Goal: Task Accomplishment & Management: Manage account settings

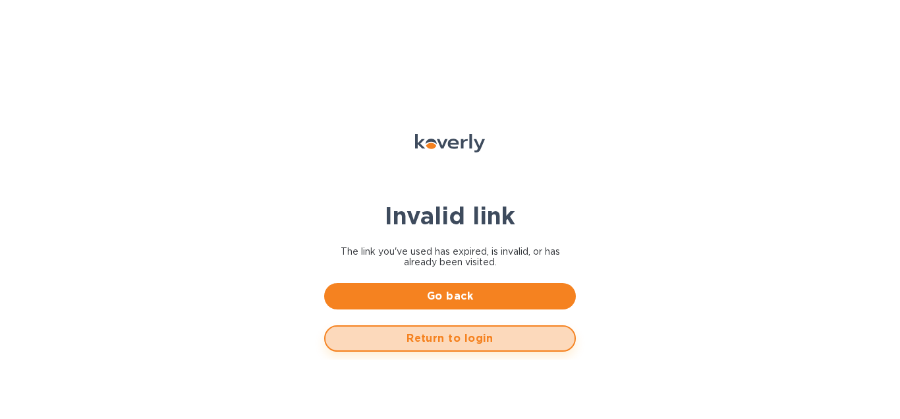
click at [449, 345] on span "Return to login" at bounding box center [450, 338] width 228 height 16
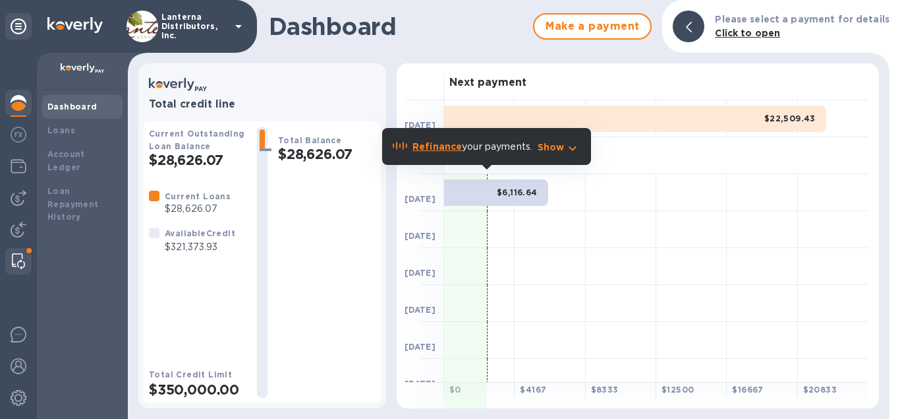
click at [16, 256] on img at bounding box center [18, 261] width 13 height 16
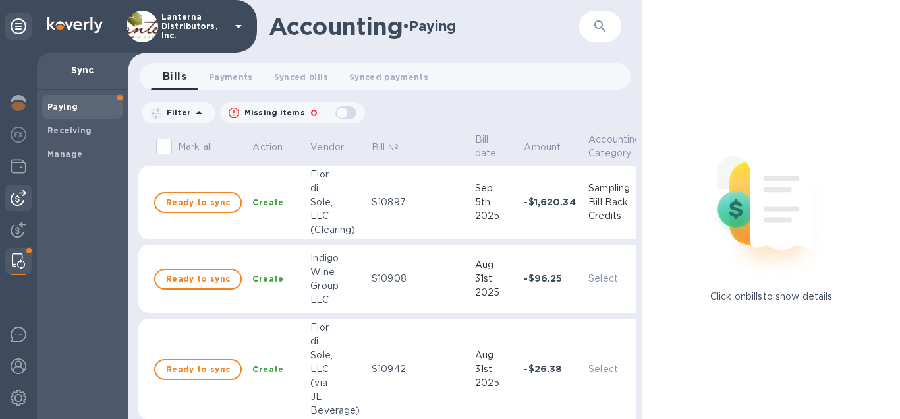
click at [18, 198] on img at bounding box center [19, 198] width 16 height 16
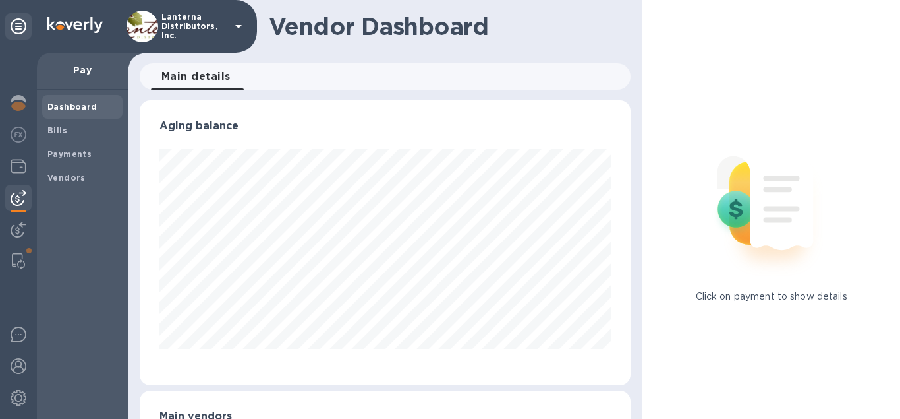
scroll to position [285, 492]
click at [56, 177] on b "Vendors" at bounding box center [66, 178] width 38 height 10
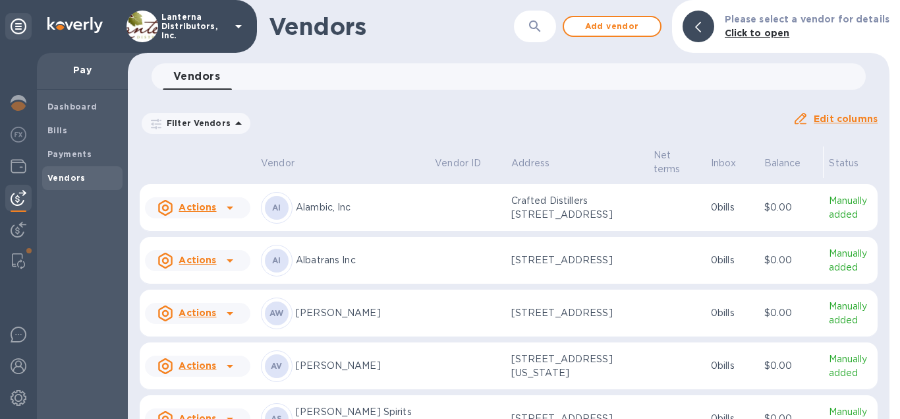
scroll to position [150, 0]
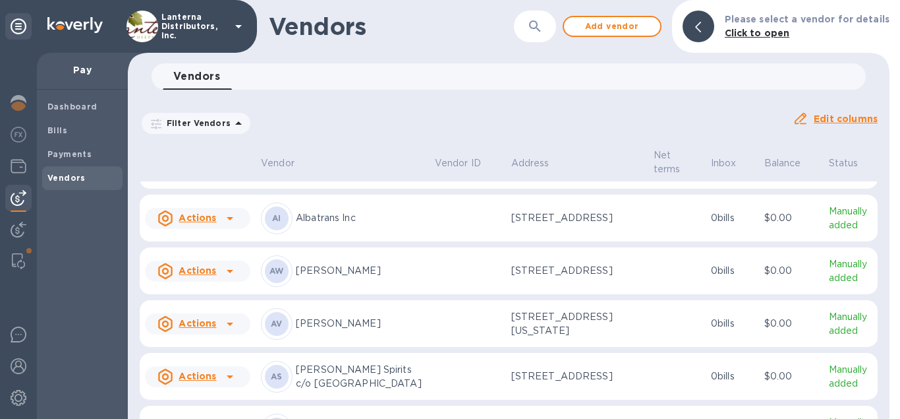
click at [401, 221] on p "Albatrans Inc" at bounding box center [360, 218] width 129 height 14
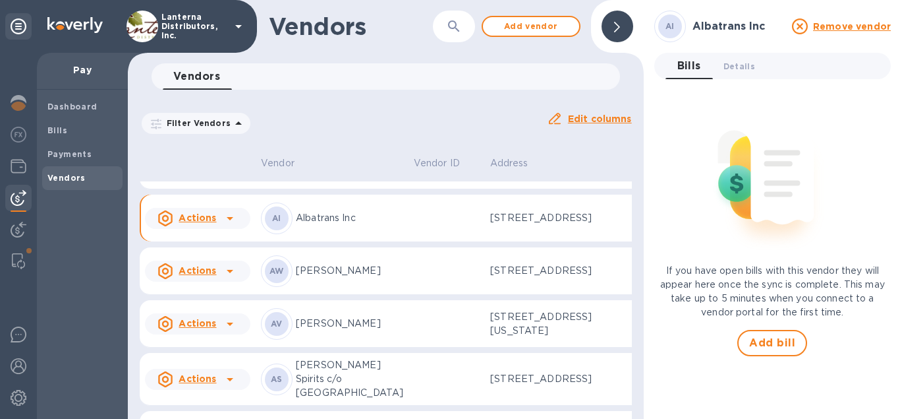
scroll to position [169, 0]
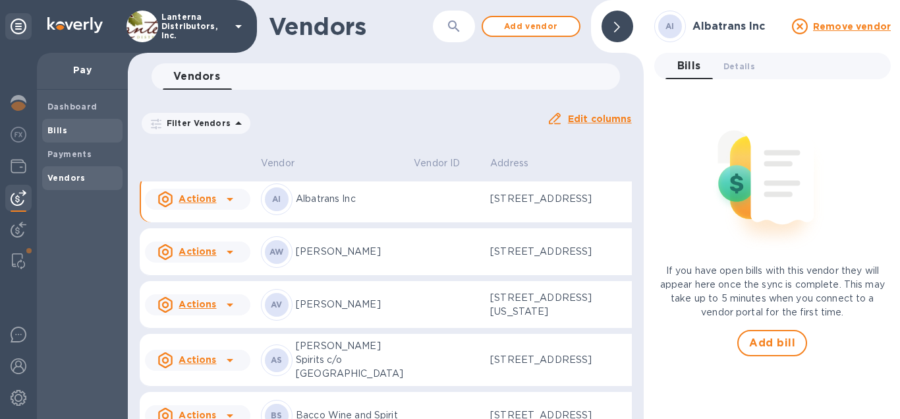
click at [60, 135] on b "Bills" at bounding box center [57, 130] width 20 height 10
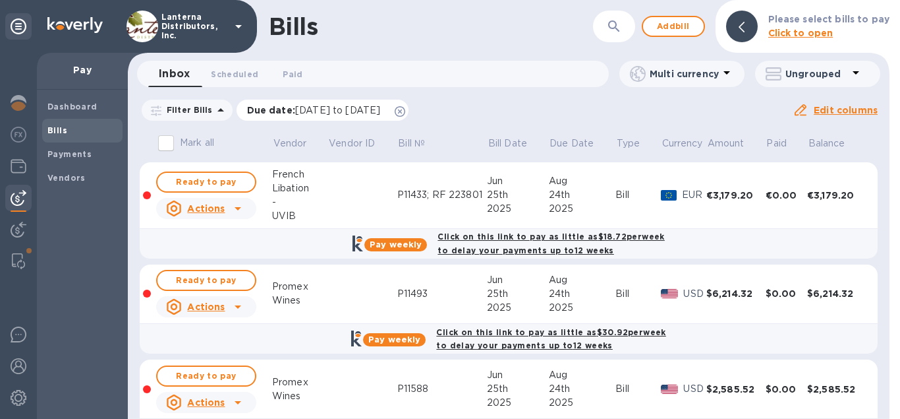
click at [405, 109] on icon at bounding box center [400, 111] width 11 height 11
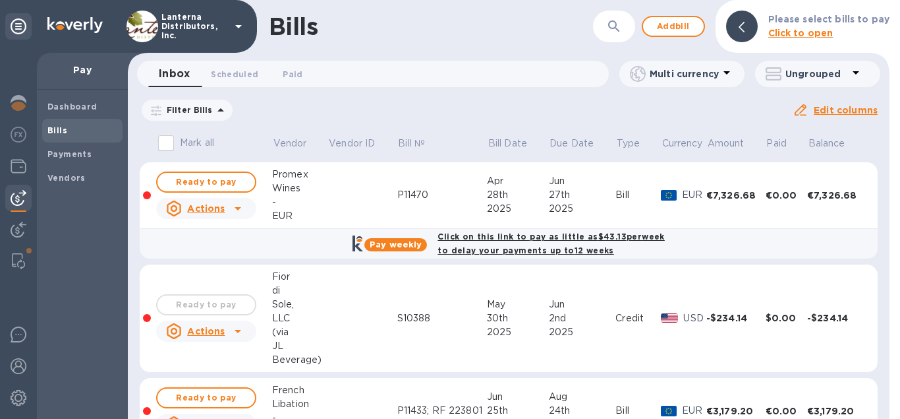
click at [610, 22] on icon "button" at bounding box center [614, 26] width 16 height 16
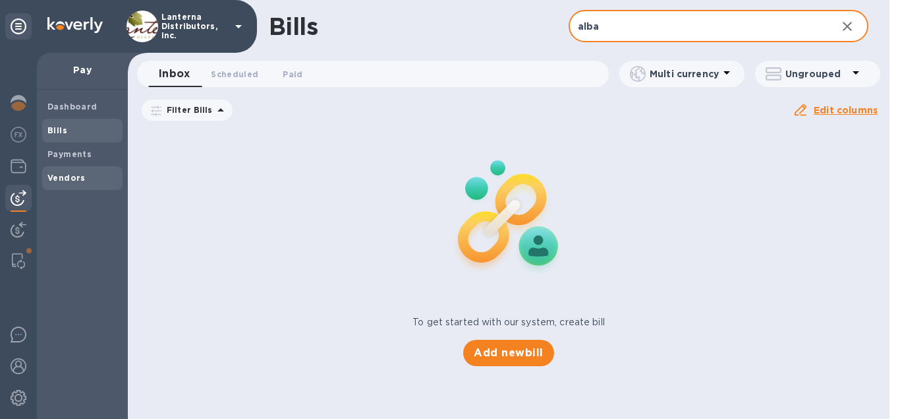
type input "alba"
click at [60, 171] on span "Vendors" at bounding box center [66, 177] width 38 height 13
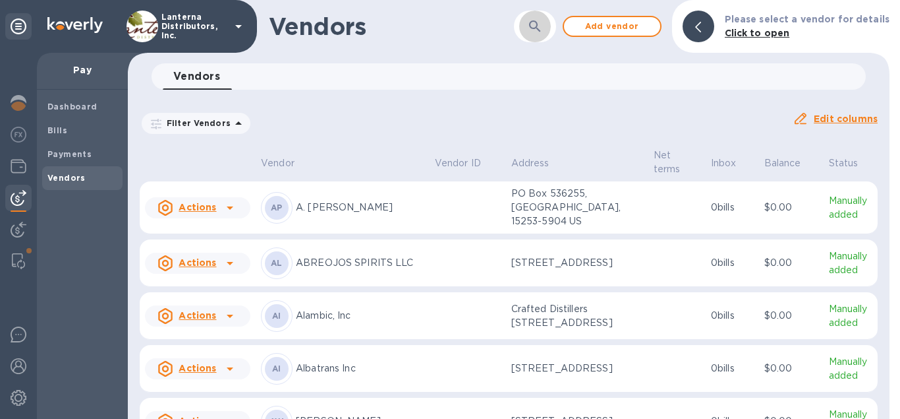
click at [543, 33] on icon "button" at bounding box center [535, 26] width 16 height 16
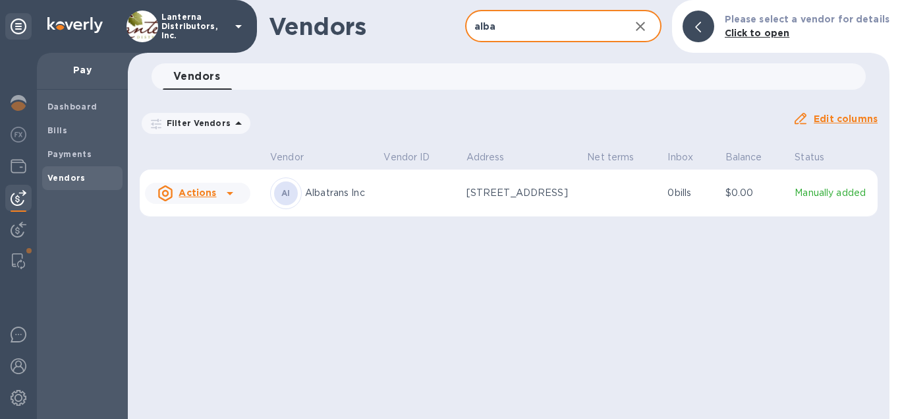
type input "alba"
click at [395, 204] on td at bounding box center [419, 192] width 82 height 47
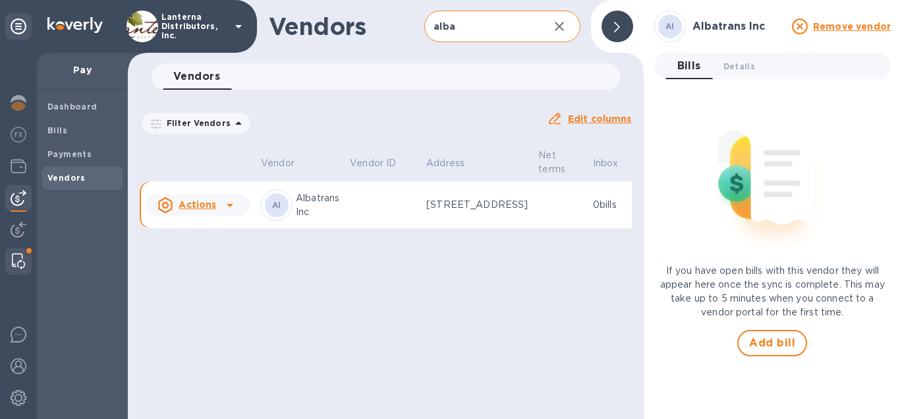
click at [22, 252] on div at bounding box center [19, 261] width 24 height 26
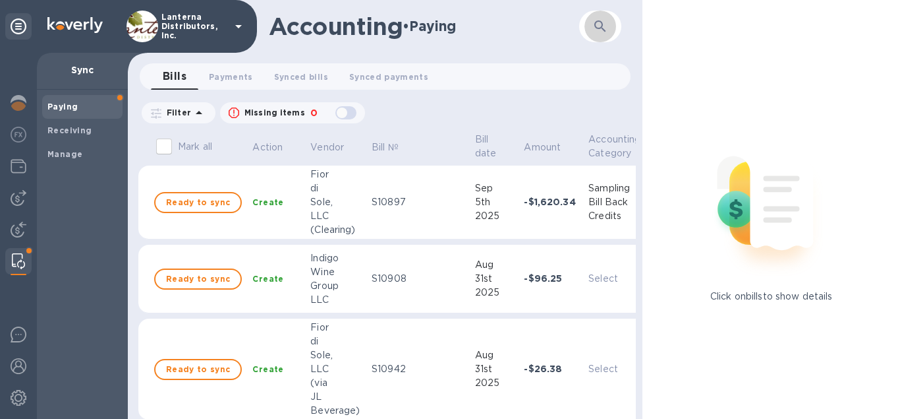
click at [592, 25] on button "button" at bounding box center [601, 27] width 32 height 32
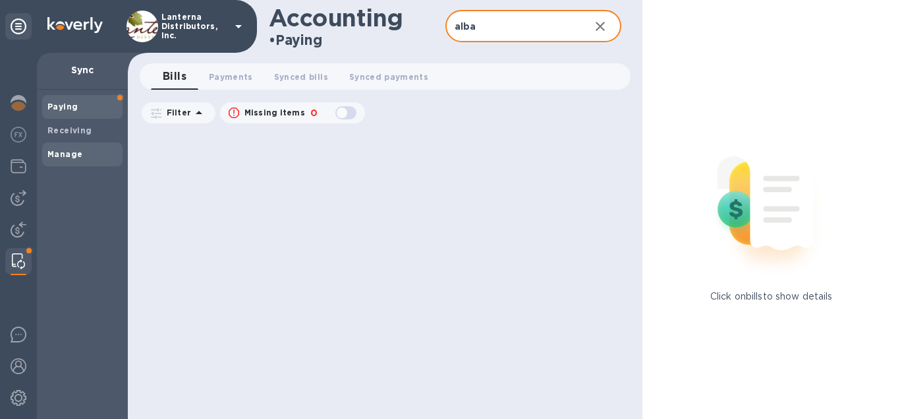
type input "alba"
click at [78, 150] on b "Manage" at bounding box center [64, 154] width 35 height 10
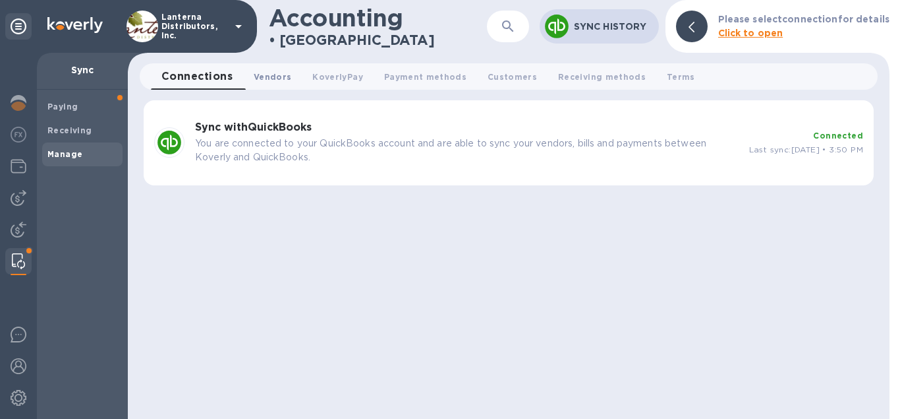
click at [272, 72] on span "Vendors 0" at bounding box center [273, 77] width 38 height 14
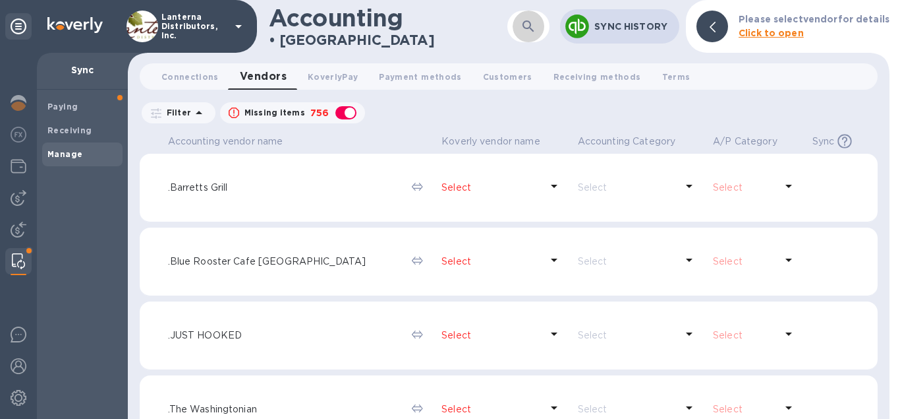
click at [523, 29] on icon "button" at bounding box center [529, 26] width 16 height 16
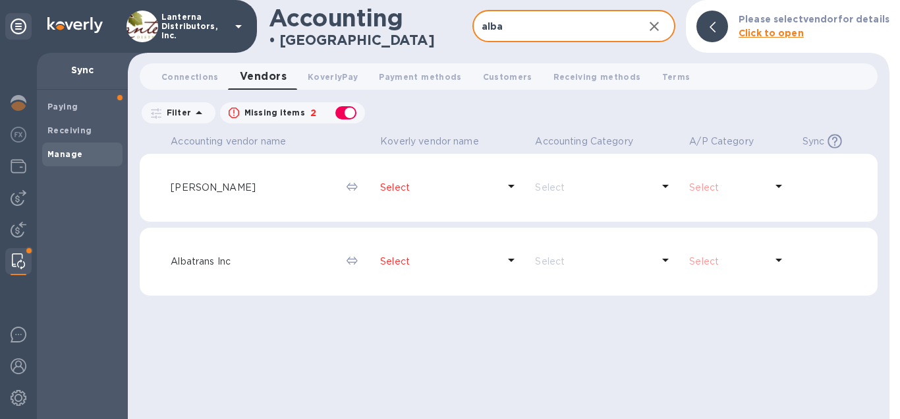
type input "alba"
click at [471, 262] on p "Select" at bounding box center [439, 261] width 118 height 14
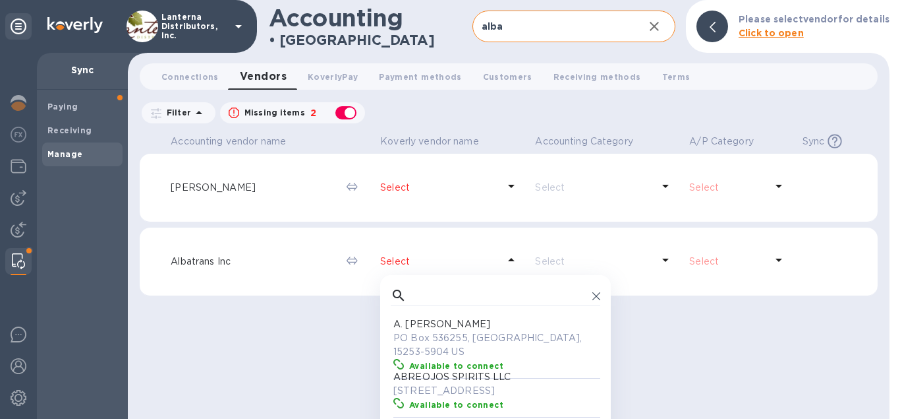
scroll to position [132, 210]
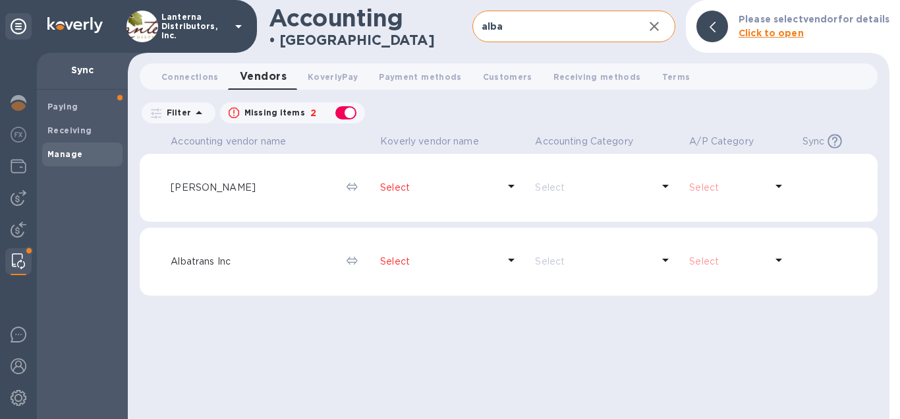
click at [471, 262] on p "Select" at bounding box center [439, 261] width 118 height 14
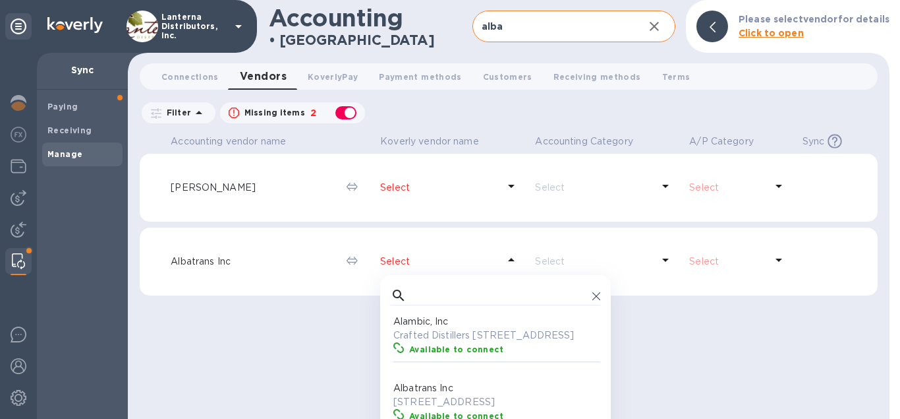
scroll to position [127, 0]
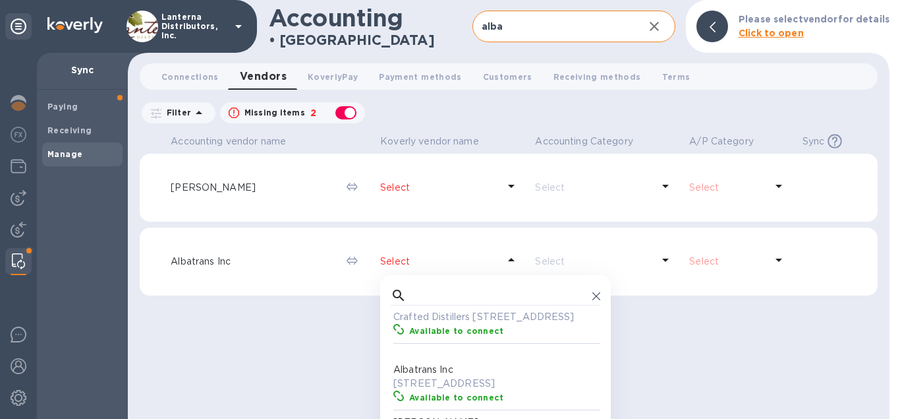
click at [462, 382] on p "149-10 183rd St, Jamaica, 11413-4035 US" at bounding box center [499, 383] width 210 height 14
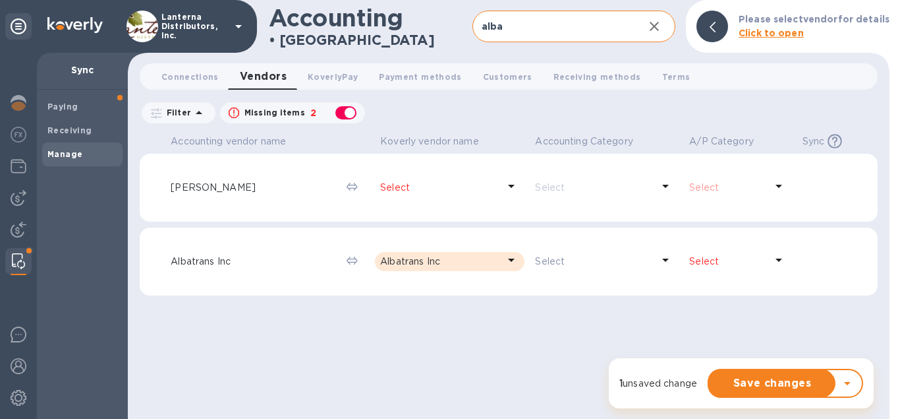
click at [738, 260] on p "Select" at bounding box center [728, 261] width 76 height 14
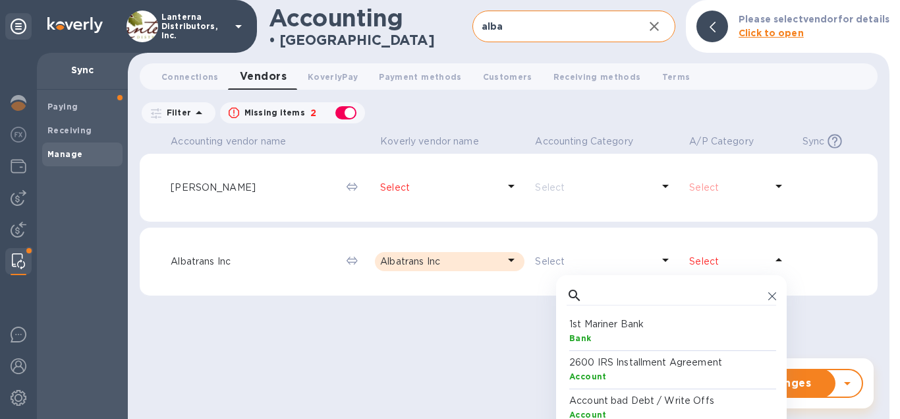
scroll to position [132, 210]
click at [689, 294] on input "text" at bounding box center [675, 295] width 175 height 20
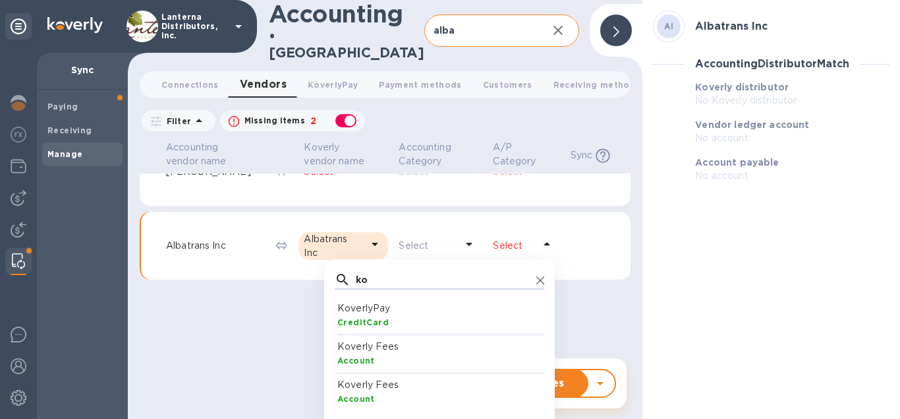
scroll to position [53, 0]
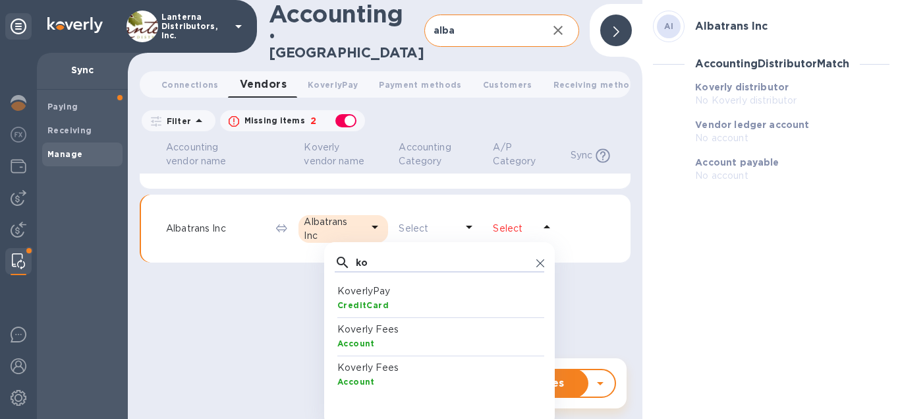
type input "ko"
drag, startPoint x: 383, startPoint y: 257, endPoint x: 334, endPoint y: 251, distance: 49.8
click at [356, 252] on input "ko" at bounding box center [443, 262] width 175 height 20
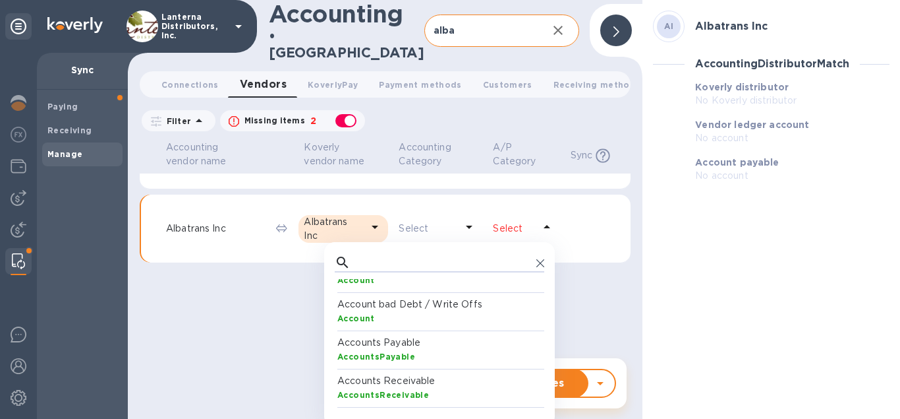
click at [401, 338] on p "Accounts Payable" at bounding box center [443, 343] width 210 height 14
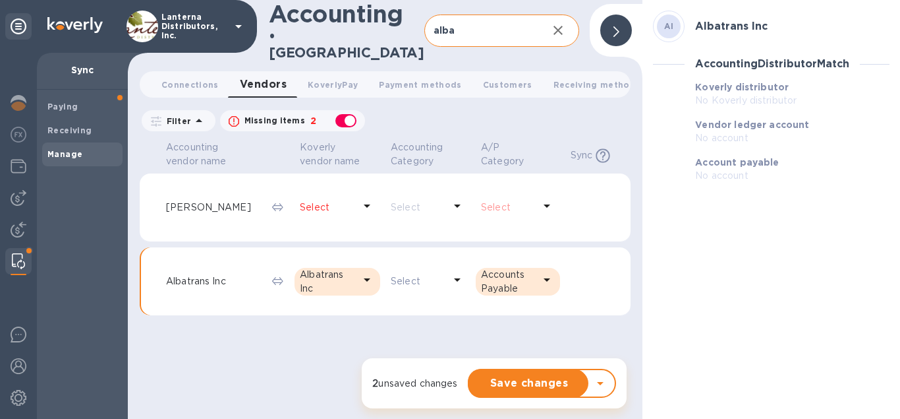
scroll to position [0, 0]
click at [533, 269] on p "Accounts Payable" at bounding box center [507, 282] width 53 height 28
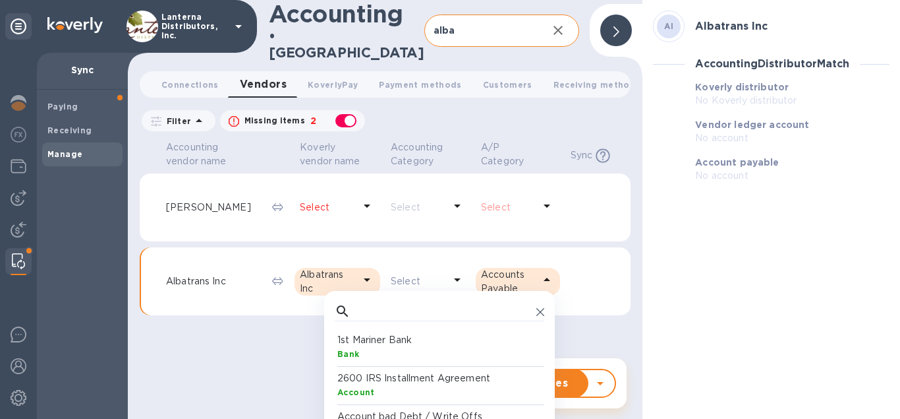
scroll to position [132, 210]
click at [533, 269] on p "Accounts Payable" at bounding box center [507, 282] width 53 height 28
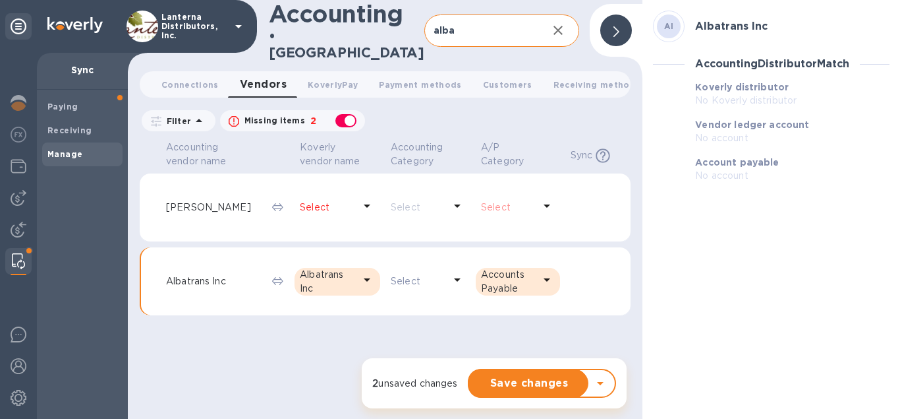
click at [188, 349] on div at bounding box center [385, 351] width 491 height 61
click at [523, 381] on span "Save changes" at bounding box center [529, 383] width 98 height 16
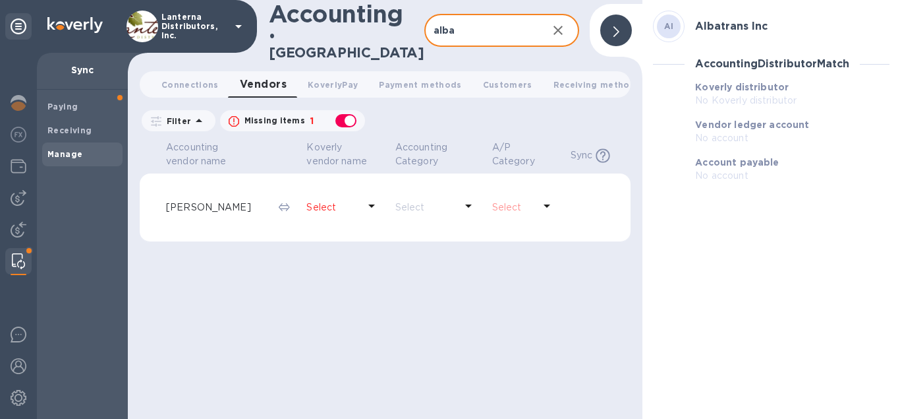
click at [466, 24] on input "alba" at bounding box center [481, 31] width 113 height 32
drag, startPoint x: 459, startPoint y: 27, endPoint x: 420, endPoint y: 28, distance: 39.6
click at [425, 28] on input "alba" at bounding box center [481, 31] width 113 height 32
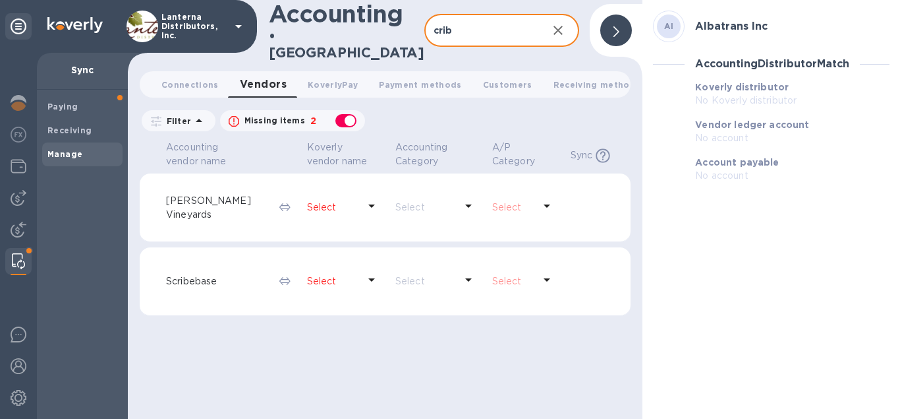
type input "crib"
click at [343, 200] on p "Select" at bounding box center [332, 207] width 51 height 14
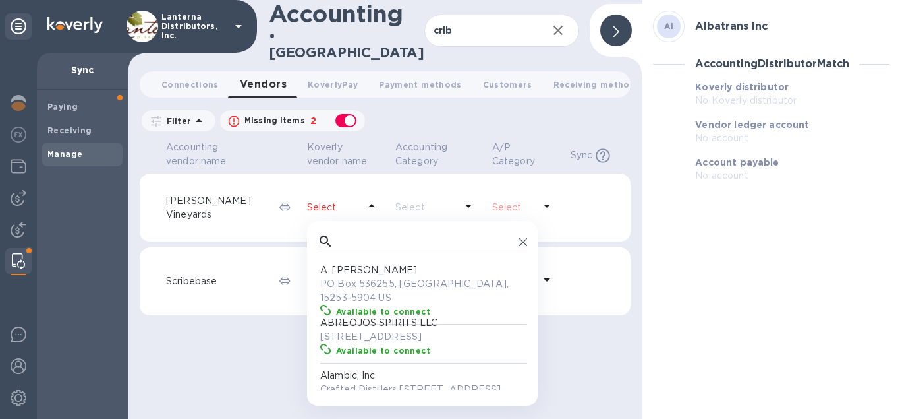
scroll to position [132, 210]
click at [339, 233] on input "text" at bounding box center [426, 241] width 175 height 20
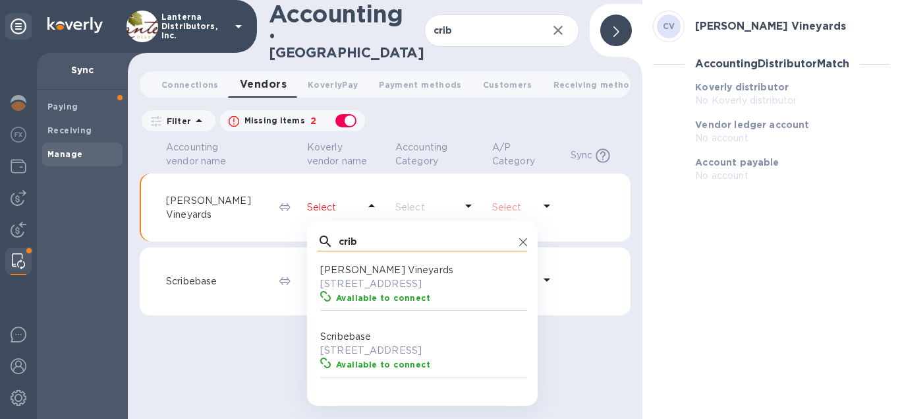
scroll to position [132, 210]
type input "crib"
click at [344, 277] on p "[STREET_ADDRESS]" at bounding box center [425, 284] width 210 height 14
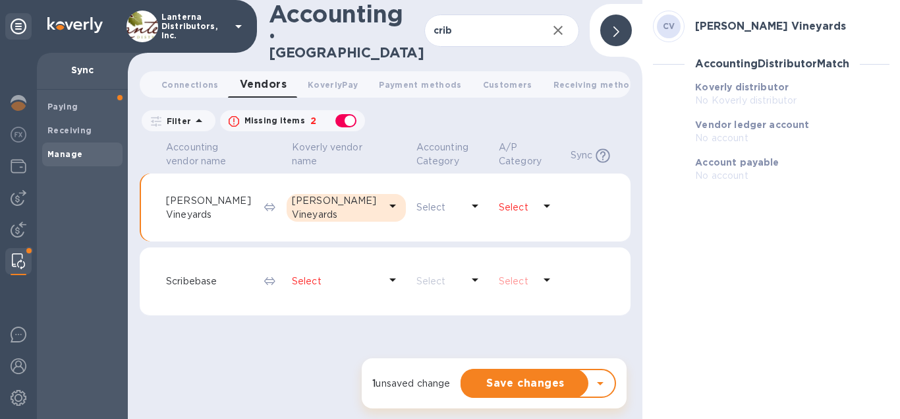
click at [542, 198] on icon at bounding box center [547, 206] width 16 height 16
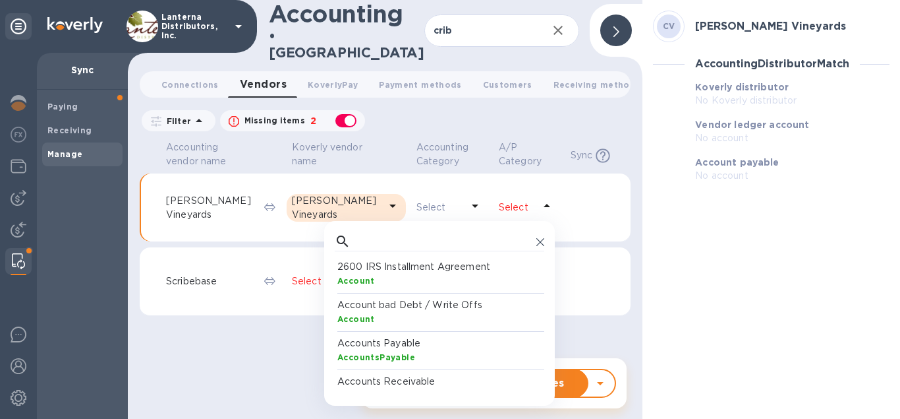
scroll to position [63, 0]
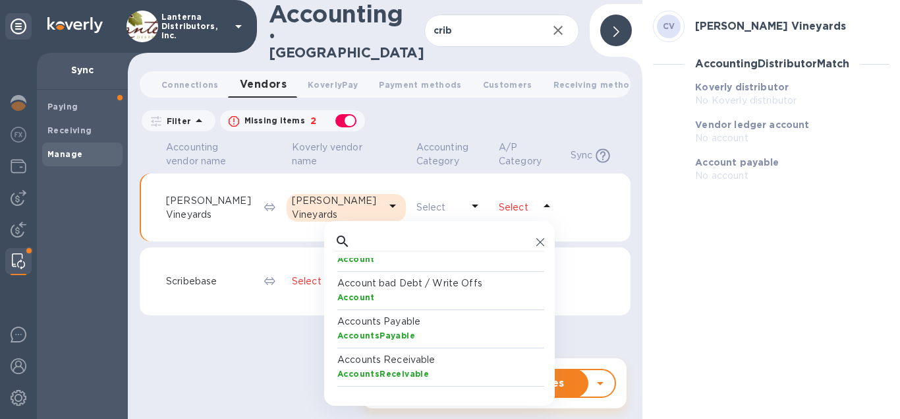
click at [389, 314] on p "Accounts Payable" at bounding box center [443, 321] width 210 height 14
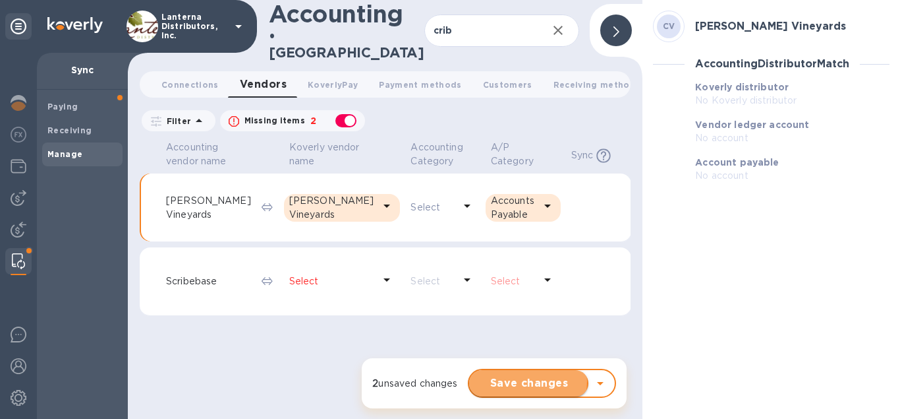
click at [527, 381] on span "Save changes" at bounding box center [529, 383] width 98 height 16
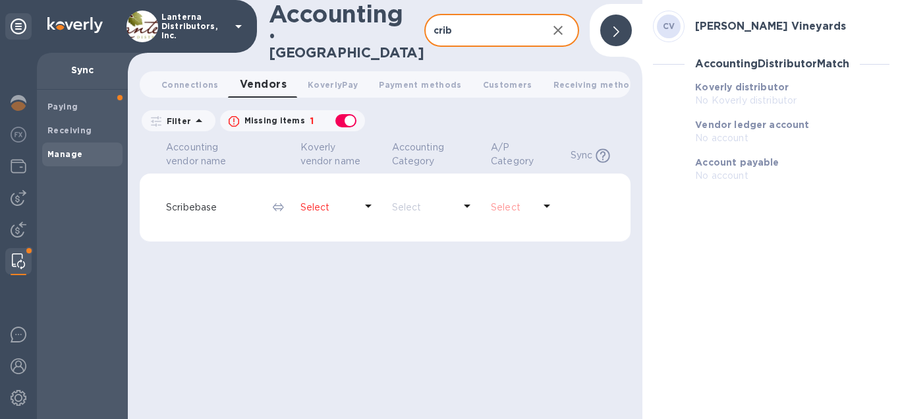
drag, startPoint x: 454, startPoint y: 27, endPoint x: 424, endPoint y: 24, distance: 29.8
click at [425, 24] on input "crib" at bounding box center [481, 31] width 113 height 32
type input "folkt"
click at [332, 200] on p "Select" at bounding box center [328, 207] width 55 height 14
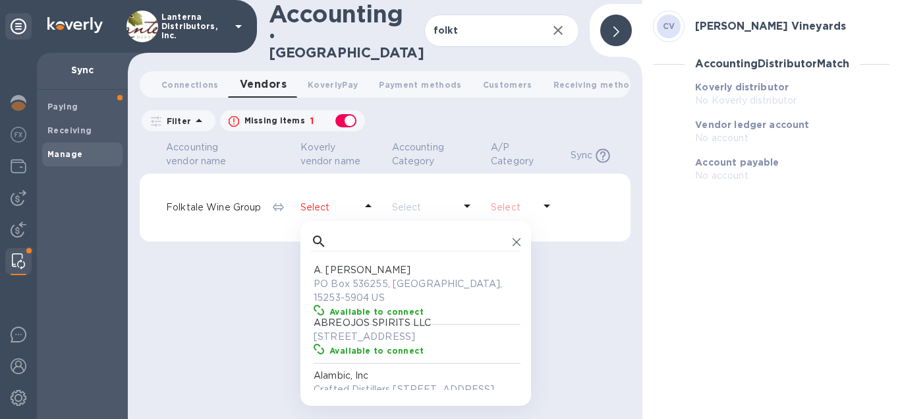
scroll to position [132, 210]
click at [338, 233] on input "text" at bounding box center [419, 241] width 175 height 20
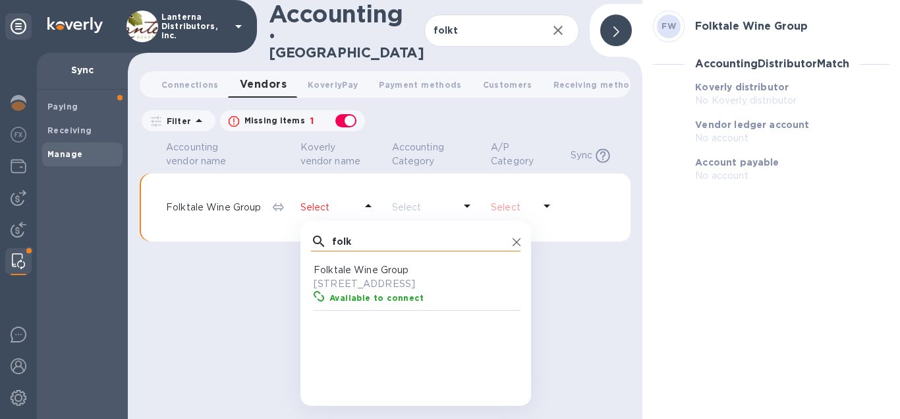
scroll to position [132, 210]
type input "folk"
click at [362, 278] on p "8940 Carmel Valley Rd, Caramel by the Sea, CA 93923 US" at bounding box center [419, 284] width 210 height 14
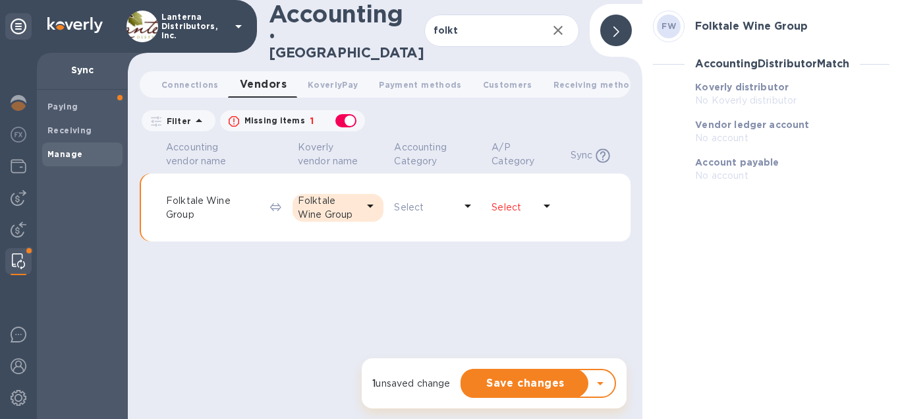
click at [522, 200] on p "Select" at bounding box center [513, 207] width 42 height 14
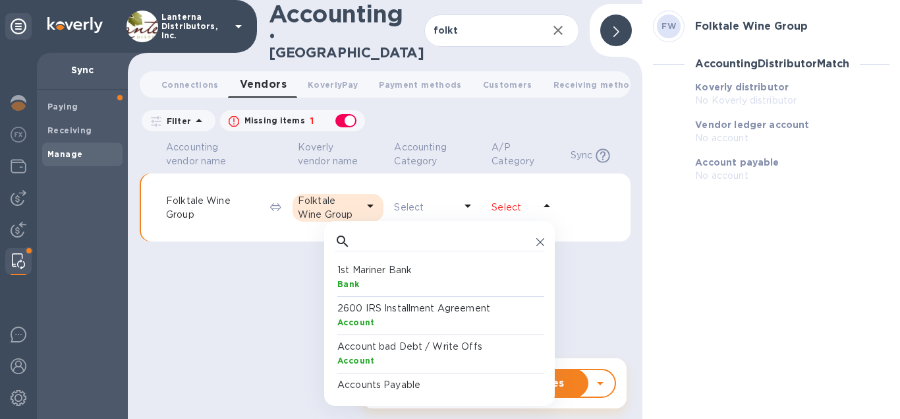
click at [405, 378] on p "Accounts Payable" at bounding box center [443, 385] width 210 height 14
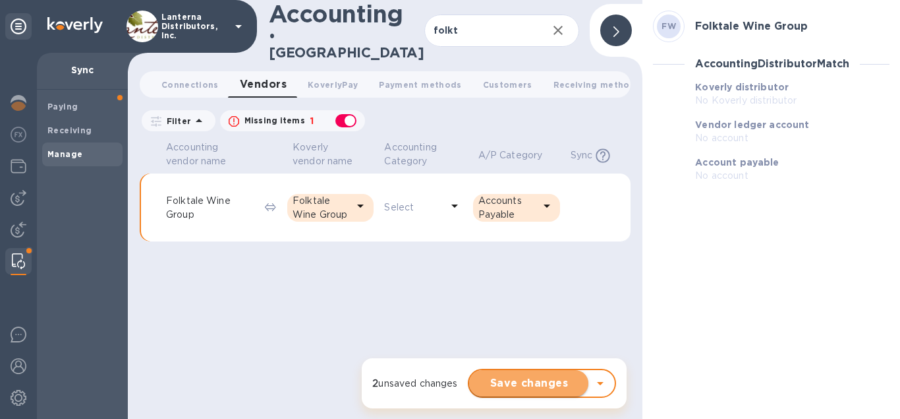
click at [539, 378] on span "Save changes" at bounding box center [529, 383] width 98 height 16
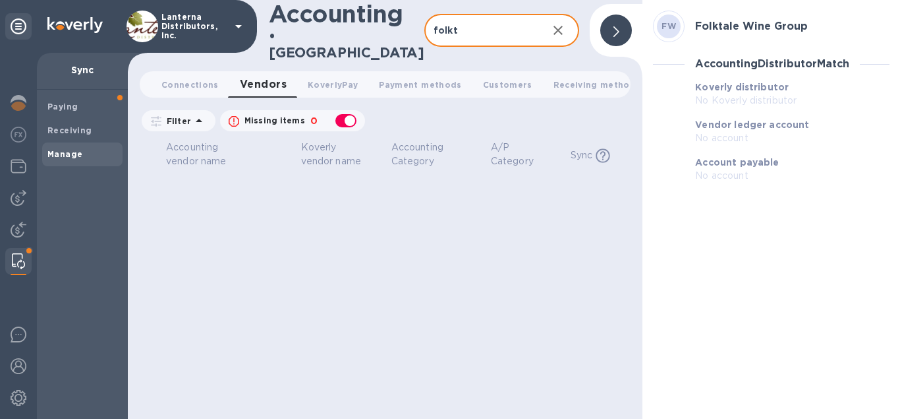
drag, startPoint x: 461, startPoint y: 32, endPoint x: 399, endPoint y: 32, distance: 61.3
click at [425, 32] on input "folkt" at bounding box center [481, 31] width 113 height 32
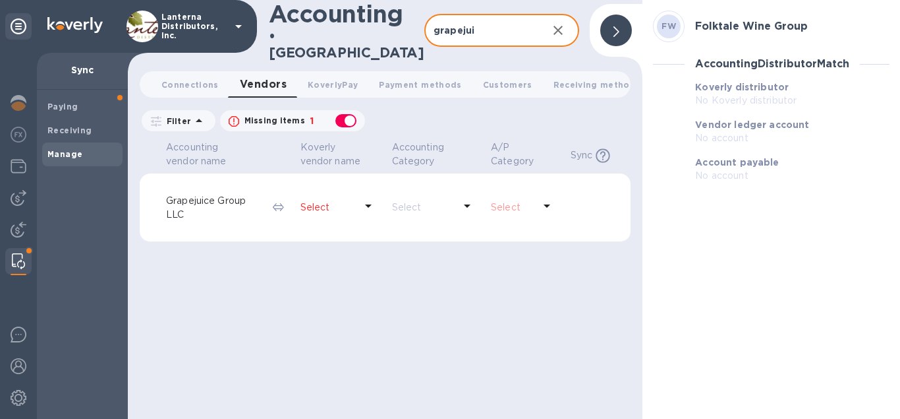
type input "grapejui"
click at [335, 200] on p "Select" at bounding box center [328, 207] width 55 height 14
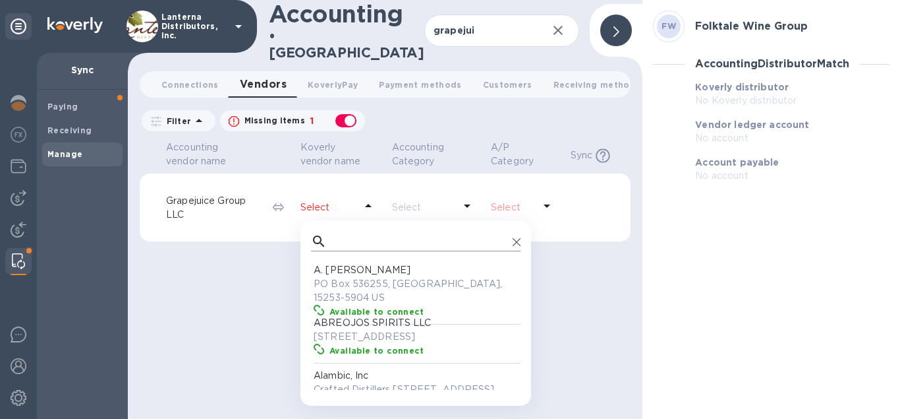
click at [331, 232] on div at bounding box center [416, 241] width 210 height 20
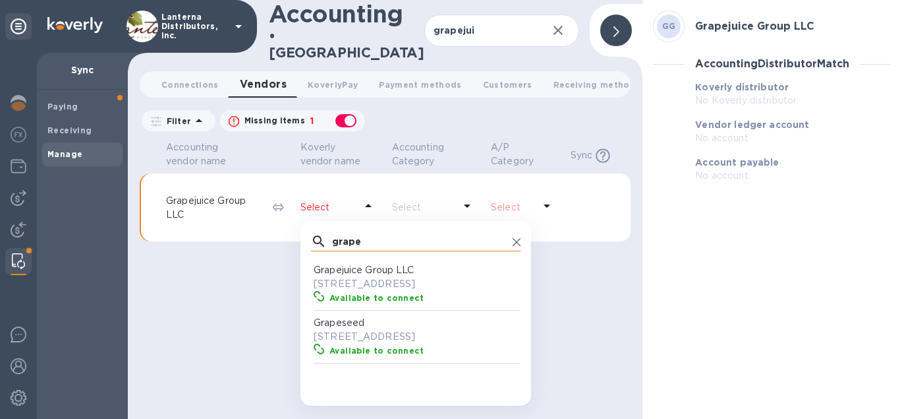
scroll to position [132, 210]
type input "grape"
click at [338, 277] on p "1443 S Uinta Ct, Denver, CO 80231 US" at bounding box center [419, 284] width 210 height 14
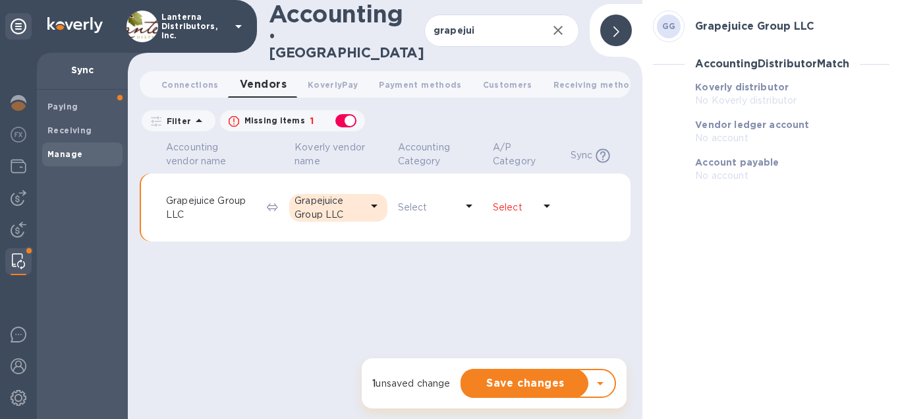
click at [533, 200] on p "Select" at bounding box center [513, 207] width 41 height 14
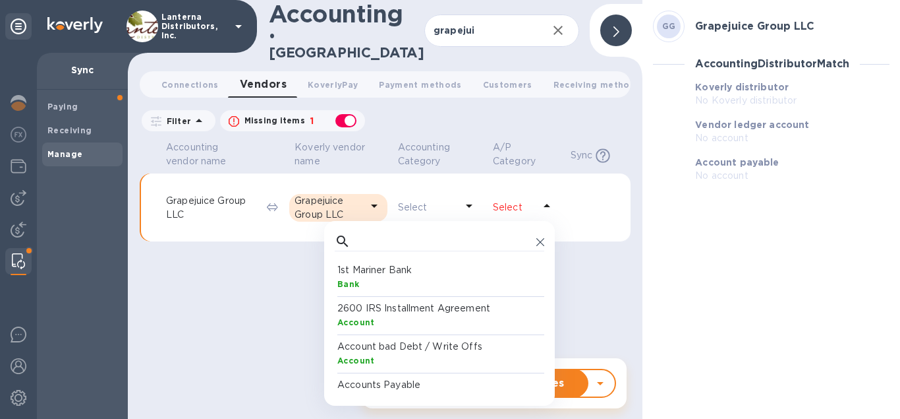
click at [404, 378] on p "Accounts Payable" at bounding box center [443, 385] width 210 height 14
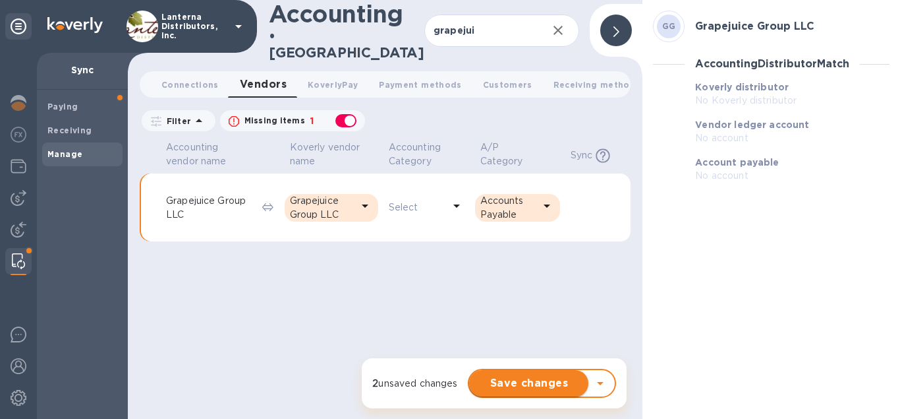
click at [536, 388] on span "Save changes" at bounding box center [529, 383] width 98 height 16
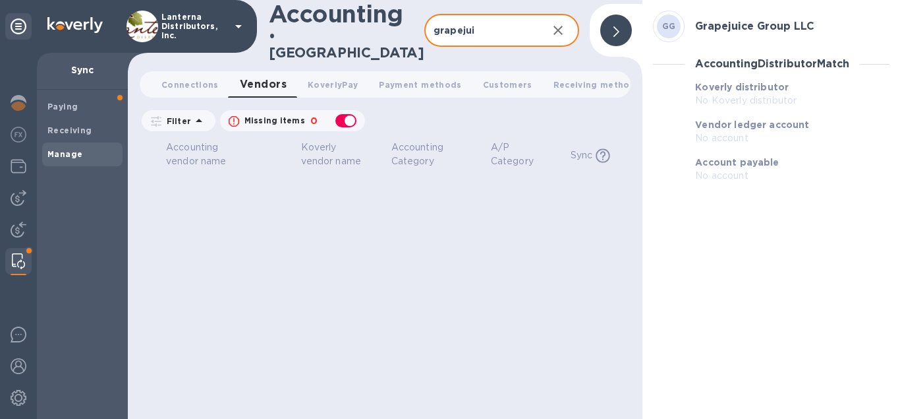
drag, startPoint x: 485, startPoint y: 24, endPoint x: 428, endPoint y: 32, distance: 56.6
click at [428, 32] on input "grapejui" at bounding box center [481, 31] width 113 height 32
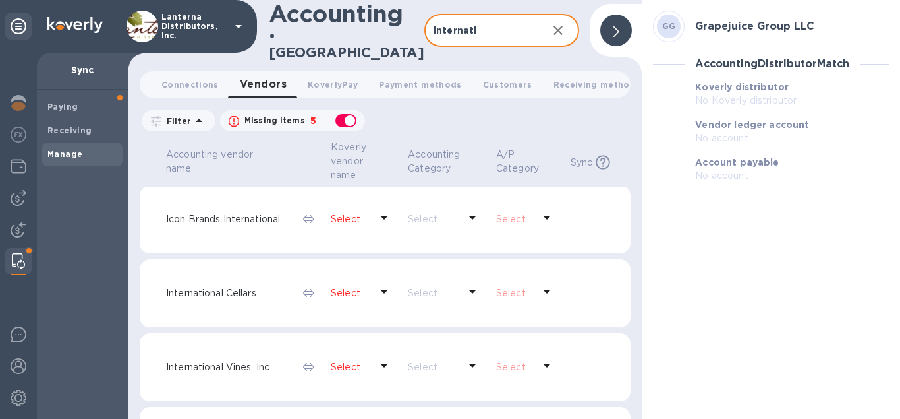
scroll to position [130, 0]
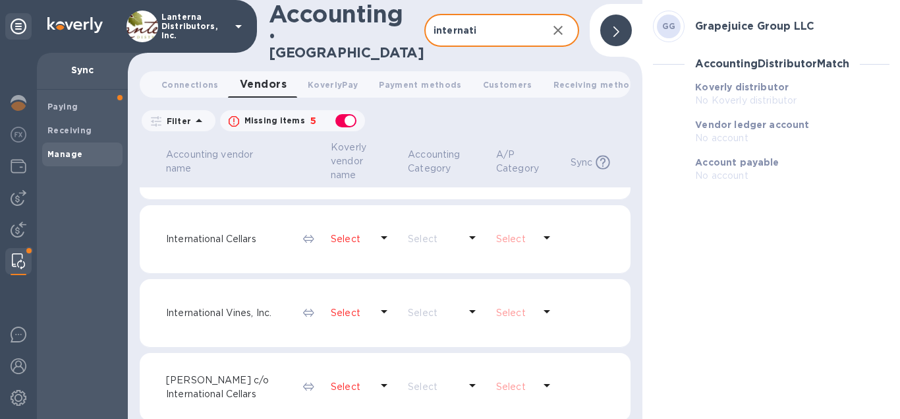
type input "internati"
click at [355, 306] on p "Select" at bounding box center [351, 313] width 40 height 14
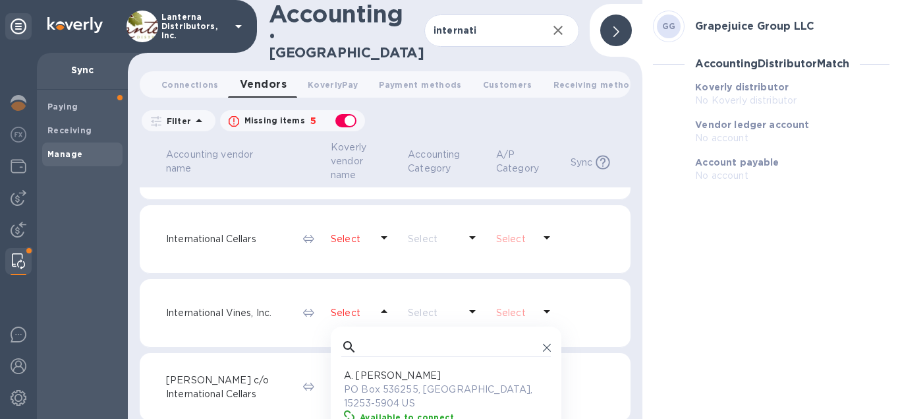
scroll to position [132, 210]
click at [363, 343] on input "text" at bounding box center [450, 347] width 175 height 20
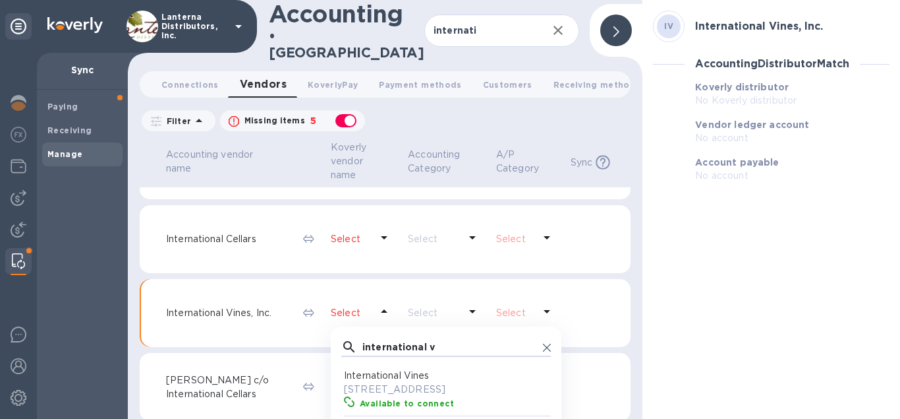
scroll to position [132, 210]
type input "international v"
click at [370, 372] on p "International Vines" at bounding box center [449, 376] width 210 height 14
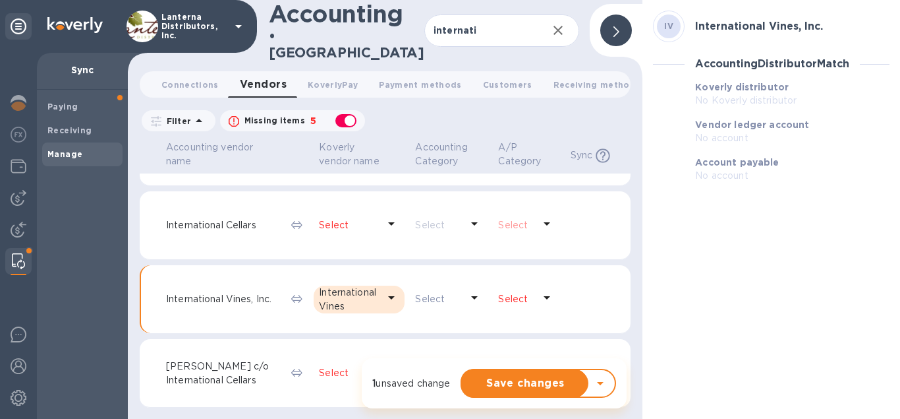
scroll to position [116, 0]
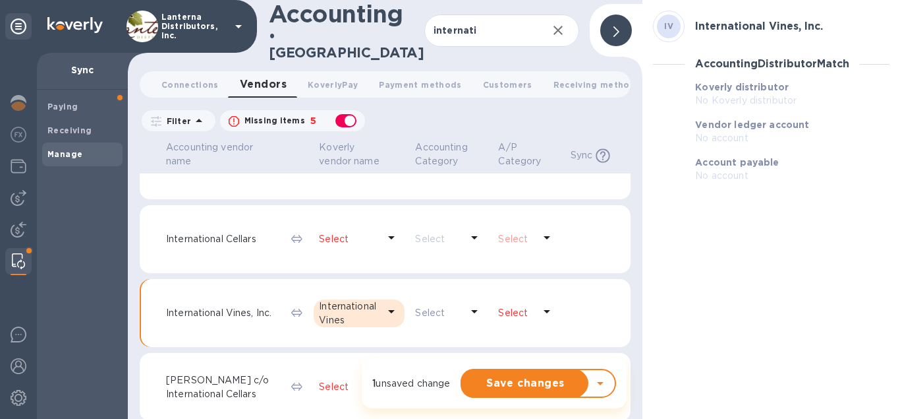
click at [522, 306] on p "Select" at bounding box center [515, 313] width 35 height 14
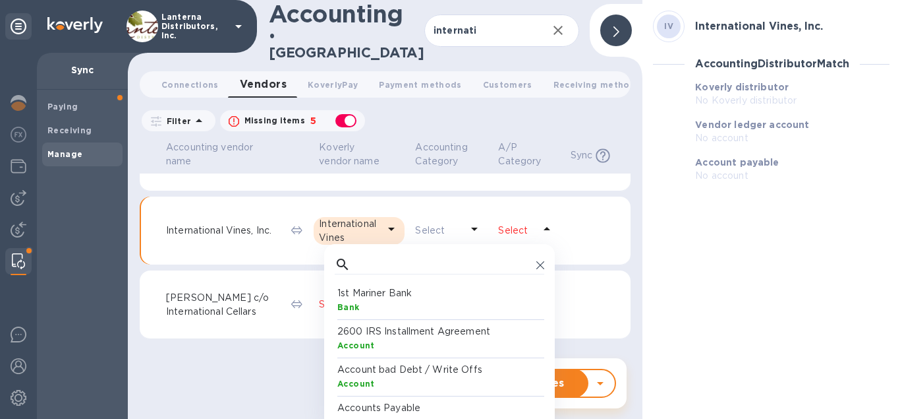
scroll to position [200, 0]
click at [410, 399] on p "Accounts Payable" at bounding box center [443, 406] width 210 height 14
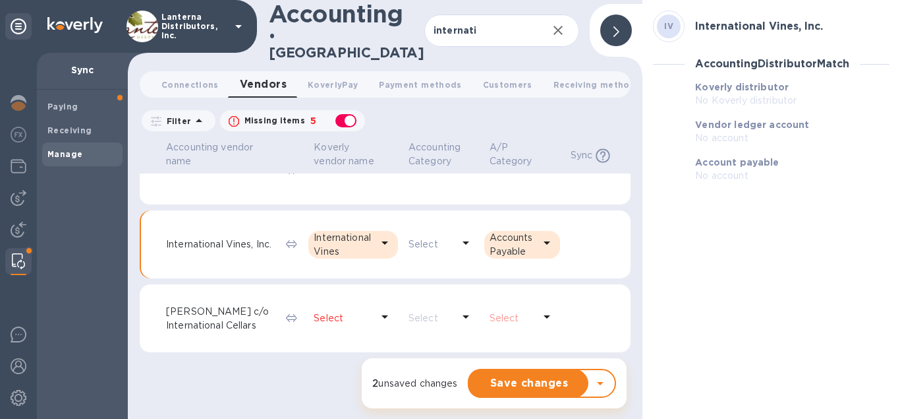
scroll to position [177, 0]
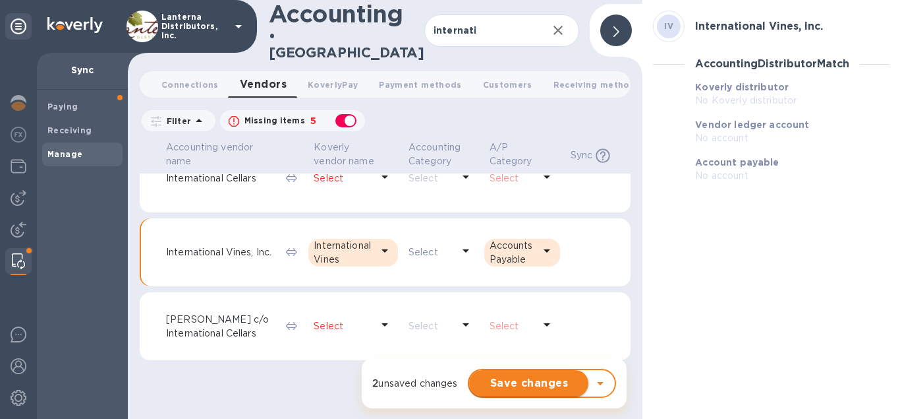
click at [525, 390] on span "Save changes" at bounding box center [529, 383] width 98 height 16
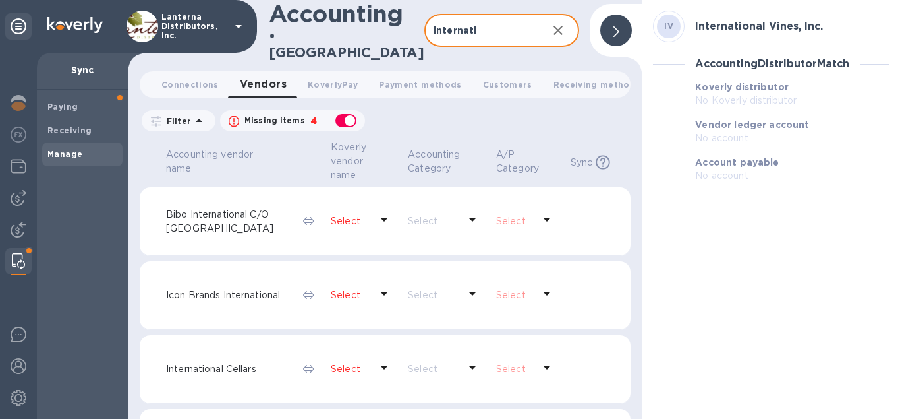
drag, startPoint x: 478, startPoint y: 28, endPoint x: 390, endPoint y: 24, distance: 88.4
click at [425, 24] on input "internati" at bounding box center [481, 31] width 113 height 32
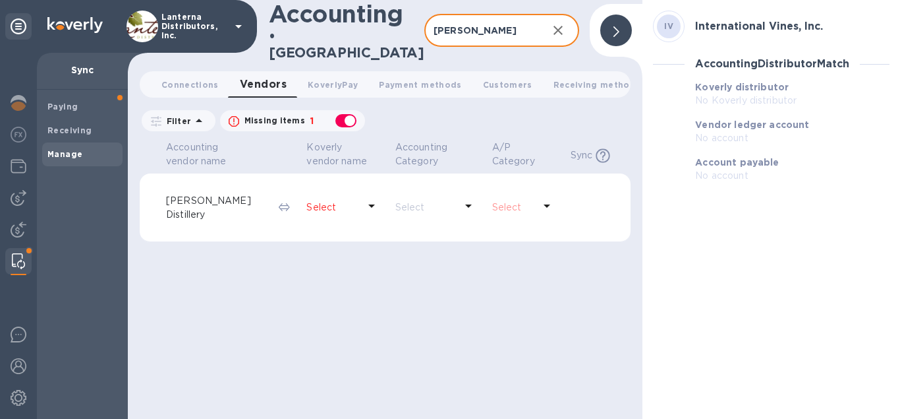
type input "koval"
click at [338, 200] on p "Select" at bounding box center [332, 207] width 51 height 14
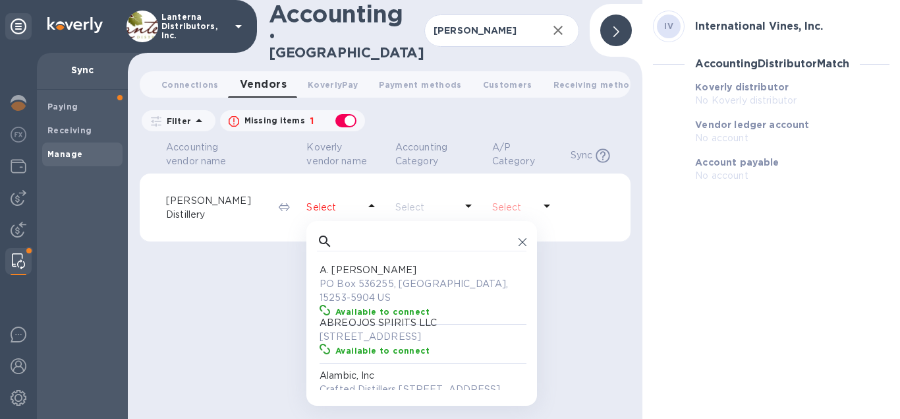
scroll to position [132, 210]
click at [340, 233] on input "text" at bounding box center [425, 241] width 175 height 20
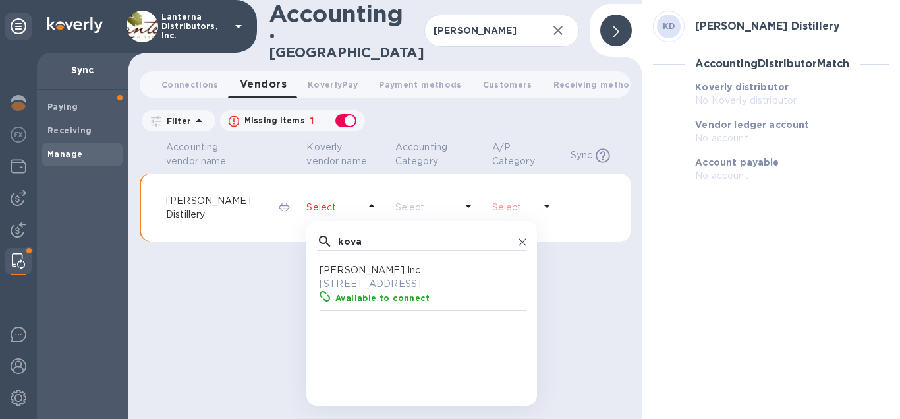
scroll to position [132, 210]
type input "kova"
click at [343, 264] on p "[PERSON_NAME] Inc" at bounding box center [425, 270] width 210 height 14
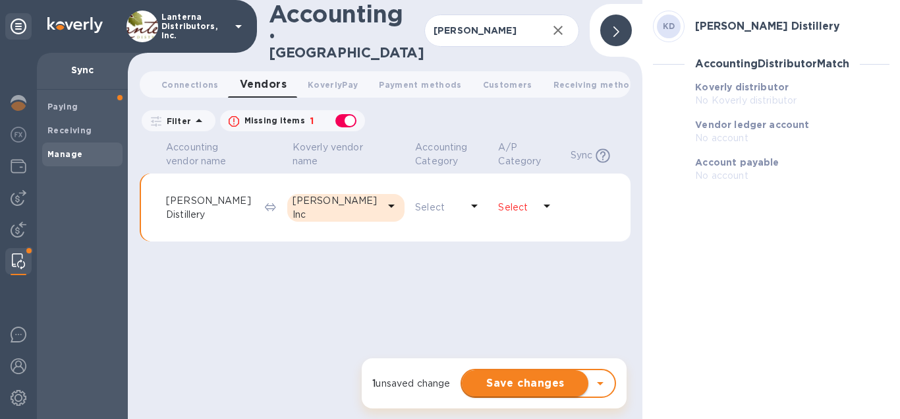
click at [525, 386] on span "Save changes" at bounding box center [525, 383] width 105 height 16
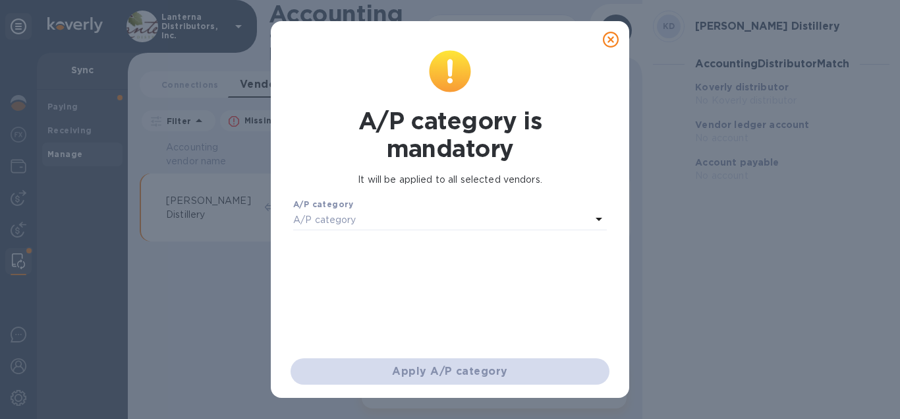
click at [610, 40] on icon at bounding box center [611, 40] width 16 height 16
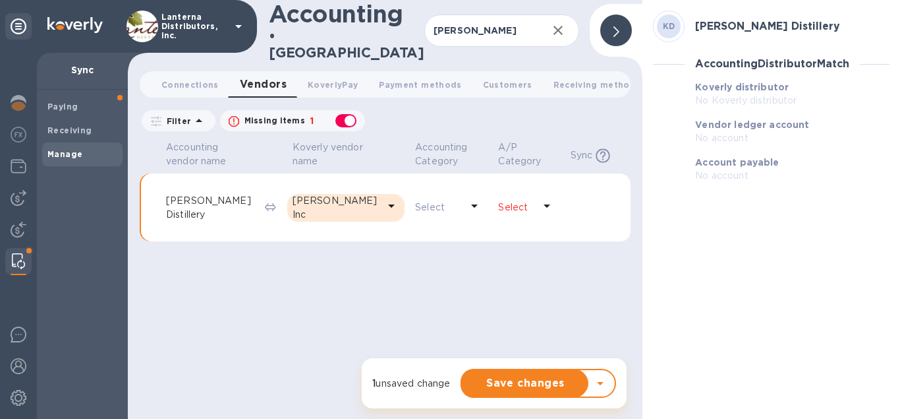
click at [522, 200] on p "Select" at bounding box center [515, 207] width 35 height 14
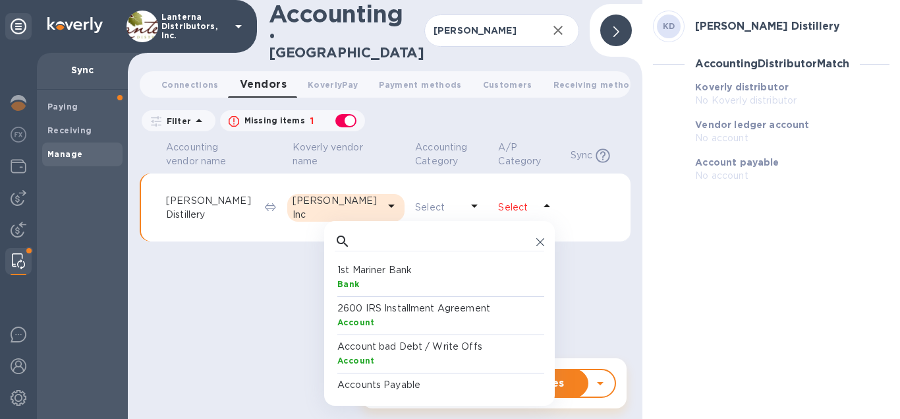
click at [403, 378] on p "Accounts Payable" at bounding box center [443, 385] width 210 height 14
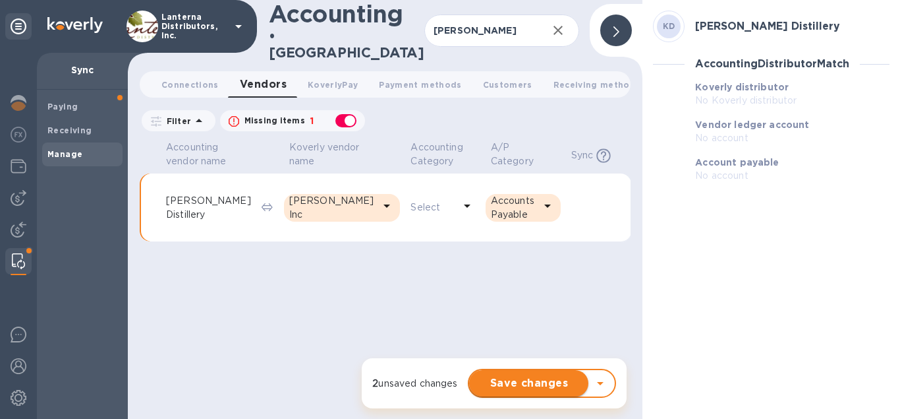
click at [532, 378] on span "Save changes" at bounding box center [529, 383] width 98 height 16
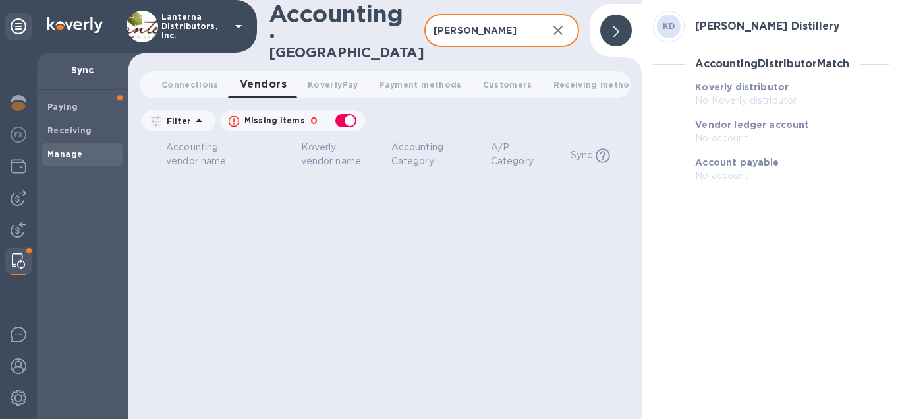
drag, startPoint x: 452, startPoint y: 34, endPoint x: 403, endPoint y: 36, distance: 48.2
click at [425, 36] on input "koval" at bounding box center [481, 31] width 113 height 32
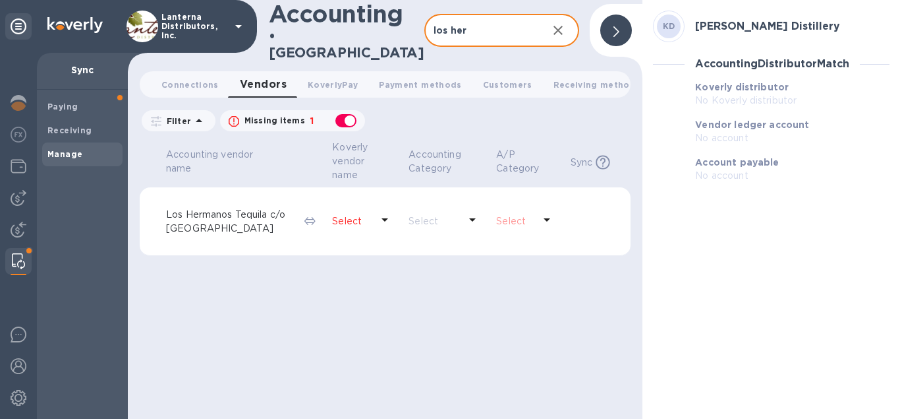
type input "los her"
click at [354, 214] on p "Select" at bounding box center [352, 221] width 40 height 14
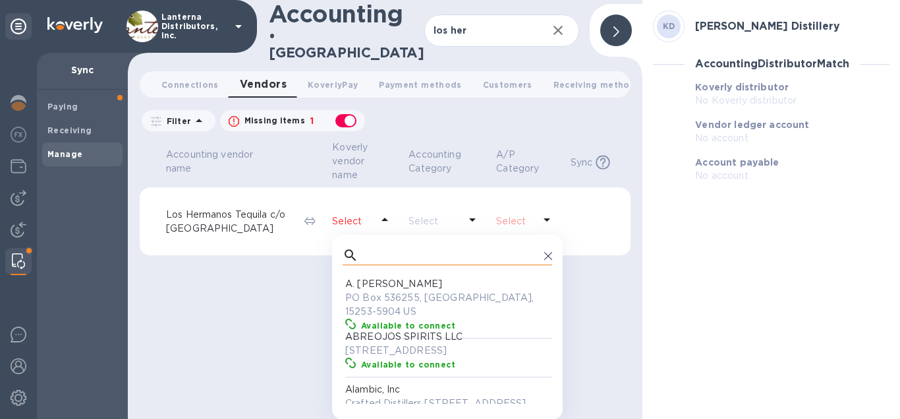
click at [364, 246] on input "text" at bounding box center [451, 255] width 175 height 20
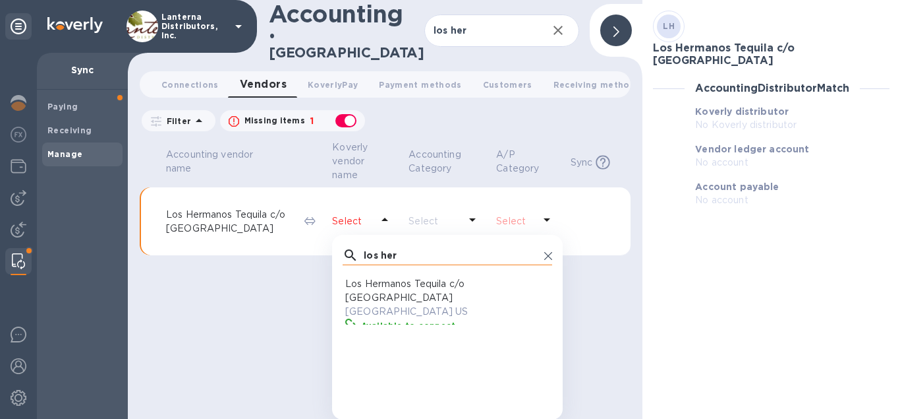
scroll to position [132, 210]
type input "los her"
click at [393, 305] on p "PO Box 660367, Dallas, 75266 US" at bounding box center [450, 312] width 210 height 14
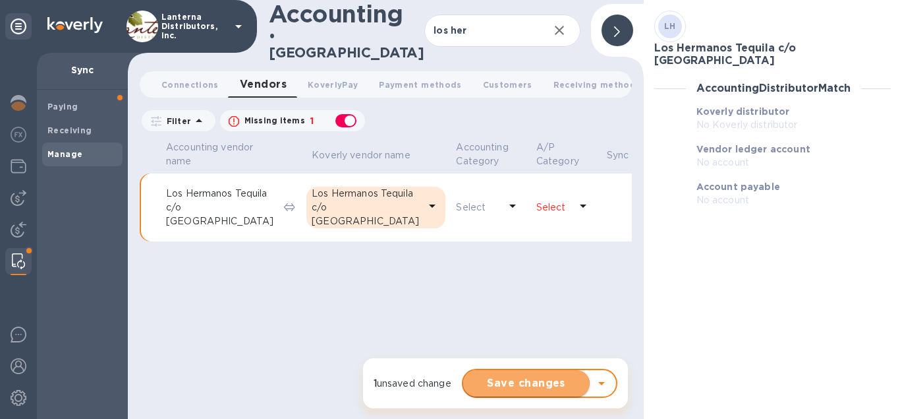
click at [514, 395] on button "Save changes" at bounding box center [526, 383] width 127 height 26
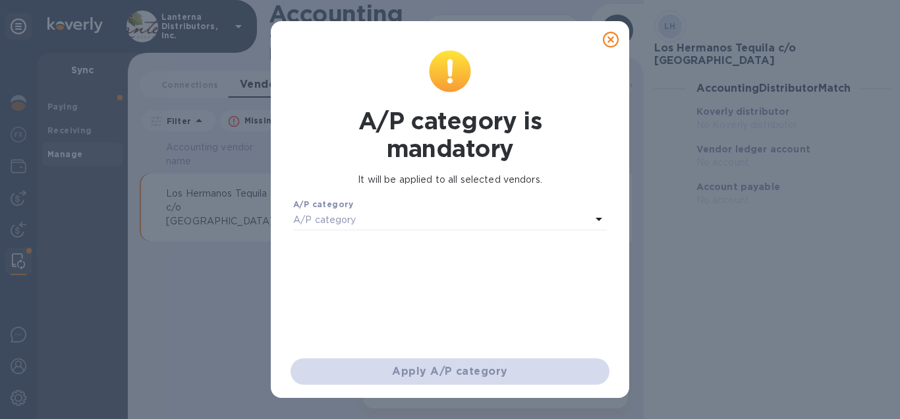
click at [612, 35] on icon at bounding box center [611, 40] width 16 height 16
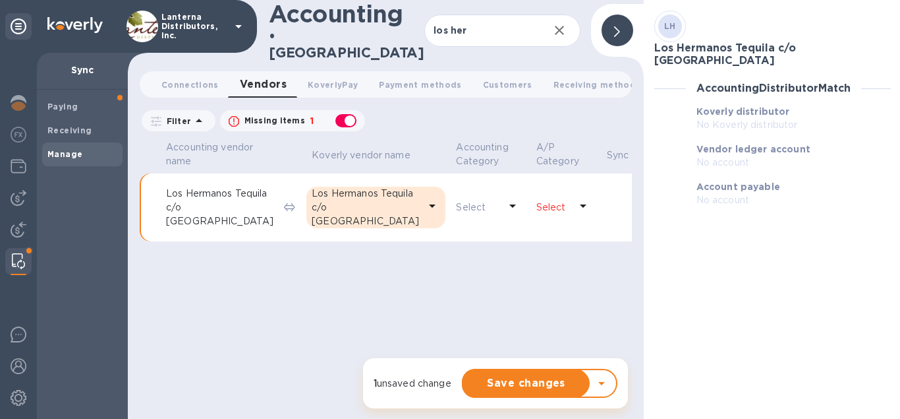
click at [537, 200] on p "Select" at bounding box center [554, 207] width 34 height 14
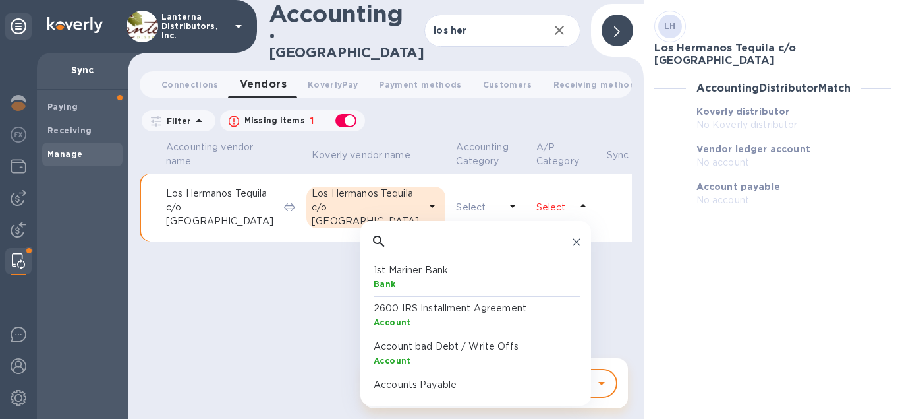
click at [383, 378] on p "Accounts Payable" at bounding box center [479, 385] width 210 height 14
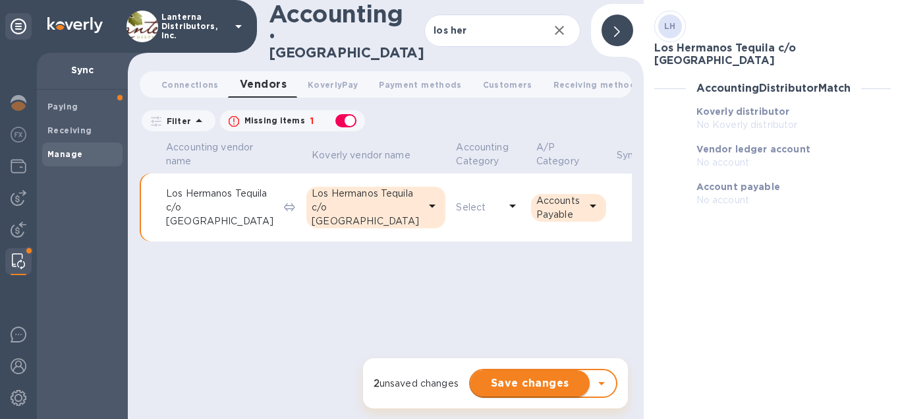
click at [493, 384] on span "Save changes" at bounding box center [530, 383] width 98 height 16
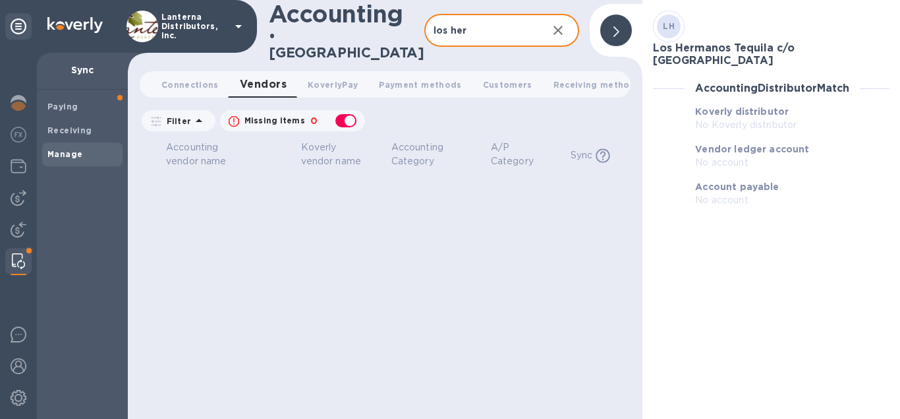
drag, startPoint x: 469, startPoint y: 31, endPoint x: 395, endPoint y: 33, distance: 73.9
click at [425, 33] on input "los her" at bounding box center [481, 31] width 113 height 32
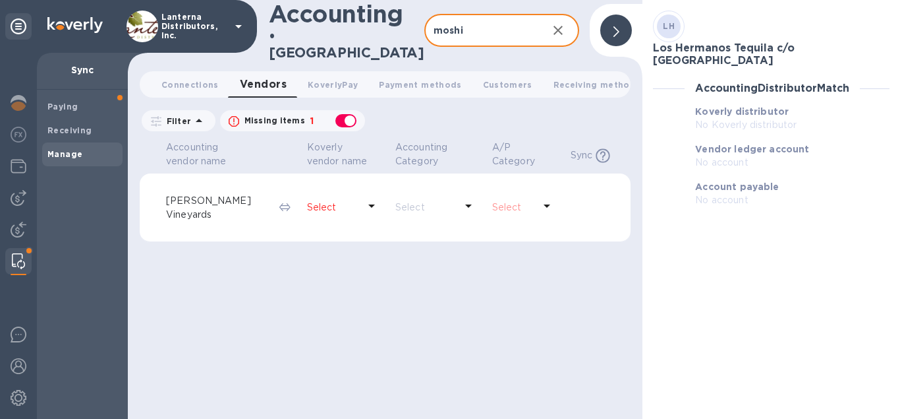
type input "moshi"
click at [361, 199] on div at bounding box center [371, 207] width 21 height 24
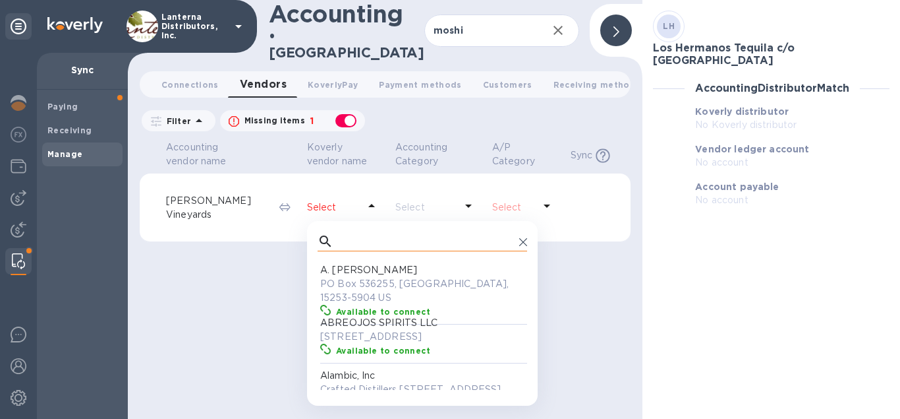
click at [347, 233] on input "text" at bounding box center [426, 241] width 175 height 20
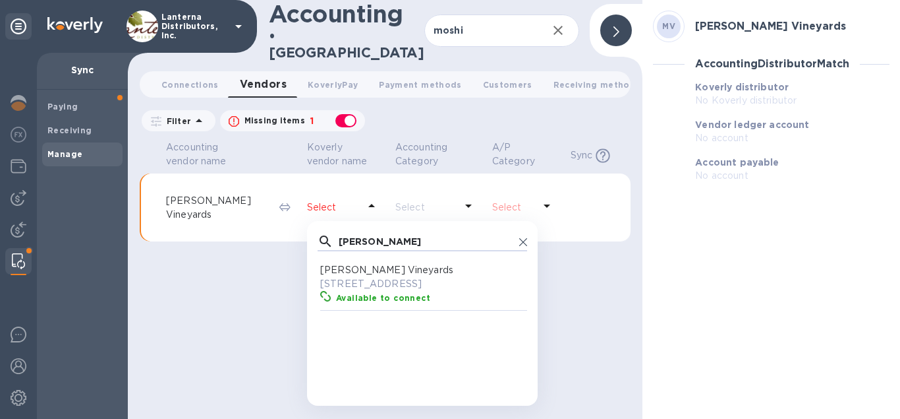
scroll to position [132, 210]
type input "moshin"
click at [374, 277] on p "10295 Westside Road, Healdsburg, CA 95448 US" at bounding box center [425, 284] width 210 height 14
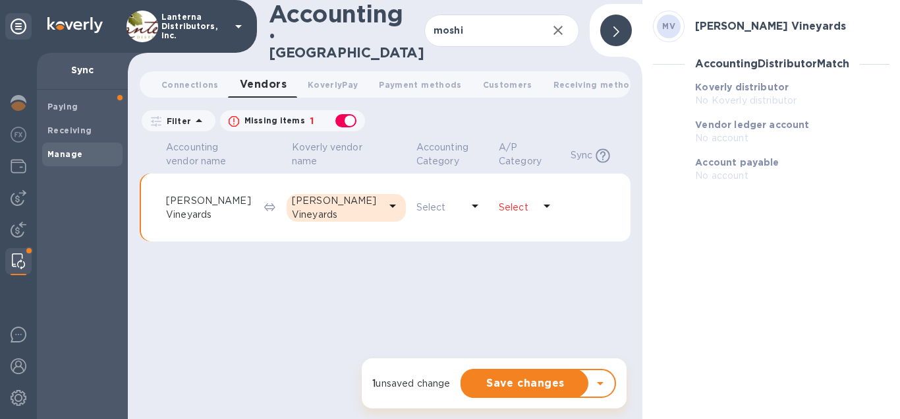
click at [505, 200] on p "Select" at bounding box center [516, 207] width 35 height 14
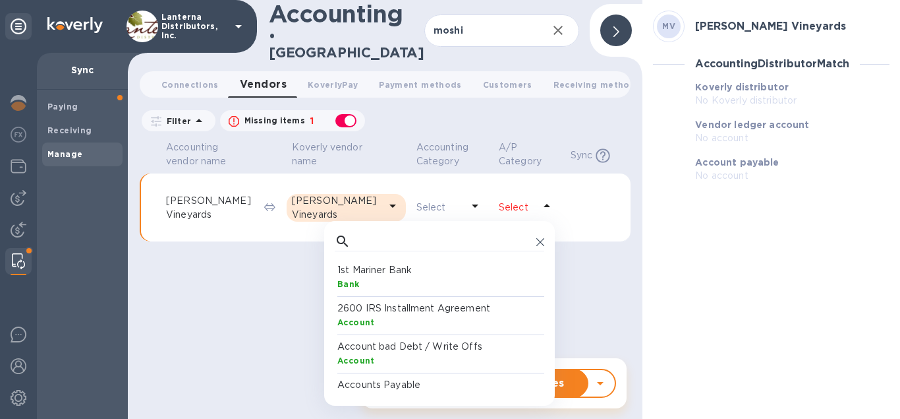
click at [408, 378] on p "Accounts Payable" at bounding box center [443, 385] width 210 height 14
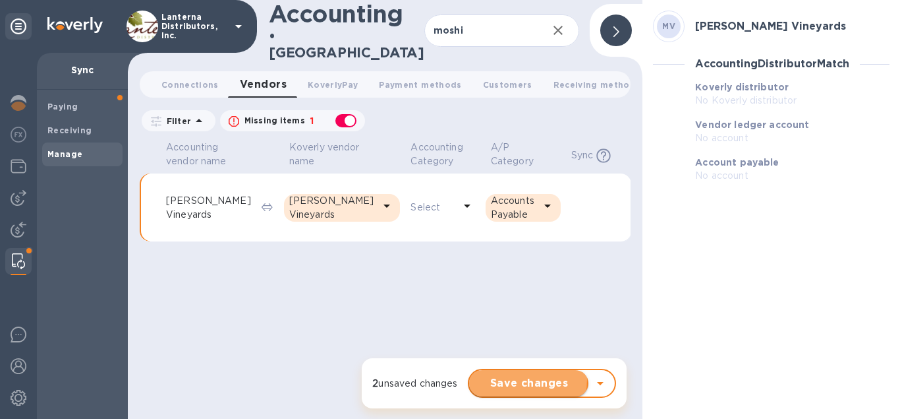
click at [510, 379] on span "Save changes" at bounding box center [529, 383] width 98 height 16
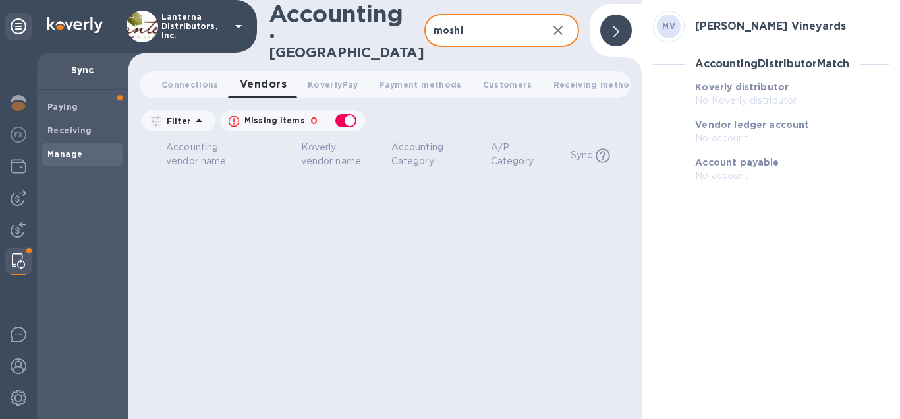
drag, startPoint x: 491, startPoint y: 30, endPoint x: 361, endPoint y: 28, distance: 129.9
click at [425, 28] on input "moshi" at bounding box center [481, 31] width 113 height 32
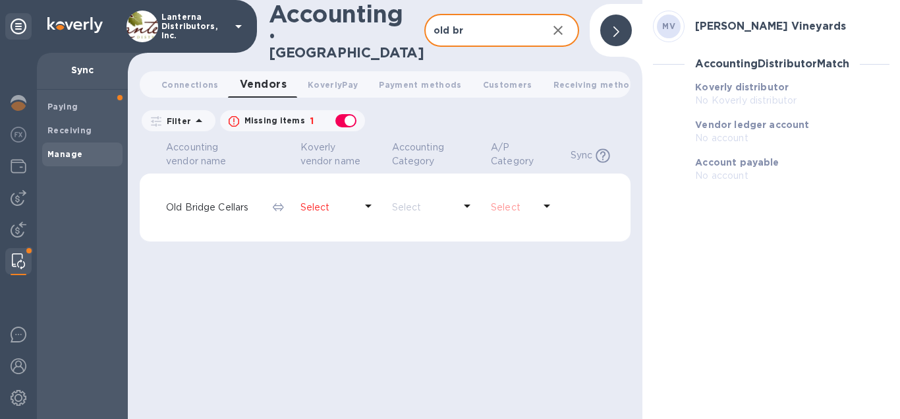
type input "old br"
click at [320, 202] on p "Select" at bounding box center [328, 207] width 55 height 14
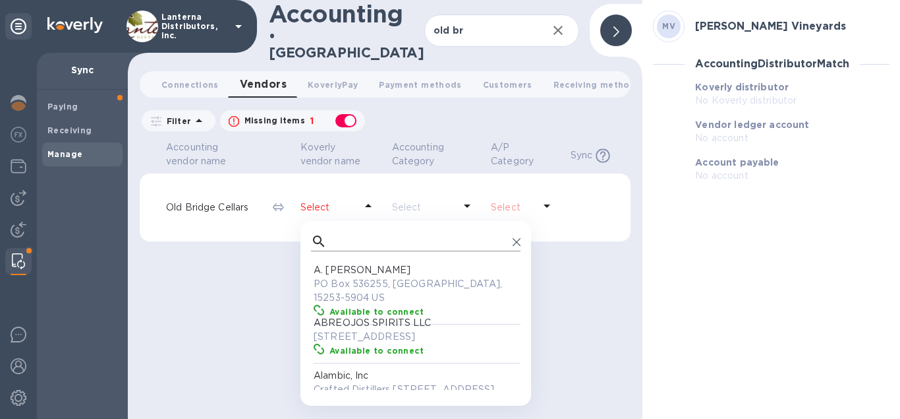
click at [336, 233] on input "text" at bounding box center [419, 241] width 175 height 20
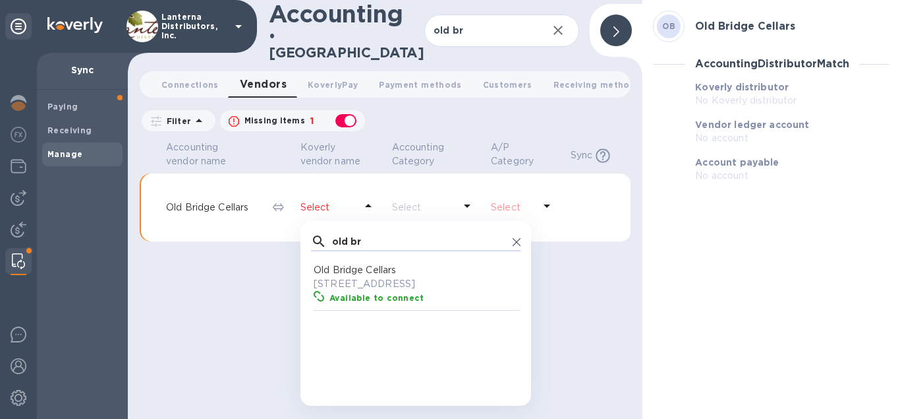
scroll to position [132, 210]
type input "old br"
click at [379, 266] on p "Old Bridge Cellars" at bounding box center [419, 270] width 210 height 14
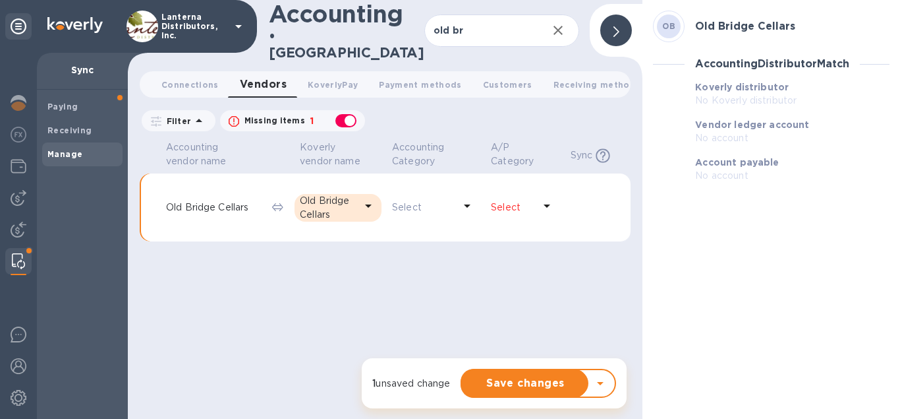
click at [531, 200] on p "Select" at bounding box center [512, 207] width 43 height 14
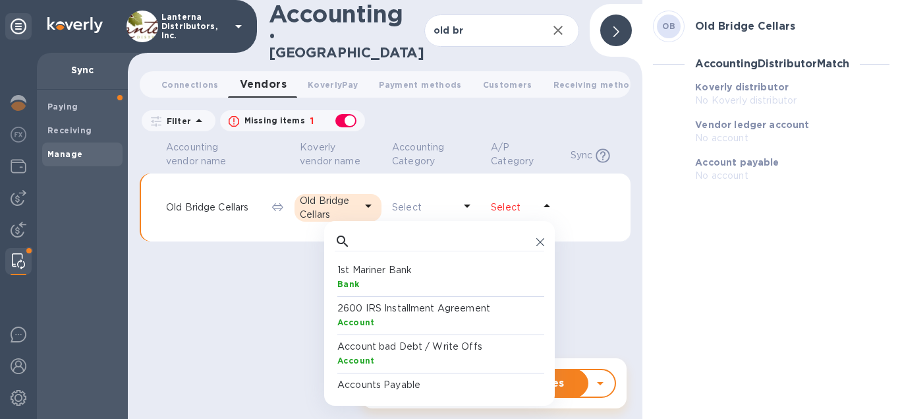
click at [387, 380] on p "Accounts Payable" at bounding box center [443, 385] width 210 height 14
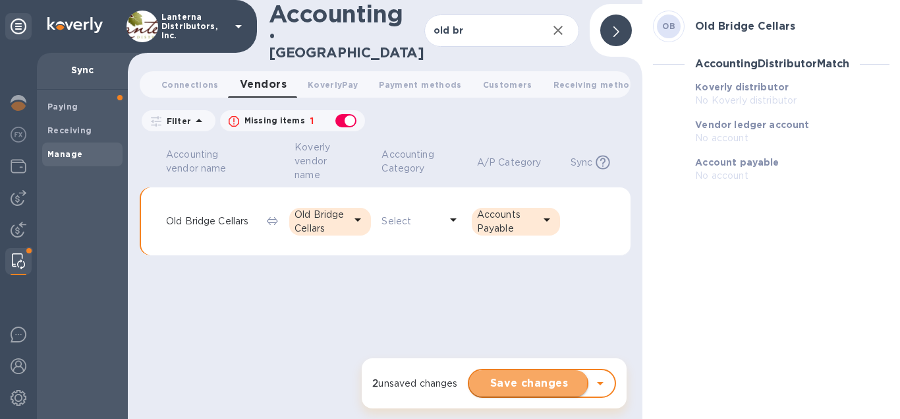
click at [519, 382] on span "Save changes" at bounding box center [529, 383] width 98 height 16
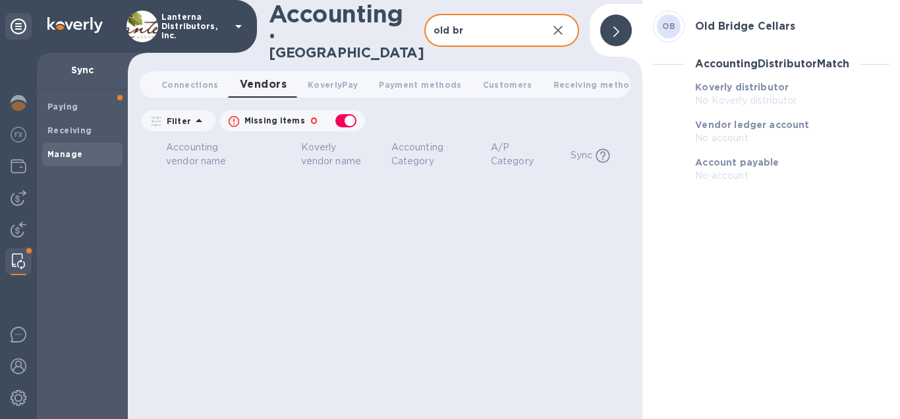
click at [476, 26] on input "old br" at bounding box center [481, 31] width 113 height 32
drag, startPoint x: 465, startPoint y: 29, endPoint x: 346, endPoint y: 27, distance: 118.7
click at [425, 27] on input "old br" at bounding box center [481, 31] width 113 height 32
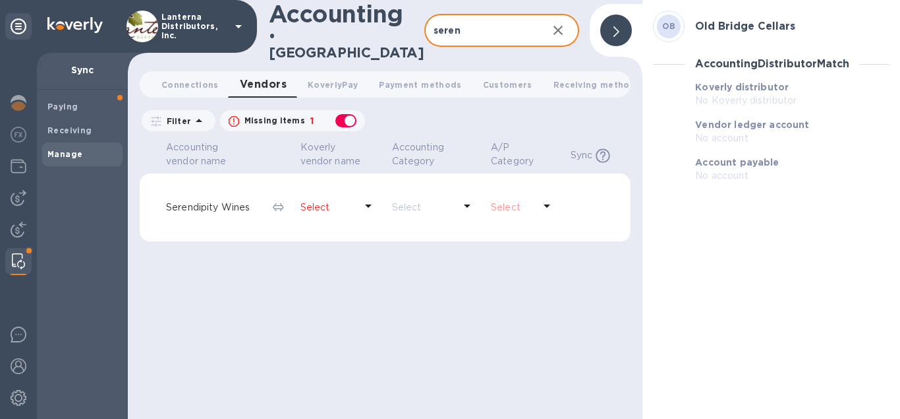
type input "seren"
click at [322, 200] on p "Select" at bounding box center [328, 207] width 55 height 14
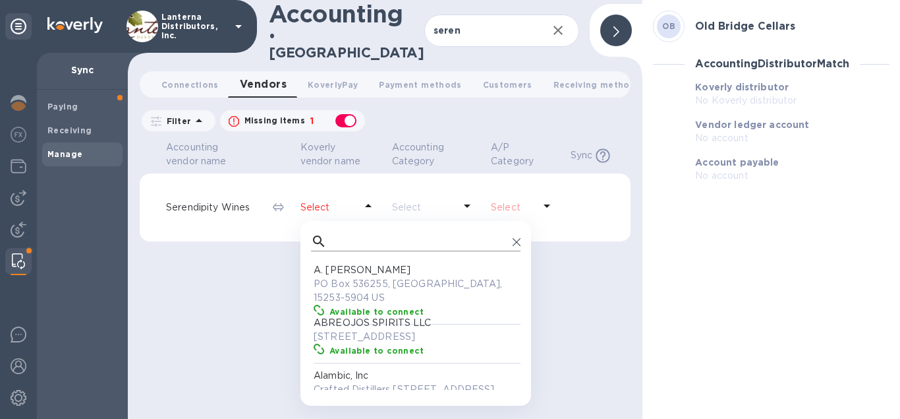
click at [332, 235] on div at bounding box center [416, 241] width 210 height 20
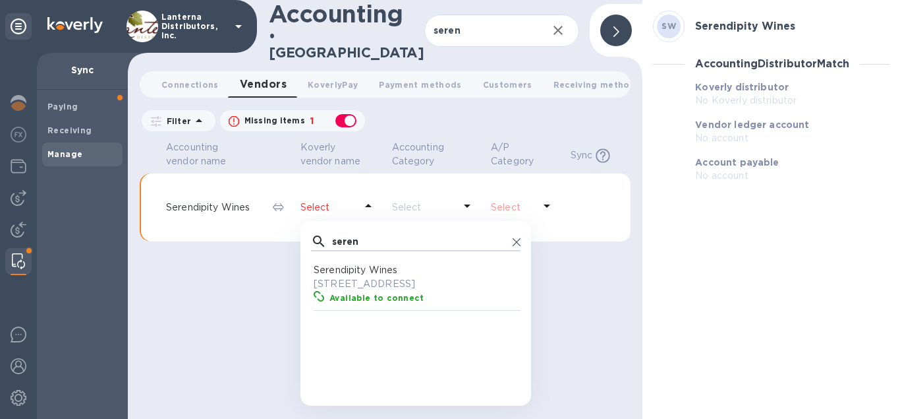
scroll to position [132, 210]
type input "seren"
click at [386, 277] on p "PO Box 184 Dept 212, Houston, 77001-0184 US" at bounding box center [419, 284] width 210 height 14
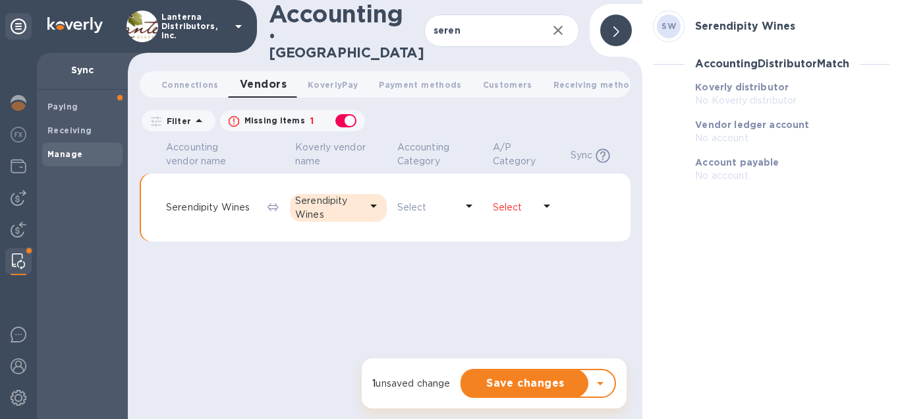
click at [530, 202] on p "Select" at bounding box center [513, 207] width 41 height 14
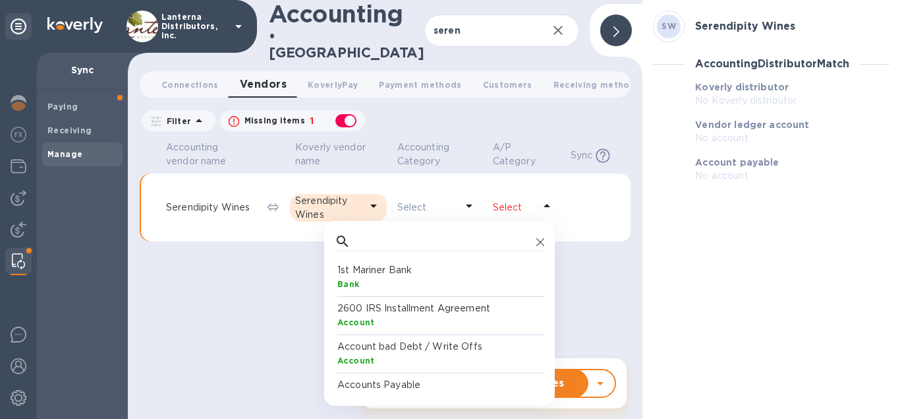
click at [388, 380] on p "Accounts Payable" at bounding box center [443, 385] width 210 height 14
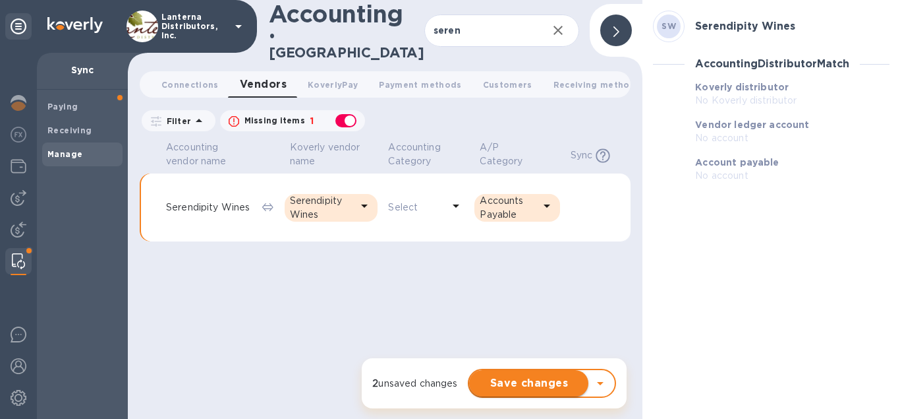
click at [496, 378] on span "Save changes" at bounding box center [529, 383] width 98 height 16
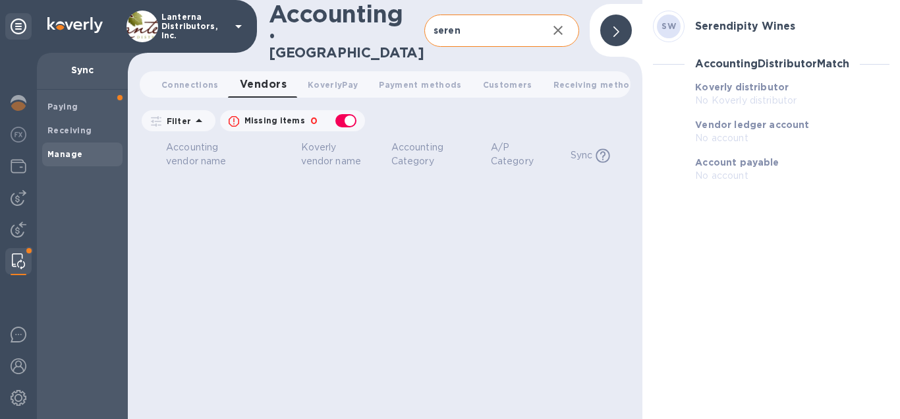
click at [461, 30] on input "seren" at bounding box center [481, 31] width 113 height 32
drag, startPoint x: 459, startPoint y: 26, endPoint x: 376, endPoint y: 29, distance: 83.1
click at [425, 29] on input "seren" at bounding box center [481, 31] width 113 height 32
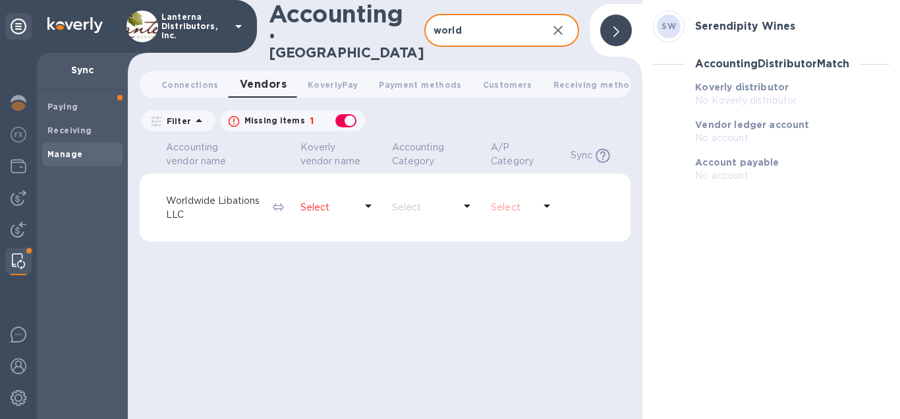
type input "world"
click at [369, 198] on icon at bounding box center [369, 206] width 16 height 16
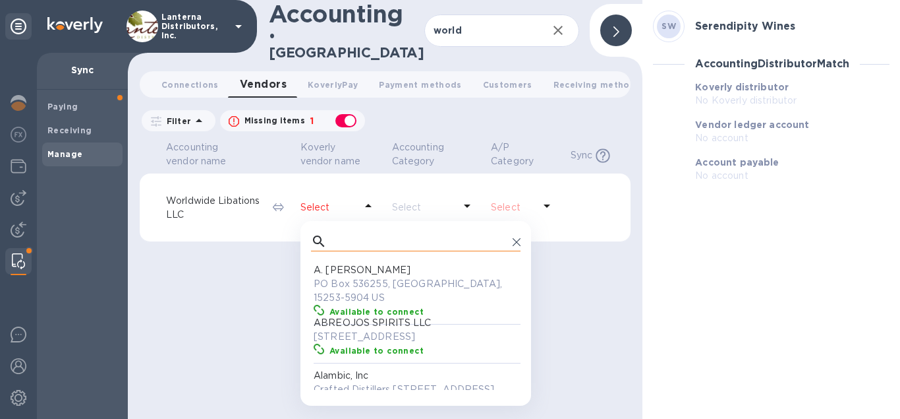
click at [334, 233] on input "text" at bounding box center [419, 241] width 175 height 20
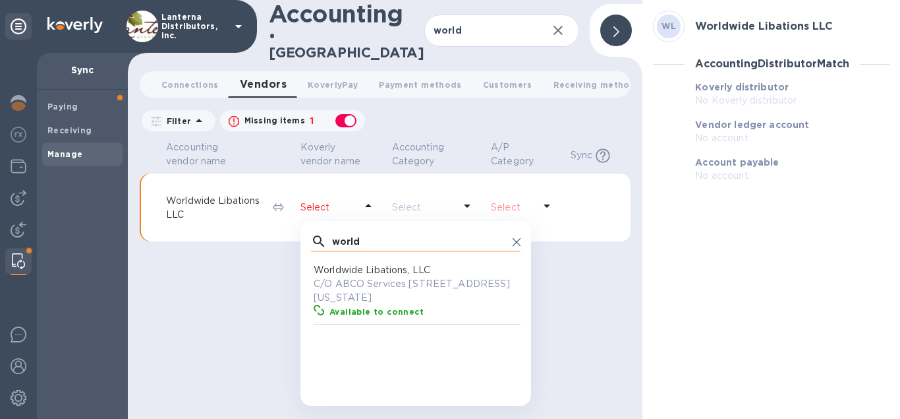
scroll to position [132, 210]
type input "world"
click at [352, 281] on p "C/O ABCO Services 120 Broadway Avenue, New York, NY 10271 US" at bounding box center [419, 291] width 210 height 28
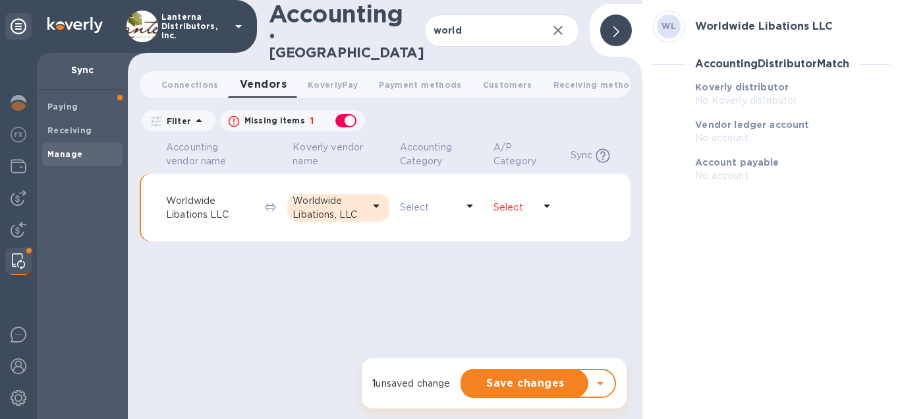
click at [546, 198] on icon at bounding box center [547, 206] width 16 height 16
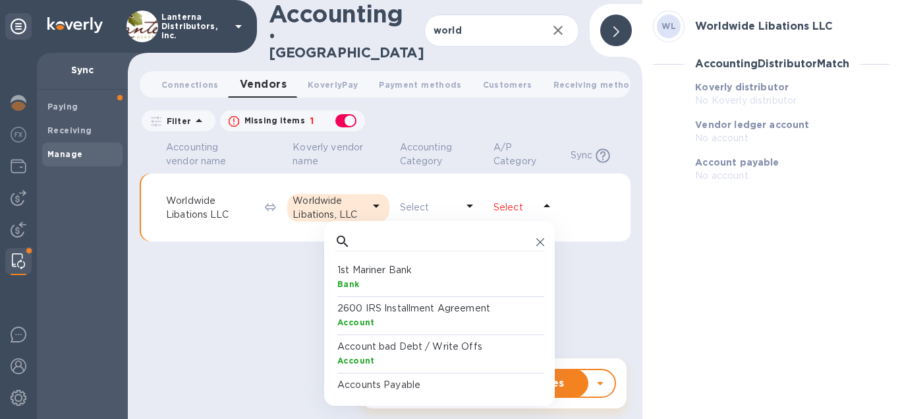
click at [409, 378] on p "Accounts Payable" at bounding box center [443, 385] width 210 height 14
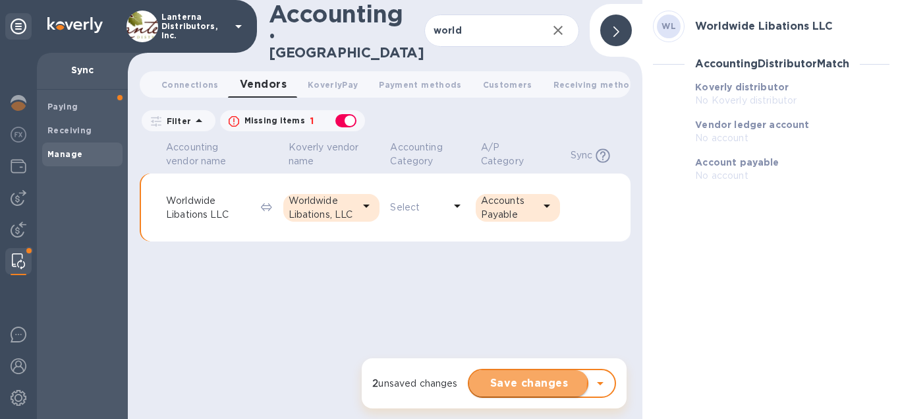
click at [503, 380] on span "Save changes" at bounding box center [529, 383] width 98 height 16
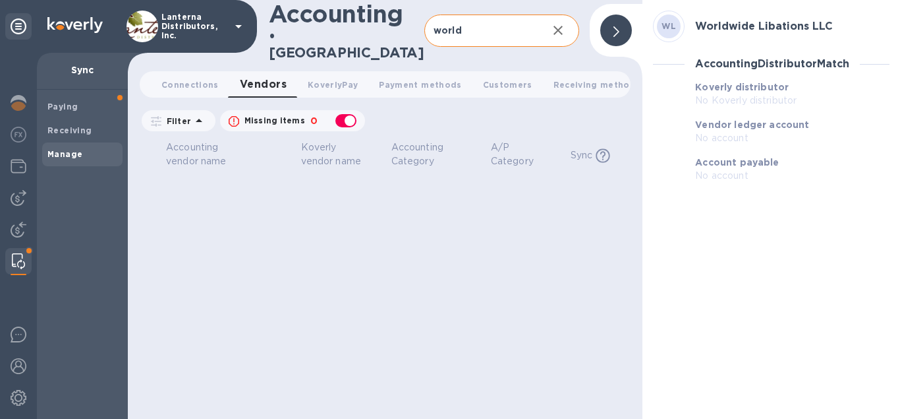
click at [473, 20] on input "world" at bounding box center [481, 31] width 113 height 32
drag, startPoint x: 459, startPoint y: 28, endPoint x: 371, endPoint y: 27, distance: 88.3
click at [425, 27] on input "world" at bounding box center [481, 31] width 113 height 32
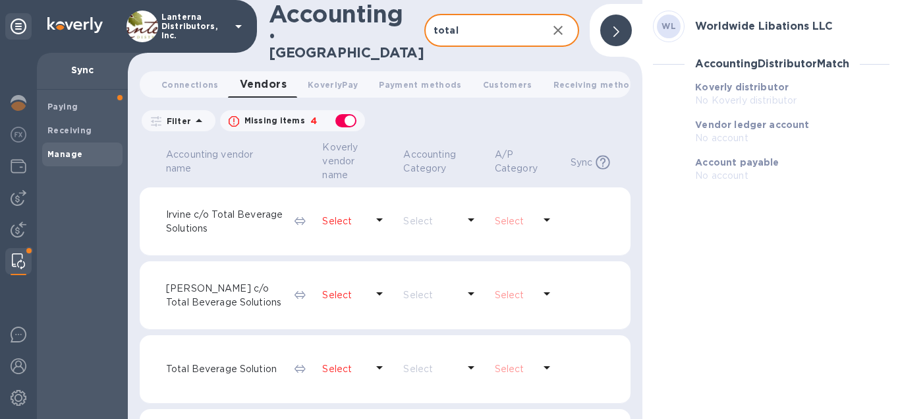
type input "total"
click at [322, 364] on p "Select" at bounding box center [344, 369] width 44 height 14
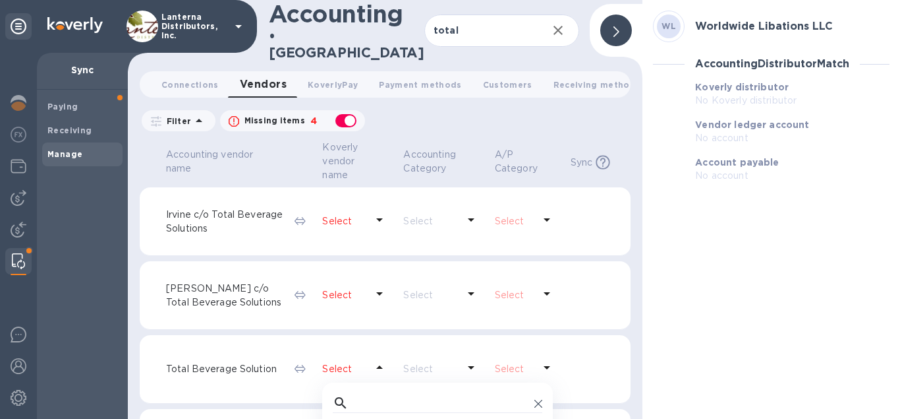
scroll to position [140, 0]
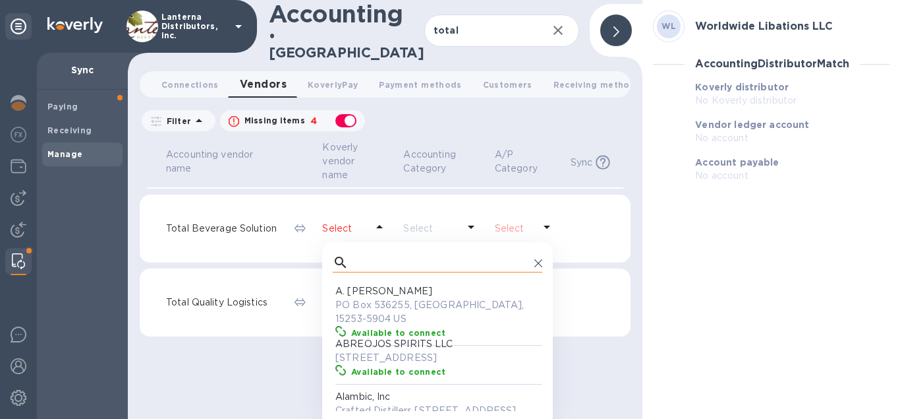
click at [354, 254] on input "text" at bounding box center [441, 262] width 175 height 20
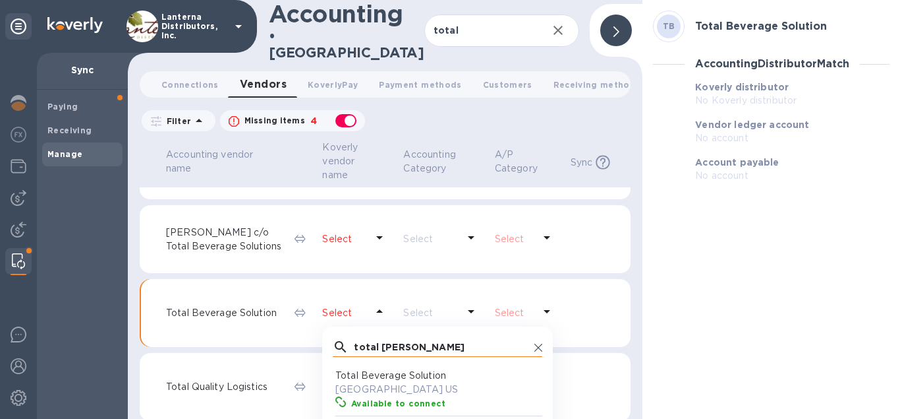
scroll to position [132, 210]
type input "total bev"
click at [383, 382] on p "PO Box 116225, Atlanta, 30368 US" at bounding box center [441, 389] width 210 height 14
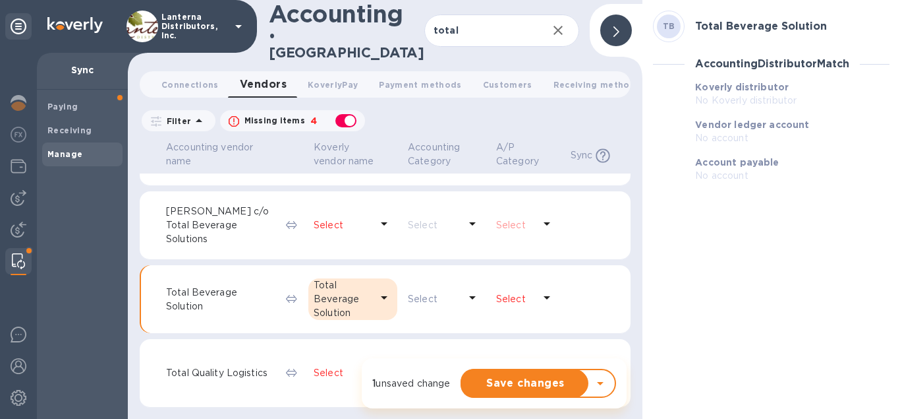
scroll to position [42, 0]
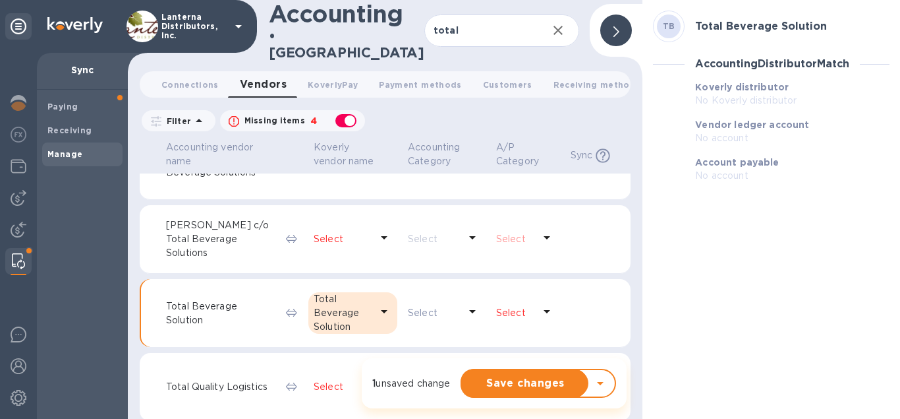
click at [521, 307] on p "Select" at bounding box center [515, 313] width 38 height 14
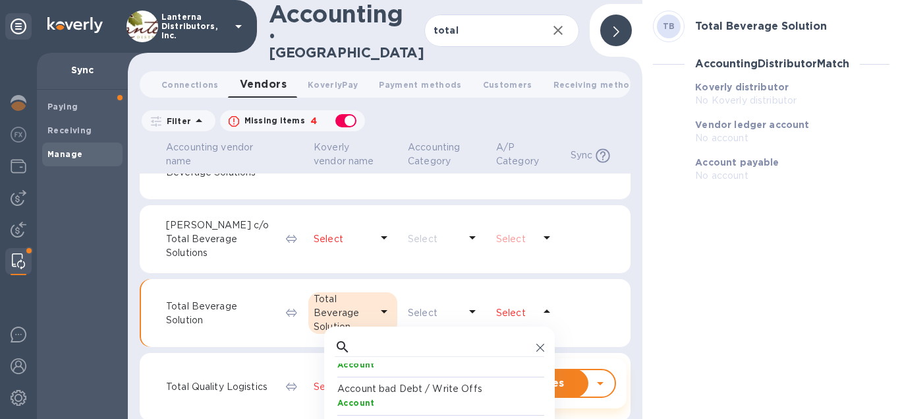
scroll to position [0, 0]
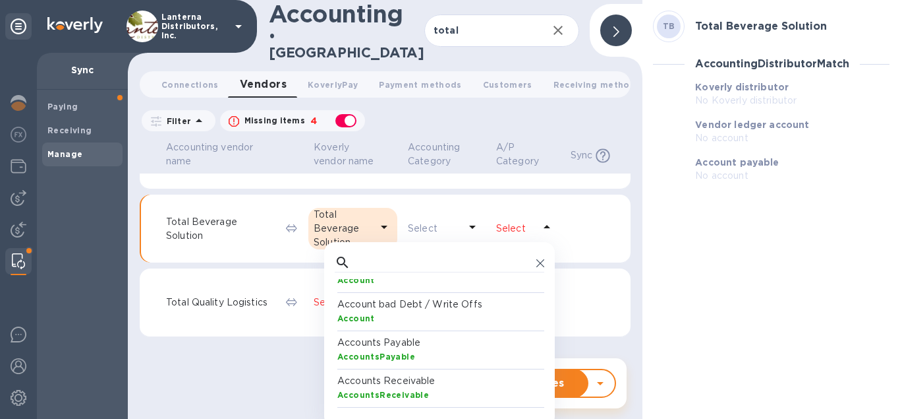
click at [386, 337] on p "Accounts Payable" at bounding box center [443, 343] width 210 height 14
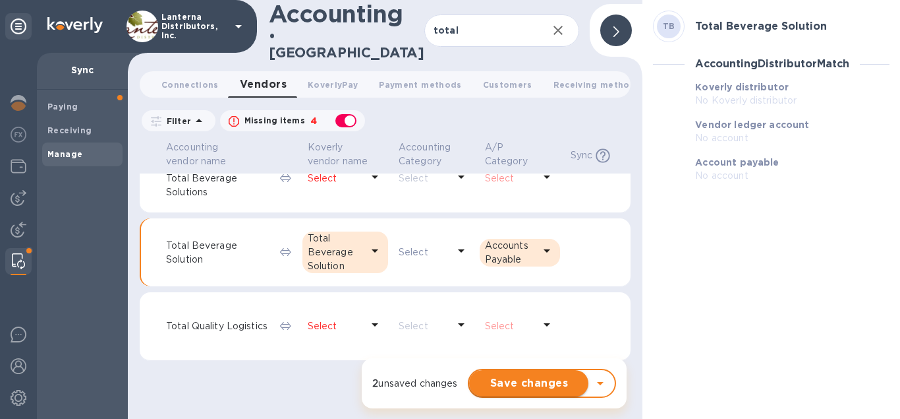
click at [511, 386] on span "Save changes" at bounding box center [529, 383] width 98 height 16
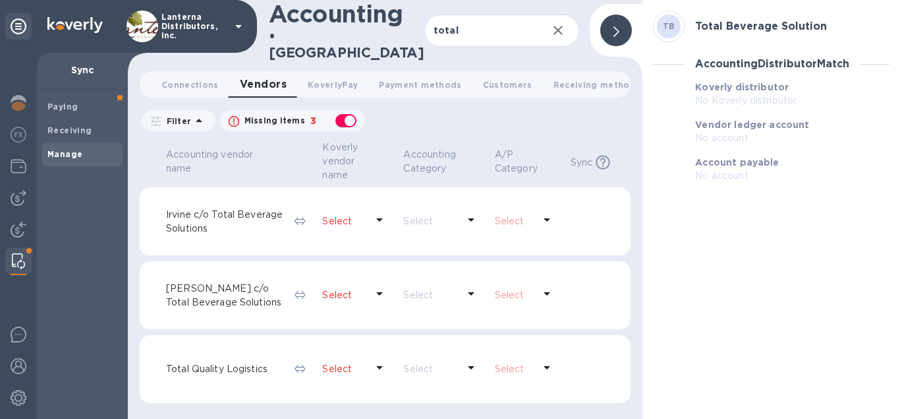
click at [622, 26] on div at bounding box center [617, 31] width 32 height 32
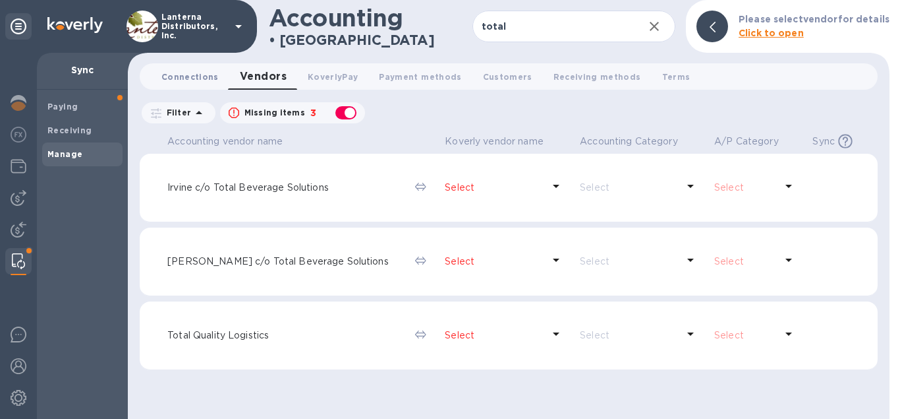
click at [193, 74] on span "Connections 0" at bounding box center [190, 77] width 57 height 14
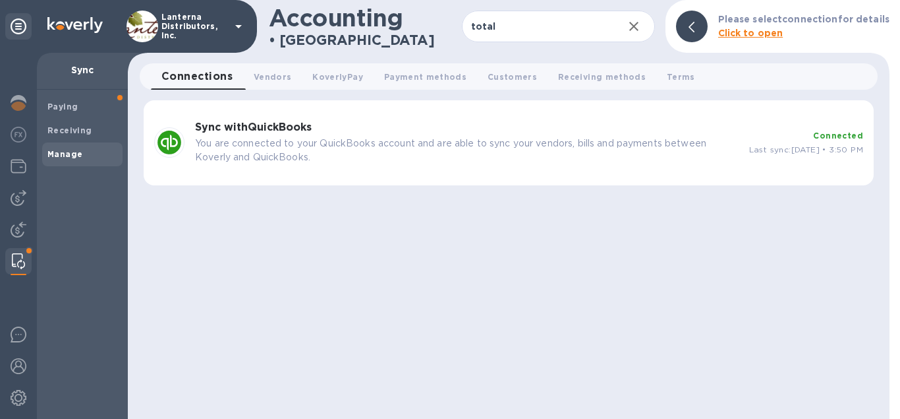
click at [287, 136] on p "You are connected to your QuickBooks account and are able to sync your vendors,…" at bounding box center [467, 150] width 544 height 28
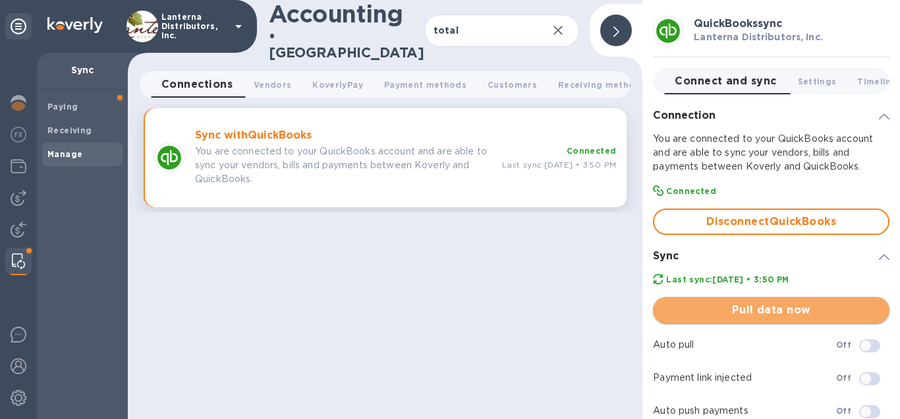
click at [772, 308] on span "Pull data now" at bounding box center [772, 310] width 216 height 16
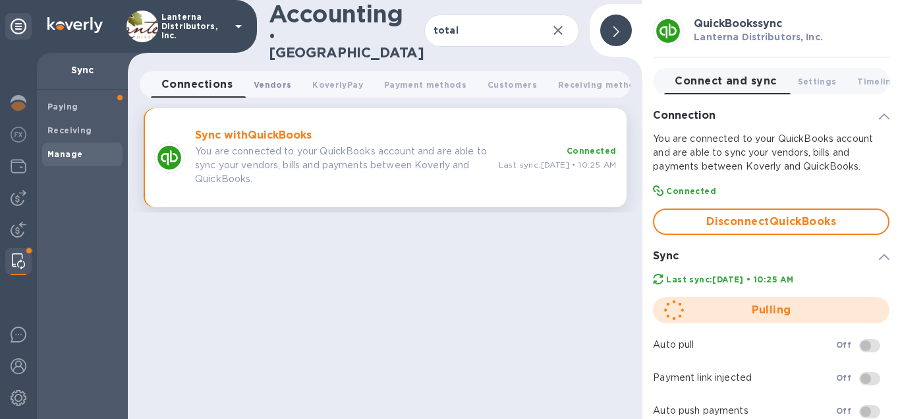
click at [270, 78] on span "Vendors 0" at bounding box center [273, 85] width 38 height 14
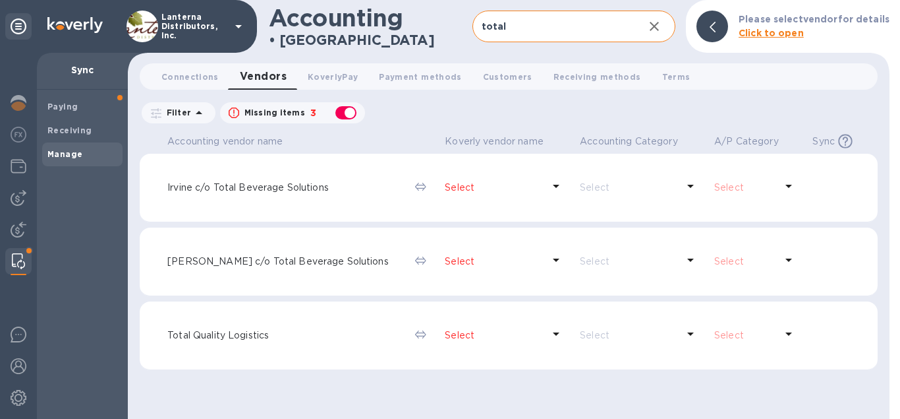
click at [524, 22] on input "total" at bounding box center [554, 27] width 162 height 32
drag, startPoint x: 511, startPoint y: 28, endPoint x: 399, endPoint y: 37, distance: 112.4
click at [473, 37] on input "total" at bounding box center [554, 27] width 162 height 32
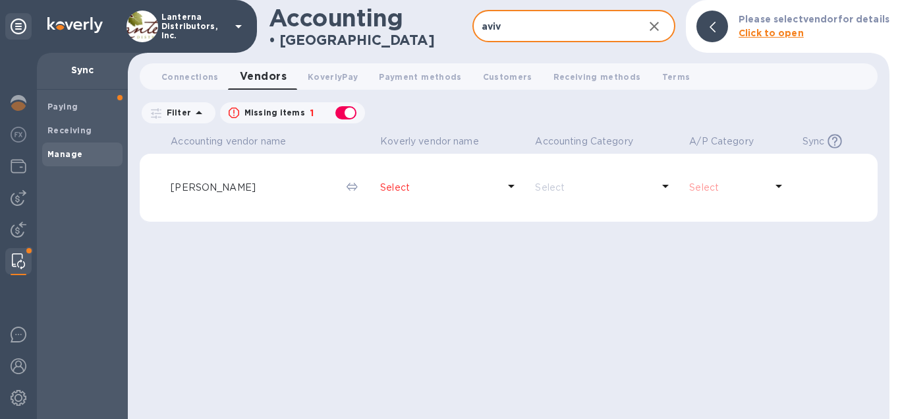
type input "aviv"
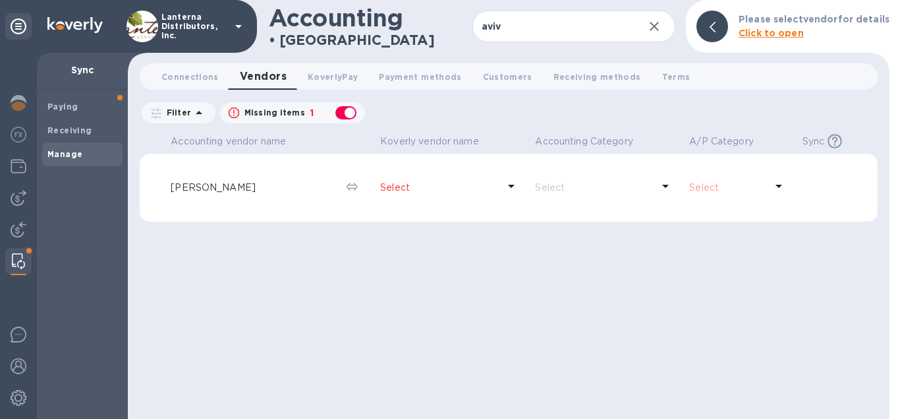
click at [418, 185] on p "Select" at bounding box center [439, 188] width 118 height 14
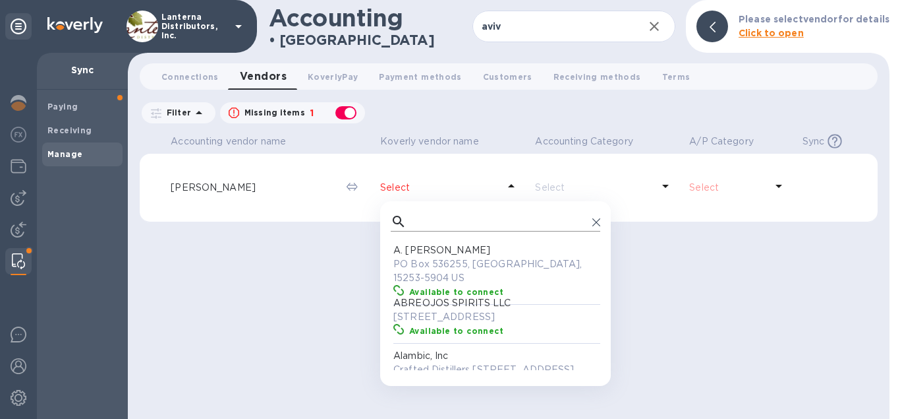
scroll to position [132, 210]
click at [422, 220] on input "text" at bounding box center [499, 222] width 175 height 20
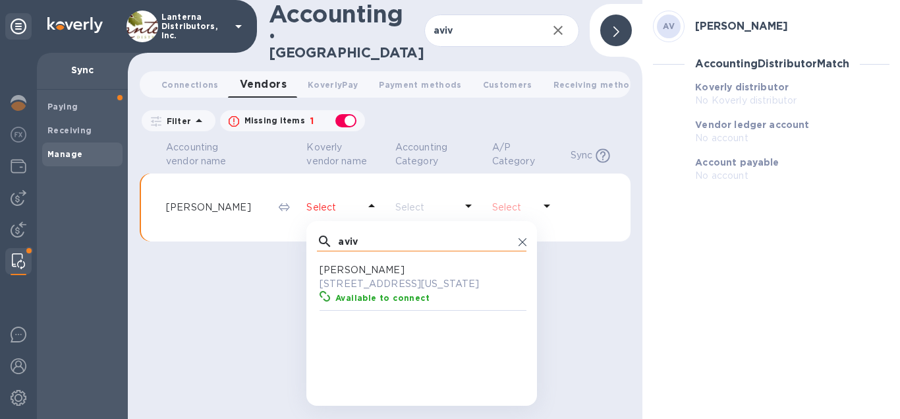
scroll to position [132, 210]
type input "aviv"
click at [426, 280] on p "40 W 37 Street Suite 600, New York, NY 10018 US" at bounding box center [425, 284] width 210 height 14
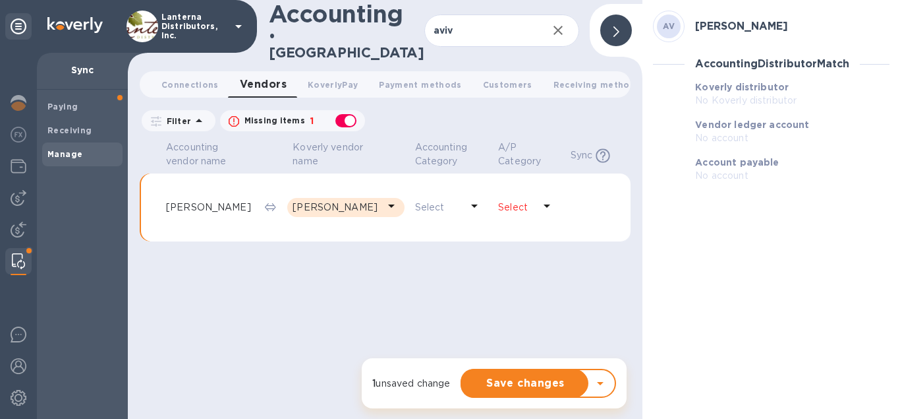
click at [522, 200] on p "Select" at bounding box center [516, 207] width 36 height 14
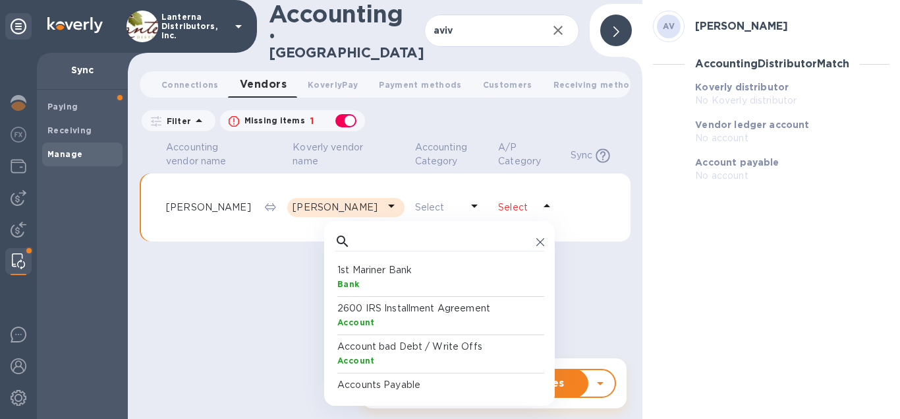
click at [409, 378] on p "Accounts Payable" at bounding box center [443, 385] width 210 height 14
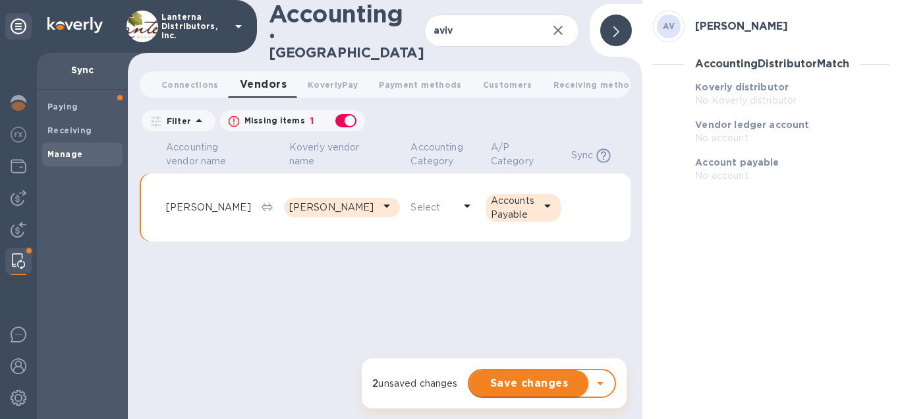
click at [544, 382] on span "Save changes" at bounding box center [529, 383] width 98 height 16
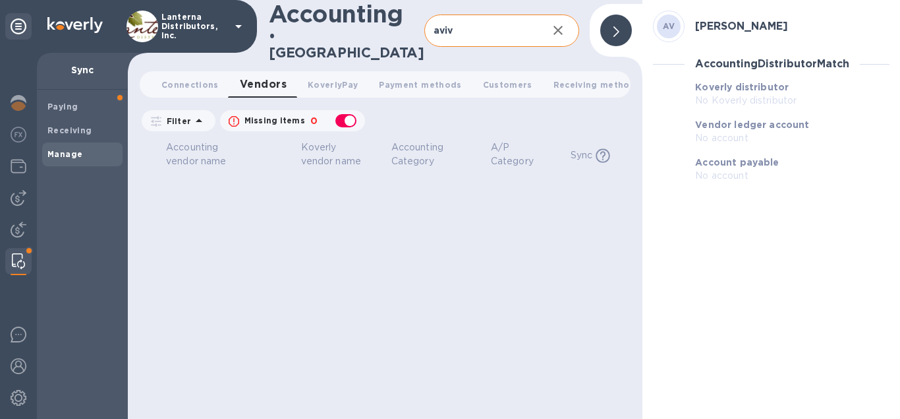
click at [467, 24] on input "aviv" at bounding box center [481, 31] width 113 height 32
drag, startPoint x: 457, startPoint y: 26, endPoint x: 422, endPoint y: 32, distance: 35.4
click at [425, 32] on input "aviv" at bounding box center [481, 31] width 113 height 32
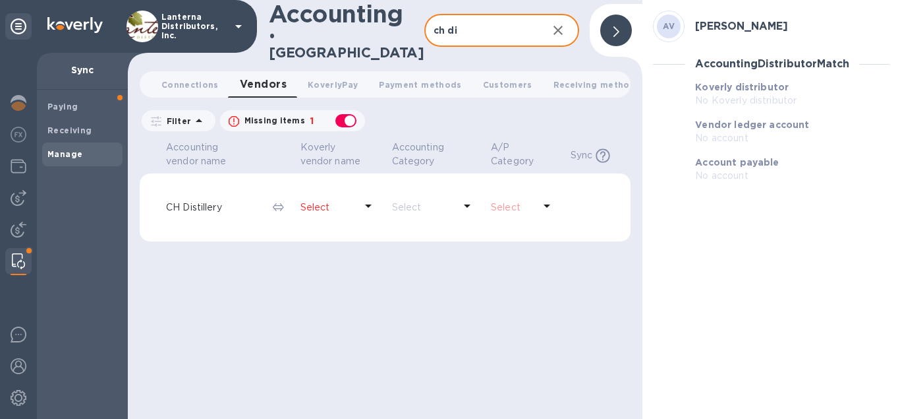
type input "ch di"
click at [326, 200] on p "Select" at bounding box center [328, 207] width 55 height 14
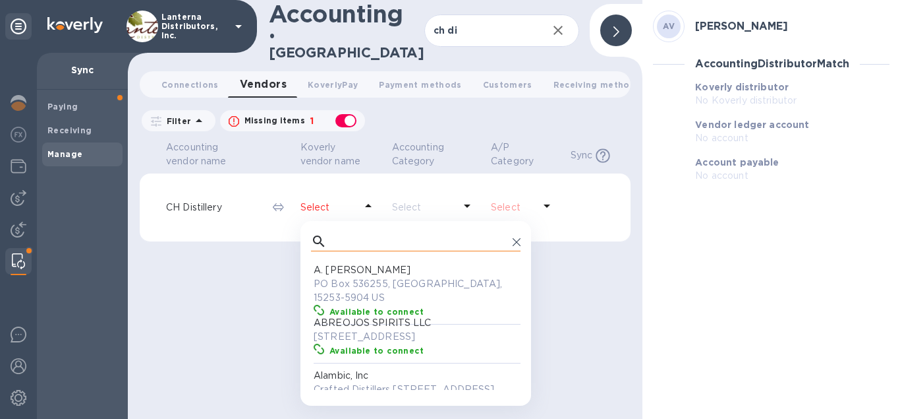
click at [337, 235] on input "text" at bounding box center [419, 241] width 175 height 20
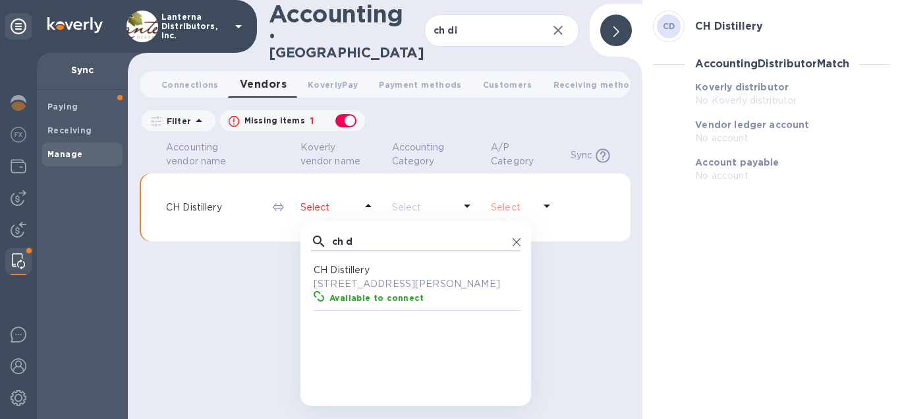
scroll to position [132, 210]
type input "ch d"
click at [375, 277] on p "[STREET_ADDRESS][PERSON_NAME]" at bounding box center [419, 284] width 210 height 14
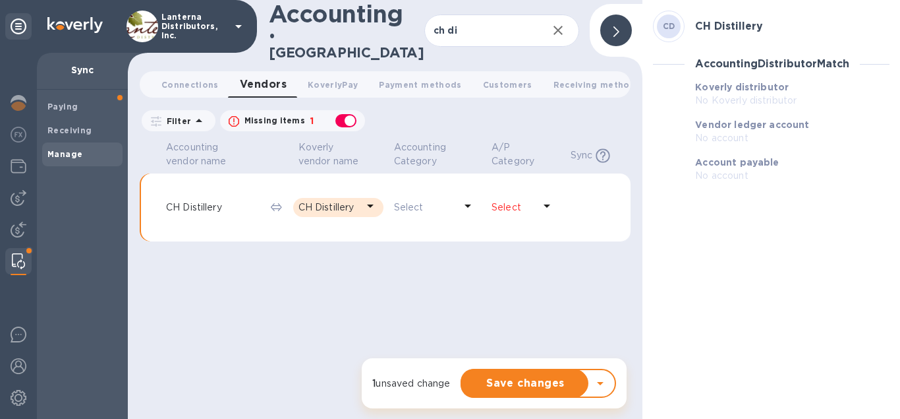
click at [514, 200] on p "Select" at bounding box center [513, 207] width 42 height 14
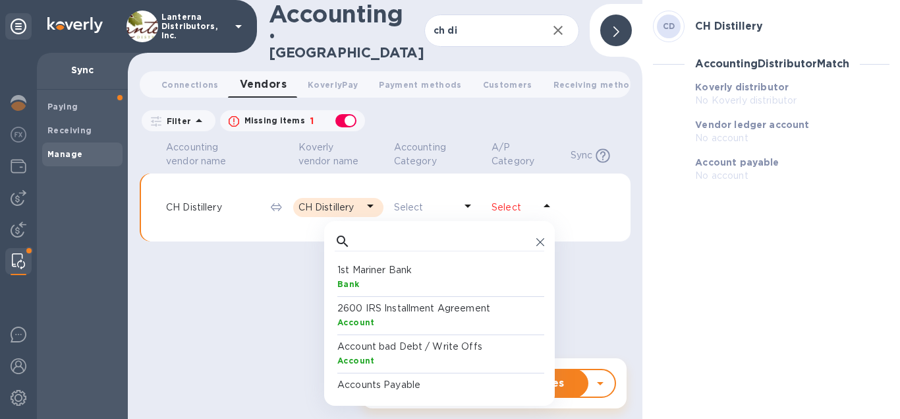
click at [385, 380] on p "Accounts Payable" at bounding box center [443, 385] width 210 height 14
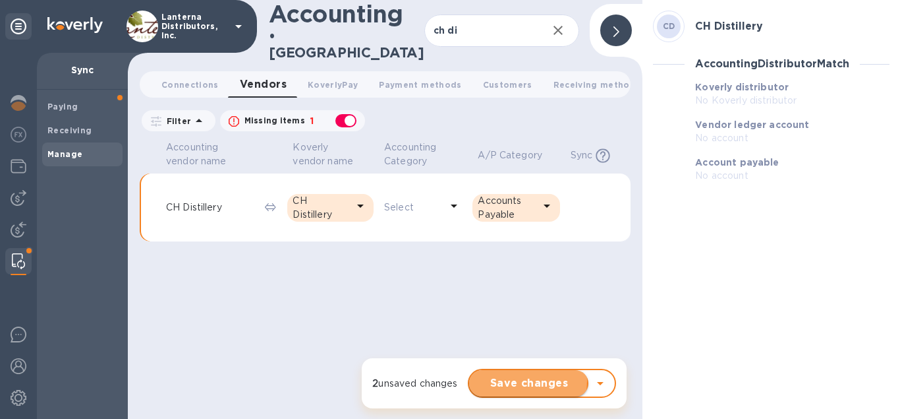
click at [515, 380] on span "Save changes" at bounding box center [529, 383] width 98 height 16
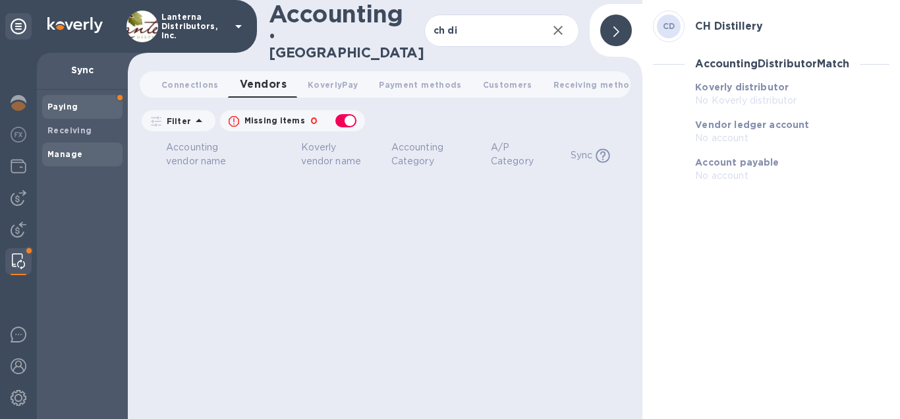
click at [63, 107] on b "Paying" at bounding box center [62, 107] width 30 height 10
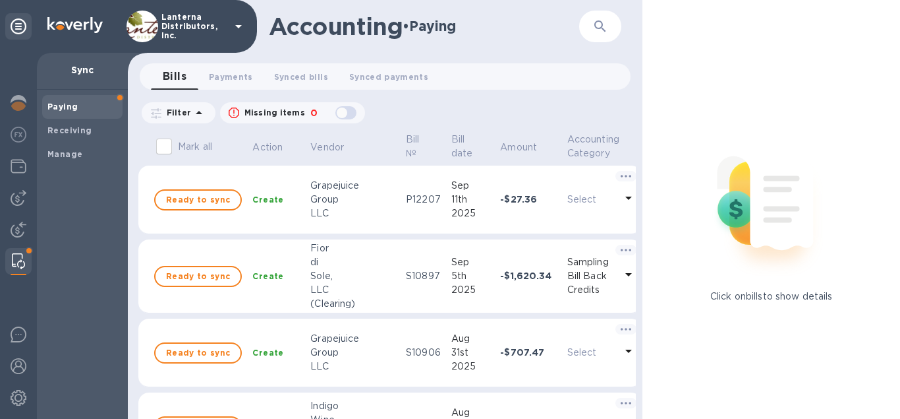
click at [20, 258] on img at bounding box center [18, 261] width 13 height 16
click at [57, 152] on b "Manage" at bounding box center [64, 154] width 35 height 10
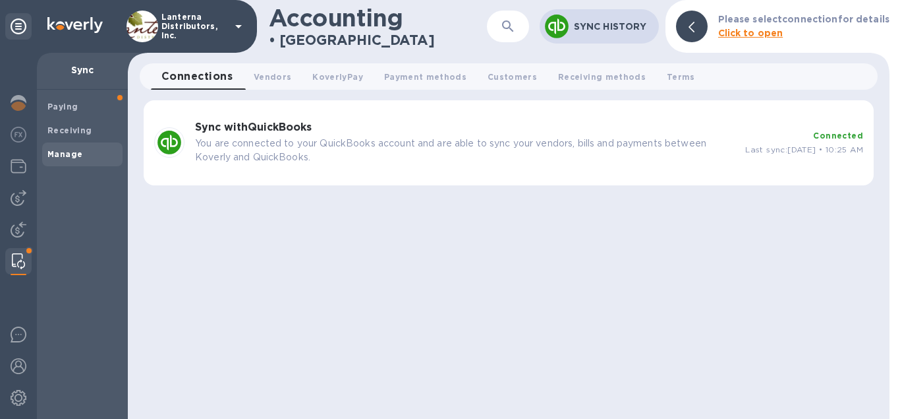
click at [221, 129] on b "Sync with QuickBooks" at bounding box center [253, 127] width 117 height 13
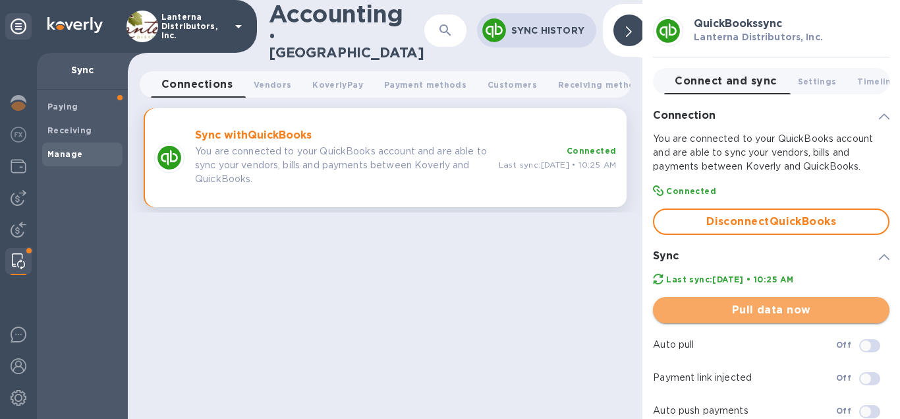
click at [761, 310] on span "Pull data now" at bounding box center [772, 310] width 216 height 16
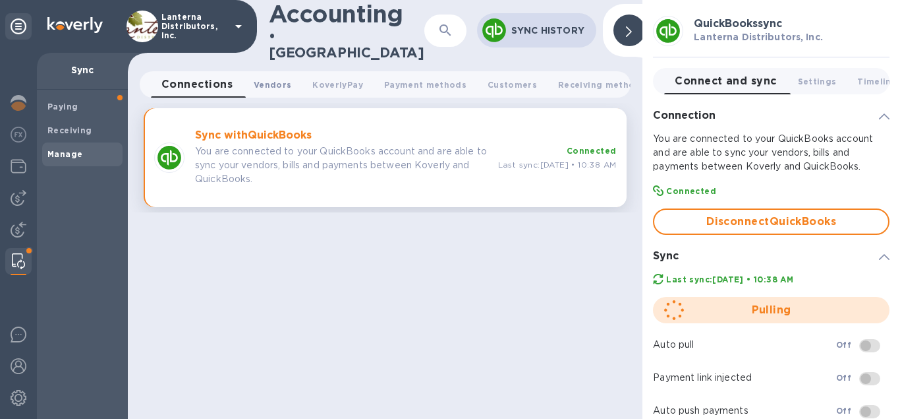
click at [284, 78] on span "Vendors 0" at bounding box center [273, 85] width 38 height 14
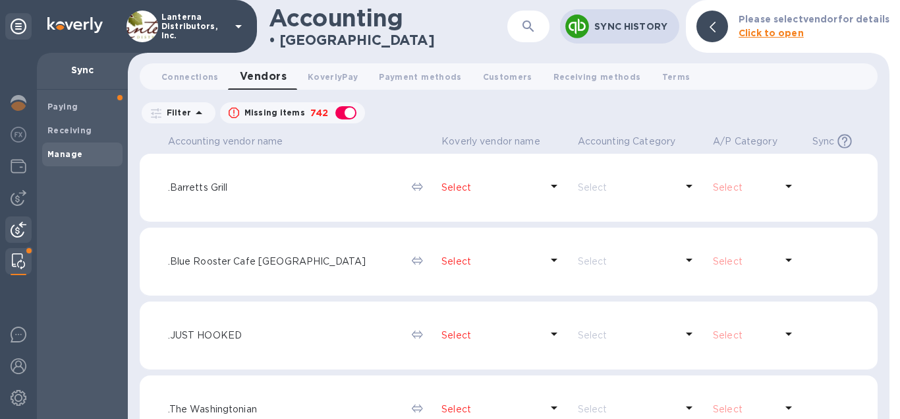
click at [16, 231] on img at bounding box center [19, 229] width 16 height 16
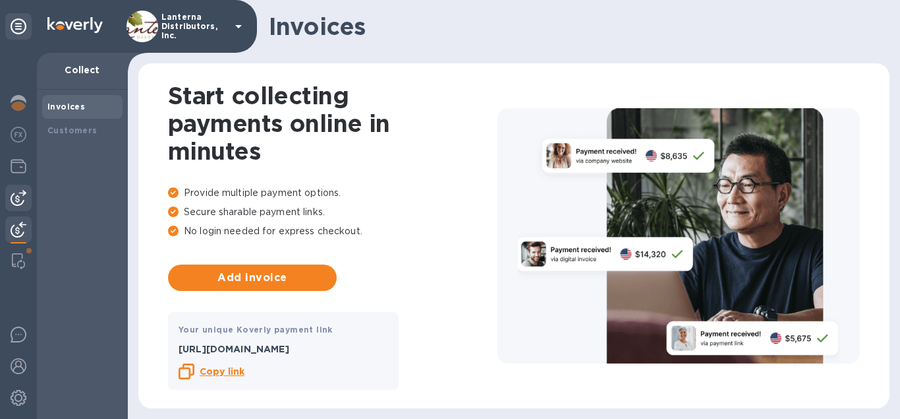
click at [9, 200] on div at bounding box center [18, 198] width 26 height 26
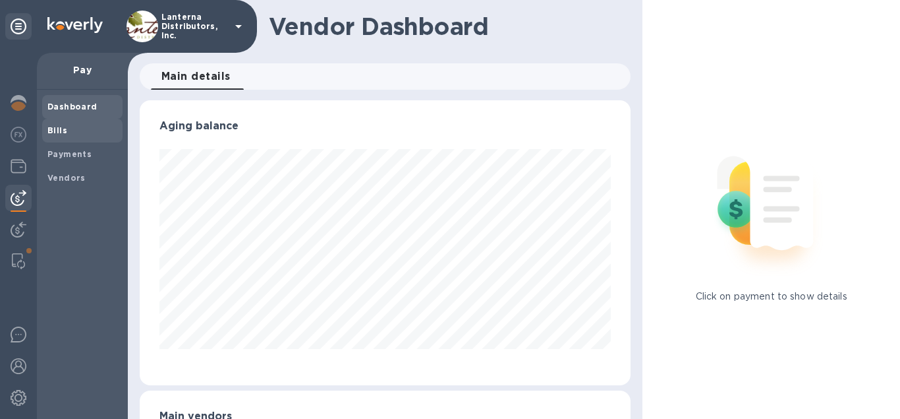
scroll to position [285, 492]
click at [67, 135] on span "Bills" at bounding box center [82, 130] width 70 height 13
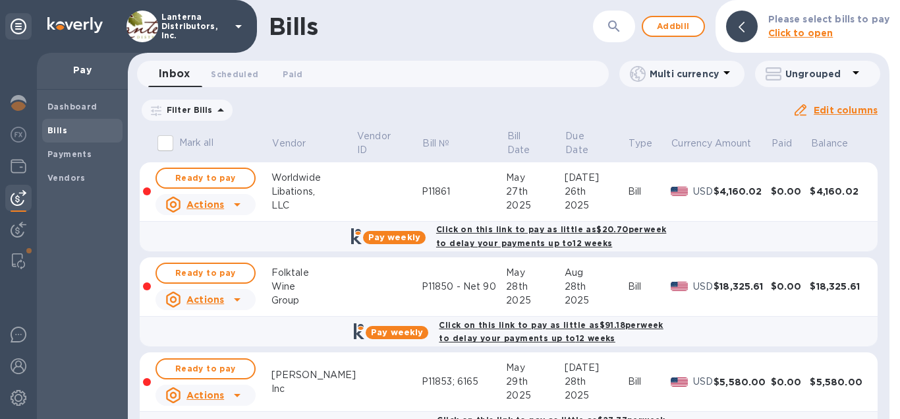
click at [0, 0] on icon at bounding box center [0, 0] width 0 height 0
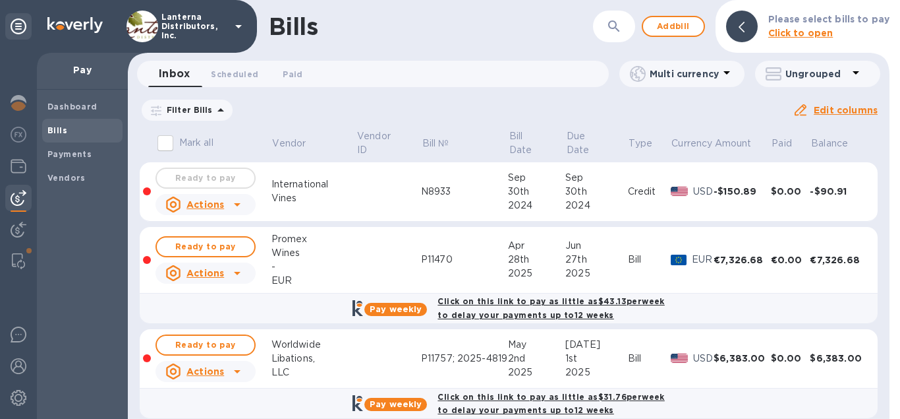
click at [622, 28] on icon "button" at bounding box center [614, 26] width 16 height 16
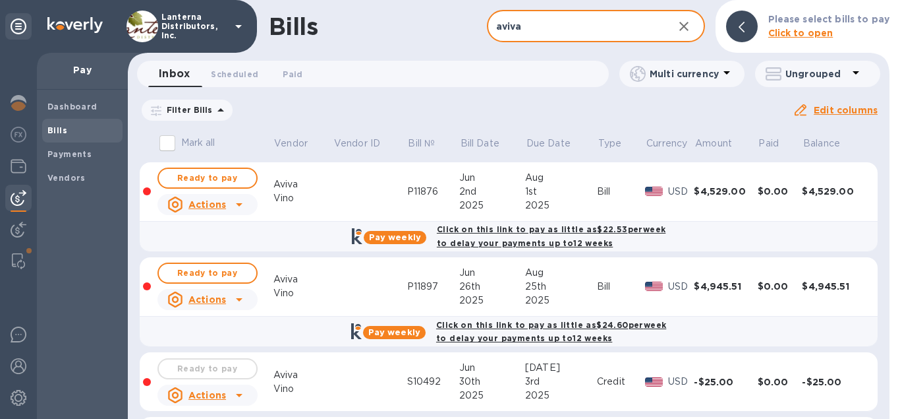
type input "aviva"
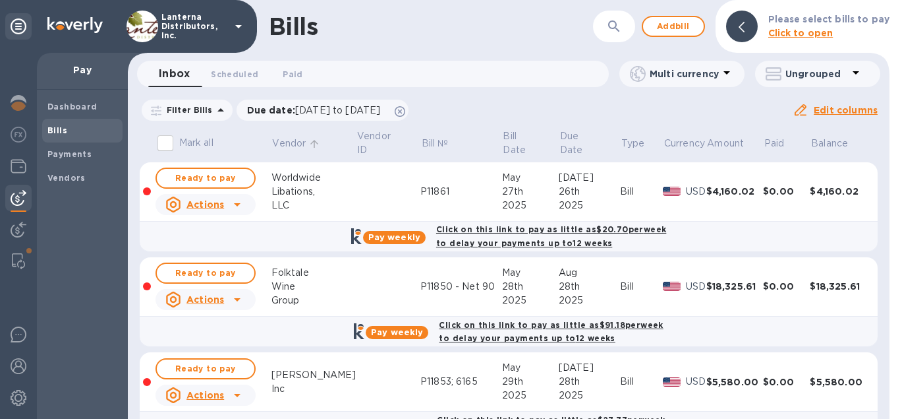
click at [318, 148] on icon at bounding box center [315, 144] width 12 height 12
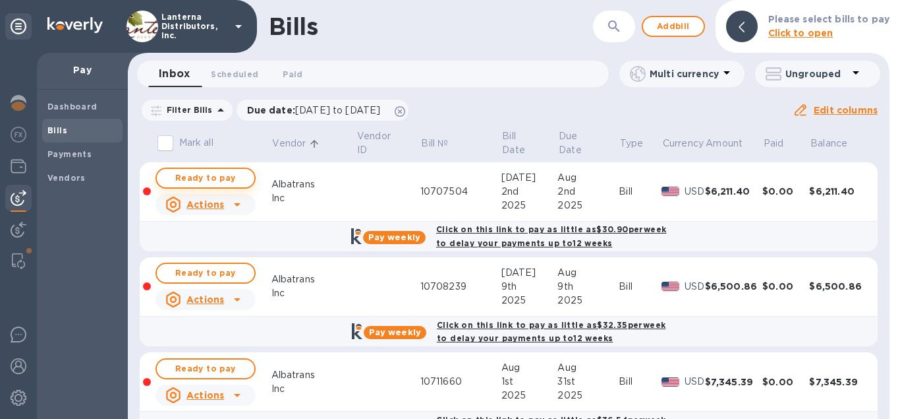
click at [229, 183] on span "Ready to pay" at bounding box center [205, 178] width 76 height 16
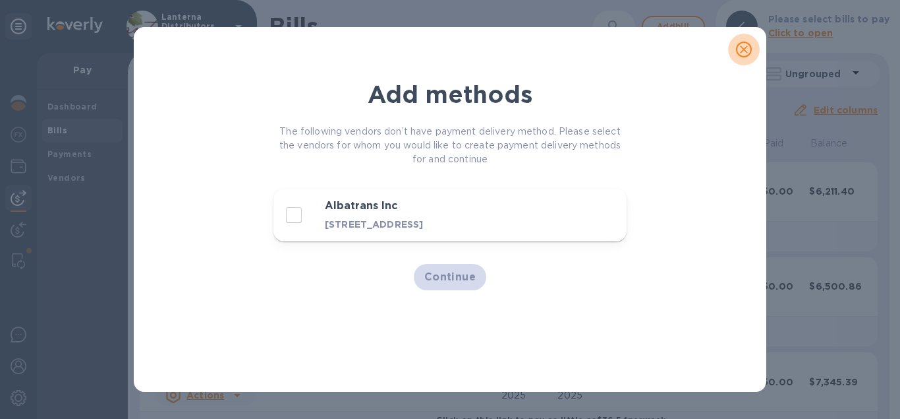
click at [741, 50] on icon "close" at bounding box center [744, 49] width 13 height 13
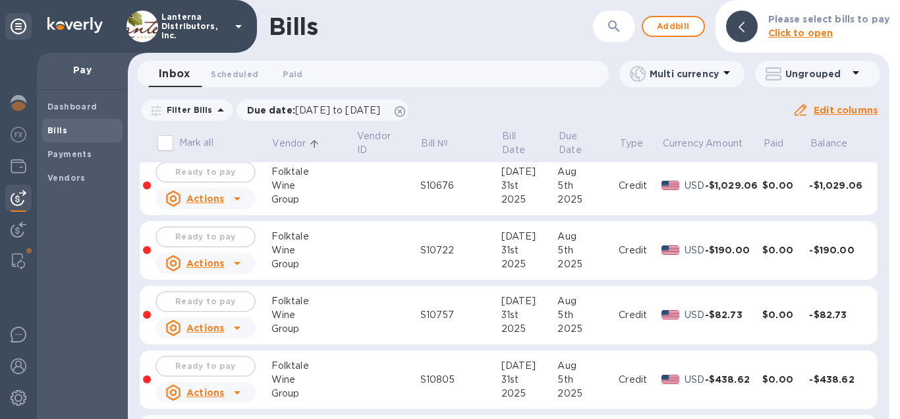
scroll to position [3081, 0]
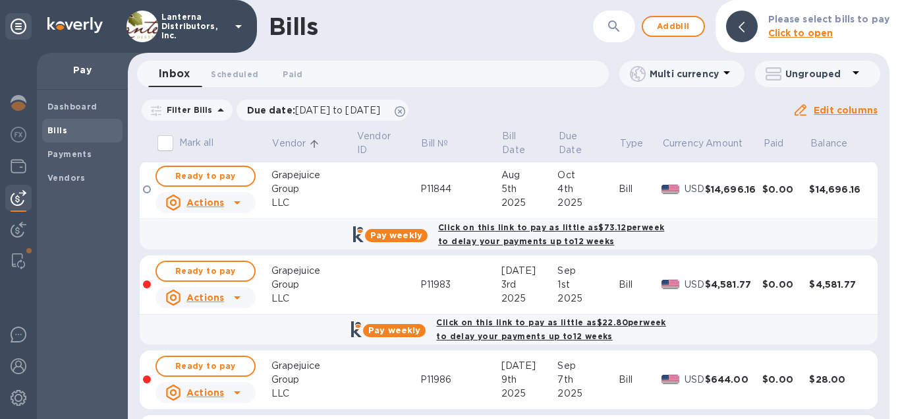
click at [234, 289] on icon at bounding box center [237, 297] width 16 height 16
click at [234, 284] on div at bounding box center [450, 209] width 900 height 419
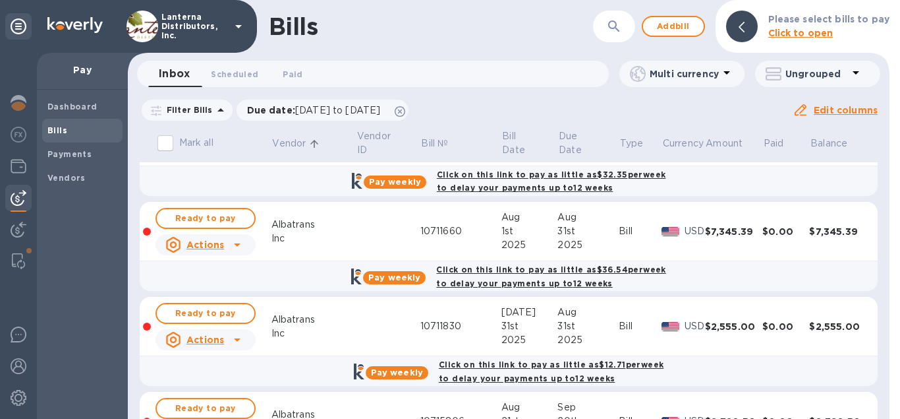
scroll to position [0, 0]
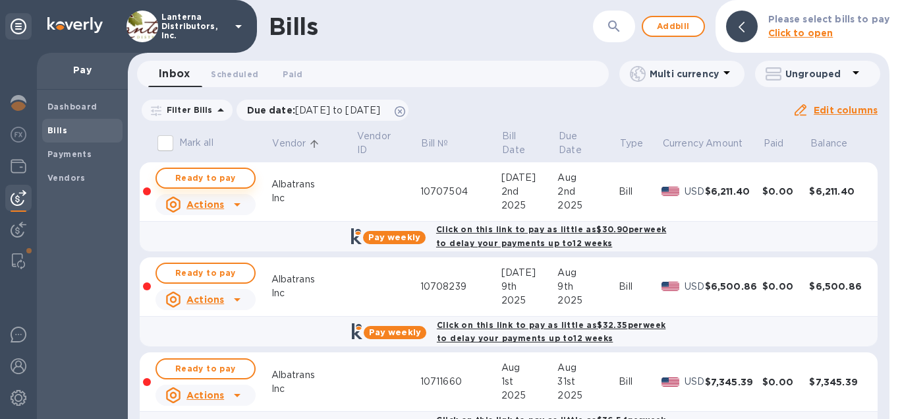
click at [224, 180] on span "Ready to pay" at bounding box center [205, 178] width 76 height 16
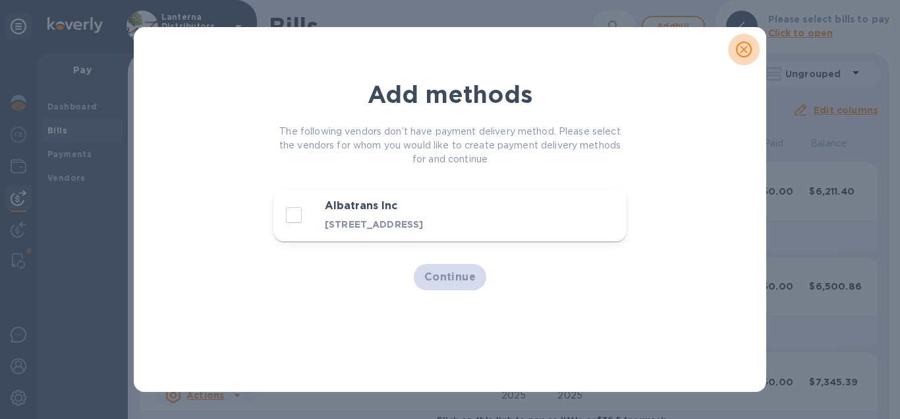
click at [745, 52] on icon "close" at bounding box center [744, 49] width 13 height 13
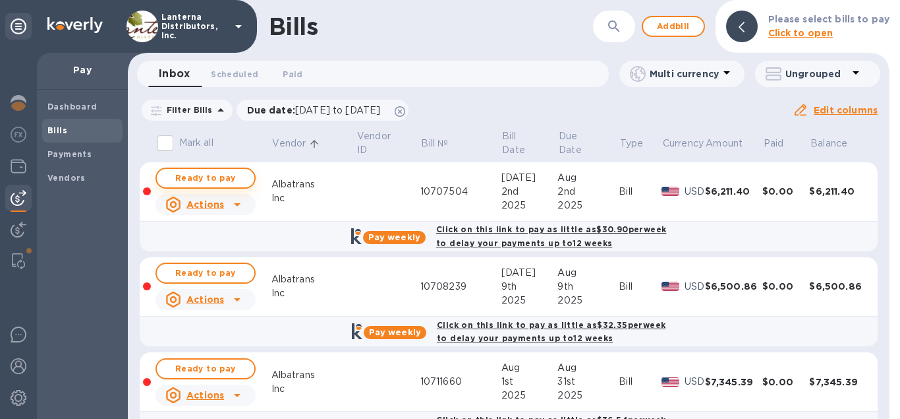
click at [233, 181] on span "Ready to pay" at bounding box center [205, 178] width 76 height 16
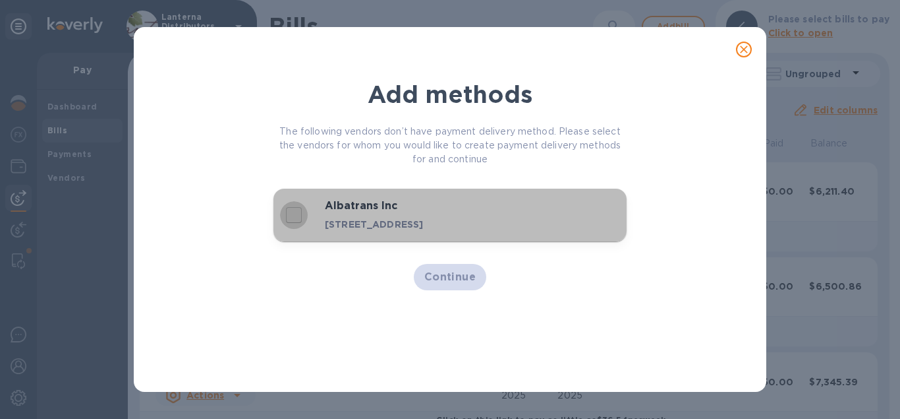
click at [292, 217] on input "decorative checkbox" at bounding box center [294, 215] width 28 height 28
checkbox input "true"
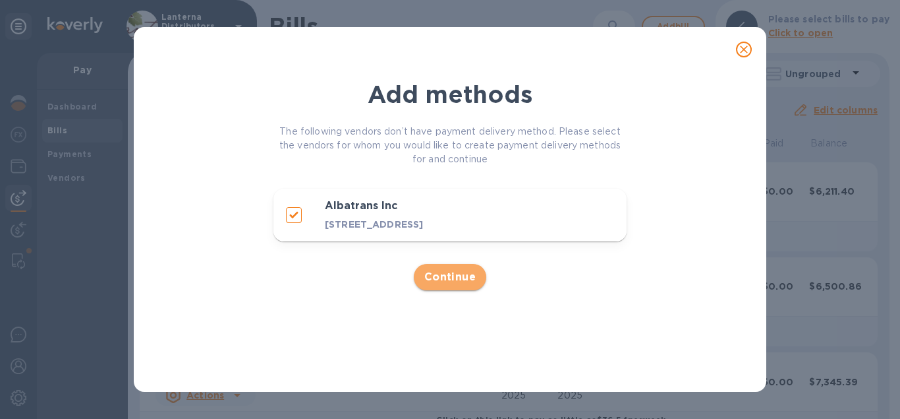
click at [445, 281] on span "Continue" at bounding box center [451, 277] width 52 height 16
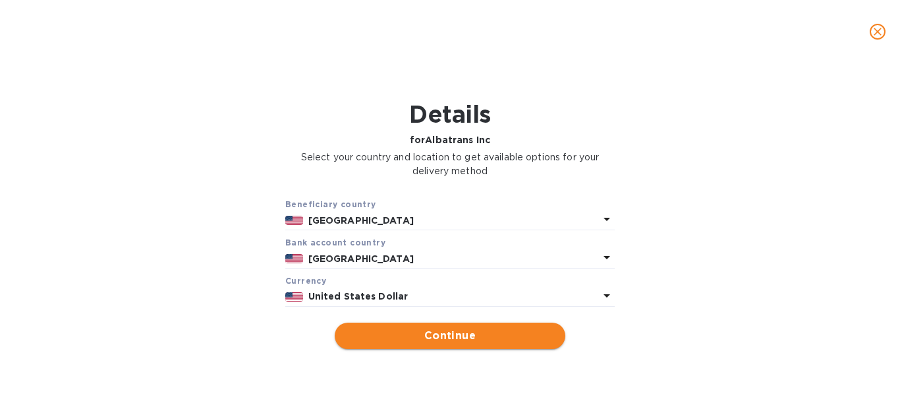
click at [427, 339] on span "Continue" at bounding box center [450, 336] width 210 height 16
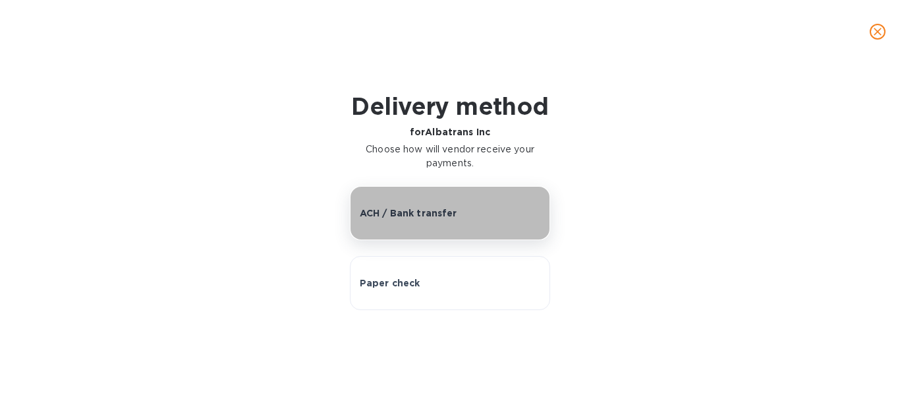
click at [411, 235] on button "ACH / Bank transfer" at bounding box center [450, 213] width 201 height 54
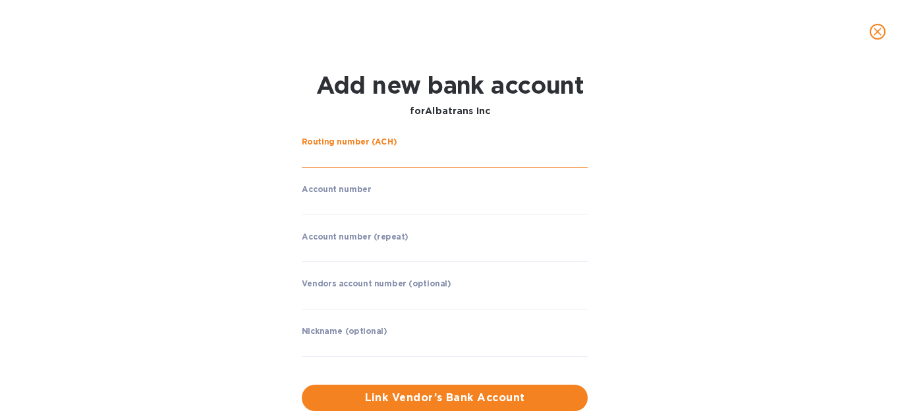
click at [345, 158] on input "string" at bounding box center [445, 158] width 286 height 20
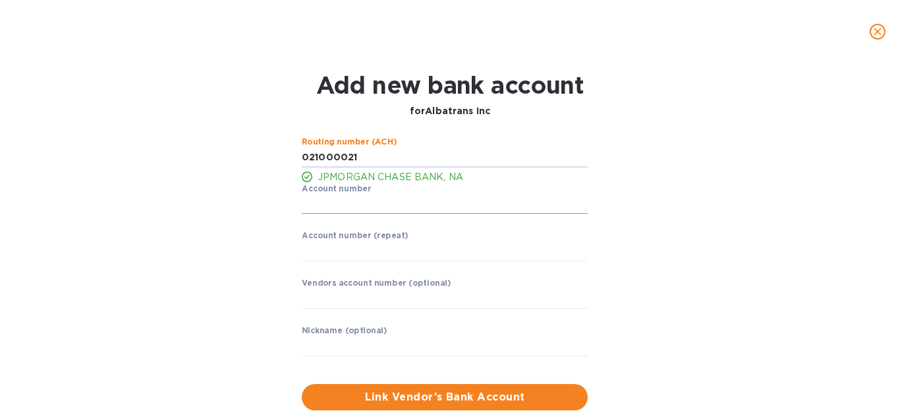
type input "021000021"
click at [350, 214] on input "string" at bounding box center [445, 204] width 286 height 20
type input "957158254"
click at [324, 260] on input "string" at bounding box center [445, 251] width 286 height 20
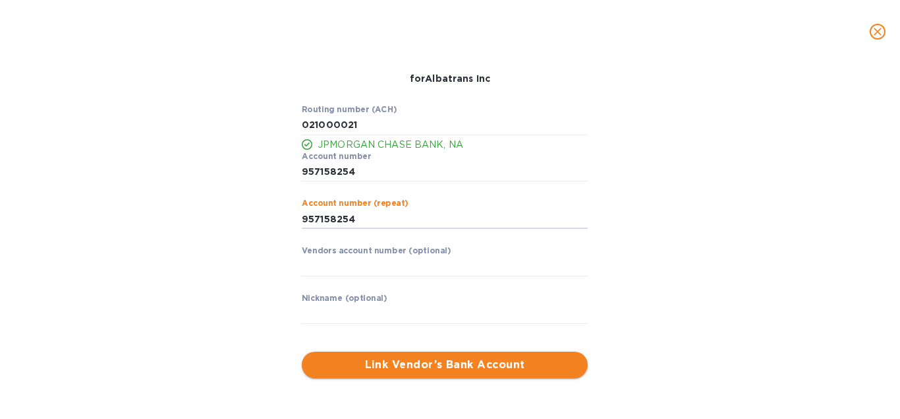
type input "957158254"
click at [424, 373] on button "Link Vendor’s Bank Account" at bounding box center [445, 364] width 286 height 26
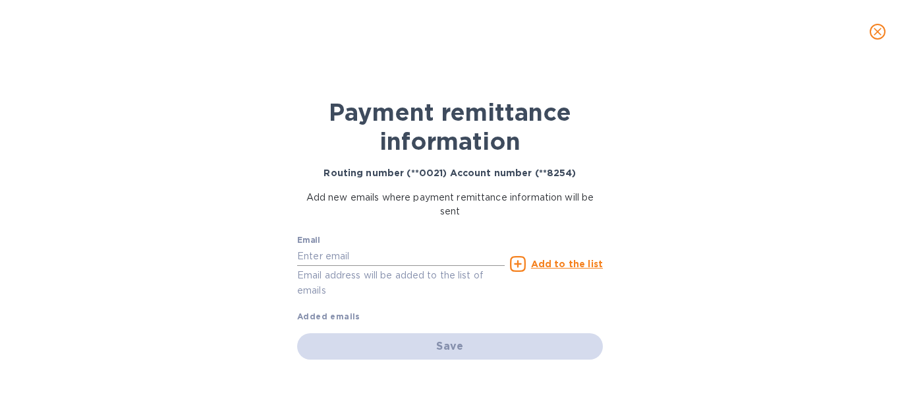
click at [322, 260] on input "text" at bounding box center [401, 256] width 208 height 20
paste input "accountsreceivables.us@albatrans.com"
type input "accountsreceivables.us@albatrans.com"
click at [548, 258] on u "Add to the list" at bounding box center [567, 263] width 72 height 11
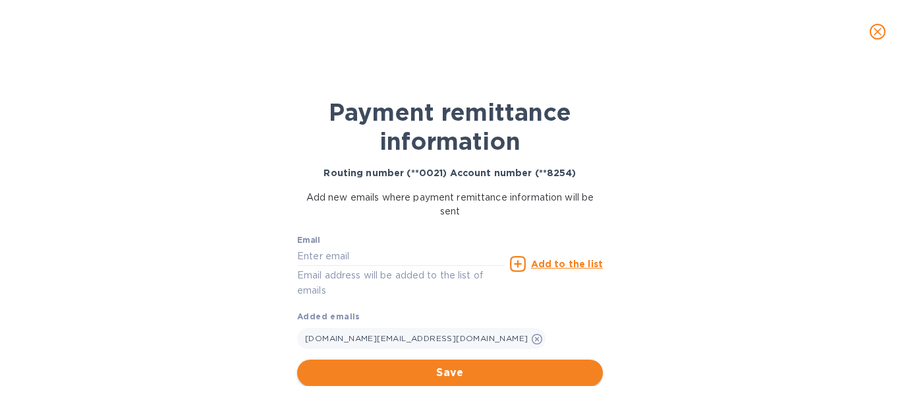
click at [441, 371] on span "Save" at bounding box center [450, 373] width 285 height 16
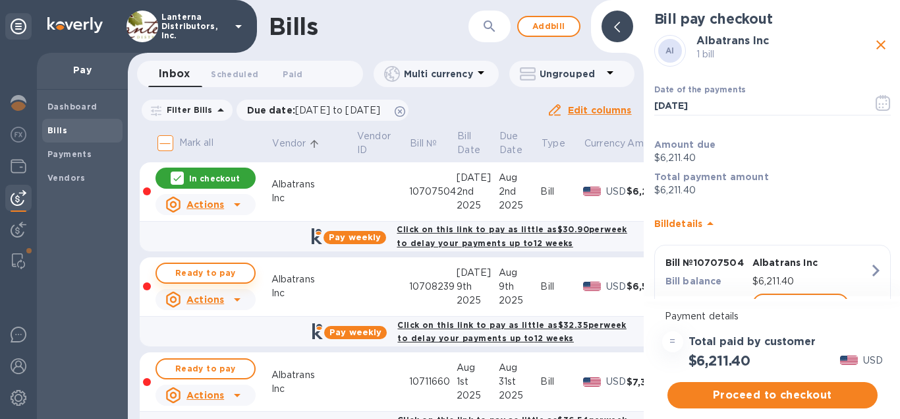
click at [189, 279] on span "Ready to pay" at bounding box center [205, 273] width 76 height 16
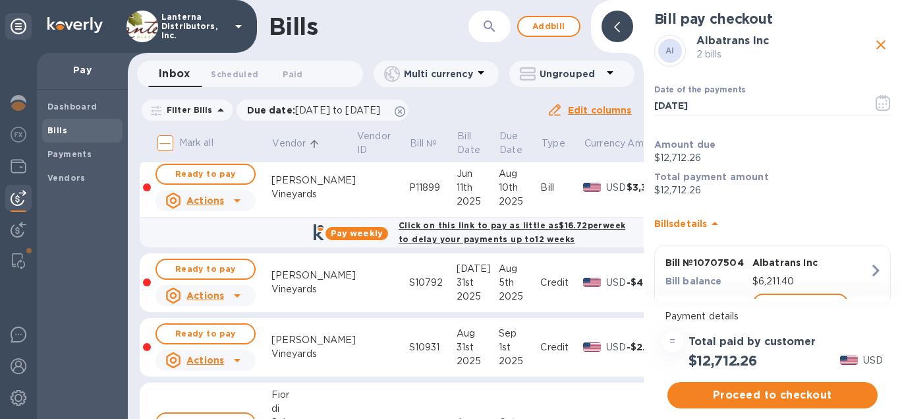
scroll to position [451, 0]
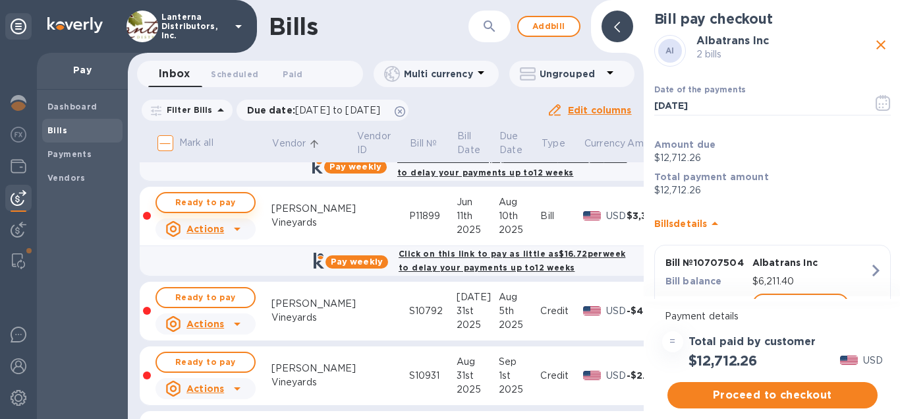
click at [196, 202] on span "Ready to pay" at bounding box center [205, 202] width 76 height 16
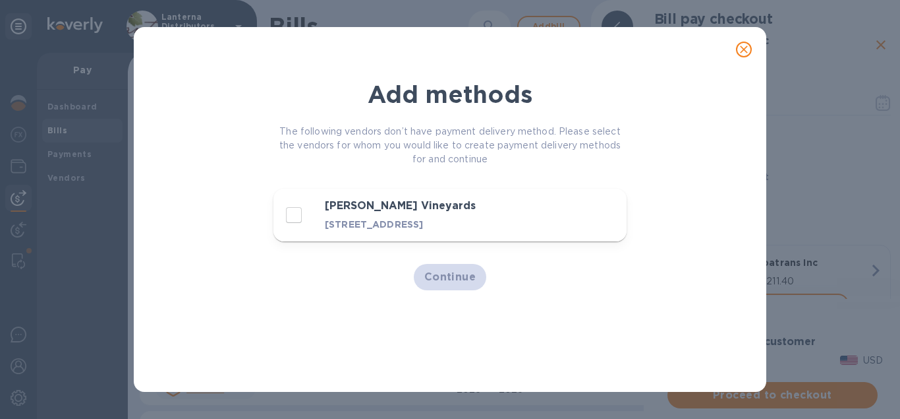
click at [364, 231] on p "[STREET_ADDRESS]" at bounding box center [428, 224] width 207 height 13
checkbox input "true"
click at [459, 285] on span "Continue" at bounding box center [451, 277] width 52 height 16
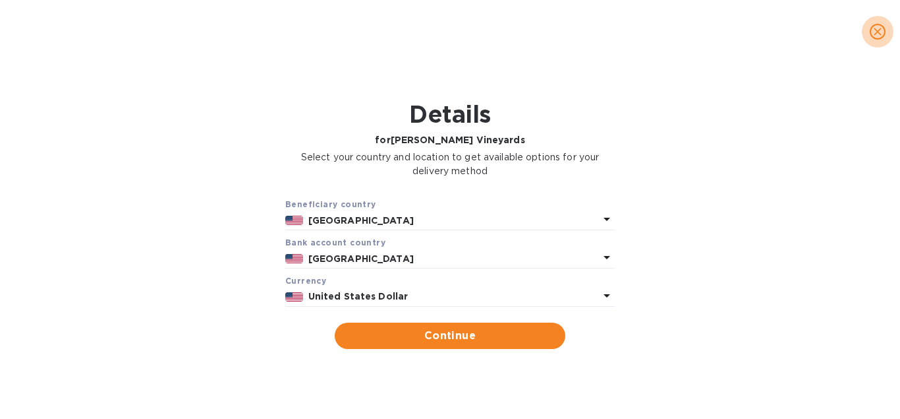
click at [878, 29] on icon "close" at bounding box center [877, 31] width 13 height 13
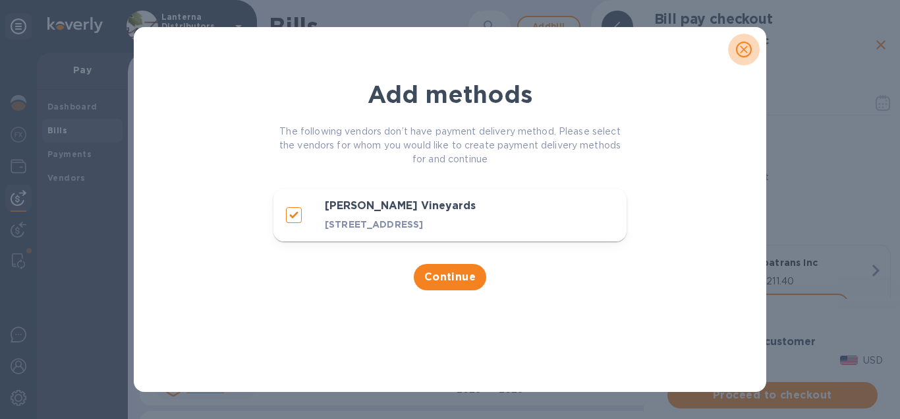
click at [742, 58] on button "close" at bounding box center [744, 50] width 32 height 32
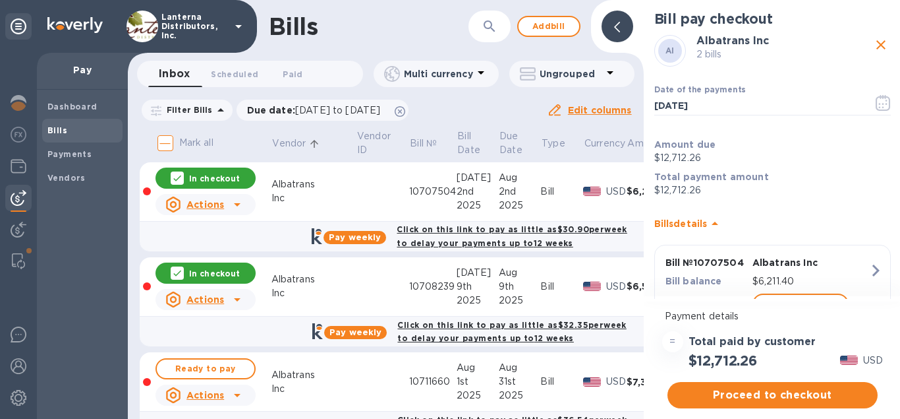
scroll to position [0, 0]
click at [620, 26] on icon at bounding box center [617, 27] width 6 height 11
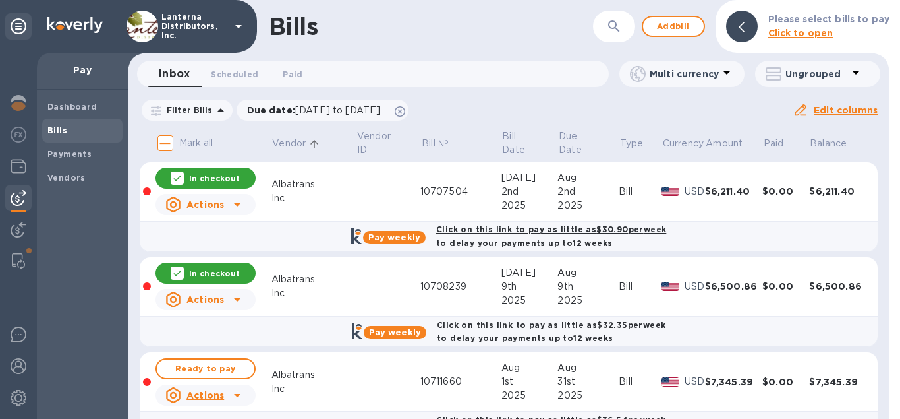
click at [615, 23] on icon "button" at bounding box center [614, 26] width 16 height 16
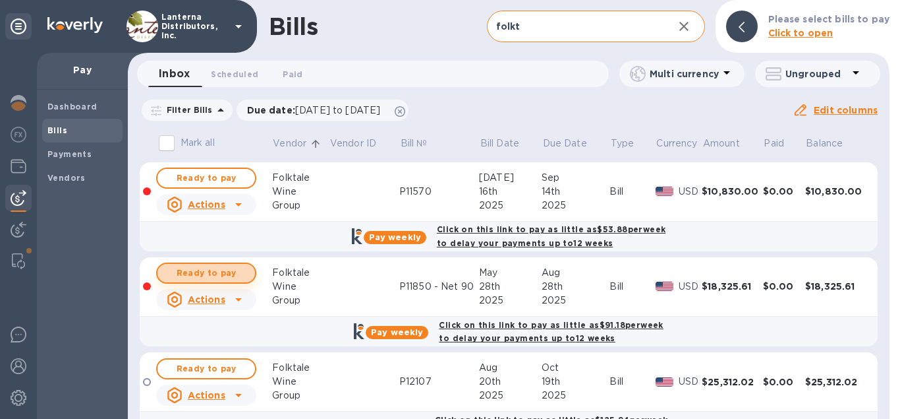
click at [206, 278] on span "Ready to pay" at bounding box center [206, 273] width 76 height 16
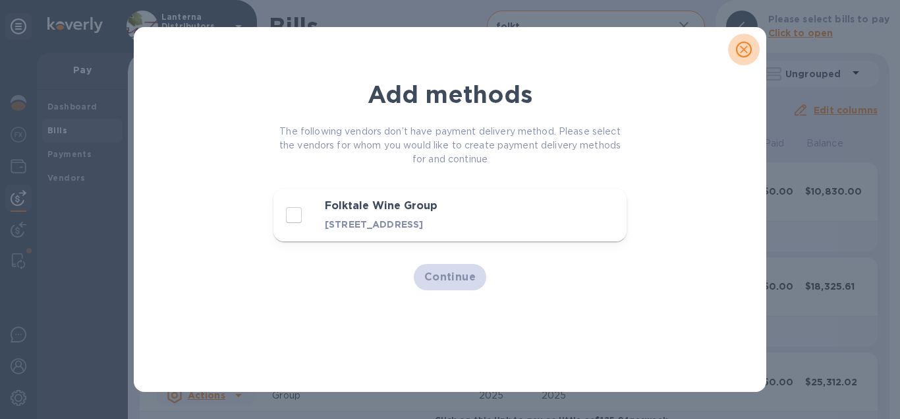
click at [744, 52] on icon "close" at bounding box center [744, 49] width 13 height 13
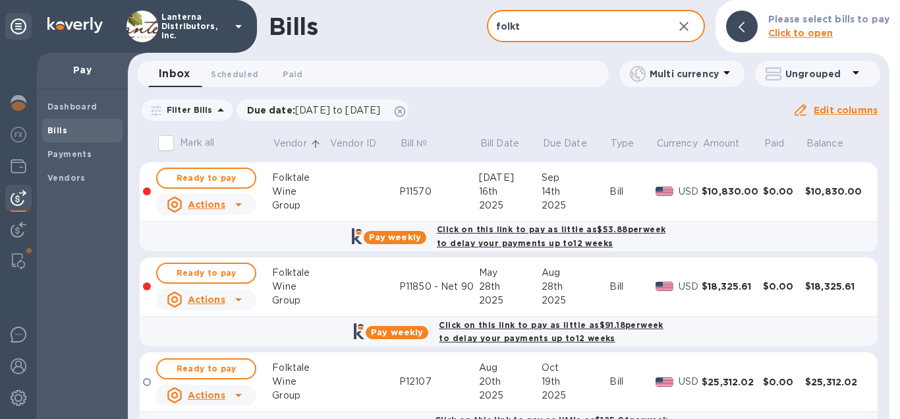
click at [534, 24] on input "folkt" at bounding box center [575, 27] width 176 height 32
drag, startPoint x: 527, startPoint y: 26, endPoint x: 468, endPoint y: 38, distance: 60.4
click at [487, 38] on input "folkt" at bounding box center [575, 27] width 176 height 32
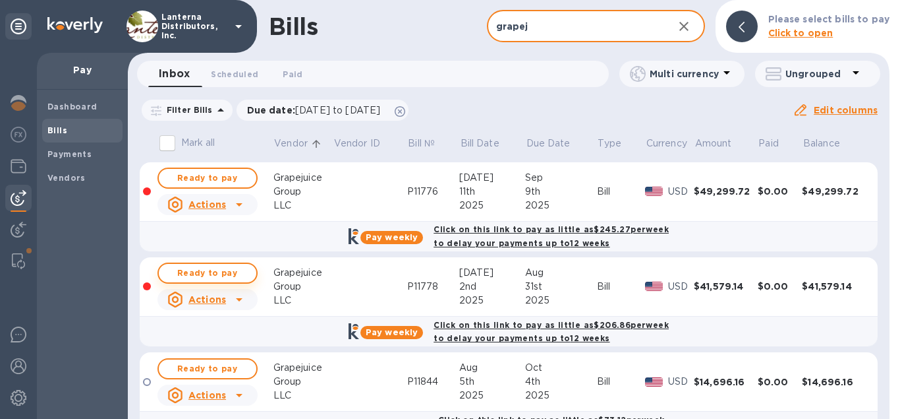
type input "grapej"
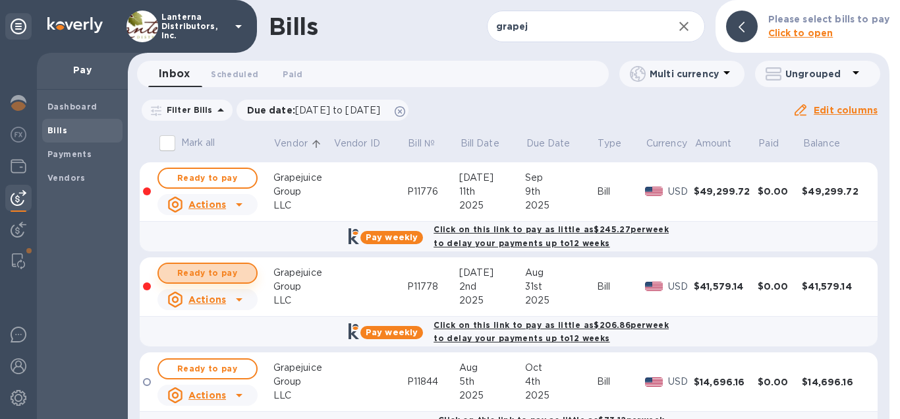
click at [223, 271] on span "Ready to pay" at bounding box center [207, 273] width 76 height 16
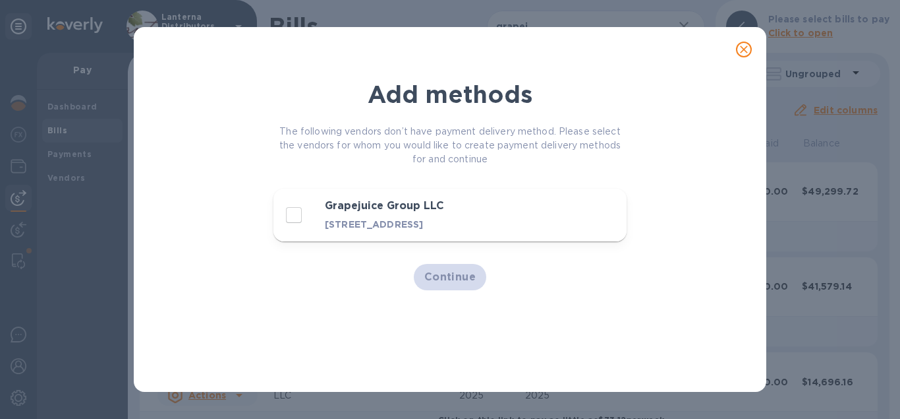
click at [359, 212] on h3 "Grapejuice Group LLC" at bounding box center [428, 206] width 207 height 13
checkbox input "true"
click at [442, 268] on button "Continue" at bounding box center [450, 277] width 73 height 26
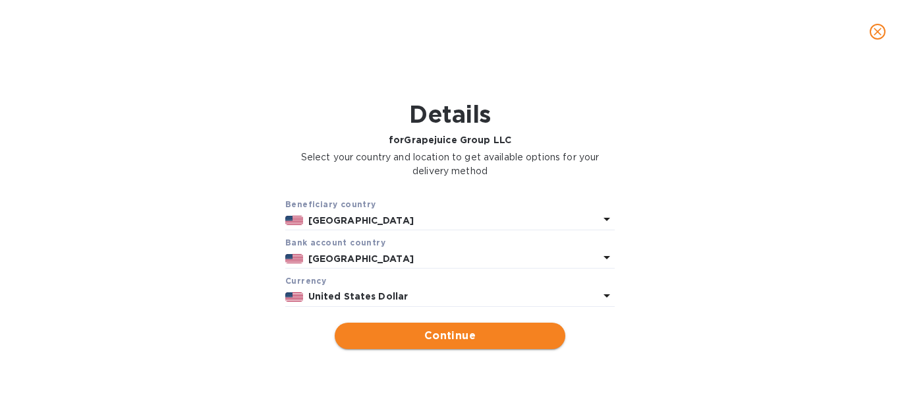
click at [458, 331] on span "Continue" at bounding box center [450, 336] width 210 height 16
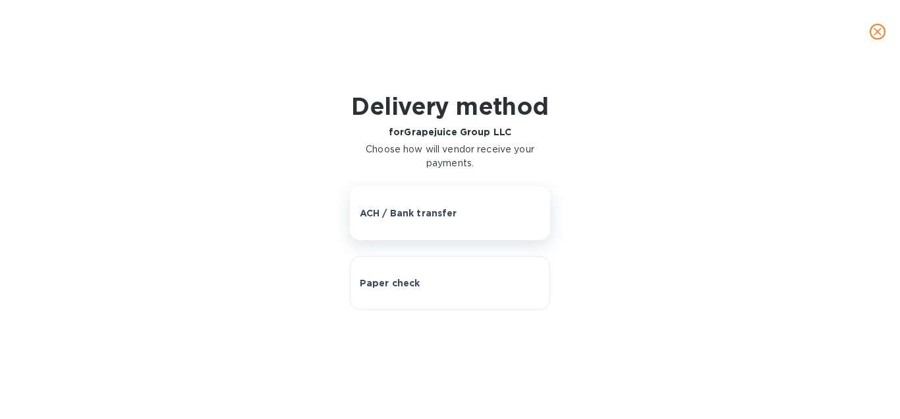
click at [420, 222] on button "ACH / Bank transfer" at bounding box center [450, 213] width 201 height 54
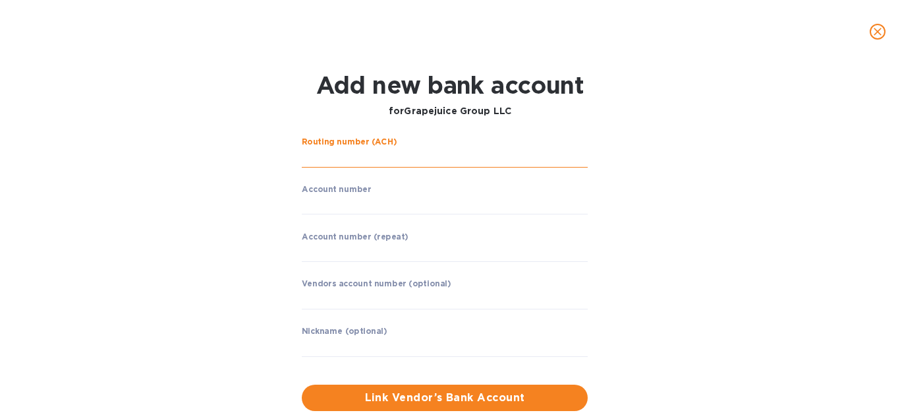
click at [379, 161] on input "string" at bounding box center [445, 158] width 286 height 20
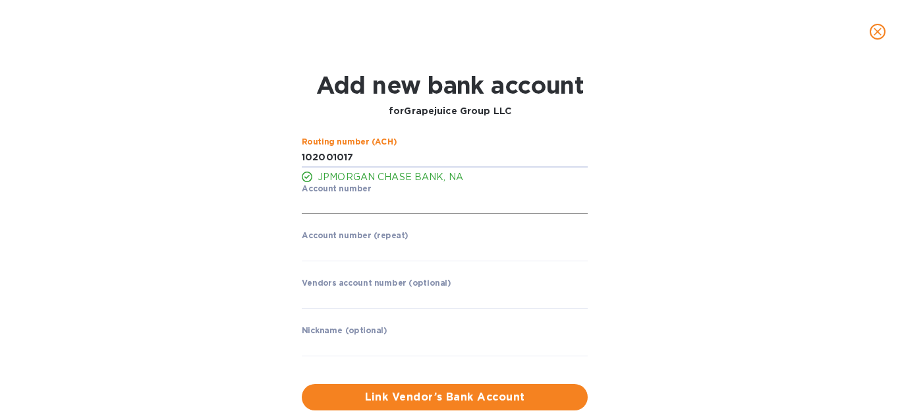
type input "102001017"
click at [330, 206] on input "string" at bounding box center [445, 204] width 286 height 20
type input "328518680"
click at [353, 247] on input "string" at bounding box center [445, 251] width 286 height 20
type input "328518680"
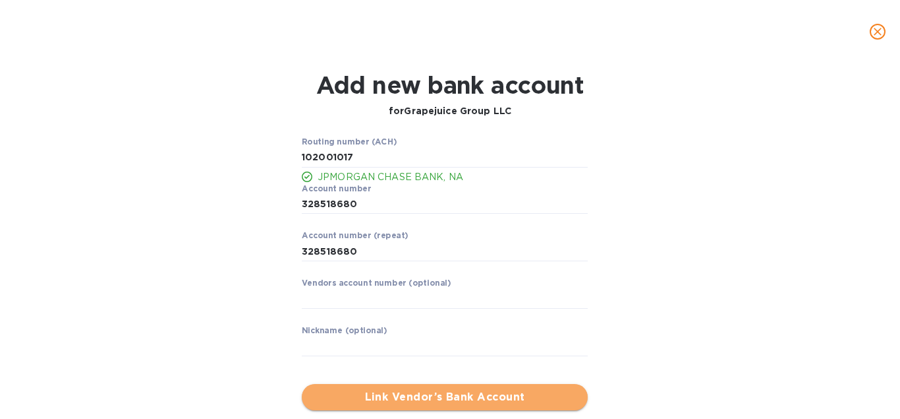
click at [411, 401] on span "Link Vendor’s Bank Account" at bounding box center [444, 397] width 265 height 16
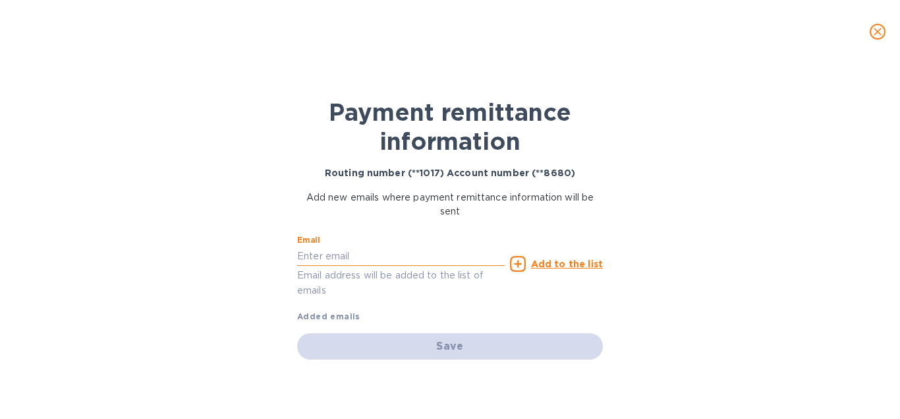
click at [338, 260] on input "text" at bounding box center [401, 256] width 208 height 20
paste input "emily@grapejuicegroup.com"
type input "emily@grapejuicegroup.com"
click at [523, 262] on icon at bounding box center [518, 264] width 16 height 16
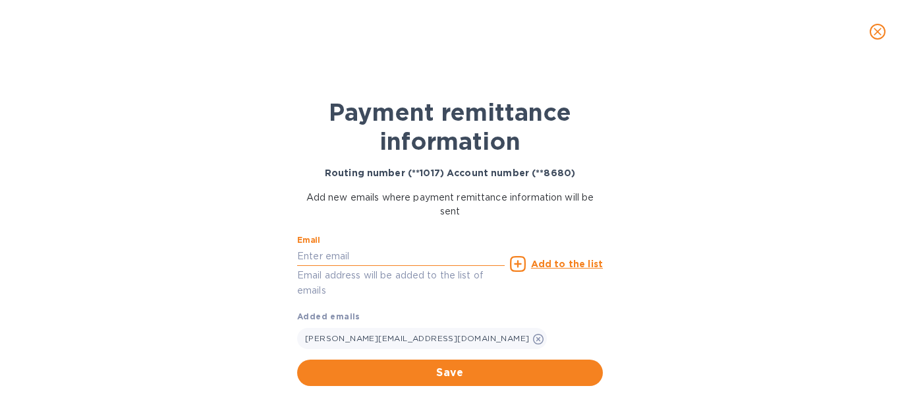
click at [356, 254] on input "text" at bounding box center [401, 256] width 208 height 20
paste input "danny@grapejuicegroup.com"
type input "danny@grapejuicegroup.com"
click at [560, 265] on u "Add to the list" at bounding box center [567, 263] width 72 height 11
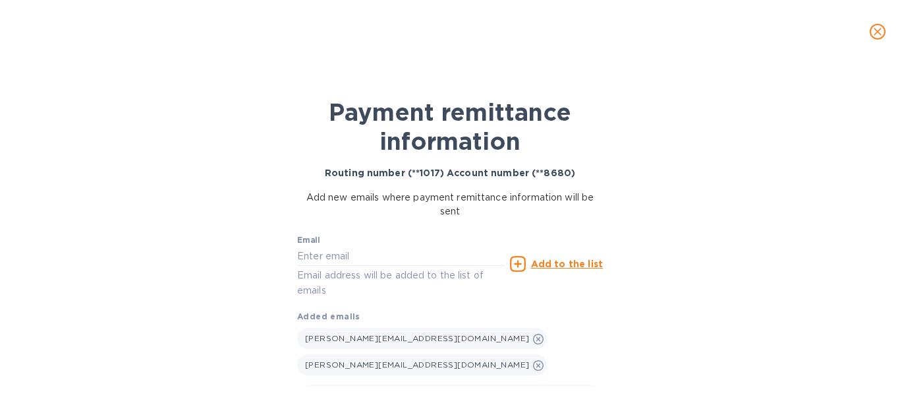
click at [428, 391] on span "Save" at bounding box center [450, 399] width 285 height 16
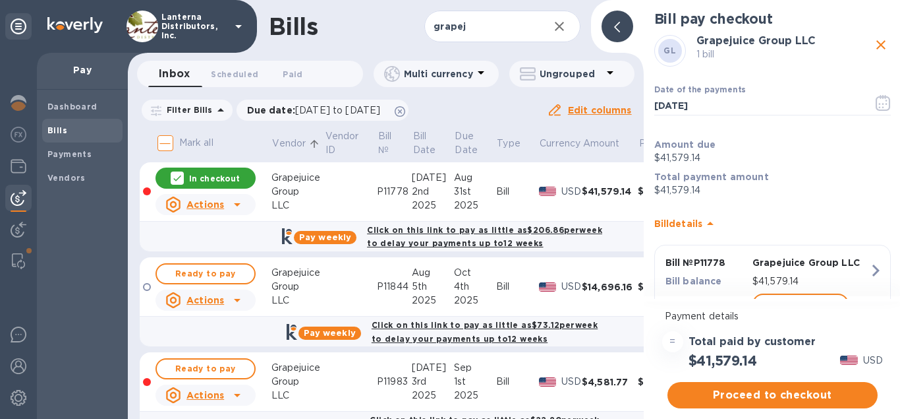
scroll to position [150, 0]
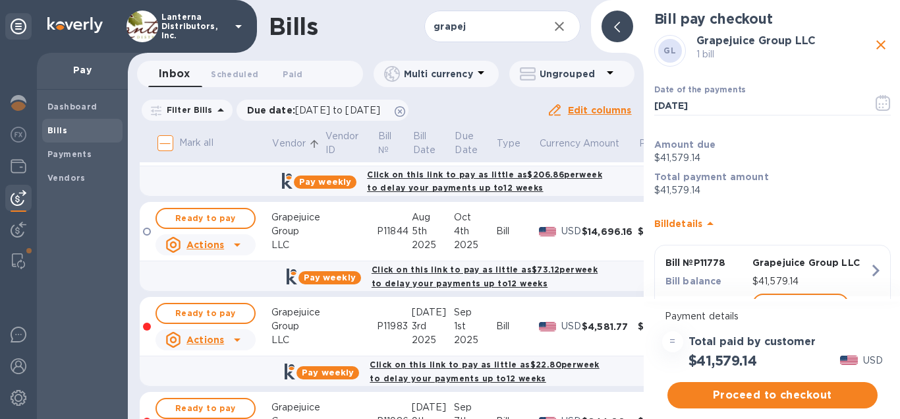
click at [623, 28] on div at bounding box center [618, 27] width 32 height 32
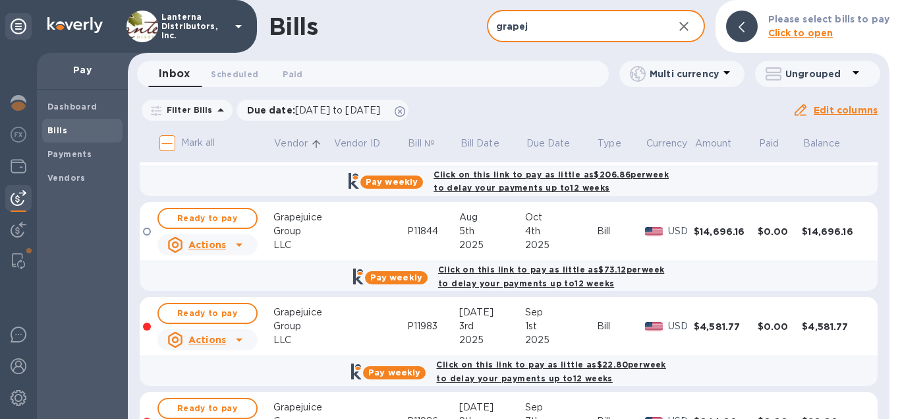
drag, startPoint x: 536, startPoint y: 28, endPoint x: 478, endPoint y: 42, distance: 59.6
click at [487, 42] on input "grapej" at bounding box center [575, 27] width 176 height 32
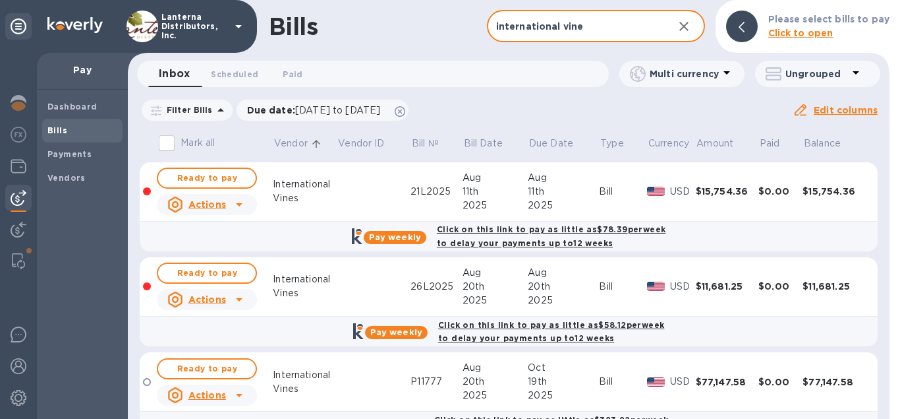
type input "international vine"
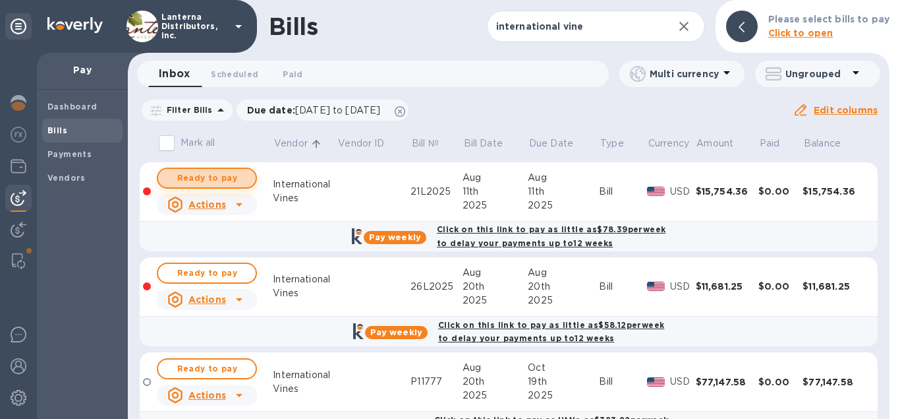
click at [205, 179] on span "Ready to pay" at bounding box center [207, 178] width 76 height 16
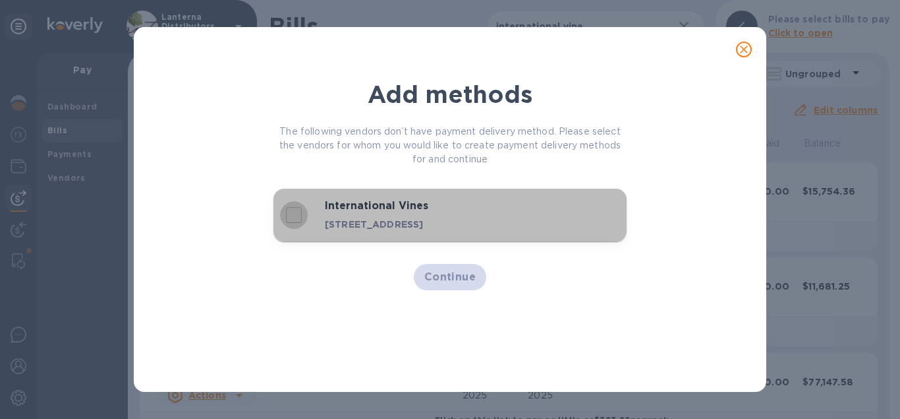
click at [304, 223] on input "decorative checkbox" at bounding box center [294, 215] width 28 height 28
checkbox input "true"
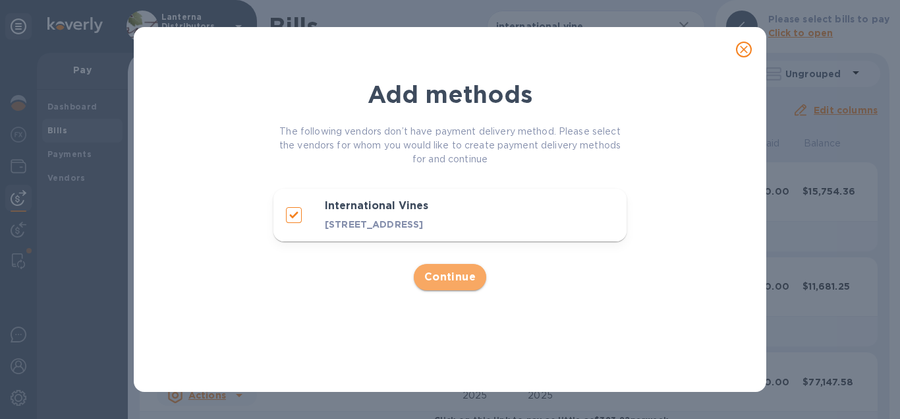
click at [446, 285] on span "Continue" at bounding box center [451, 277] width 52 height 16
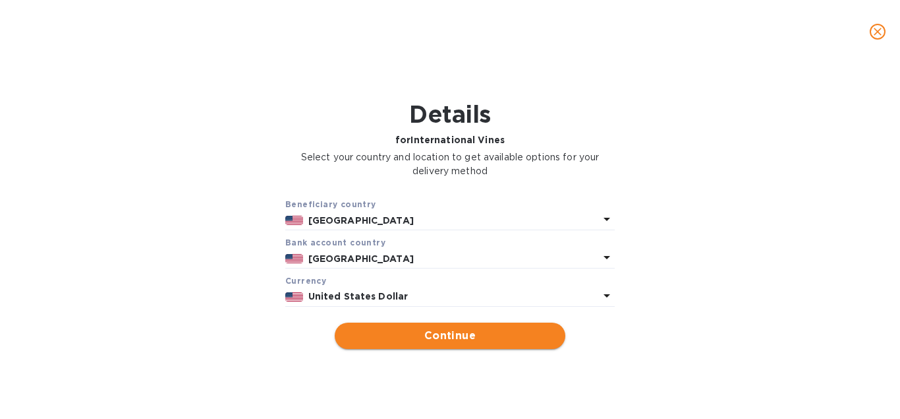
click at [444, 338] on span "Continue" at bounding box center [450, 336] width 210 height 16
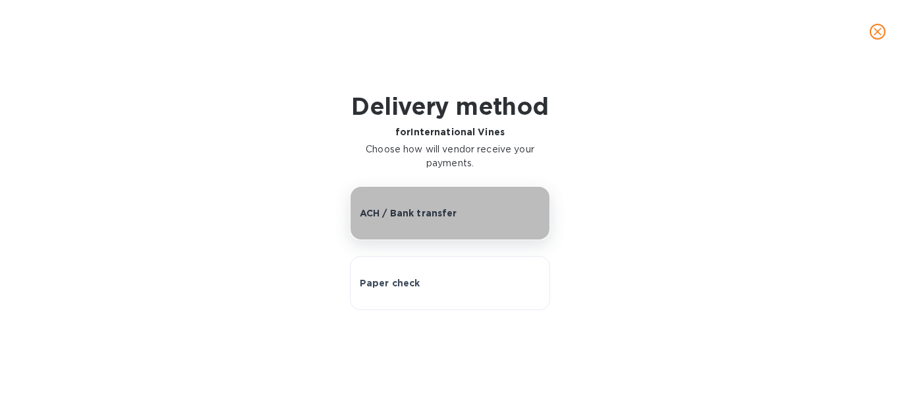
click at [388, 218] on p "ACH / Bank transfer" at bounding box center [409, 212] width 98 height 13
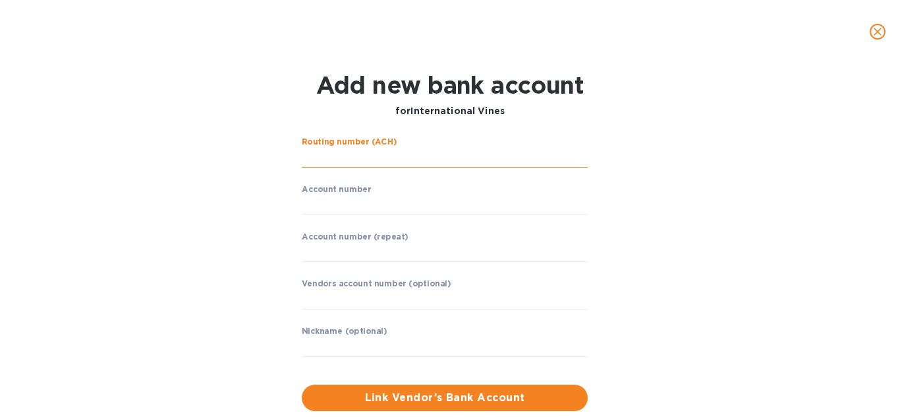
click at [355, 159] on input "string" at bounding box center [445, 158] width 286 height 20
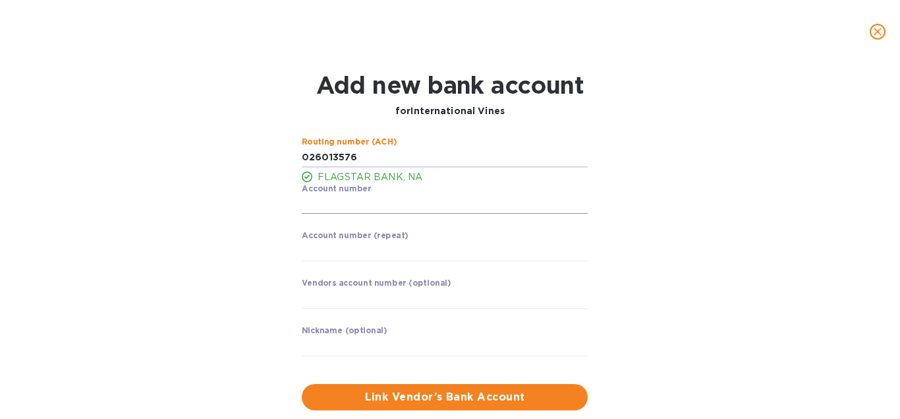
type input "026013576"
click at [366, 204] on input "string" at bounding box center [445, 204] width 286 height 20
click at [343, 204] on input "string" at bounding box center [445, 204] width 286 height 20
type input "1502824933"
click at [344, 250] on input "string" at bounding box center [445, 251] width 286 height 20
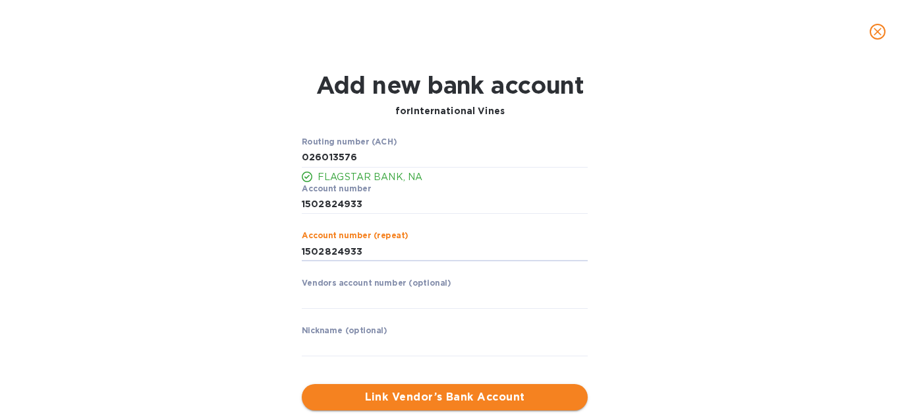
type input "1502824933"
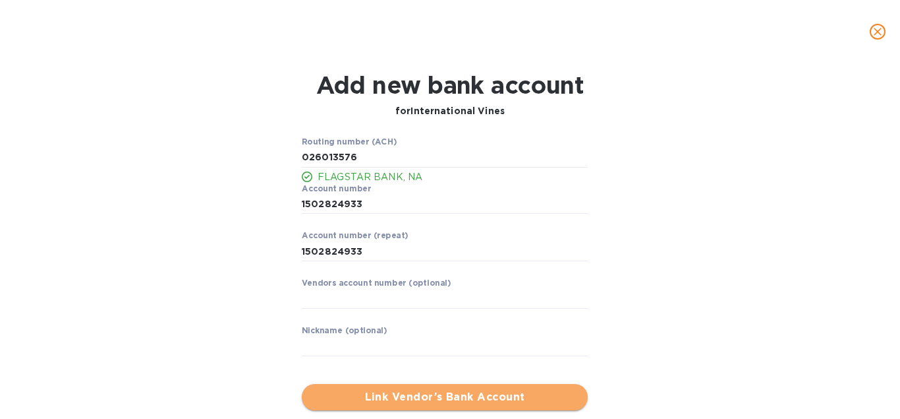
click at [438, 403] on span "Link Vendor’s Bank Account" at bounding box center [444, 397] width 265 height 16
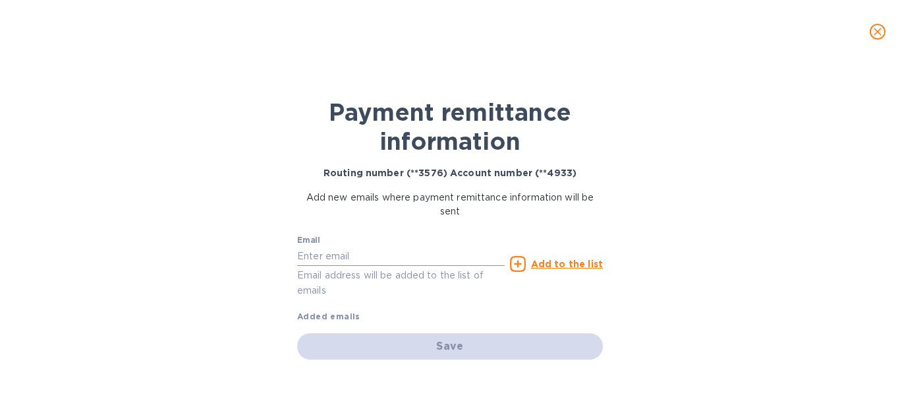
click at [339, 255] on input "text" at bounding box center [401, 256] width 208 height 20
paste input "anju@internationalvines.net"
type input "anju@internationalvines.net"
click at [568, 267] on u "Add to the list" at bounding box center [567, 263] width 72 height 11
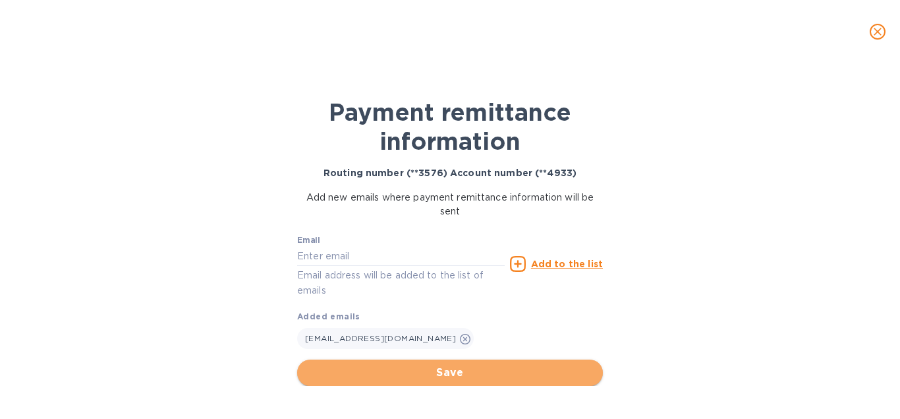
click at [452, 371] on span "Save" at bounding box center [450, 373] width 285 height 16
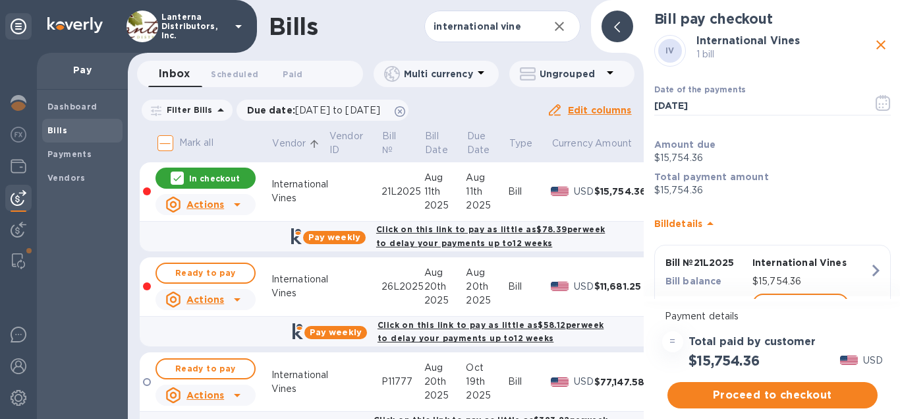
click at [628, 36] on div at bounding box center [618, 27] width 32 height 32
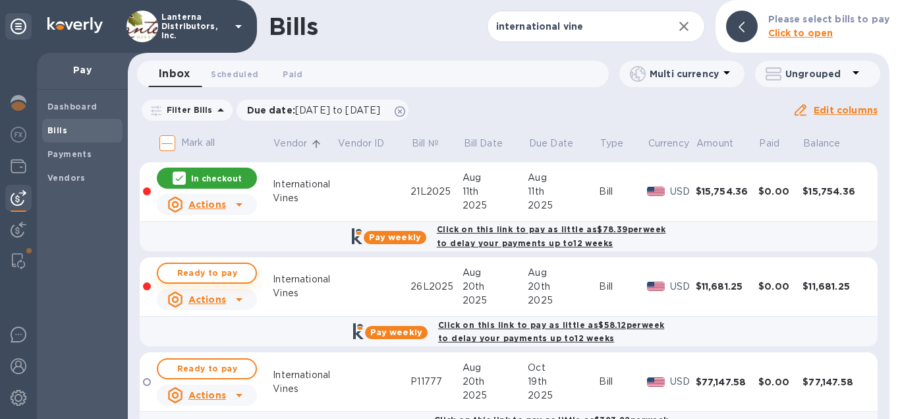
click at [196, 271] on span "Ready to pay" at bounding box center [207, 273] width 76 height 16
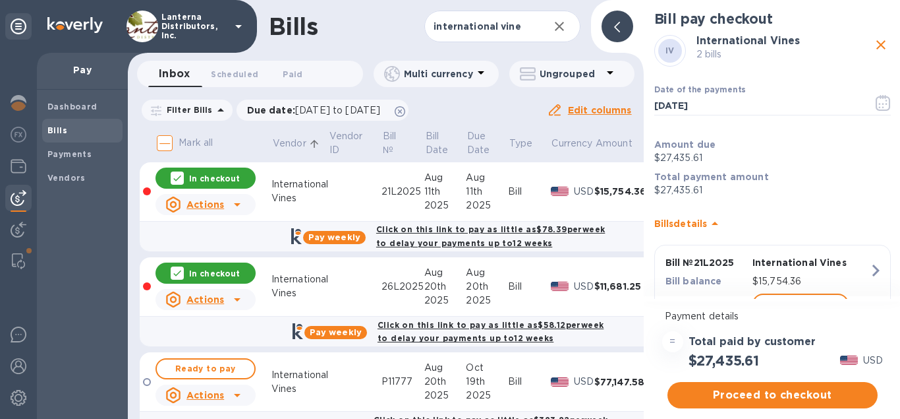
click at [617, 26] on icon at bounding box center [617, 27] width 6 height 11
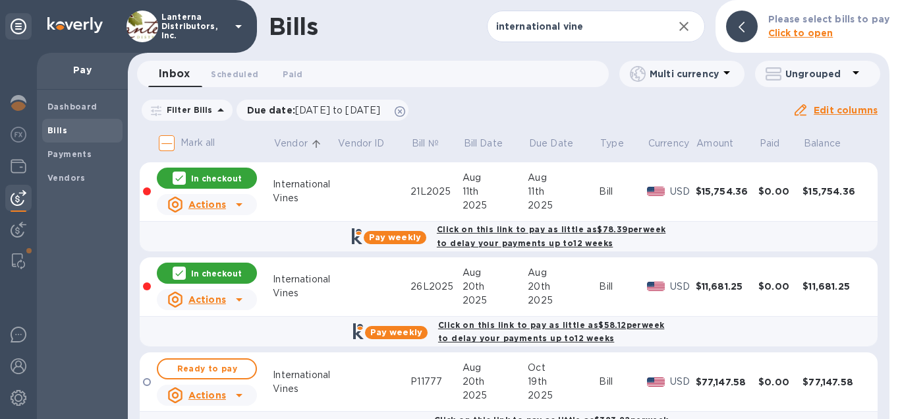
click at [685, 27] on icon "button" at bounding box center [684, 26] width 16 height 16
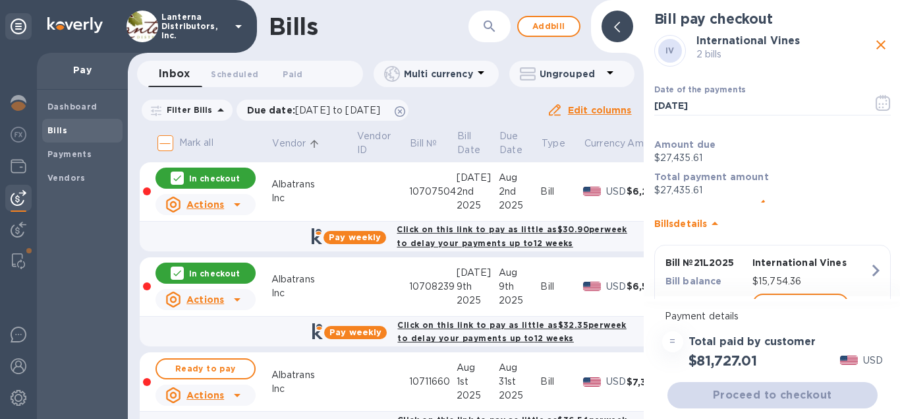
click at [490, 31] on icon "button" at bounding box center [490, 26] width 16 height 16
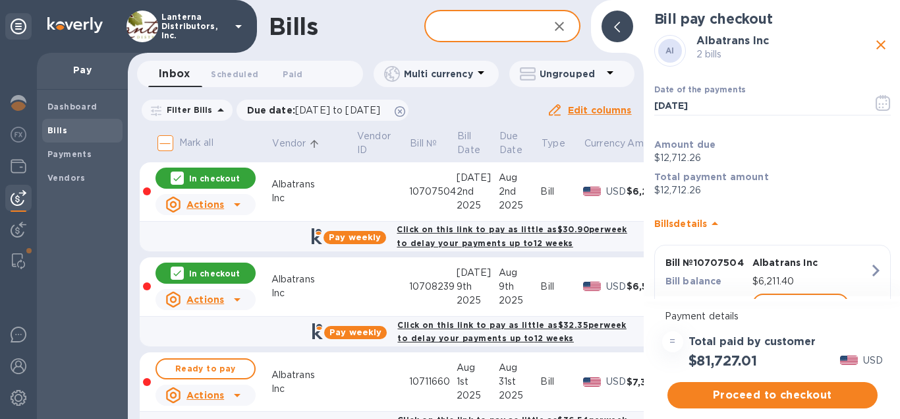
type input "k"
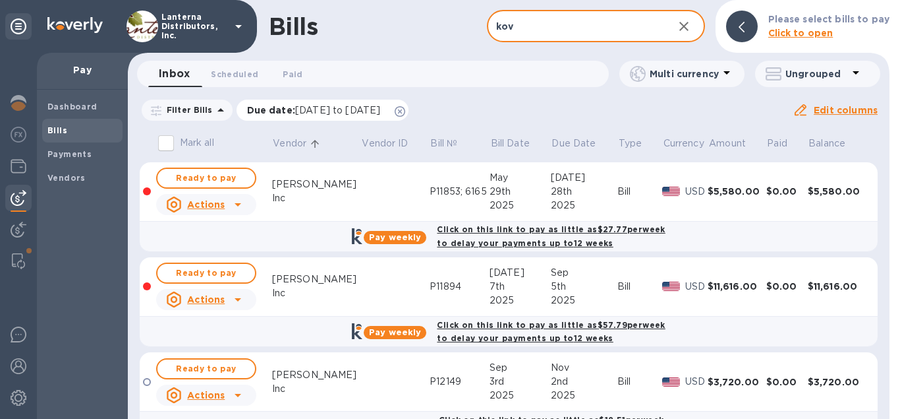
type input "kov"
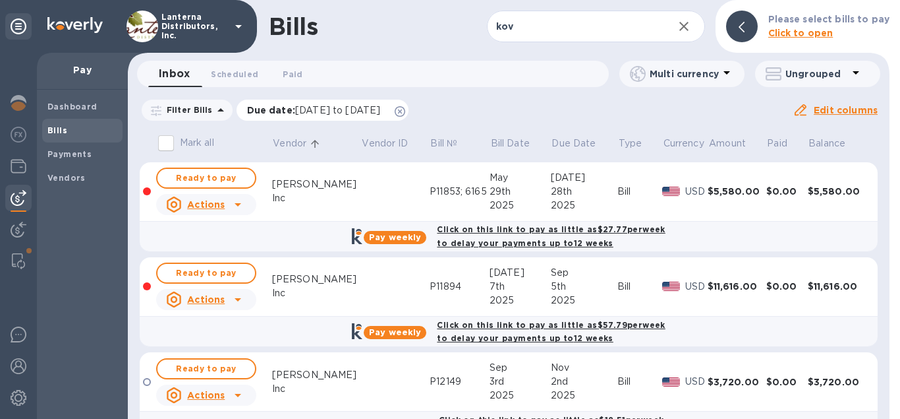
click at [405, 109] on icon at bounding box center [400, 111] width 11 height 11
click at [218, 176] on span "Ready to pay" at bounding box center [206, 178] width 76 height 16
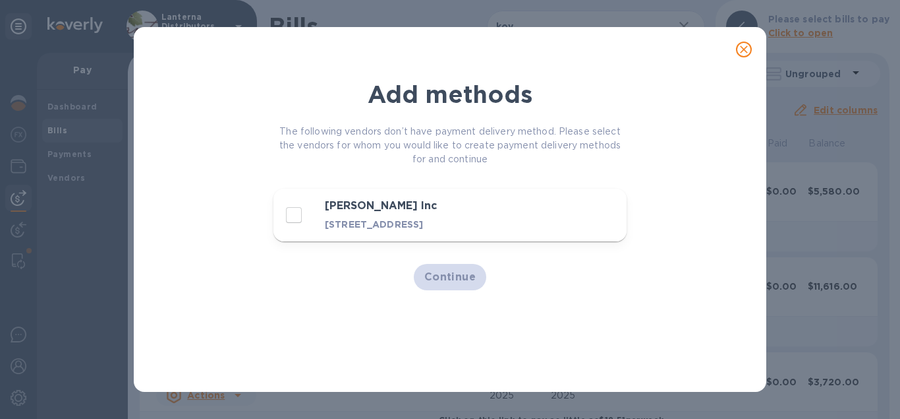
click at [356, 223] on p "4241 N. Ravenswood Ave, Chicago, IL 60613 US" at bounding box center [428, 224] width 207 height 13
checkbox input "true"
click at [456, 285] on span "Continue" at bounding box center [451, 277] width 52 height 16
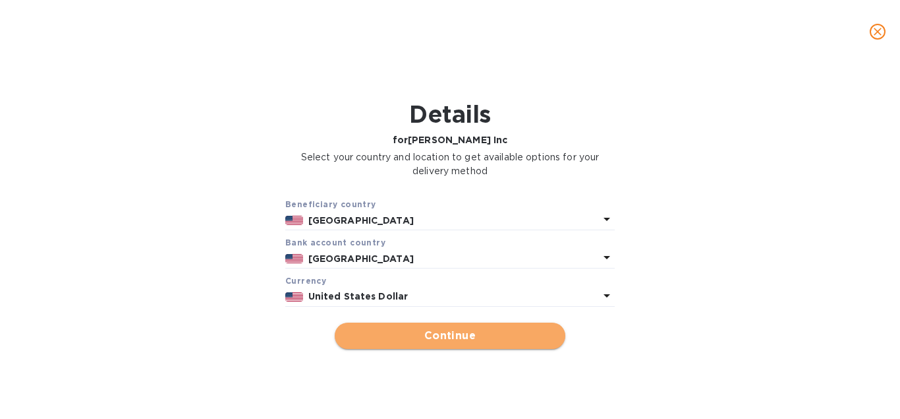
click at [466, 341] on span "Continue" at bounding box center [450, 336] width 210 height 16
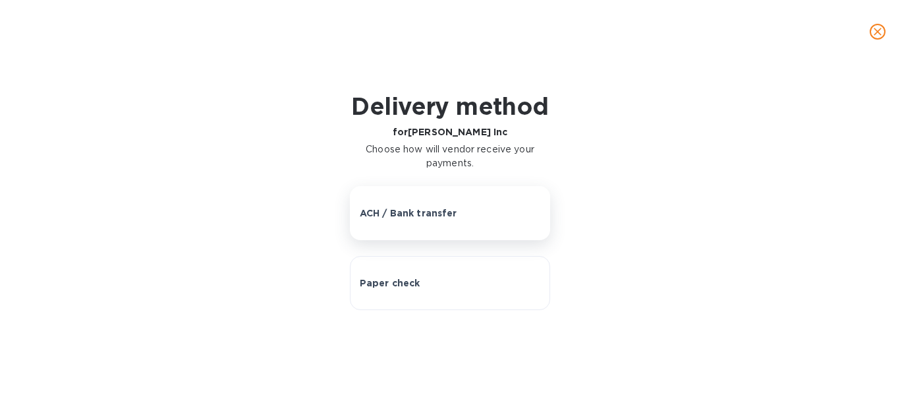
click at [422, 212] on p "ACH / Bank transfer" at bounding box center [409, 212] width 98 height 13
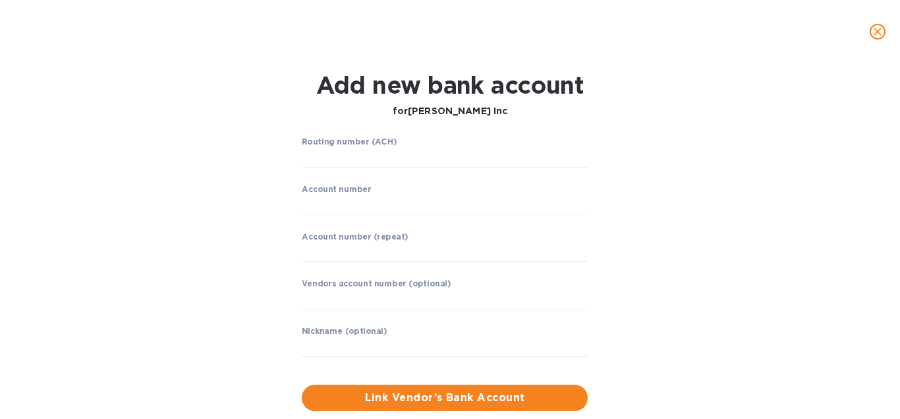
click at [348, 144] on label "Routing number (ACH)" at bounding box center [349, 142] width 95 height 8
click at [348, 163] on input "string" at bounding box center [445, 158] width 286 height 20
click at [329, 156] on input "string" at bounding box center [445, 158] width 286 height 20
click at [334, 206] on input "string" at bounding box center [445, 205] width 286 height 20
click at [372, 152] on input "string" at bounding box center [445, 158] width 286 height 20
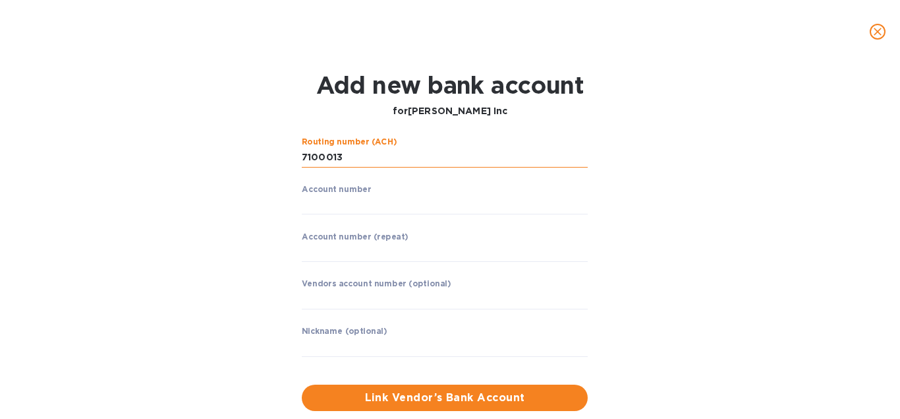
click at [324, 156] on input "string" at bounding box center [445, 158] width 286 height 20
drag, startPoint x: 352, startPoint y: 160, endPoint x: 273, endPoint y: 155, distance: 79.2
click at [302, 155] on input "string" at bounding box center [445, 158] width 286 height 20
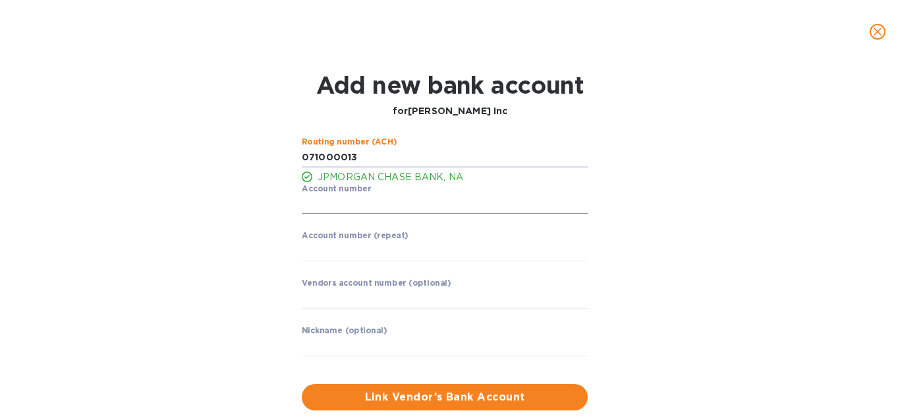
type input "071000013"
click at [332, 206] on input "string" at bounding box center [445, 204] width 286 height 20
type input "813228710"
click at [346, 260] on input "string" at bounding box center [445, 251] width 286 height 20
type input "813228710"
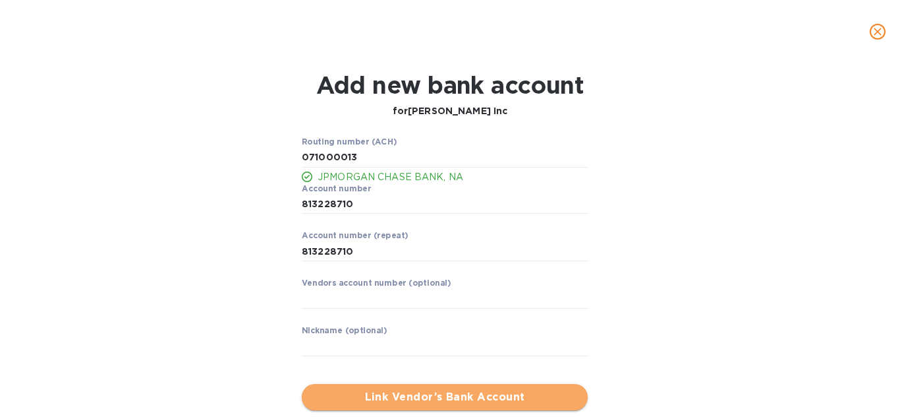
click at [466, 403] on span "Link Vendor’s Bank Account" at bounding box center [444, 397] width 265 height 16
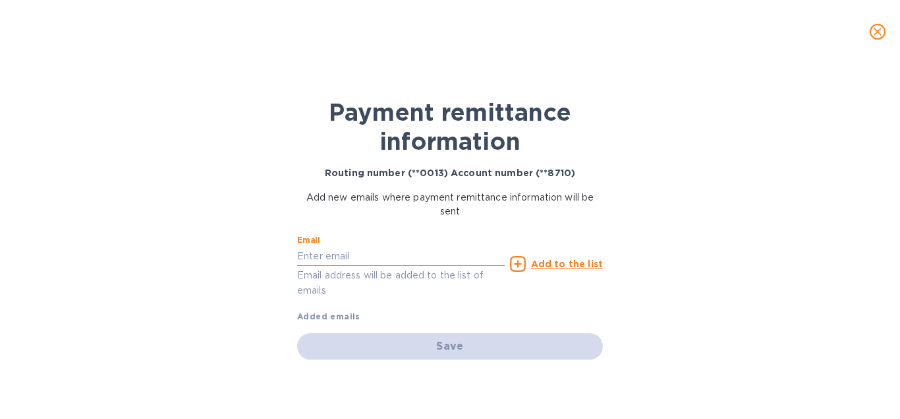
click at [347, 249] on input "text" at bounding box center [401, 256] width 208 height 20
paste input "sonat@kovaldistillery.com"
type input "sonat@kovaldistillery.com"
click at [519, 264] on icon at bounding box center [518, 264] width 16 height 16
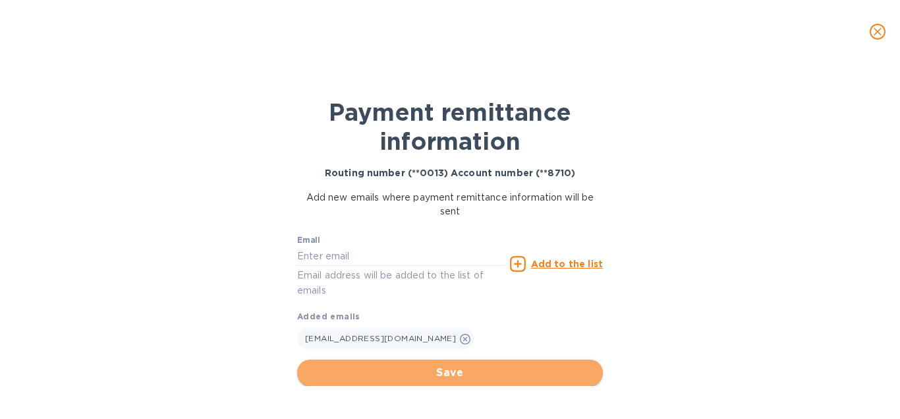
click at [462, 374] on span "Save" at bounding box center [450, 373] width 285 height 16
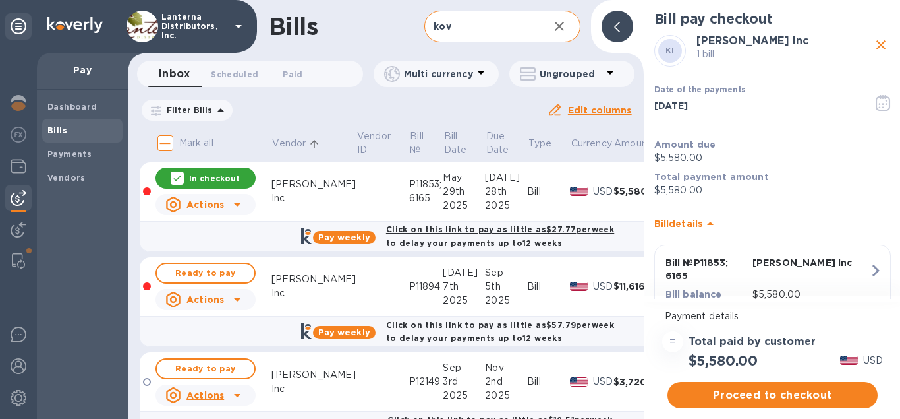
click at [461, 32] on input "kov" at bounding box center [481, 27] width 113 height 32
drag, startPoint x: 454, startPoint y: 31, endPoint x: 427, endPoint y: 32, distance: 26.4
click at [427, 32] on input "kov" at bounding box center [481, 27] width 113 height 32
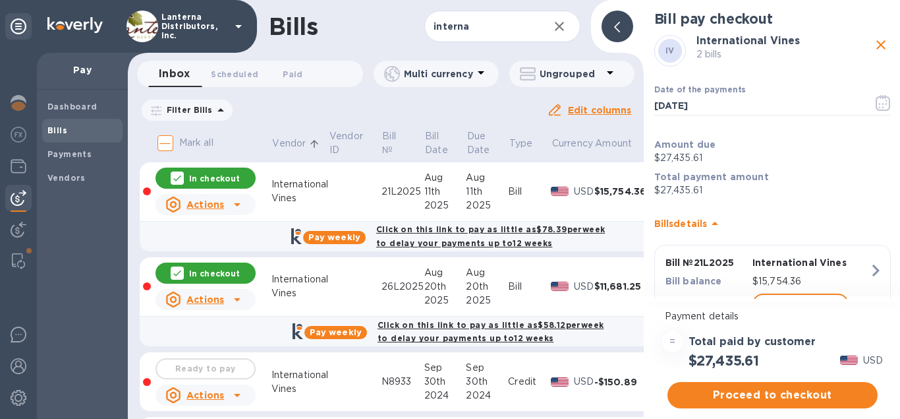
click at [620, 30] on span at bounding box center [617, 26] width 6 height 13
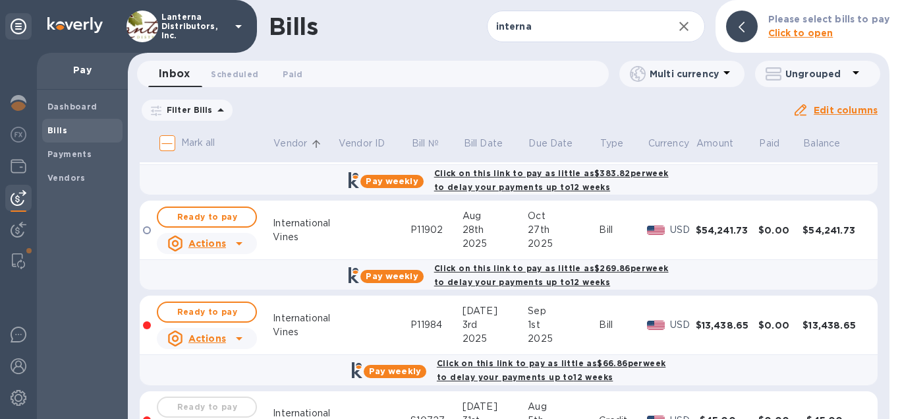
scroll to position [376, 0]
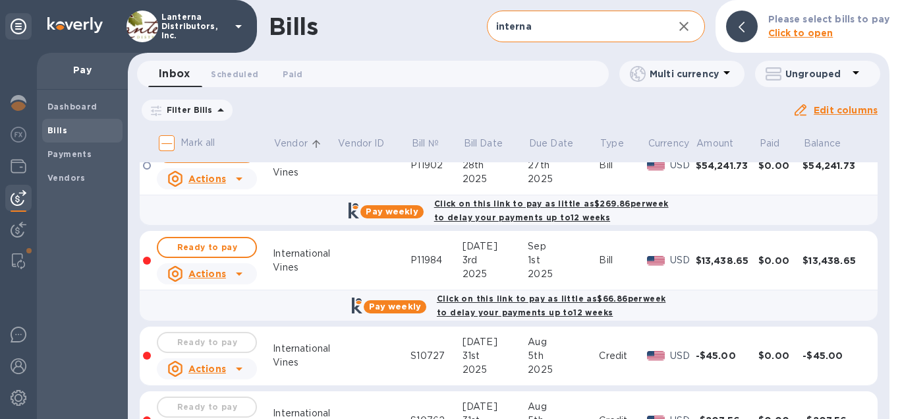
click at [544, 26] on input "interna" at bounding box center [575, 27] width 176 height 32
drag, startPoint x: 537, startPoint y: 28, endPoint x: 415, endPoint y: 36, distance: 122.9
click at [487, 36] on input "interna" at bounding box center [575, 27] width 176 height 32
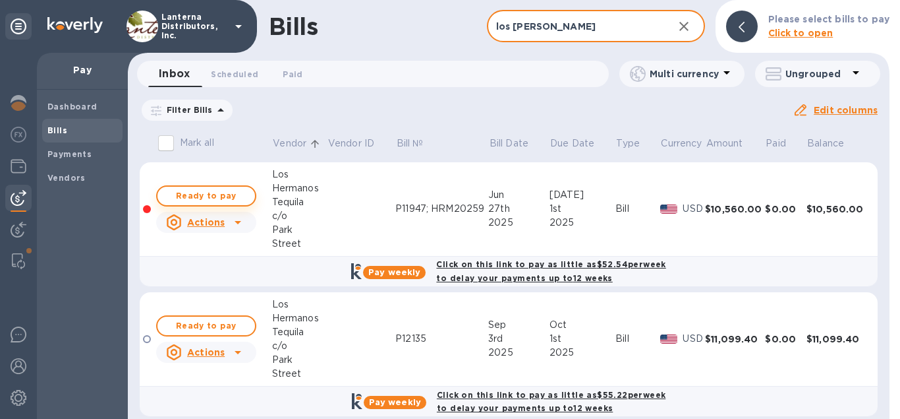
type input "los herman"
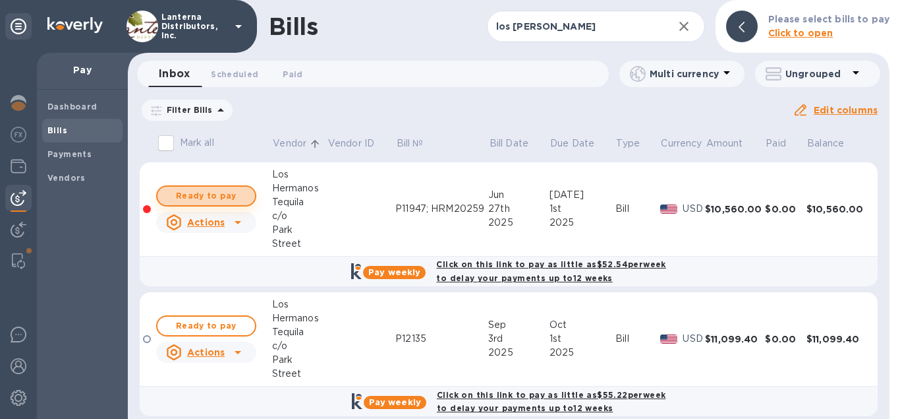
click at [214, 198] on span "Ready to pay" at bounding box center [206, 196] width 76 height 16
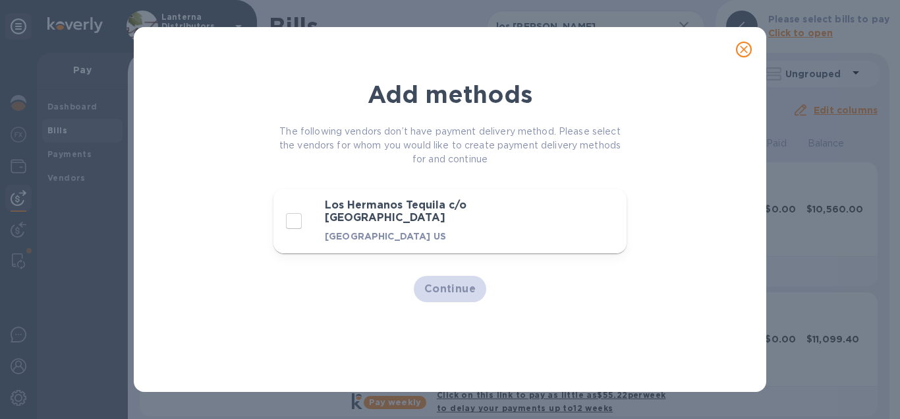
click at [434, 212] on h3 "Los Hermanos Tequila c/o [GEOGRAPHIC_DATA]" at bounding box center [428, 211] width 207 height 24
checkbox input "true"
click at [463, 281] on span "Continue" at bounding box center [451, 289] width 52 height 16
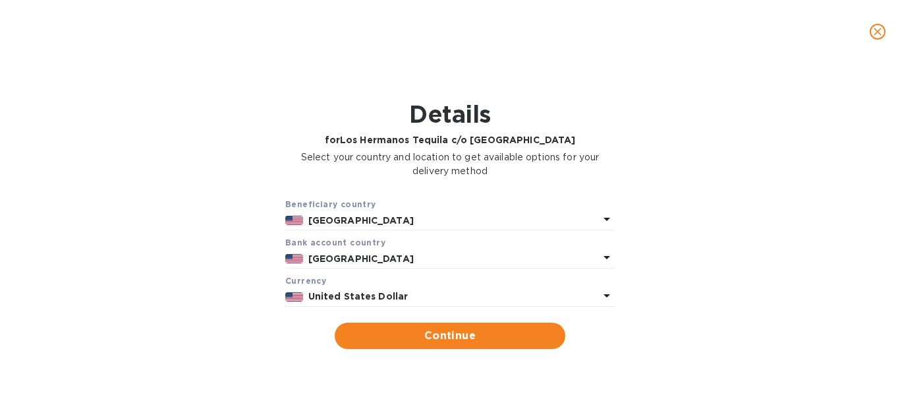
click at [351, 212] on div "[GEOGRAPHIC_DATA]" at bounding box center [454, 220] width 296 height 19
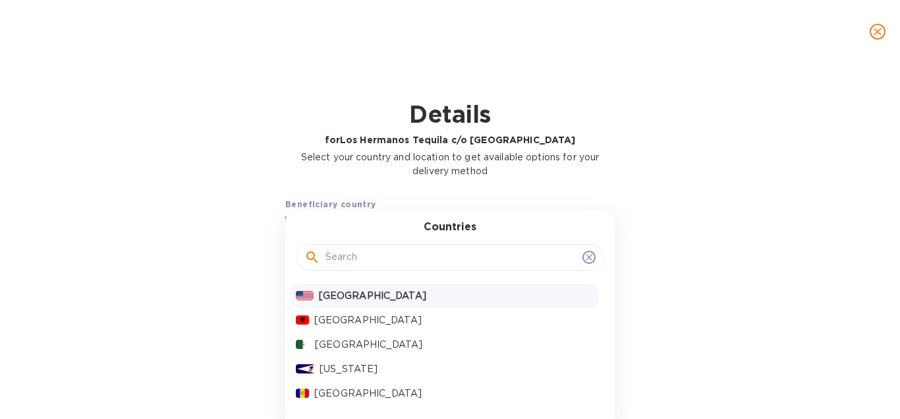
click at [115, 187] on div "Details for Los Hermanos Tequila c/o Park Street Select your country and locati…" at bounding box center [450, 140] width 866 height 97
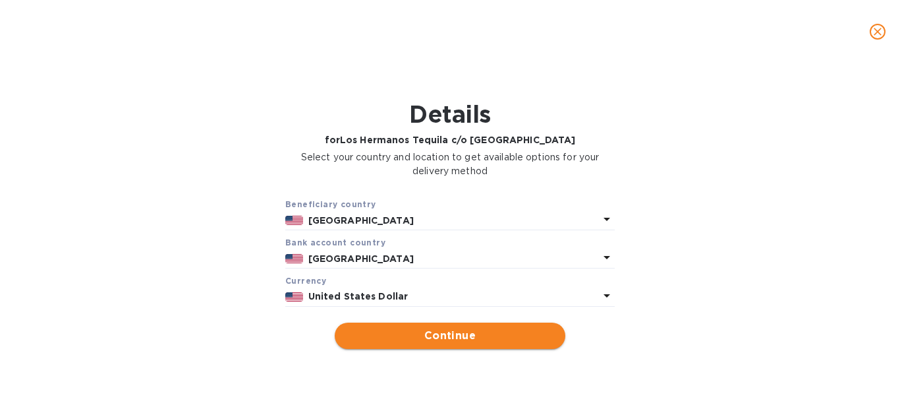
click at [444, 346] on button "Continue" at bounding box center [450, 335] width 231 height 26
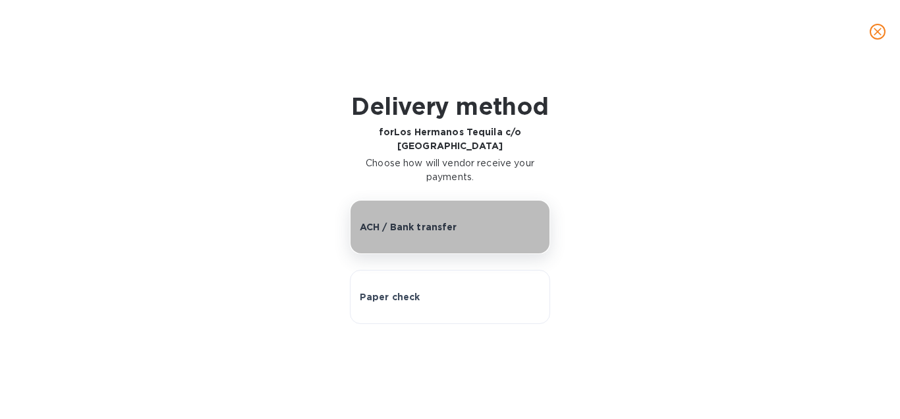
click at [397, 223] on button "ACH / Bank transfer" at bounding box center [450, 227] width 201 height 54
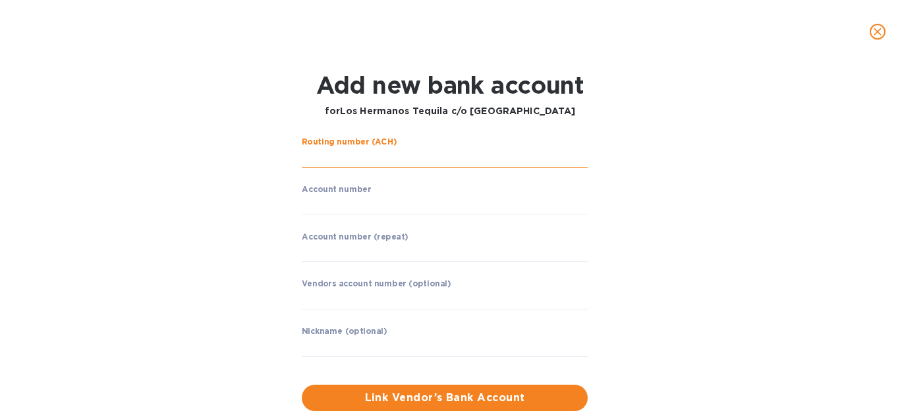
click at [351, 151] on input "string" at bounding box center [445, 158] width 286 height 20
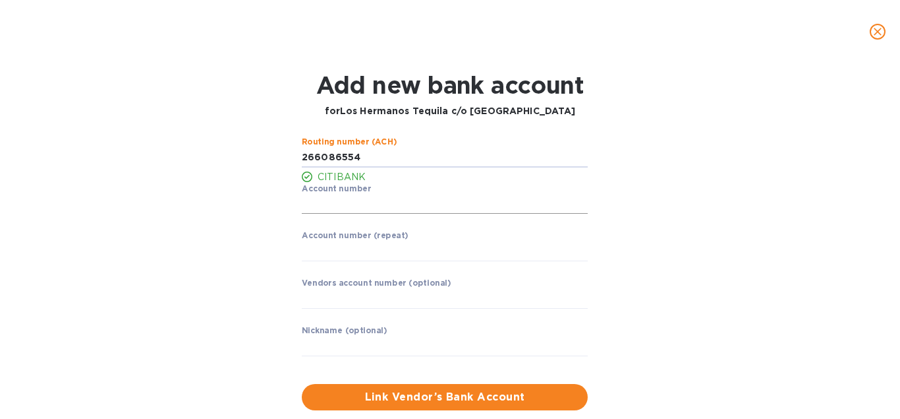
type input "266086554"
click at [385, 196] on input "string" at bounding box center [445, 204] width 286 height 20
type input "9134598236"
click at [364, 251] on input "string" at bounding box center [445, 251] width 286 height 20
type input "2"
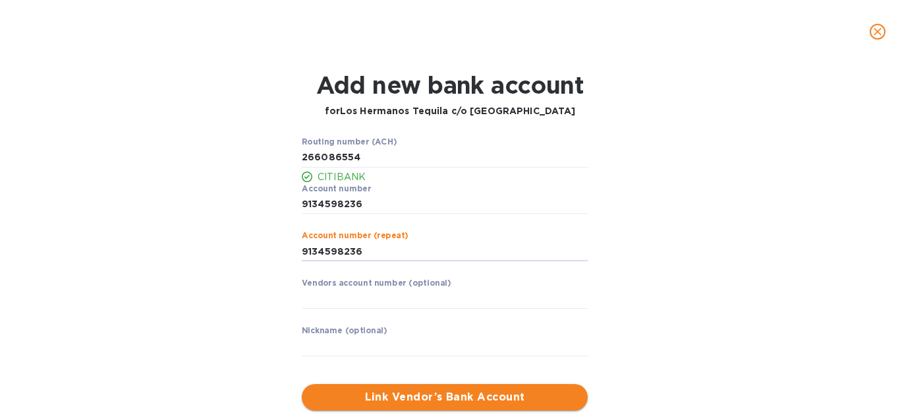
type input "9134598236"
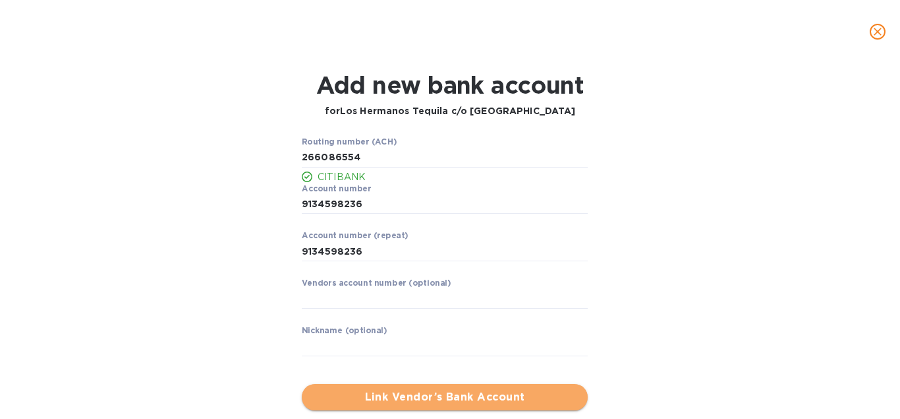
click at [407, 403] on span "Link Vendor’s Bank Account" at bounding box center [444, 397] width 265 height 16
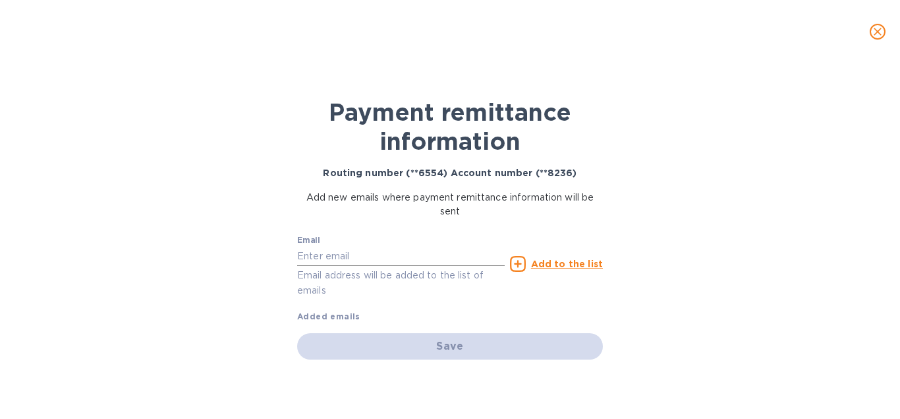
click at [331, 247] on input "text" at bounding box center [401, 256] width 208 height 20
paste input "accountsreceivable@parkstreet.com for"
type input "accountsreceivable@parkstreet.com"
click at [550, 264] on u "Add to the list" at bounding box center [567, 263] width 72 height 11
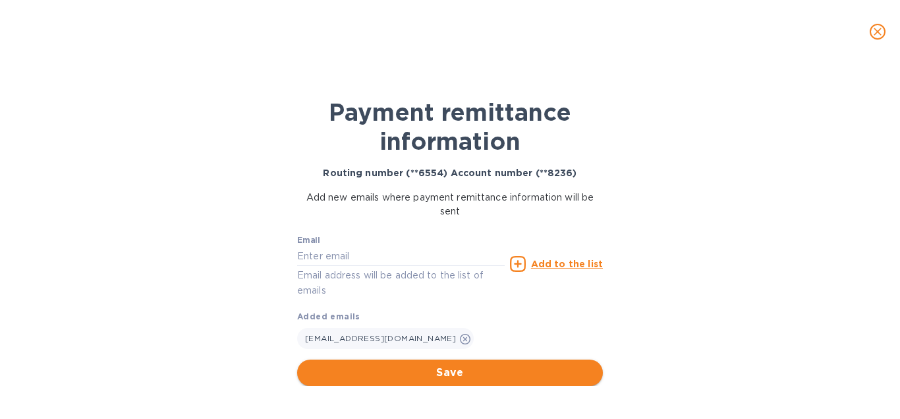
click at [433, 377] on span "Save" at bounding box center [450, 373] width 285 height 16
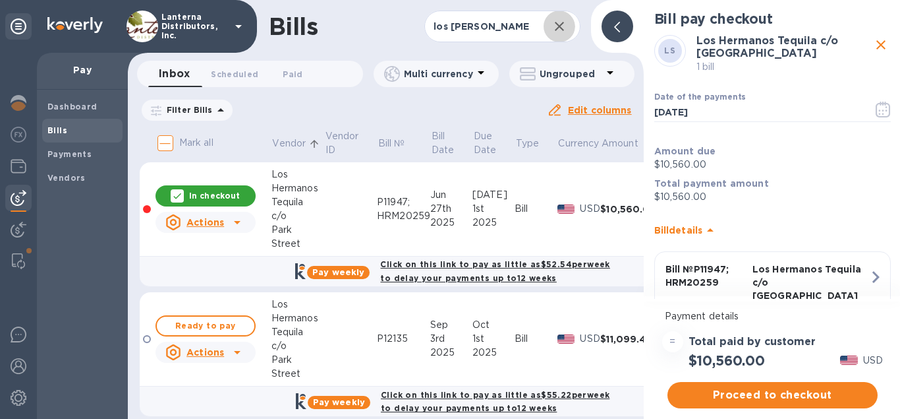
click at [564, 26] on icon "button" at bounding box center [560, 26] width 16 height 16
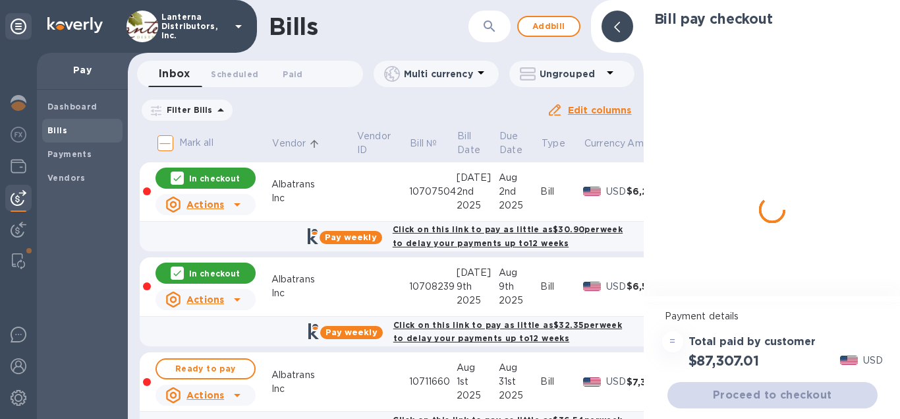
click at [487, 24] on icon "button" at bounding box center [490, 26] width 16 height 16
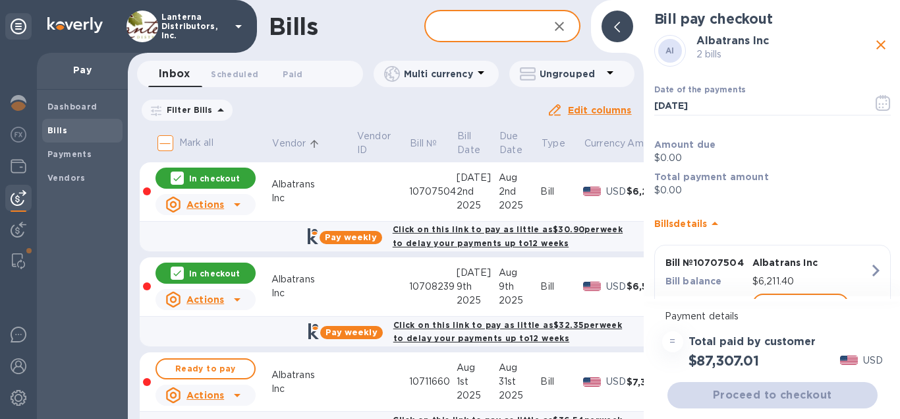
click at [484, 24] on input "text" at bounding box center [481, 27] width 113 height 32
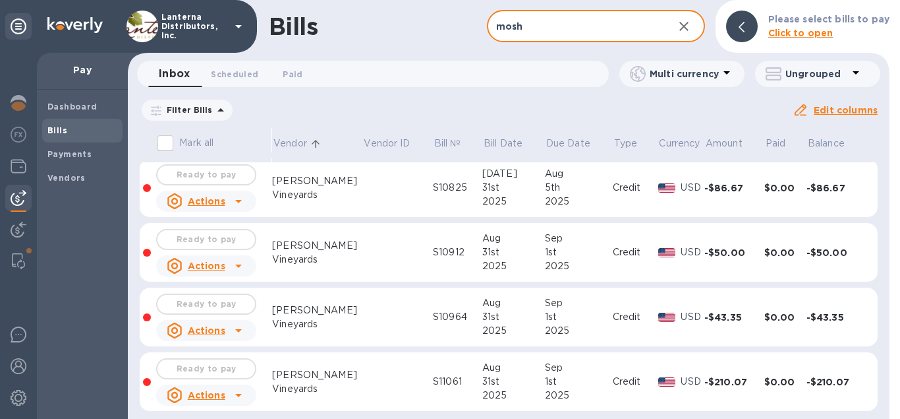
scroll to position [685, 0]
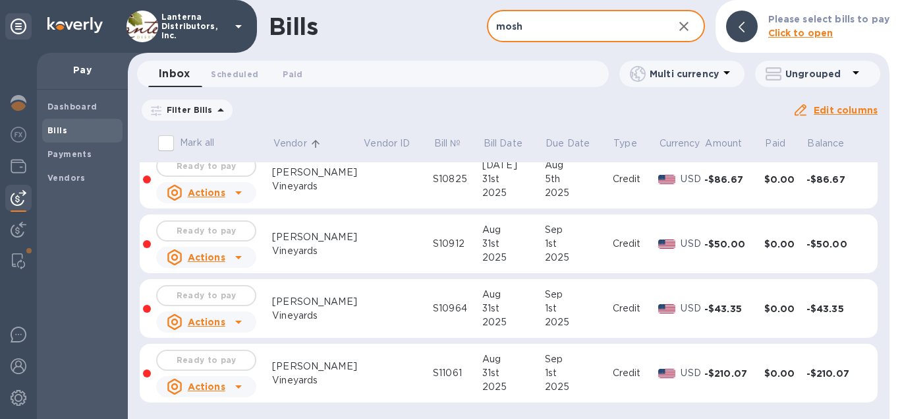
click at [533, 29] on input "mosh" at bounding box center [575, 27] width 176 height 32
drag, startPoint x: 526, startPoint y: 27, endPoint x: 474, endPoint y: 27, distance: 52.1
click at [487, 27] on input "mosh" at bounding box center [575, 27] width 176 height 32
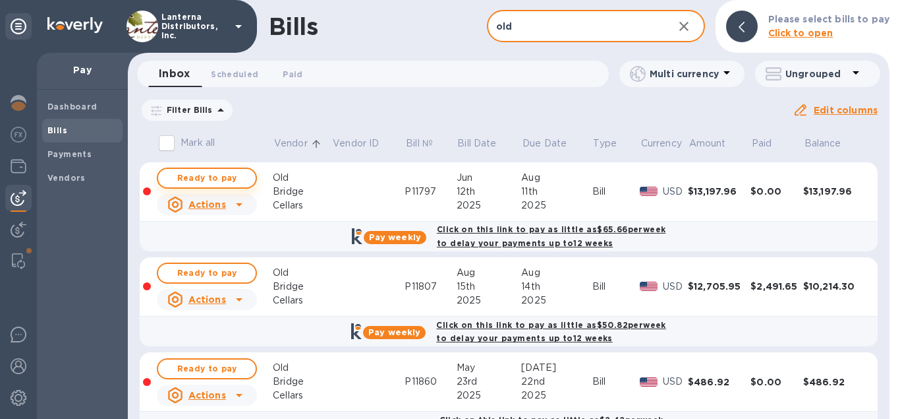
type input "old"
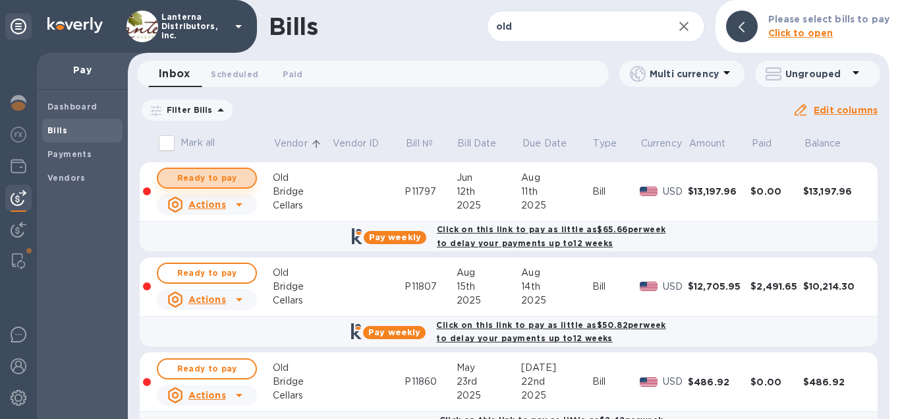
click at [196, 177] on span "Ready to pay" at bounding box center [207, 178] width 76 height 16
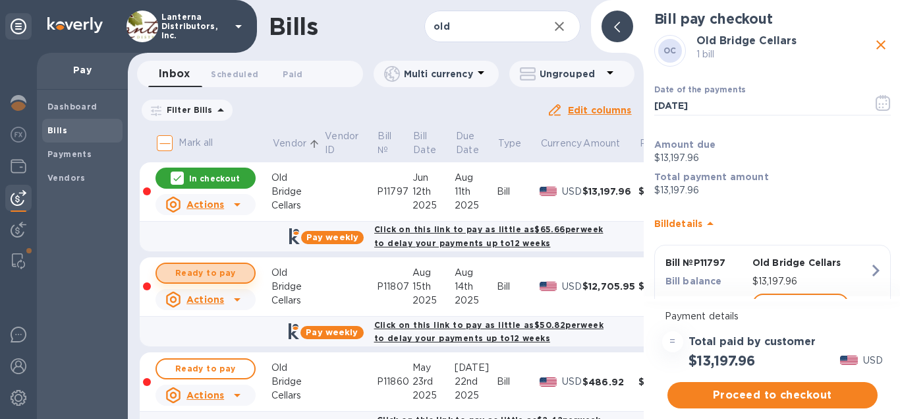
click at [221, 272] on span "Ready to pay" at bounding box center [205, 273] width 76 height 16
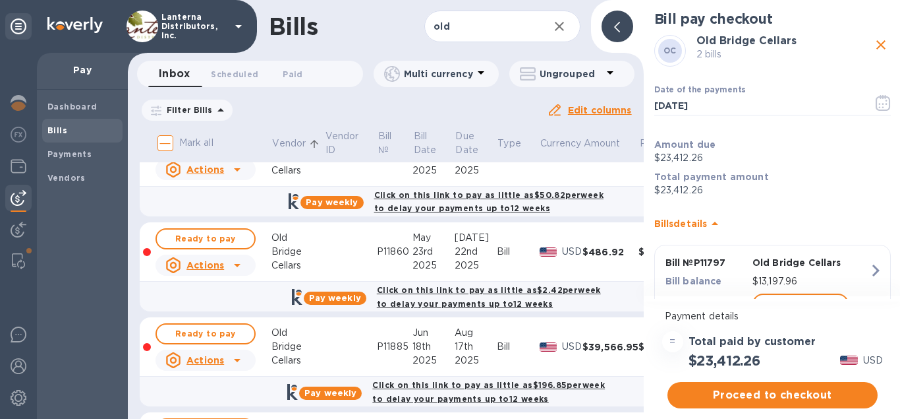
scroll to position [150, 0]
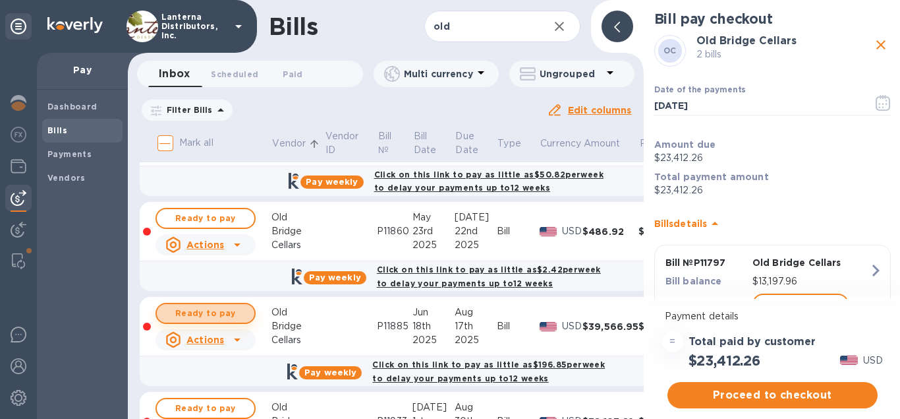
click at [214, 310] on span "Ready to pay" at bounding box center [205, 313] width 76 height 16
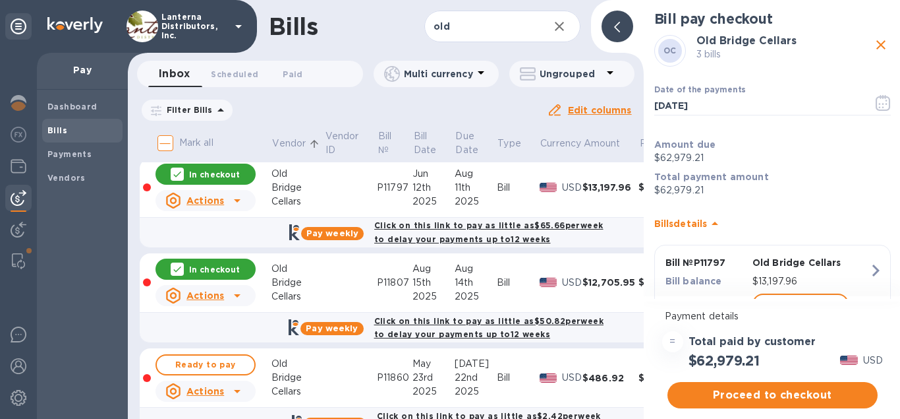
scroll to position [0, 0]
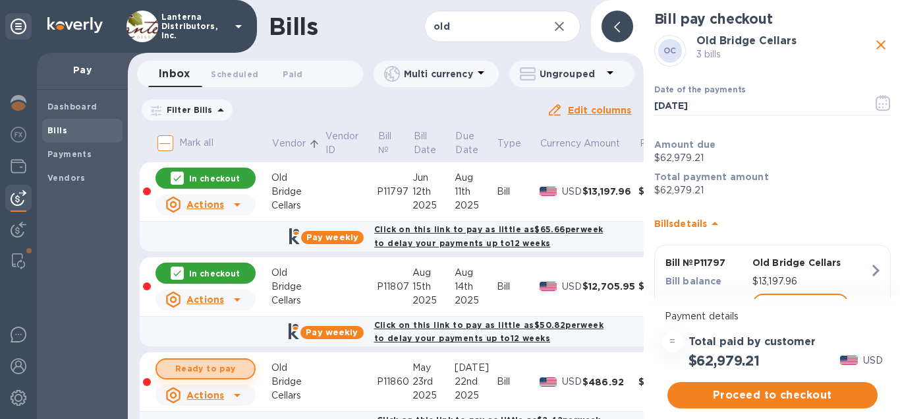
click at [220, 365] on span "Ready to pay" at bounding box center [205, 369] width 76 height 16
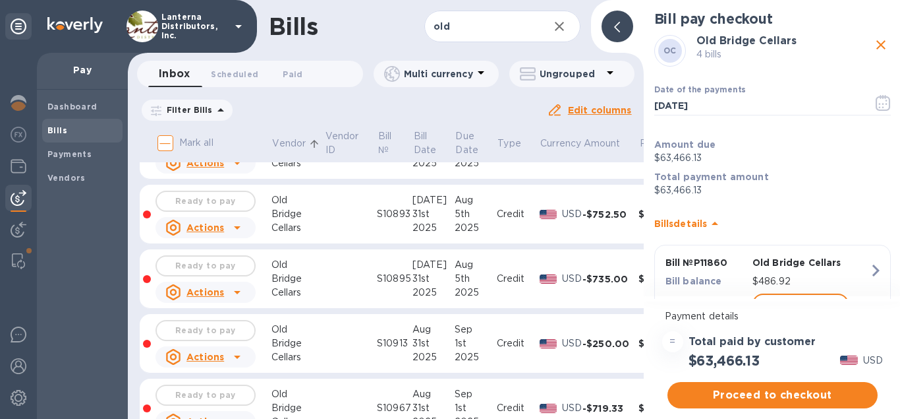
scroll to position [1371, 0]
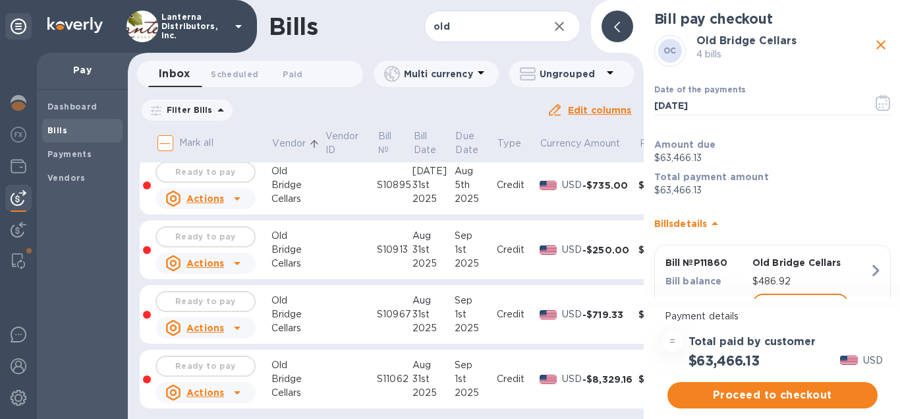
click at [217, 196] on p "Actions" at bounding box center [206, 198] width 38 height 13
click at [220, 194] on div at bounding box center [450, 209] width 900 height 419
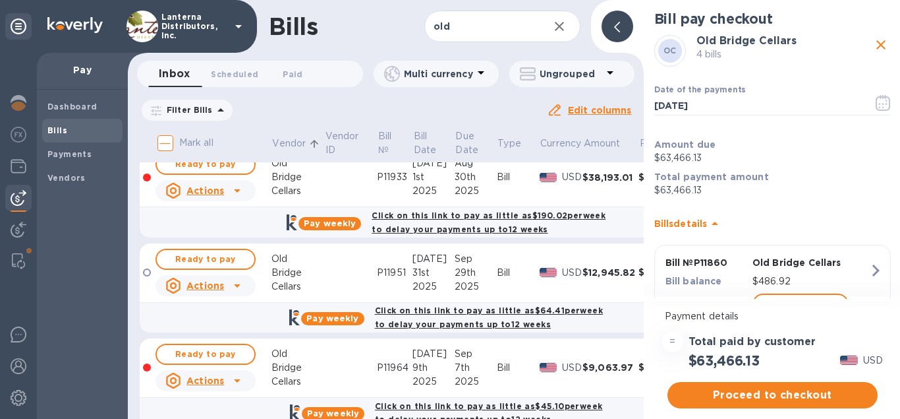
scroll to position [94, 0]
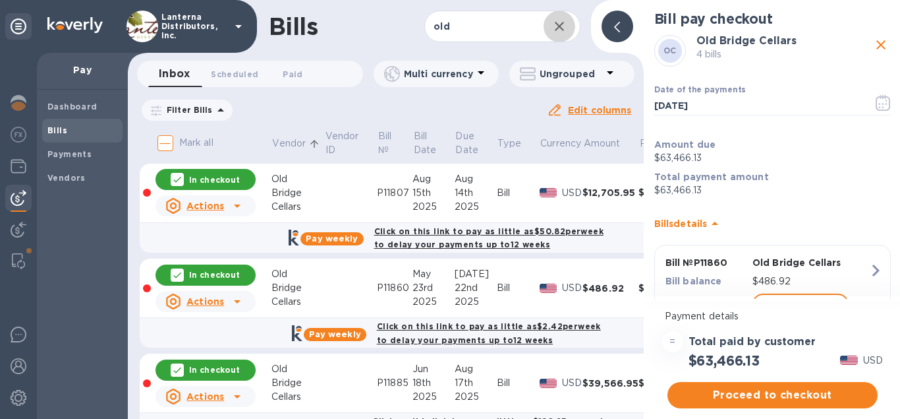
click at [556, 22] on icon "button" at bounding box center [559, 26] width 9 height 9
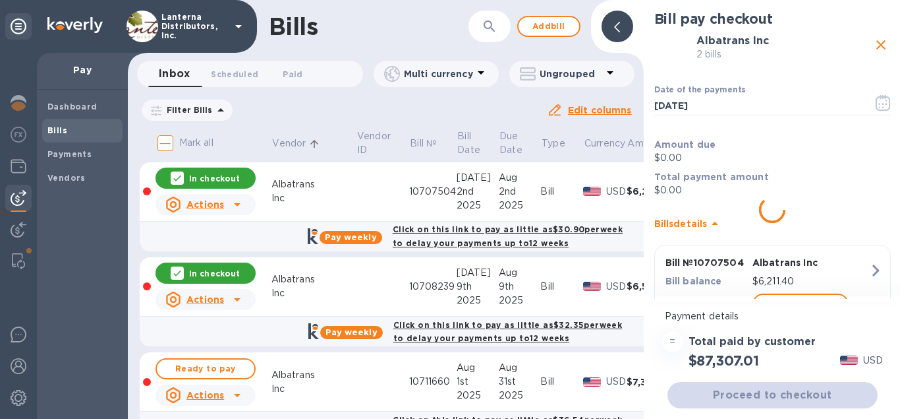
click at [487, 28] on icon "button" at bounding box center [489, 25] width 11 height 11
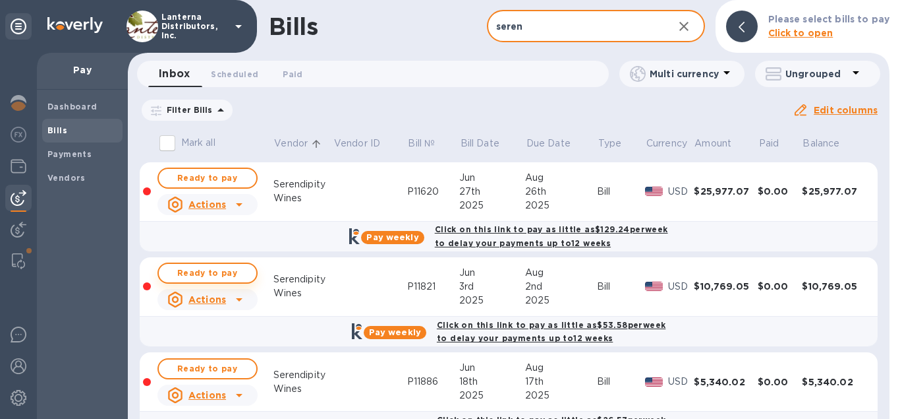
type input "seren"
click at [224, 276] on span "Ready to pay" at bounding box center [207, 273] width 76 height 16
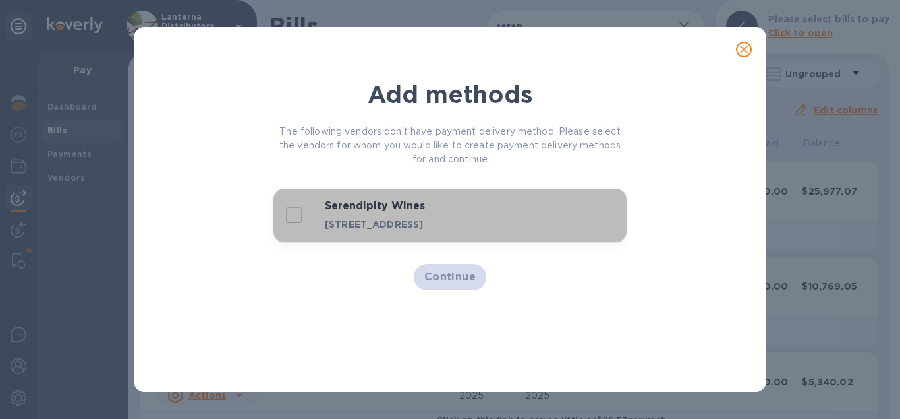
click at [374, 225] on p "PO Box 184 Dept 212, Houston, 77001-0184 US" at bounding box center [428, 224] width 207 height 13
checkbox input "true"
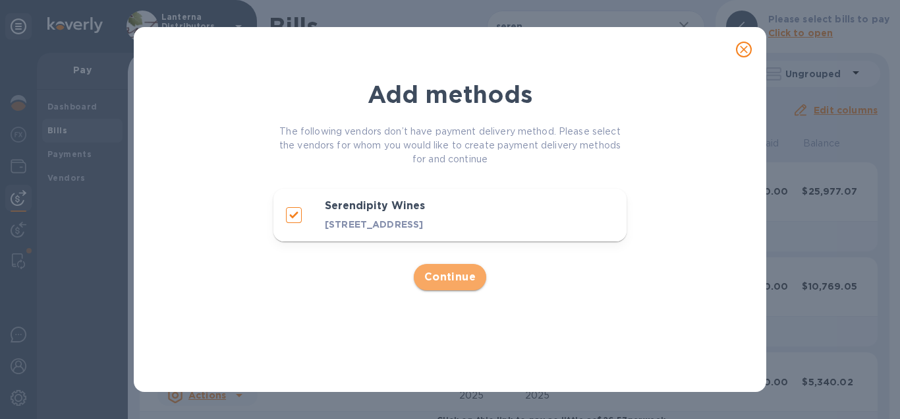
click at [437, 285] on span "Continue" at bounding box center [451, 277] width 52 height 16
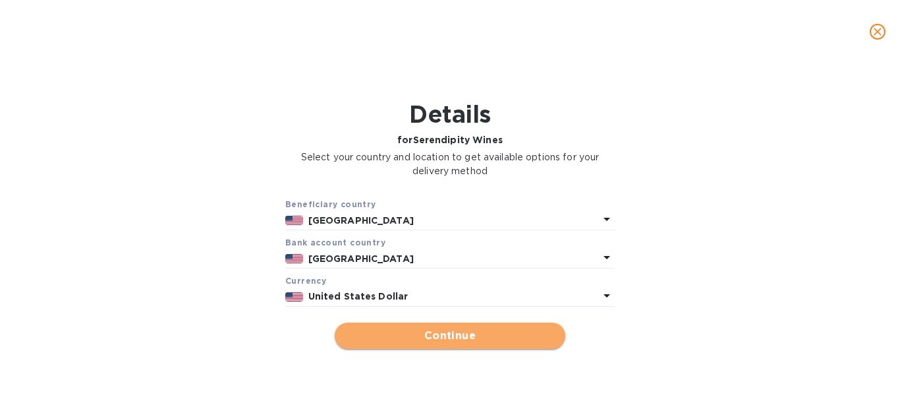
click at [450, 334] on span "Continue" at bounding box center [450, 336] width 210 height 16
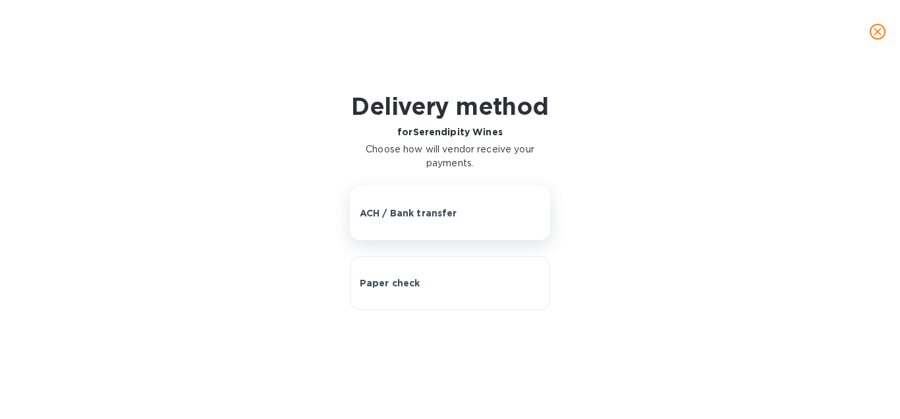
click at [405, 210] on p "ACH / Bank transfer" at bounding box center [409, 212] width 98 height 13
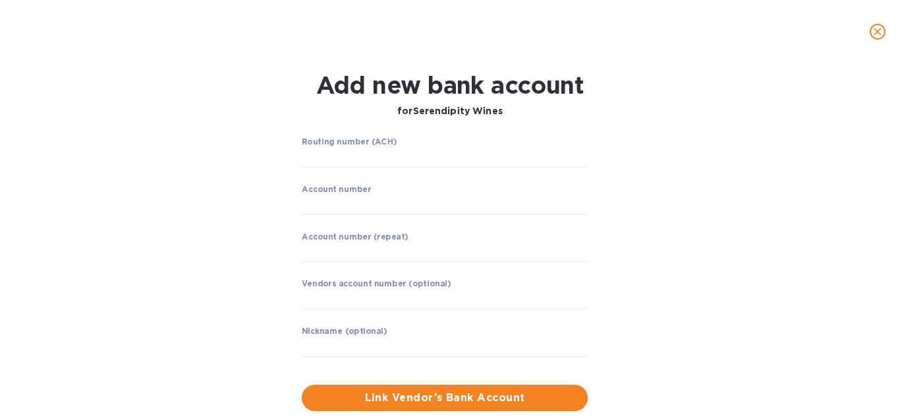
click at [338, 146] on label "Routing number (ACH)" at bounding box center [349, 142] width 95 height 8
click at [341, 153] on input "string" at bounding box center [445, 158] width 286 height 20
click at [331, 161] on input "string" at bounding box center [445, 158] width 286 height 20
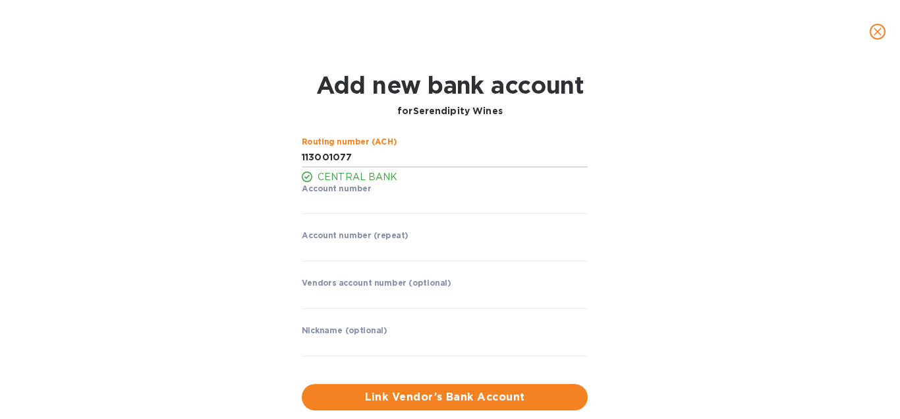
type input "113001077"
click at [339, 205] on input "string" at bounding box center [445, 204] width 286 height 20
type input "3466973"
click at [363, 240] on label "Account number (repeat)" at bounding box center [355, 236] width 107 height 8
click at [356, 251] on input "string" at bounding box center [445, 251] width 286 height 20
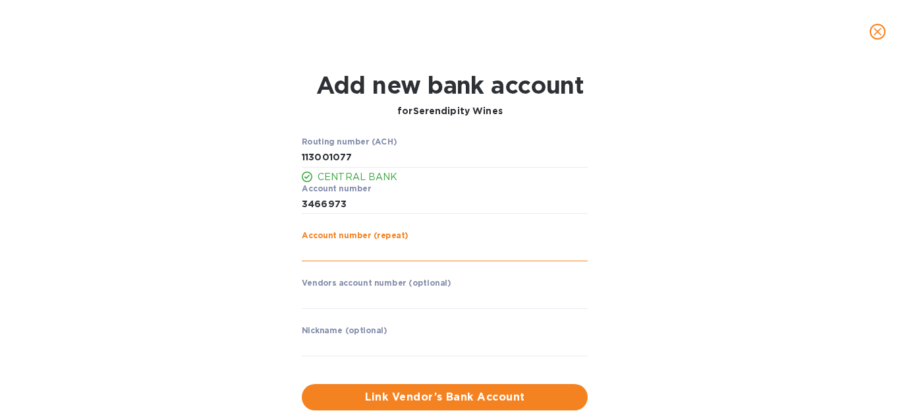
click at [372, 245] on input "string" at bounding box center [445, 251] width 286 height 20
type input "3466973"
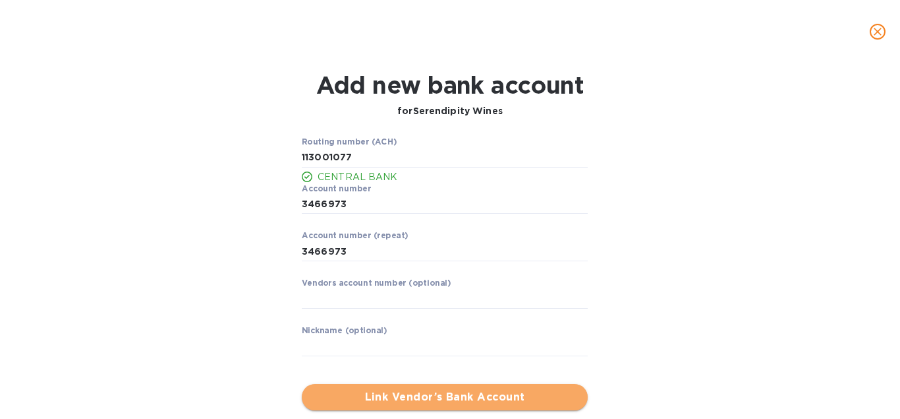
click at [411, 394] on span "Link Vendor’s Bank Account" at bounding box center [444, 397] width 265 height 16
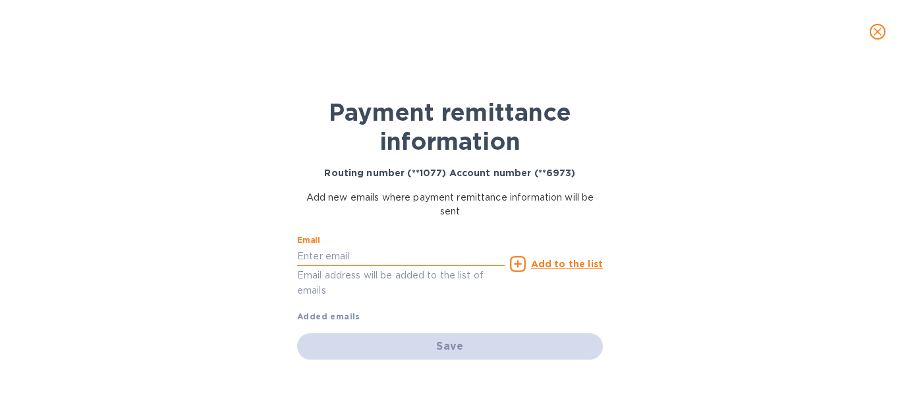
click at [340, 249] on input "text" at bounding box center [401, 256] width 208 height 20
paste input "julie@serendipitywines.com"
type input "julie@serendipitywines.com"
click at [560, 264] on u "Add to the list" at bounding box center [567, 263] width 72 height 11
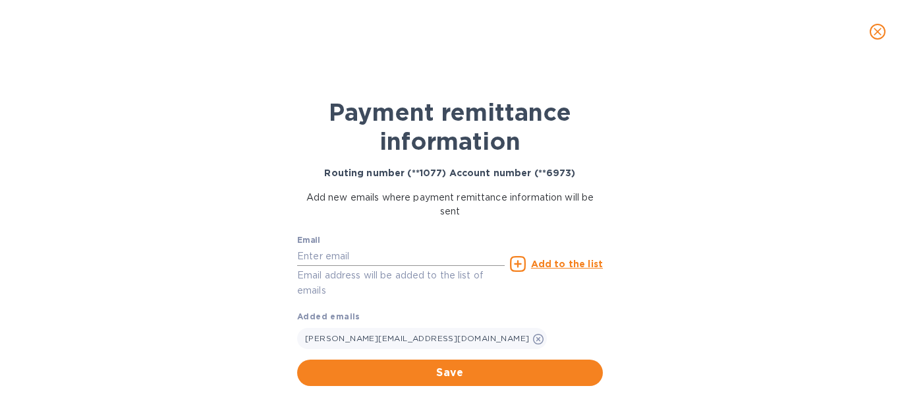
click at [356, 254] on input "text" at bounding box center [401, 256] width 208 height 20
paste input "MD@serendipitywines.com"
type input "MD@serendipitywines.com"
click at [538, 264] on u "Add to the list" at bounding box center [567, 263] width 72 height 11
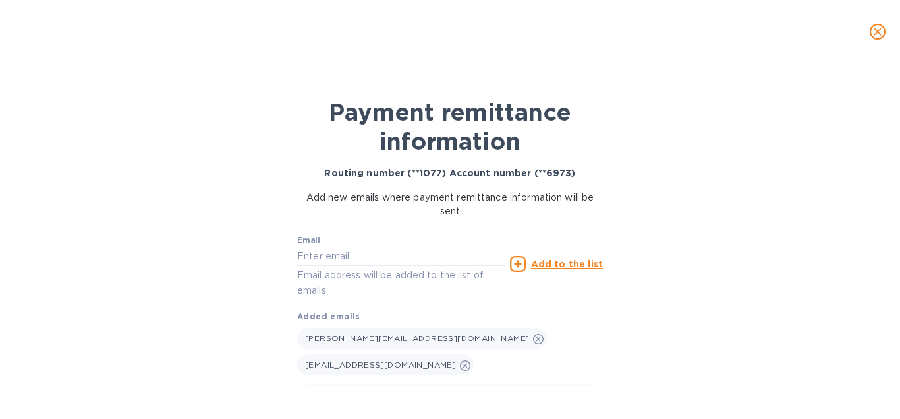
click at [479, 391] on span "Save" at bounding box center [450, 399] width 285 height 16
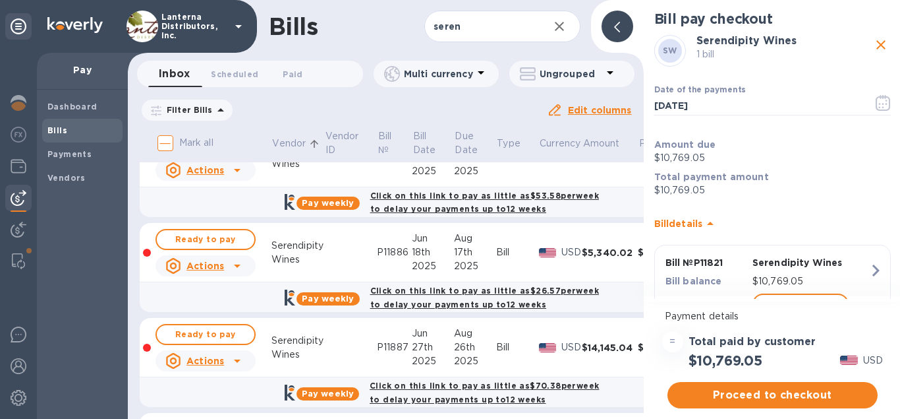
scroll to position [150, 0]
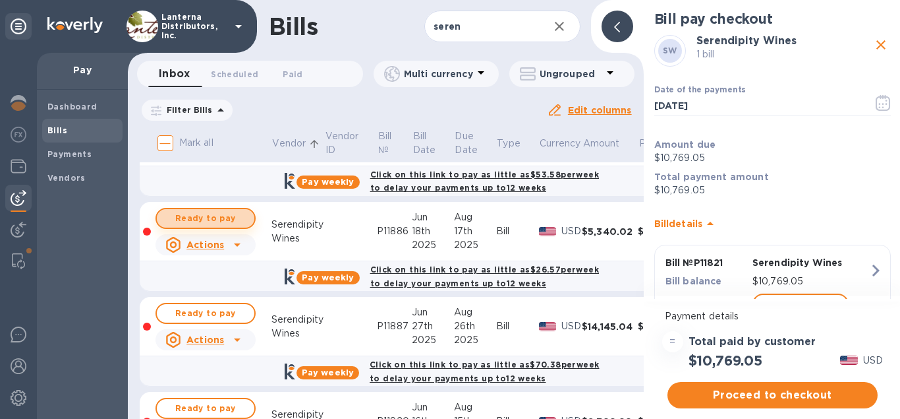
click at [219, 220] on span "Ready to pay" at bounding box center [205, 218] width 76 height 16
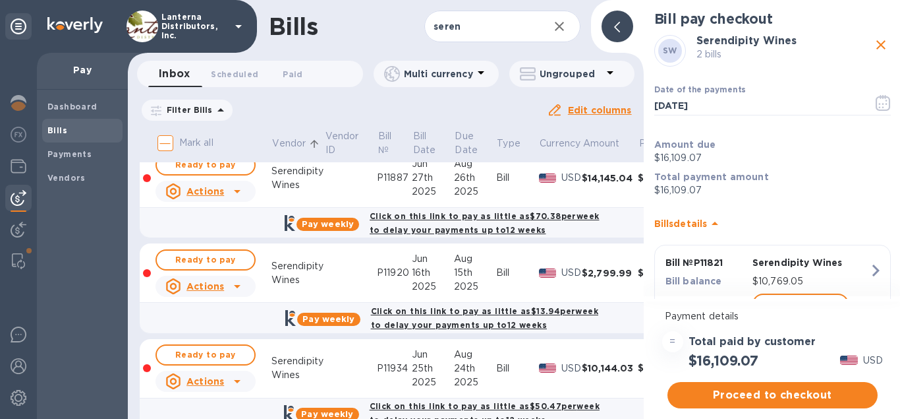
scroll to position [301, 0]
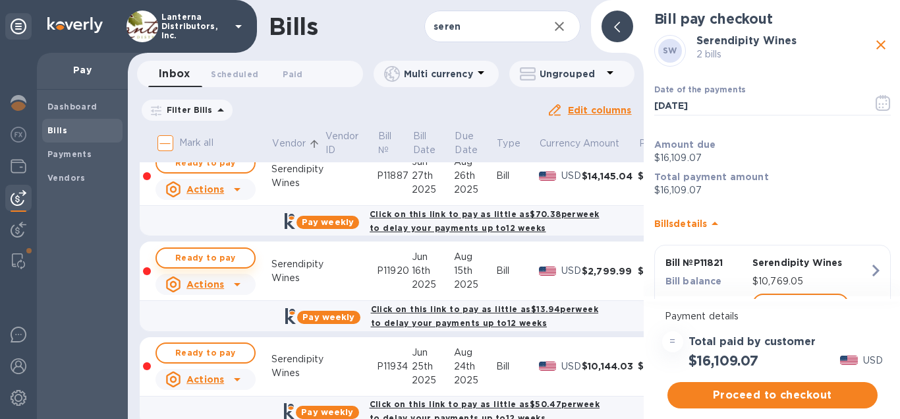
click at [220, 255] on span "Ready to pay" at bounding box center [205, 258] width 76 height 16
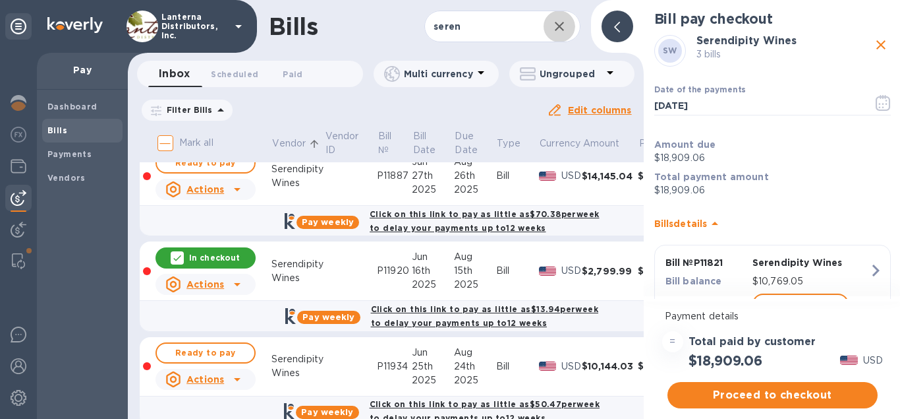
click at [562, 28] on icon "button" at bounding box center [559, 26] width 9 height 9
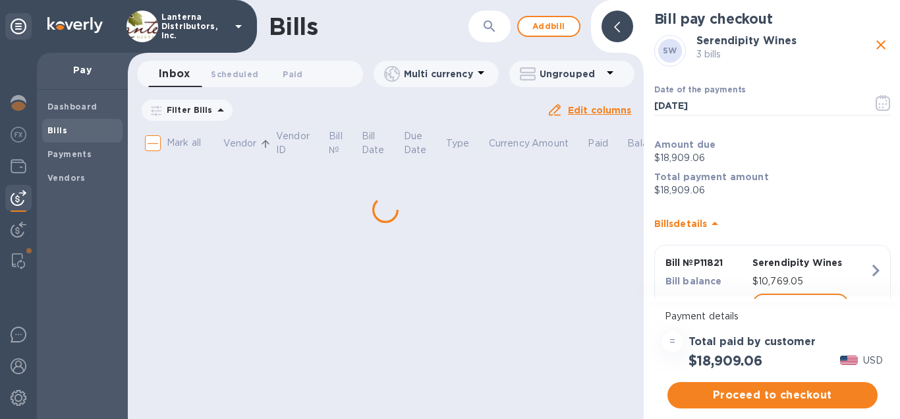
click at [492, 28] on icon "button" at bounding box center [489, 25] width 11 height 11
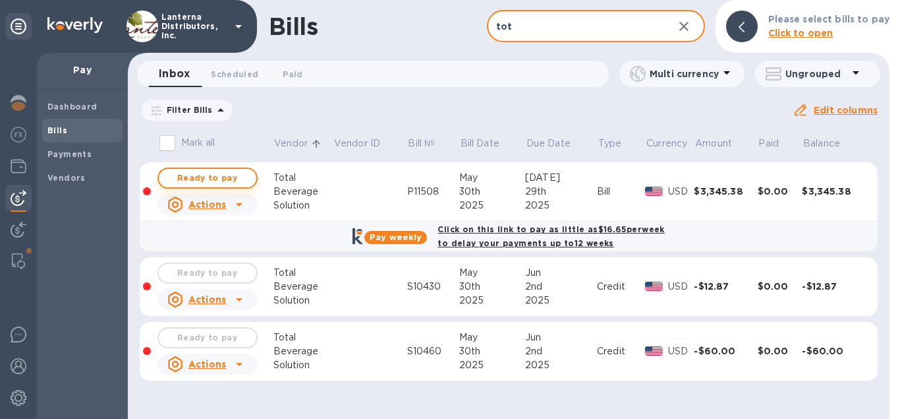
type input "tot"
click at [220, 177] on span "Ready to pay" at bounding box center [207, 178] width 76 height 16
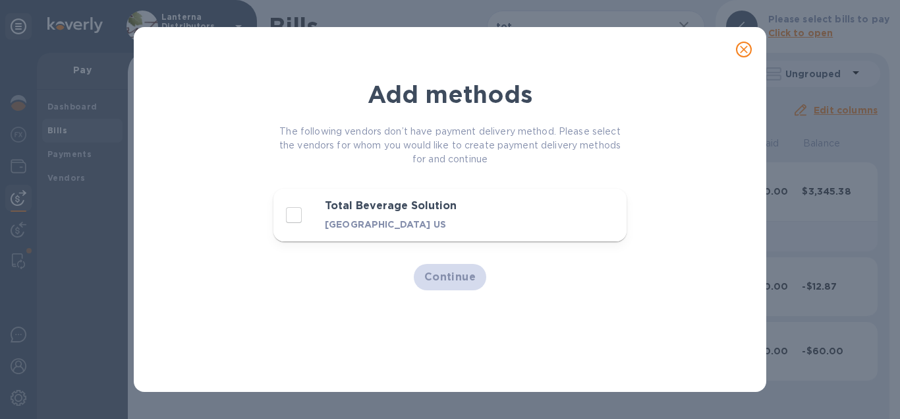
click at [373, 225] on p "PO Box 116225, Atlanta, 30368 US" at bounding box center [428, 224] width 207 height 13
checkbox input "true"
click at [457, 283] on span "Continue" at bounding box center [451, 277] width 52 height 16
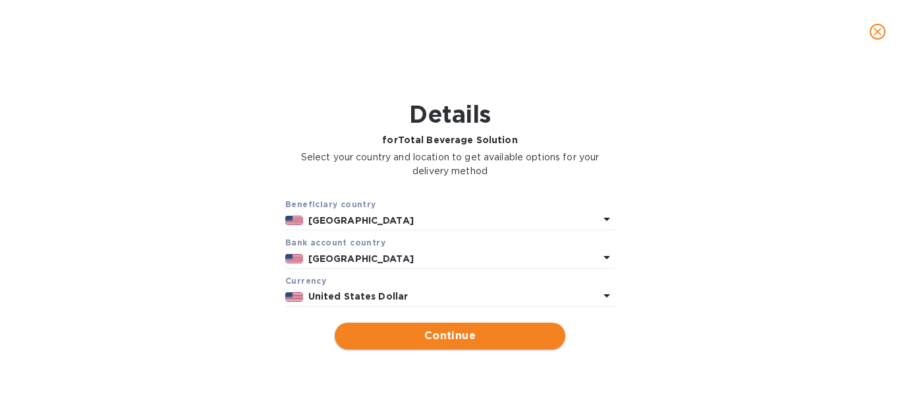
click at [456, 343] on button "Continue" at bounding box center [450, 335] width 231 height 26
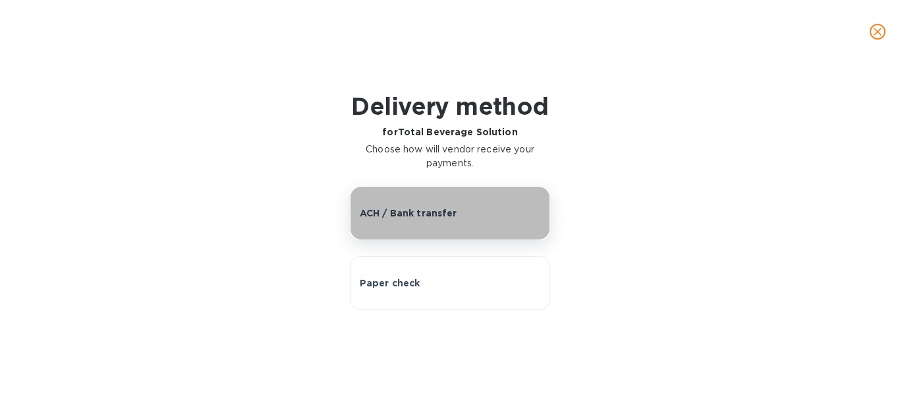
click at [382, 216] on p "ACH / Bank transfer" at bounding box center [409, 212] width 98 height 13
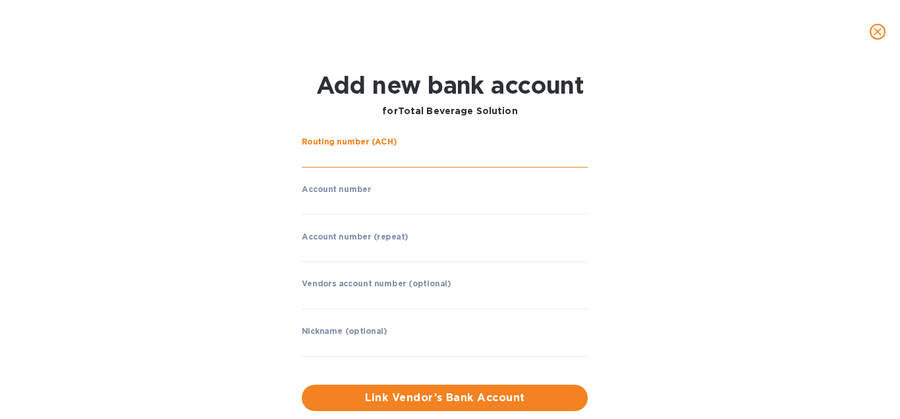
click at [349, 163] on input "string" at bounding box center [445, 158] width 286 height 20
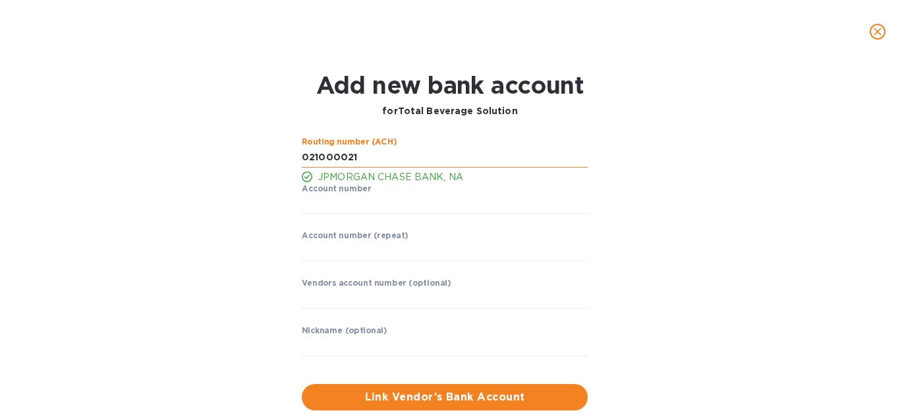
click at [367, 159] on input "string" at bounding box center [445, 158] width 286 height 20
type input "021000021"
click at [336, 204] on input "string" at bounding box center [445, 204] width 286 height 20
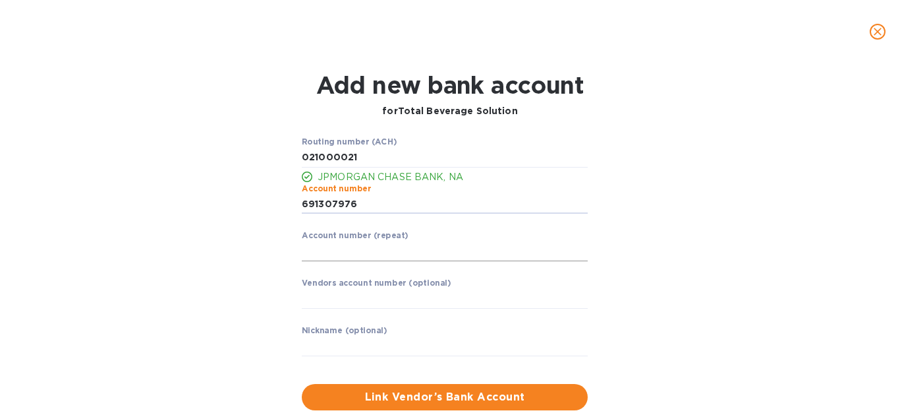
type input "691307976"
click at [353, 243] on input "string" at bounding box center [445, 251] width 286 height 20
type input "691307976"
click at [369, 395] on span "Link Vendor’s Bank Account" at bounding box center [444, 397] width 265 height 16
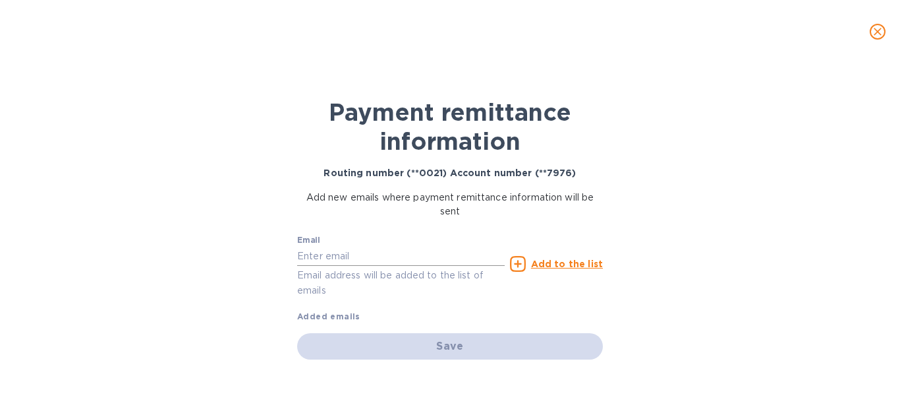
click at [369, 249] on input "text" at bounding box center [401, 256] width 208 height 20
paste input "ar@tbsbrands.com"
type input "ar@tbsbrands.com"
click at [561, 266] on u "Add to the list" at bounding box center [567, 263] width 72 height 11
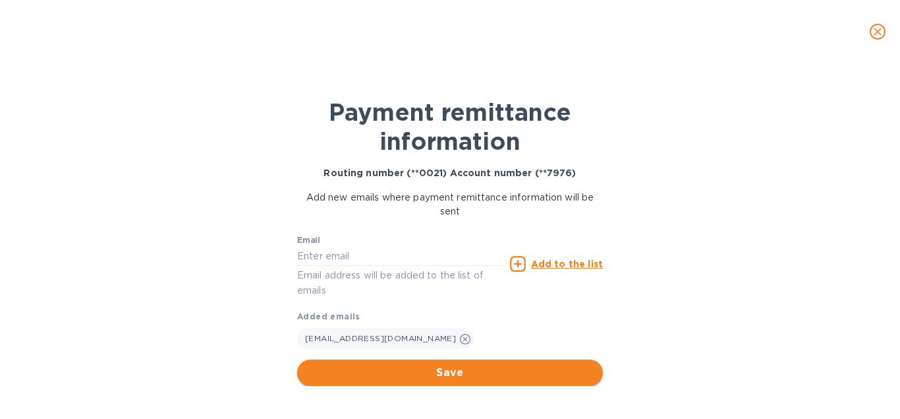
click at [442, 382] on button "Save" at bounding box center [450, 372] width 306 height 26
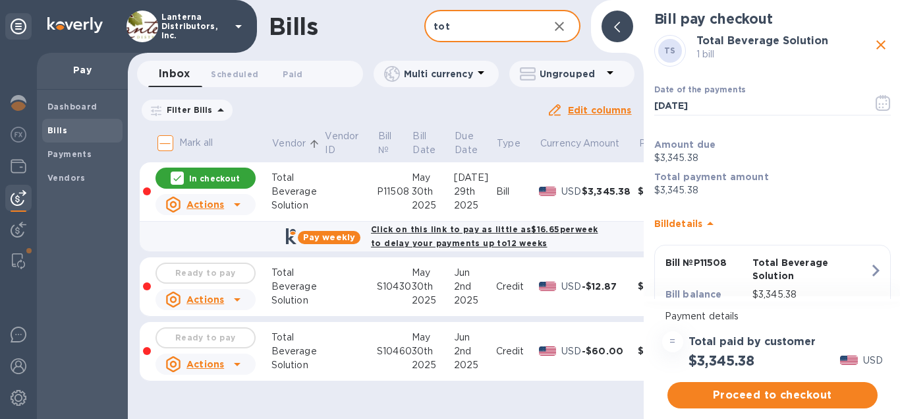
click at [459, 32] on input "tot" at bounding box center [481, 27] width 113 height 32
type input "t"
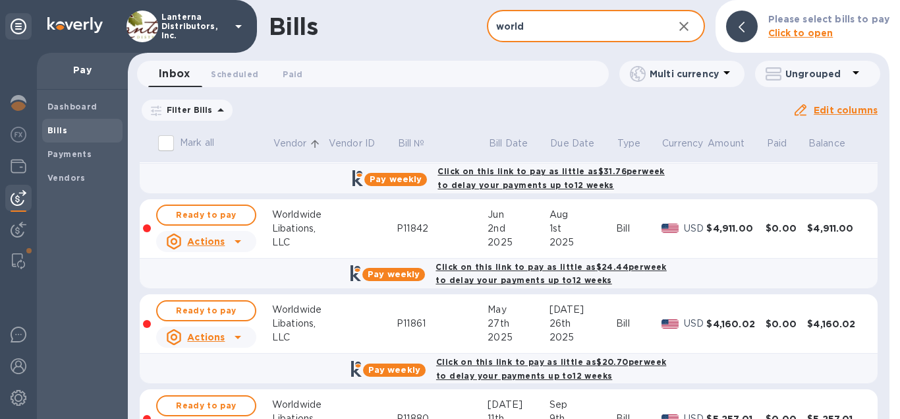
scroll to position [75, 0]
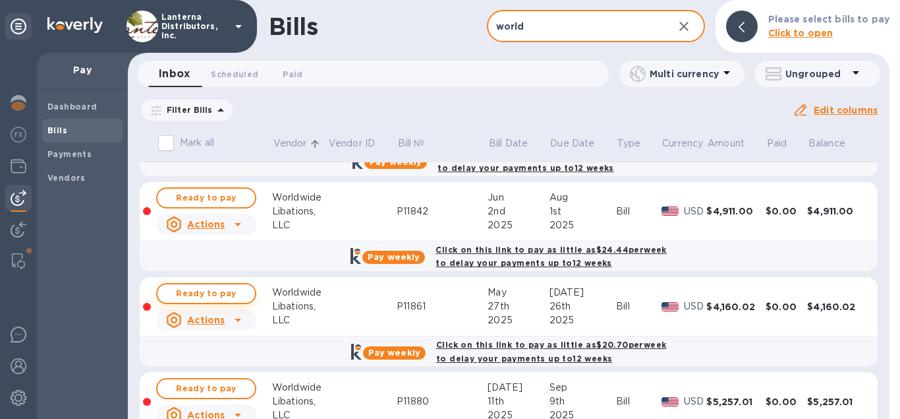
type input "world"
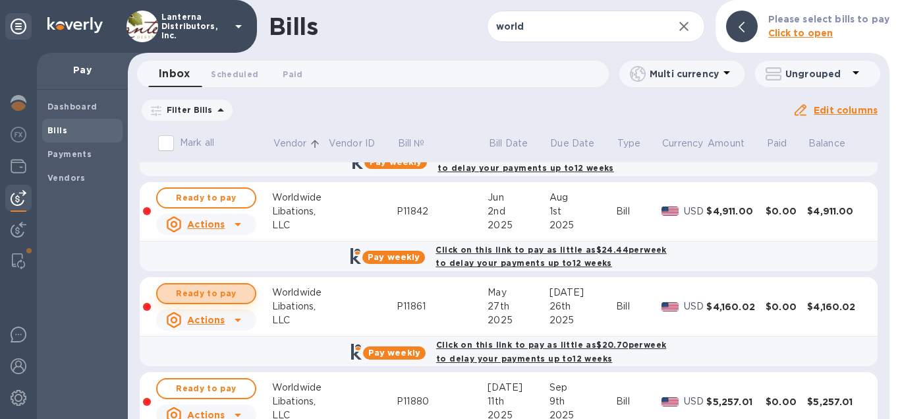
click at [212, 291] on span "Ready to pay" at bounding box center [206, 293] width 76 height 16
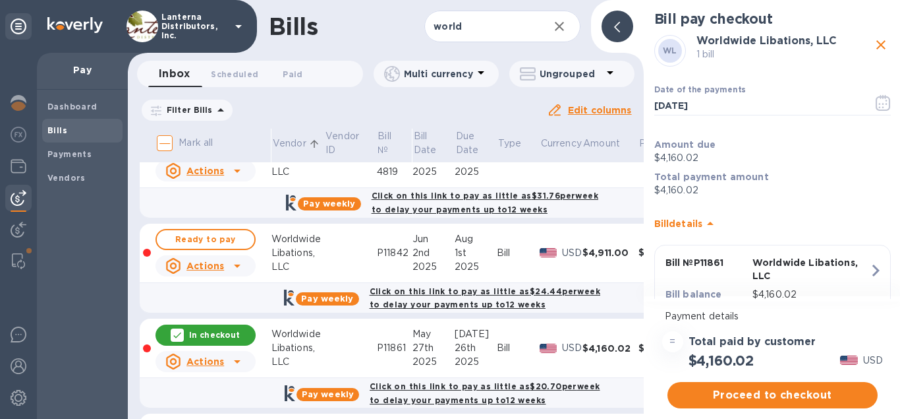
scroll to position [0, 0]
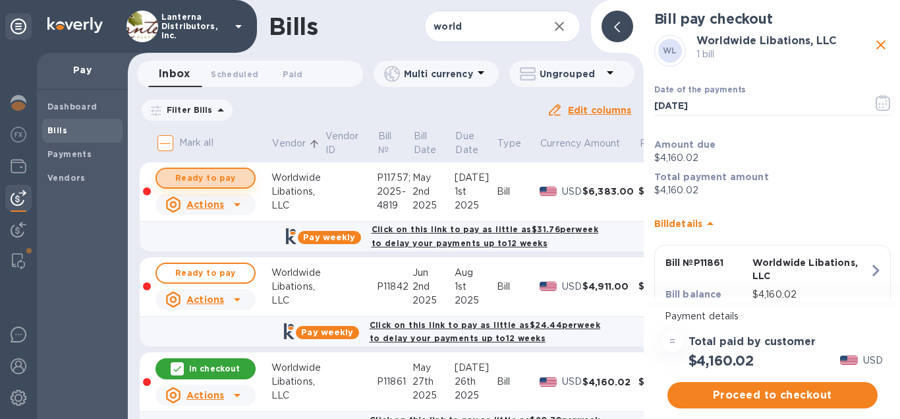
click at [225, 183] on span "Ready to pay" at bounding box center [205, 178] width 76 height 16
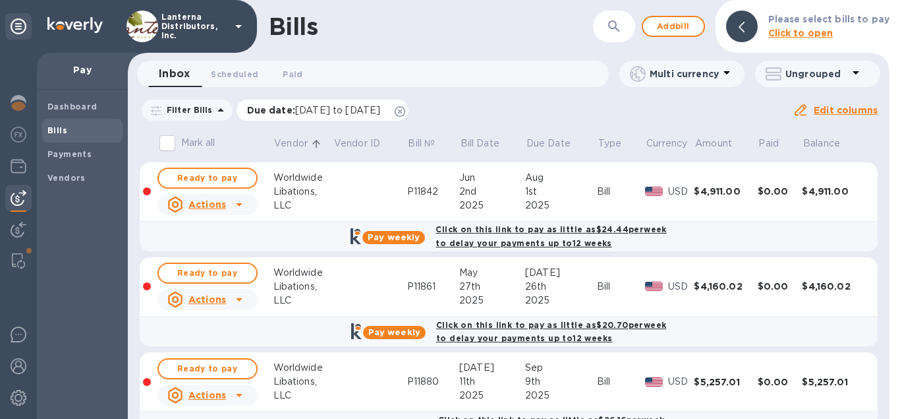
click at [405, 114] on icon at bounding box center [400, 111] width 11 height 11
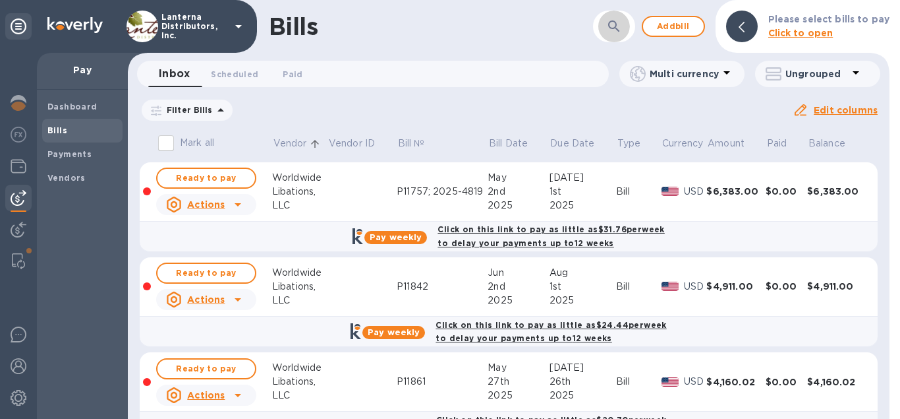
click at [622, 19] on icon "button" at bounding box center [614, 26] width 16 height 16
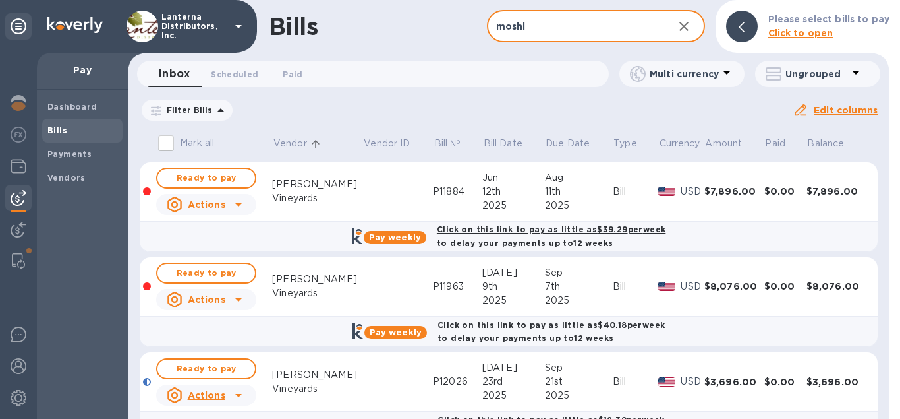
drag, startPoint x: 528, startPoint y: 25, endPoint x: 472, endPoint y: 30, distance: 56.3
click at [487, 30] on input "moshi" at bounding box center [575, 27] width 176 height 32
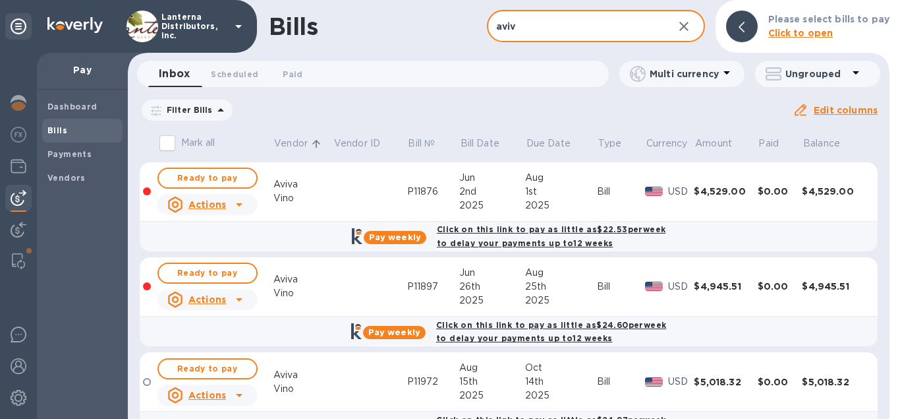
drag, startPoint x: 517, startPoint y: 26, endPoint x: 496, endPoint y: 28, distance: 21.9
click at [496, 28] on input "aviv" at bounding box center [575, 27] width 176 height 32
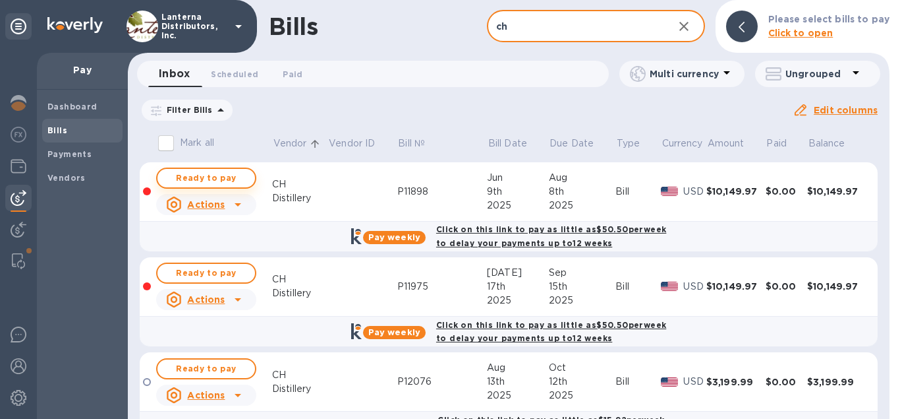
type input "ch"
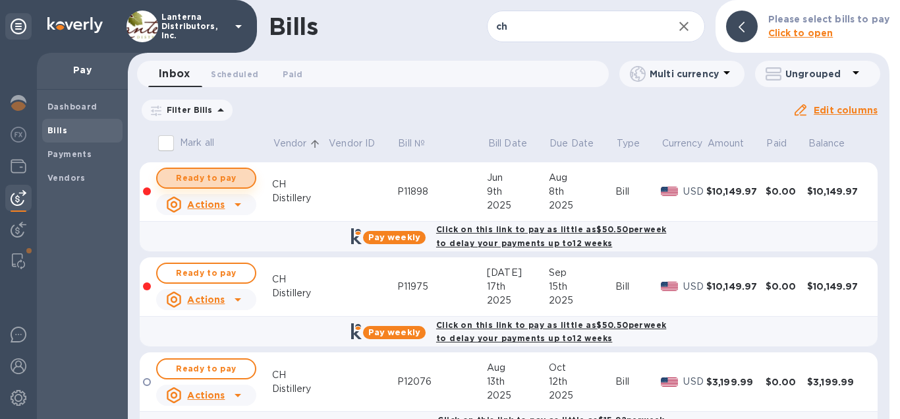
click at [225, 175] on span "Ready to pay" at bounding box center [206, 178] width 76 height 16
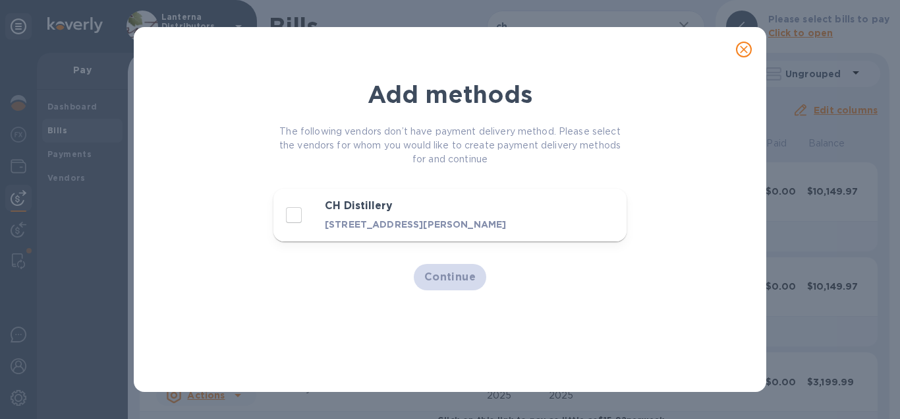
click at [424, 214] on div "CH Distillery" at bounding box center [428, 206] width 212 height 18
checkbox input "true"
click at [460, 276] on span "Continue" at bounding box center [451, 277] width 52 height 16
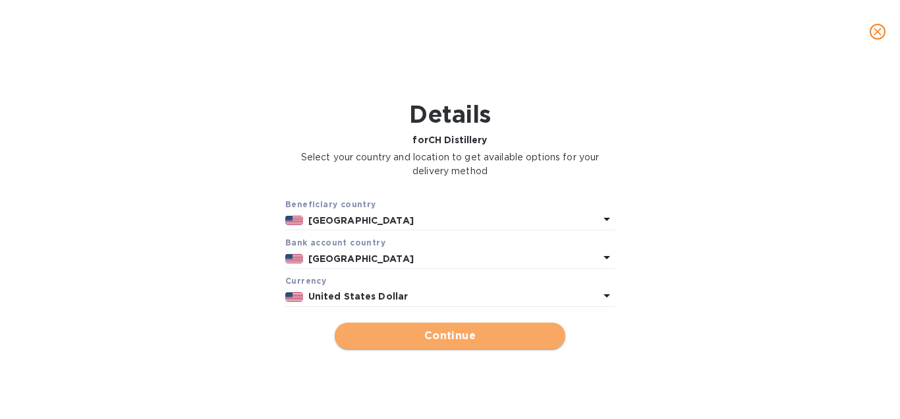
click at [427, 333] on span "Continue" at bounding box center [450, 336] width 210 height 16
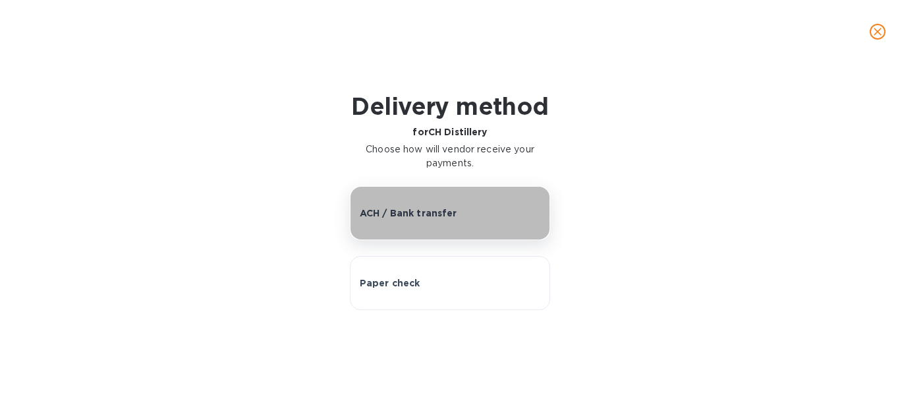
click at [427, 211] on p "ACH / Bank transfer" at bounding box center [409, 212] width 98 height 13
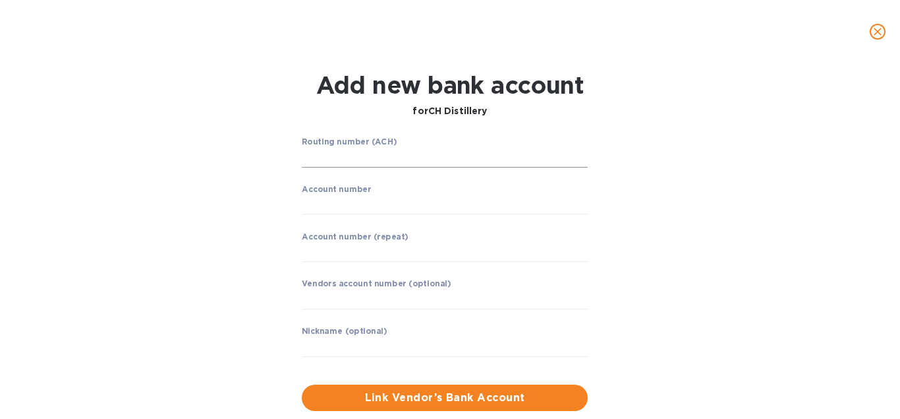
click at [345, 158] on input "string" at bounding box center [445, 158] width 286 height 20
type input "0"
click at [371, 159] on input "string" at bounding box center [445, 158] width 286 height 20
type input "07100648"
click at [301, 207] on div "Routing number (ACH) ​ Account number ​ Account number (repeat) ​ Vendors accou…" at bounding box center [445, 255] width 297 height 247
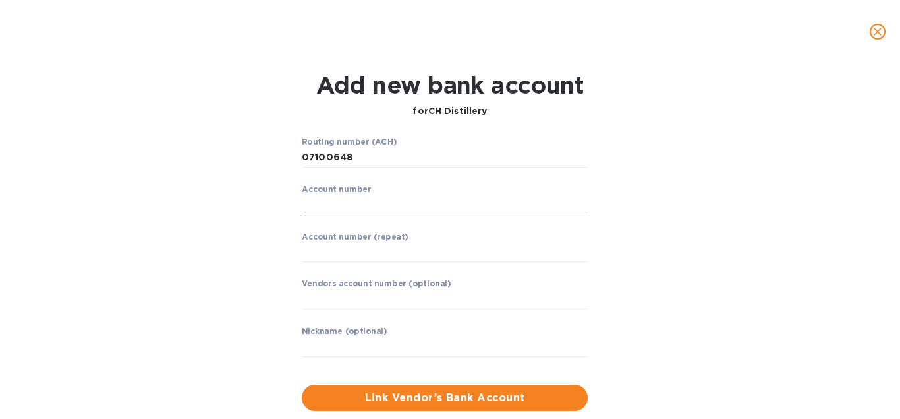
click at [314, 203] on input "string" at bounding box center [445, 205] width 286 height 20
type input "2435675"
click at [324, 244] on input "string" at bounding box center [445, 253] width 286 height 20
type input "2435675"
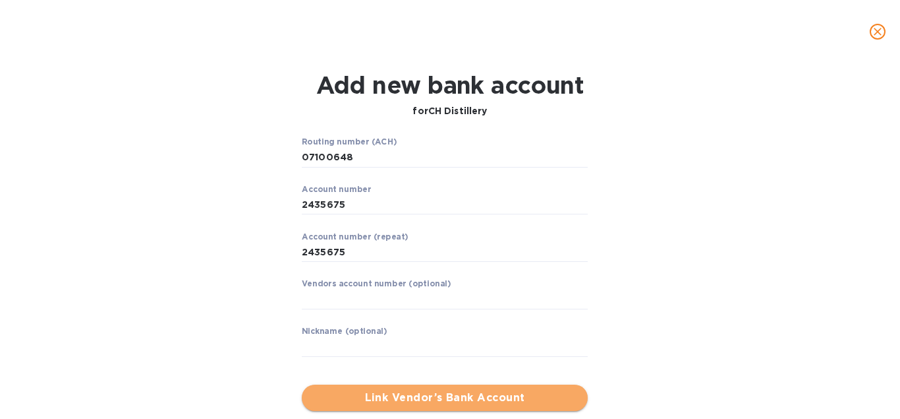
click at [383, 398] on span "Link Vendor’s Bank Account" at bounding box center [444, 398] width 265 height 16
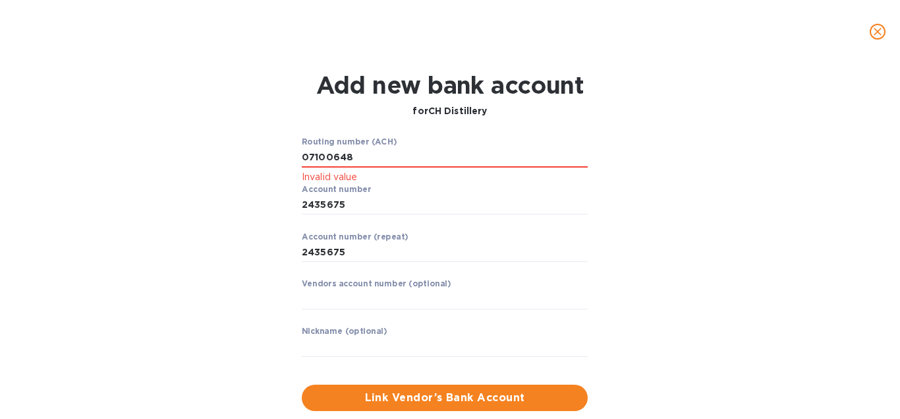
click at [877, 28] on icon "close" at bounding box center [877, 31] width 13 height 13
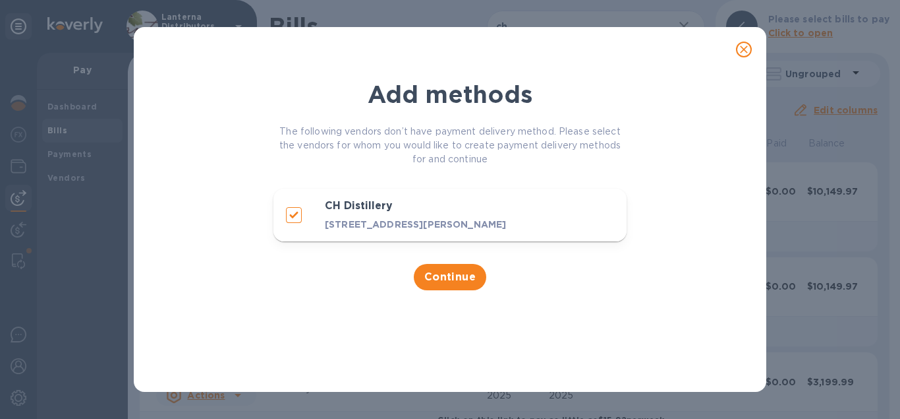
click at [751, 45] on span "close" at bounding box center [744, 50] width 16 height 16
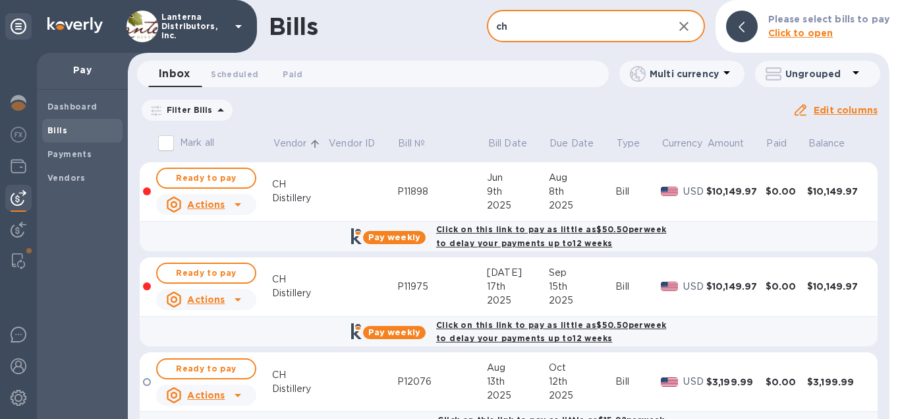
click at [519, 26] on input "ch" at bounding box center [575, 27] width 176 height 32
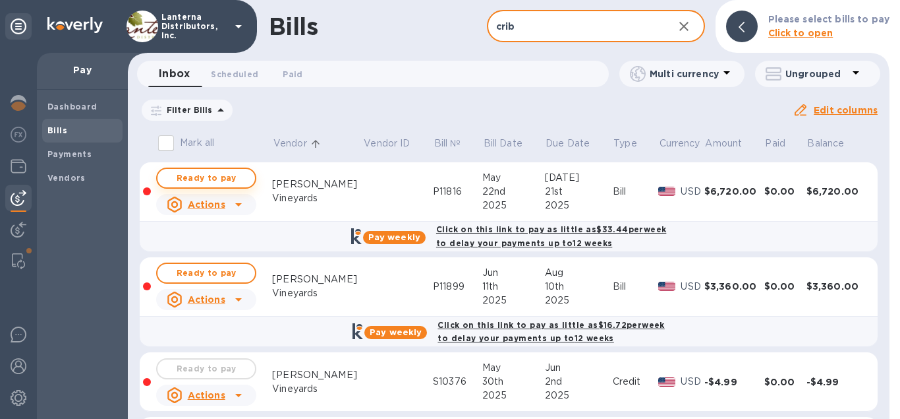
type input "crib"
click at [194, 181] on span "Ready to pay" at bounding box center [206, 178] width 76 height 16
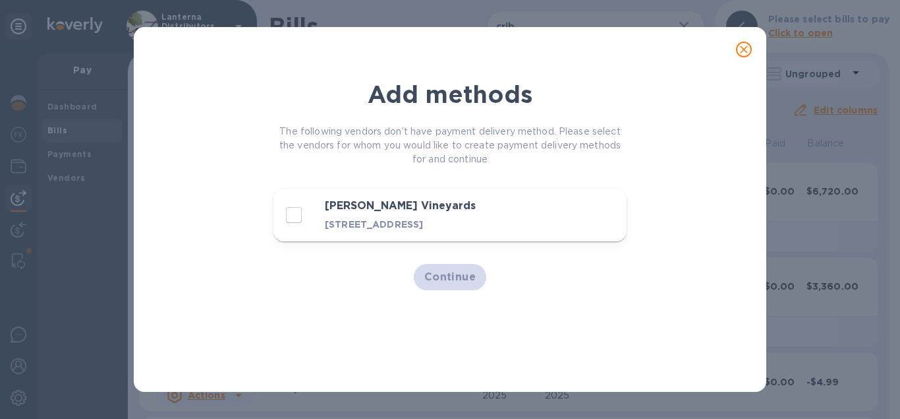
click at [376, 231] on p "[STREET_ADDRESS]" at bounding box center [428, 224] width 207 height 13
checkbox input "true"
click at [432, 285] on span "Continue" at bounding box center [451, 277] width 52 height 16
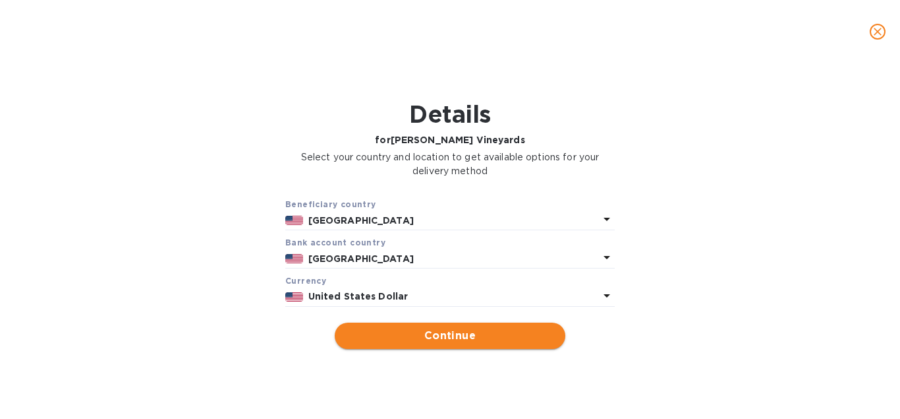
click at [430, 332] on span "Continue" at bounding box center [450, 336] width 210 height 16
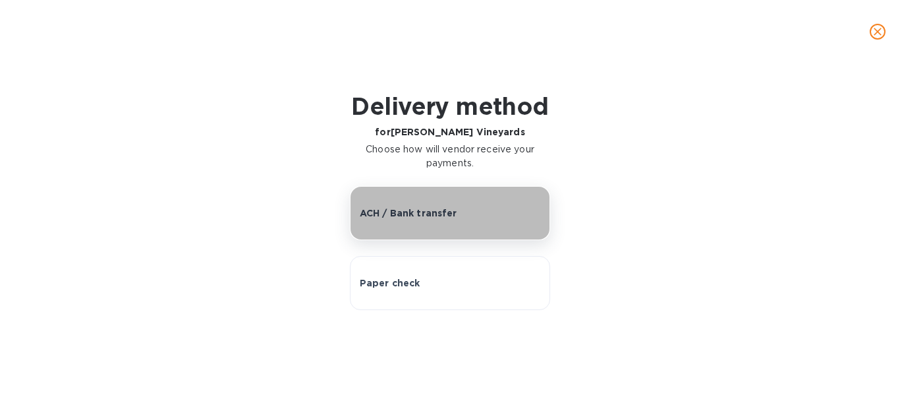
click at [374, 207] on p "ACH / Bank transfer" at bounding box center [409, 212] width 98 height 13
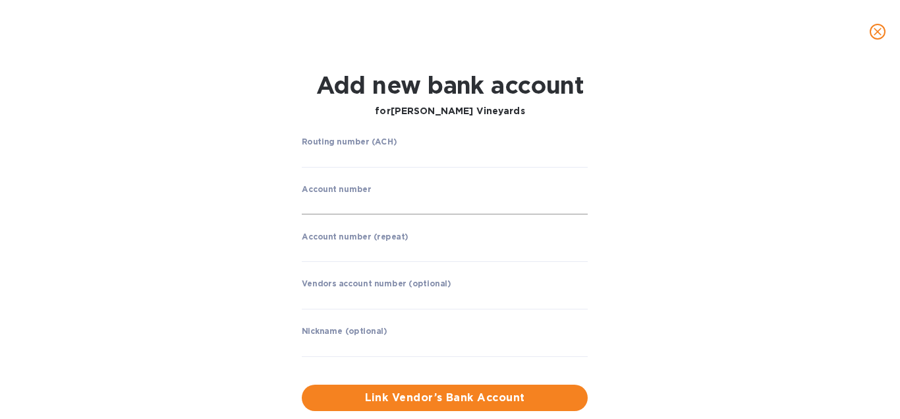
click at [374, 207] on input "string" at bounding box center [445, 205] width 286 height 20
click at [372, 160] on input "string" at bounding box center [445, 158] width 286 height 20
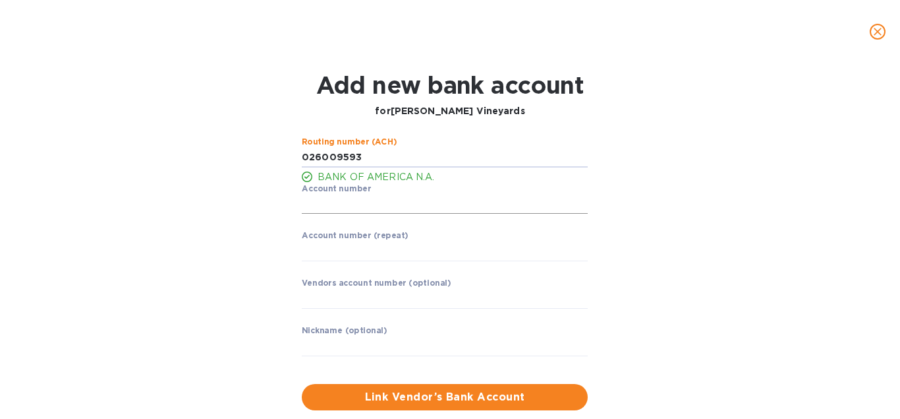
type input "026009593"
click at [367, 201] on input "string" at bounding box center [445, 204] width 286 height 20
type input "001269373558"
click at [361, 258] on input "string" at bounding box center [445, 251] width 286 height 20
type input "001269373558"
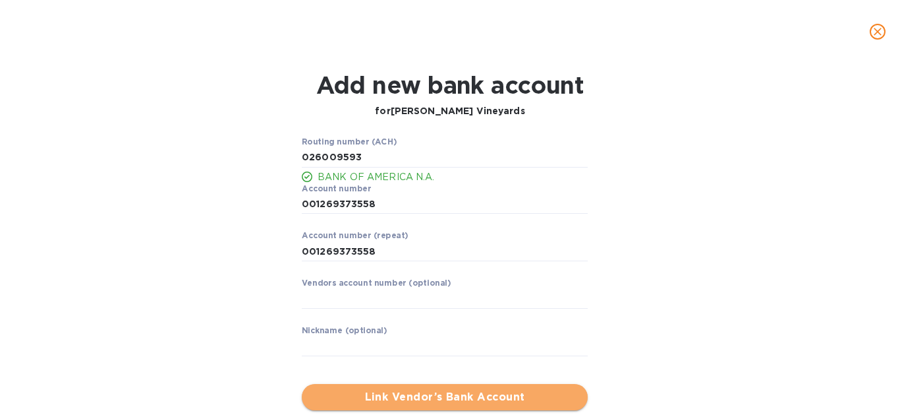
click at [387, 404] on span "Link Vendor’s Bank Account" at bounding box center [444, 397] width 265 height 16
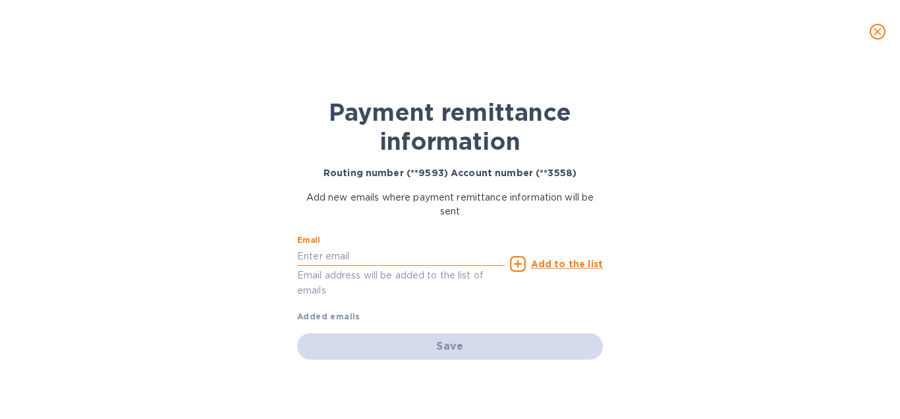
click at [405, 251] on input "text" at bounding box center [401, 256] width 208 height 20
paste input "[EMAIL_ADDRESS][DOMAIN_NAME]"
type input "[EMAIL_ADDRESS][DOMAIN_NAME]"
click at [572, 258] on u "Add to the list" at bounding box center [567, 263] width 72 height 11
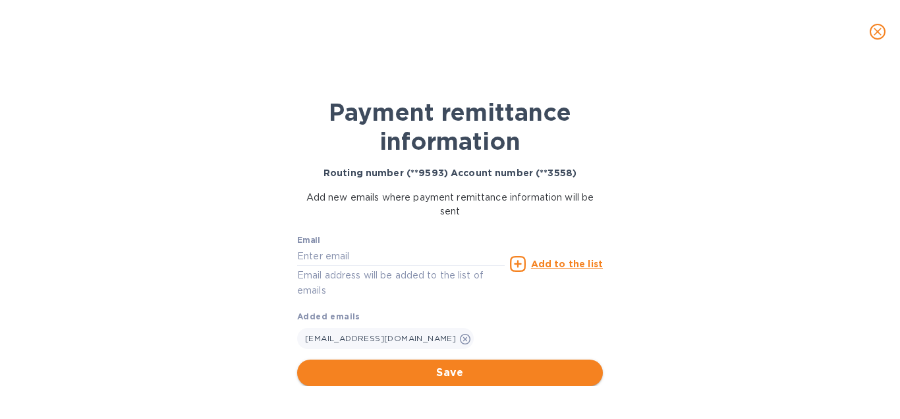
click at [465, 369] on span "Save" at bounding box center [450, 373] width 285 height 16
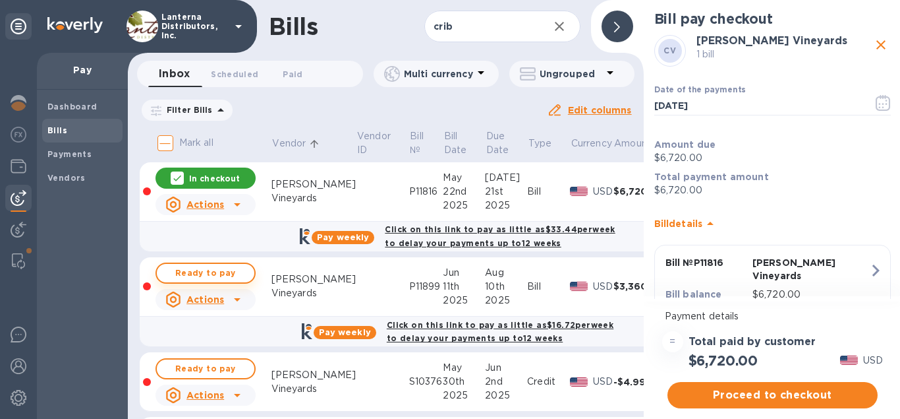
click at [208, 274] on span "Ready to pay" at bounding box center [205, 273] width 76 height 16
click at [560, 29] on icon "button" at bounding box center [560, 26] width 16 height 16
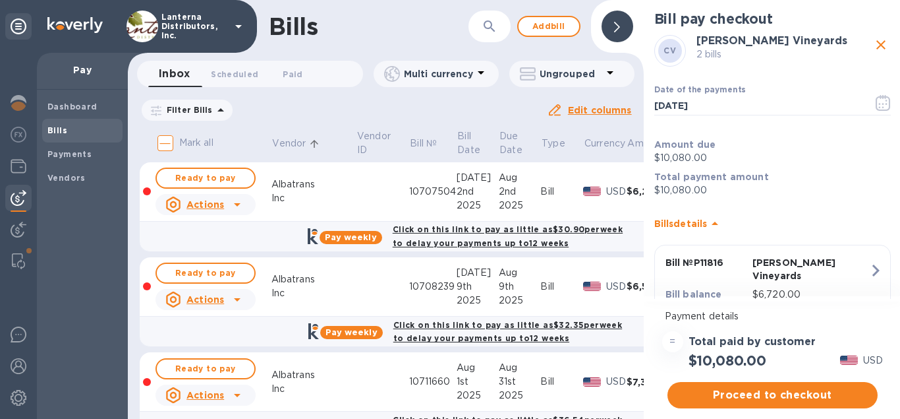
click at [485, 28] on icon "button" at bounding box center [490, 26] width 16 height 16
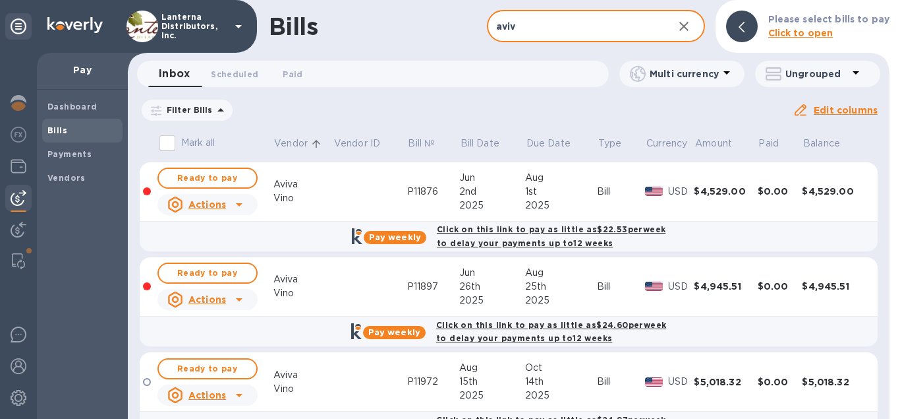
type input "aviv"
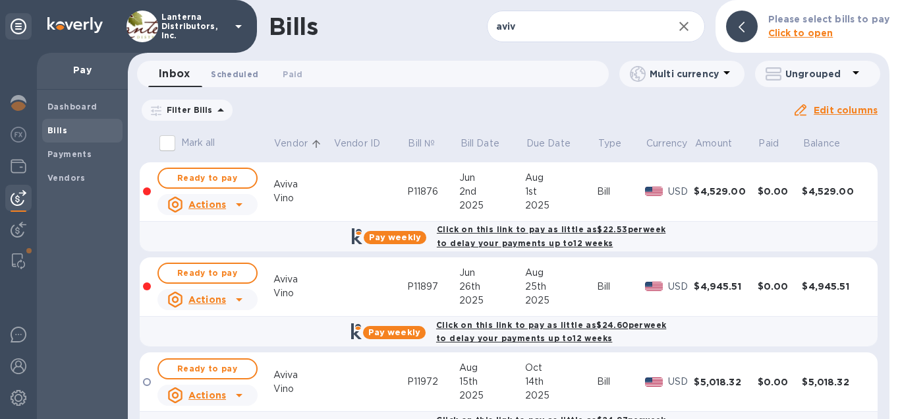
click at [232, 74] on span "Scheduled 0" at bounding box center [234, 74] width 47 height 14
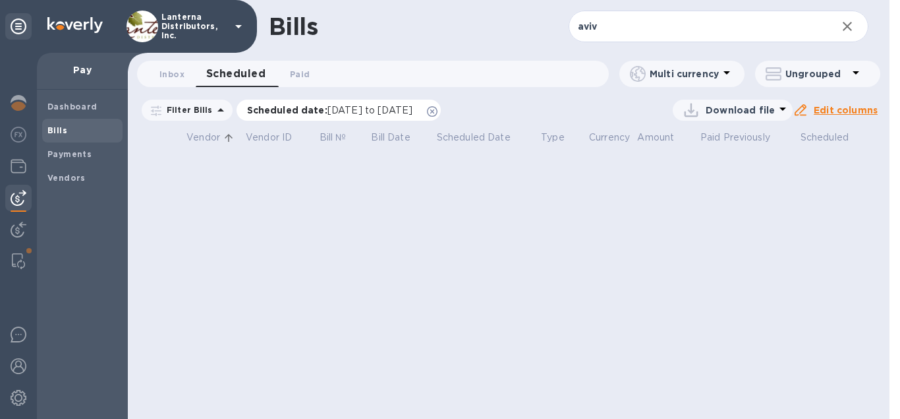
click at [438, 107] on icon at bounding box center [432, 111] width 11 height 11
click at [171, 81] on button "Inbox 0" at bounding box center [171, 74] width 47 height 26
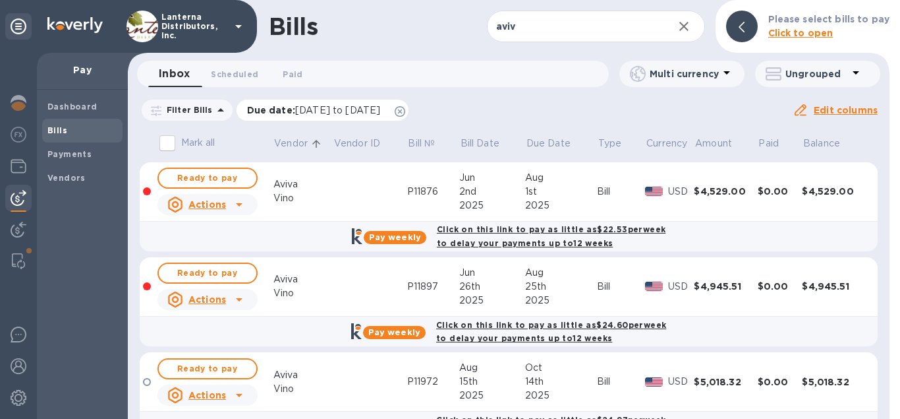
click at [405, 110] on icon at bounding box center [400, 111] width 11 height 11
click at [745, 23] on icon at bounding box center [742, 27] width 6 height 11
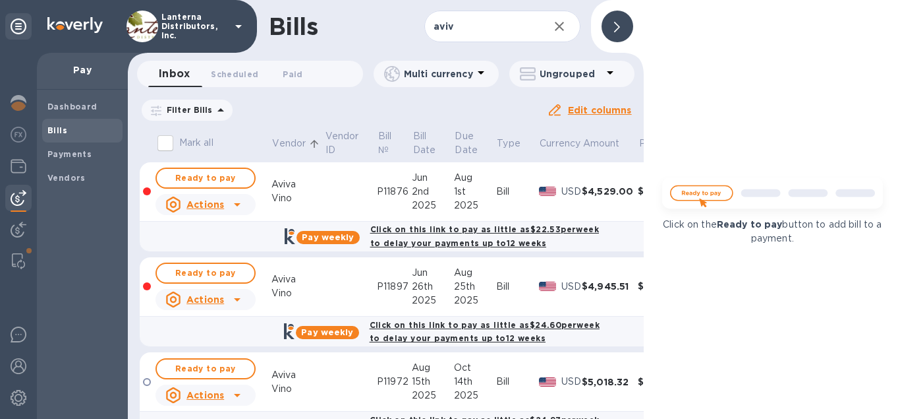
click at [622, 26] on div at bounding box center [618, 27] width 32 height 32
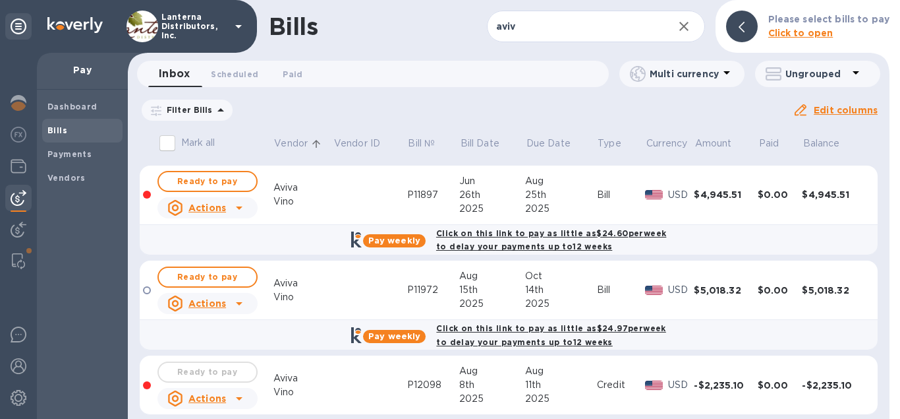
scroll to position [225, 0]
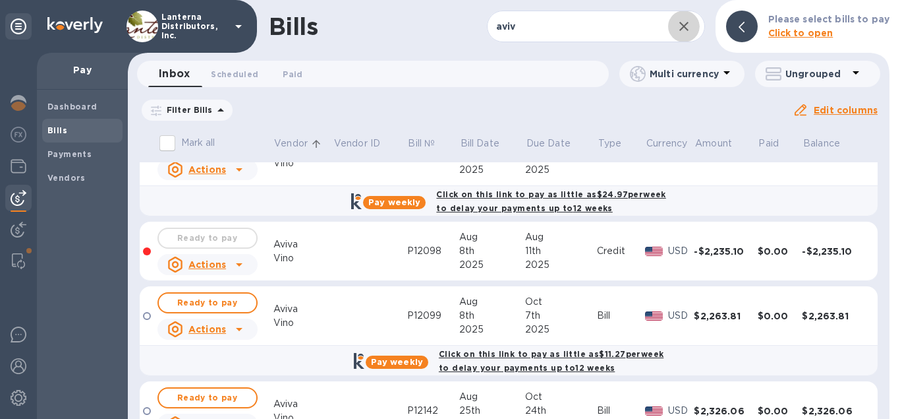
click at [689, 30] on icon "button" at bounding box center [684, 26] width 9 height 9
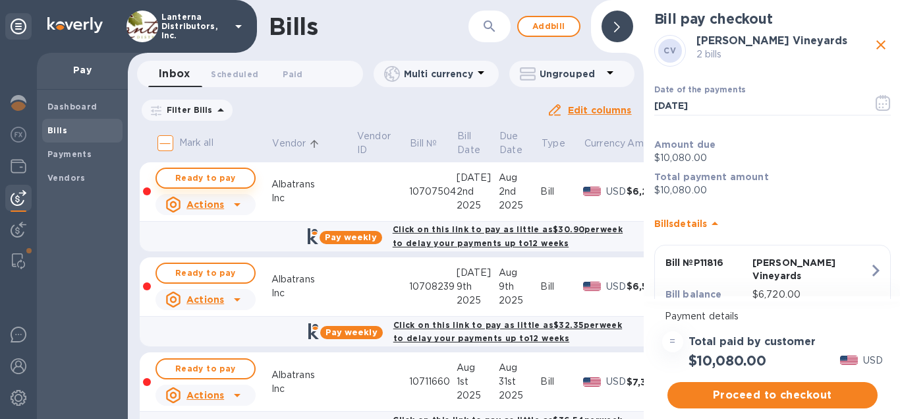
click at [202, 181] on span "Ready to pay" at bounding box center [205, 178] width 76 height 16
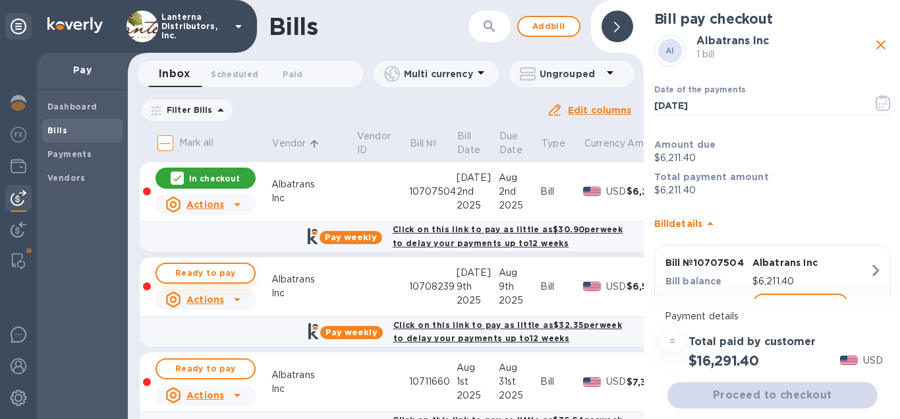
click at [227, 275] on span "Ready to pay" at bounding box center [205, 273] width 76 height 16
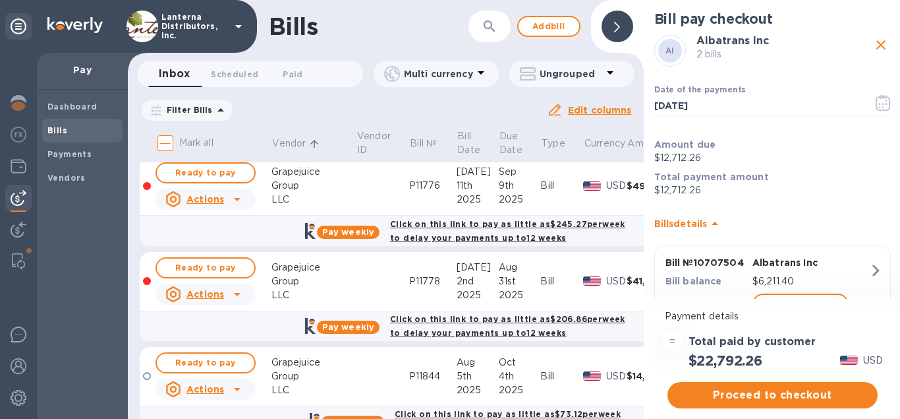
scroll to position [5411, 0]
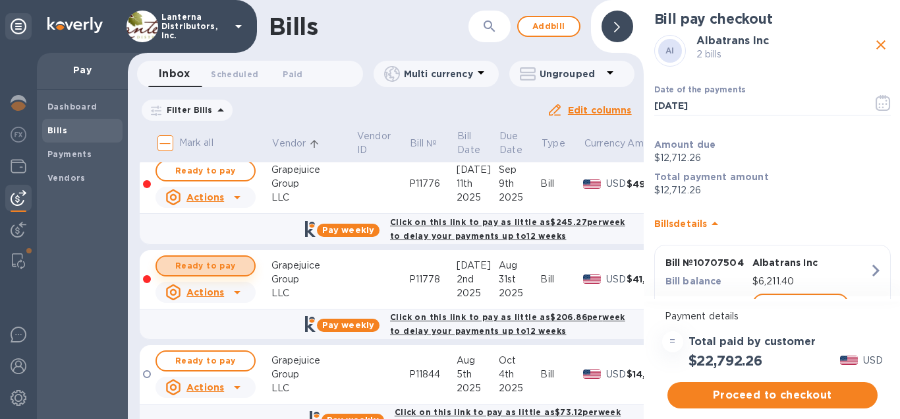
click at [204, 258] on span "Ready to pay" at bounding box center [205, 266] width 76 height 16
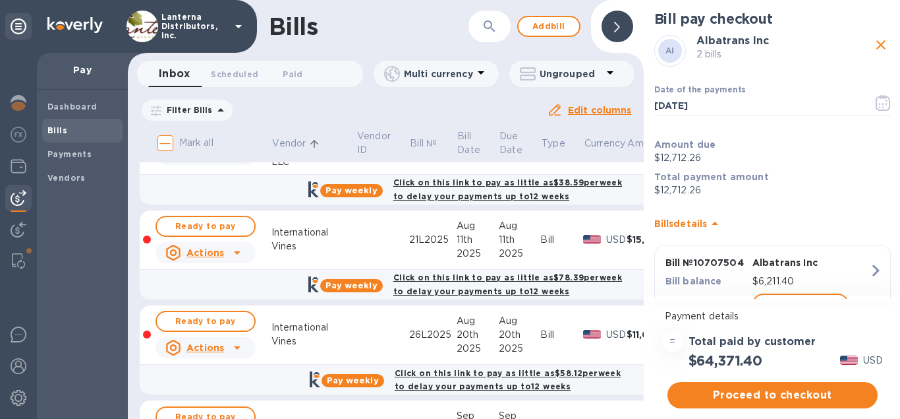
scroll to position [7365, 0]
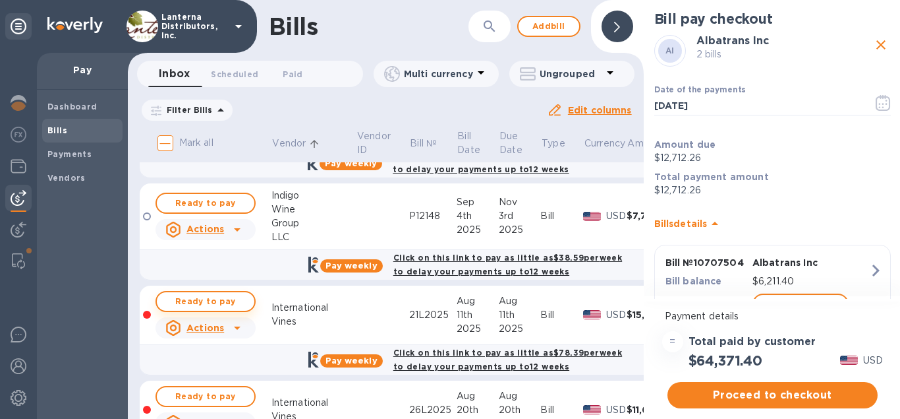
click at [200, 293] on span "Ready to pay" at bounding box center [205, 301] width 76 height 16
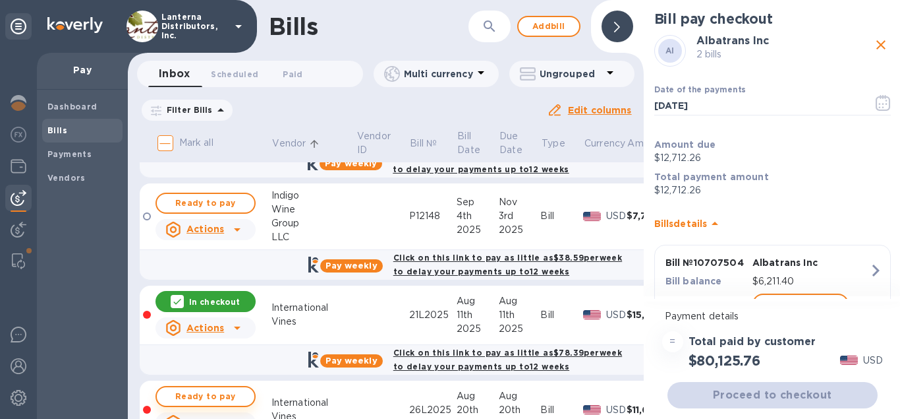
scroll to position [7515, 0]
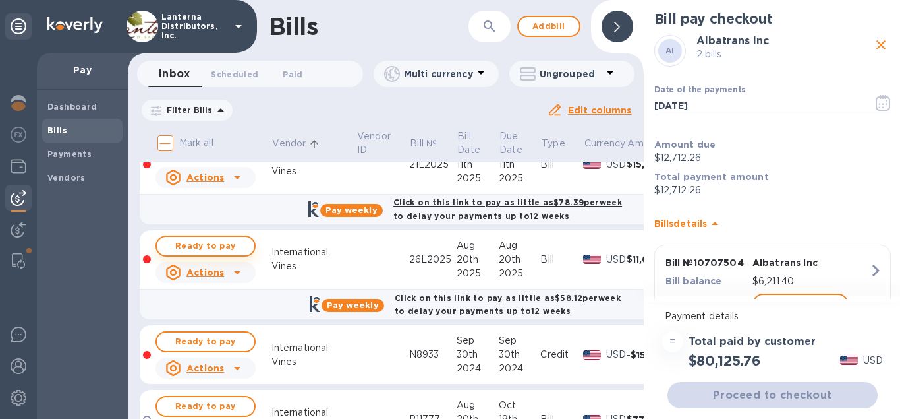
click at [210, 238] on span "Ready to pay" at bounding box center [205, 246] width 76 height 16
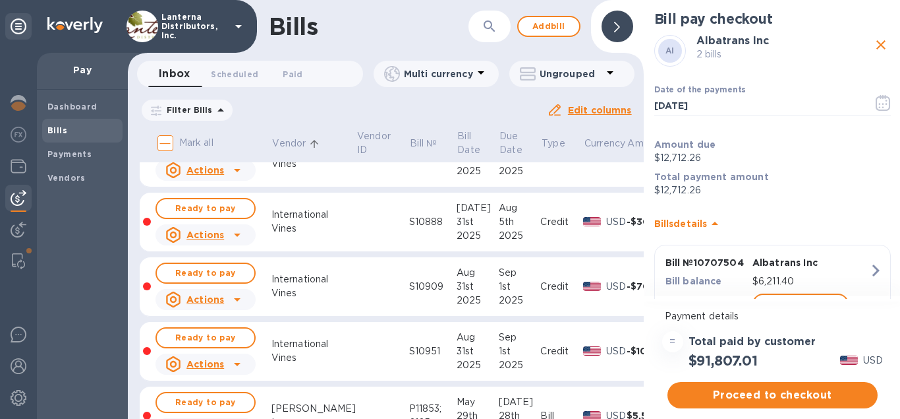
scroll to position [8342, 0]
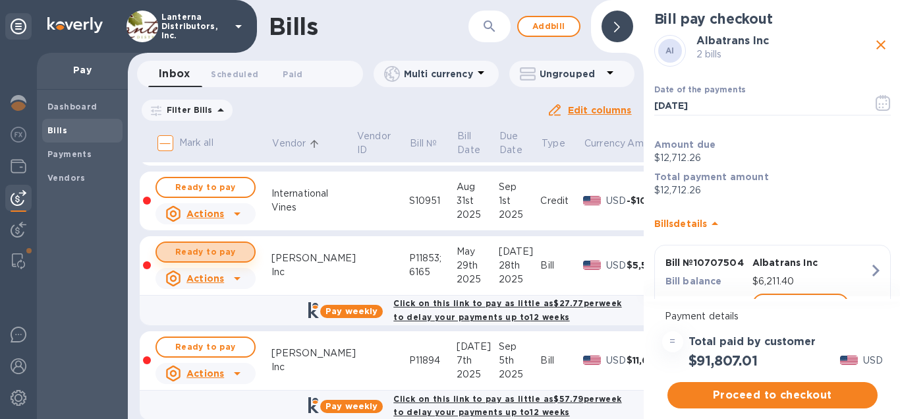
click at [196, 244] on span "Ready to pay" at bounding box center [205, 252] width 76 height 16
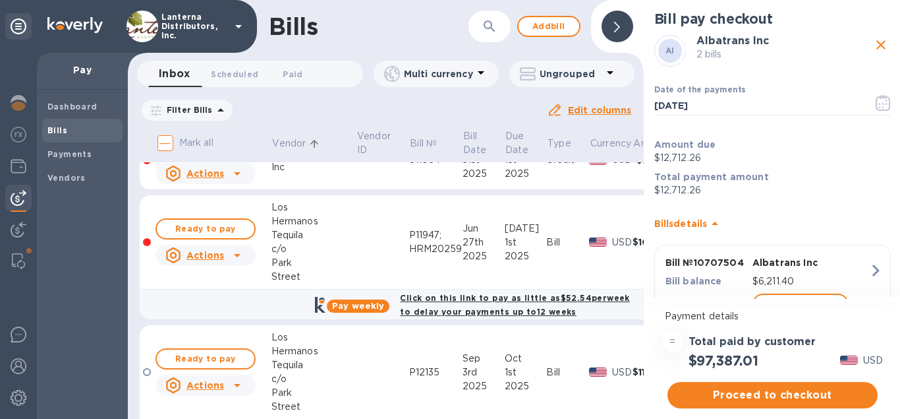
scroll to position [8779, 0]
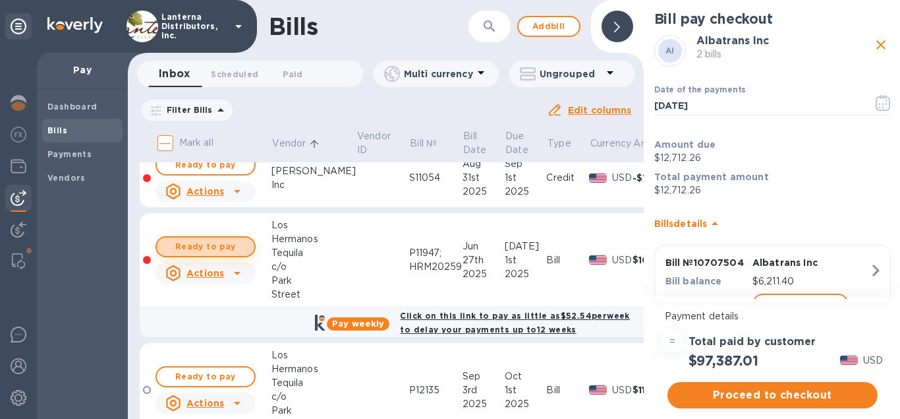
click at [226, 239] on span "Ready to pay" at bounding box center [205, 247] width 76 height 16
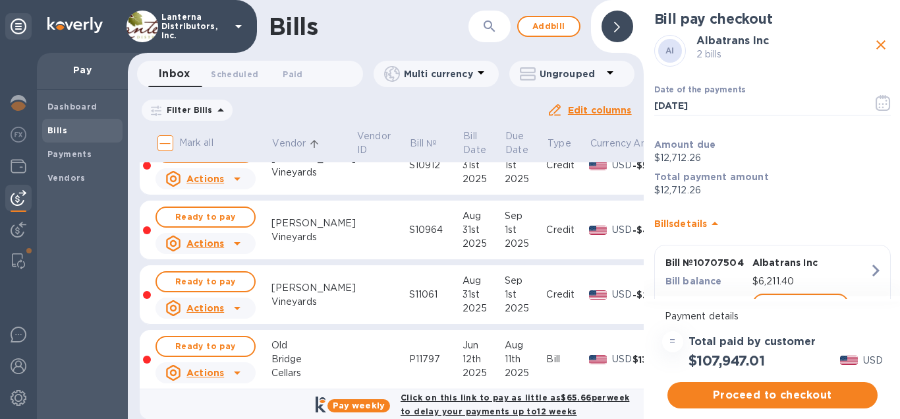
scroll to position [10357, 0]
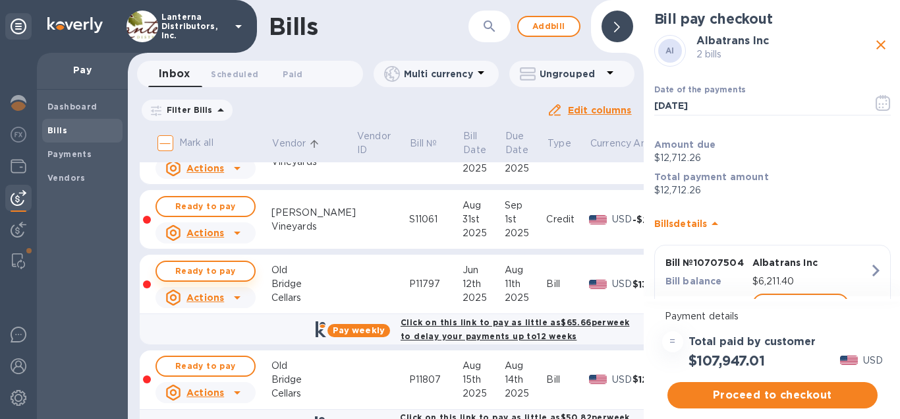
click at [221, 263] on span "Ready to pay" at bounding box center [205, 271] width 76 height 16
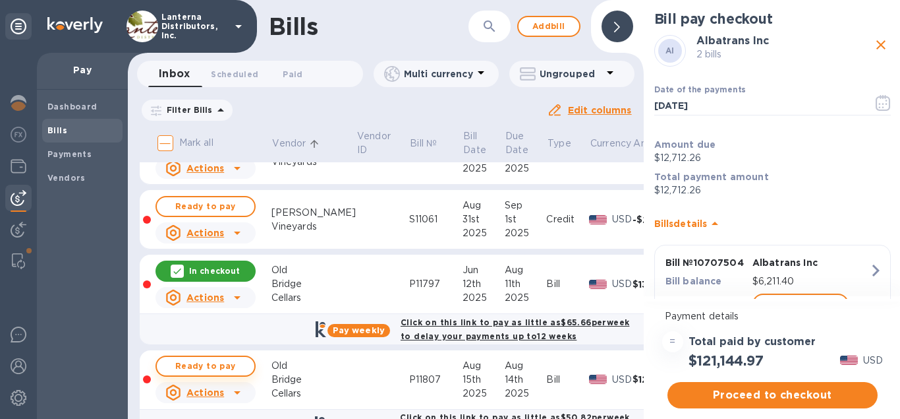
click at [213, 358] on span "Ready to pay" at bounding box center [205, 366] width 76 height 16
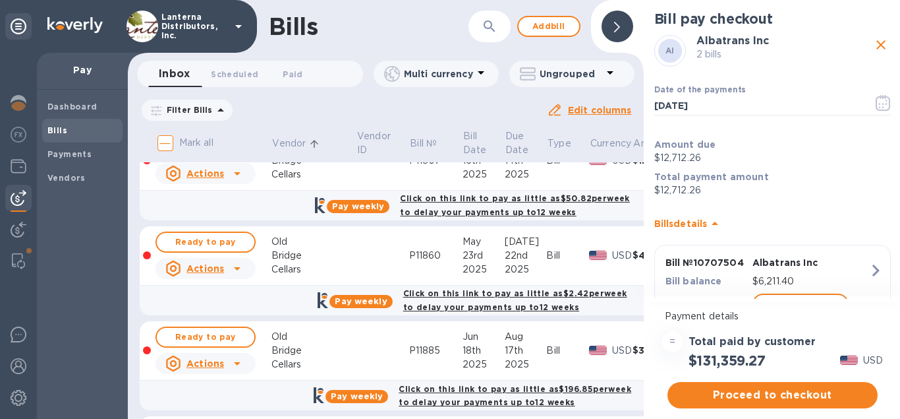
scroll to position [10582, 0]
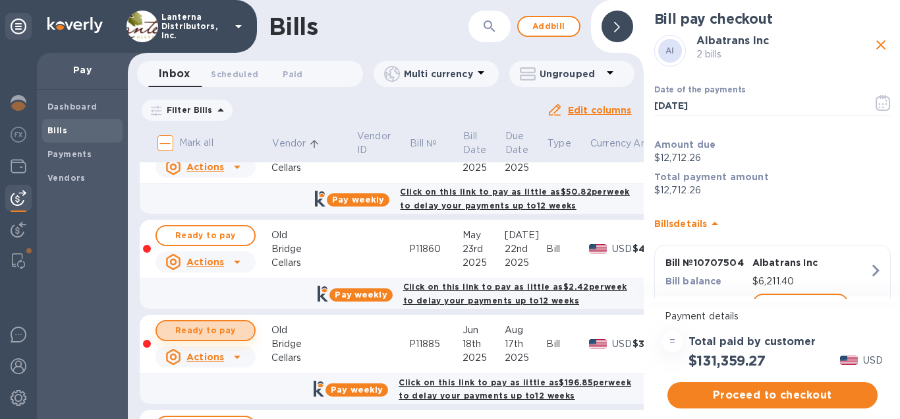
click at [228, 322] on span "Ready to pay" at bounding box center [205, 330] width 76 height 16
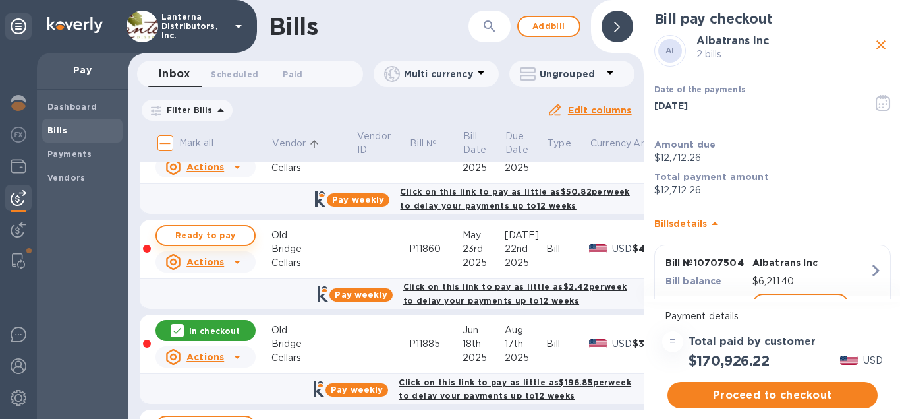
click at [235, 227] on span "Ready to pay" at bounding box center [205, 235] width 76 height 16
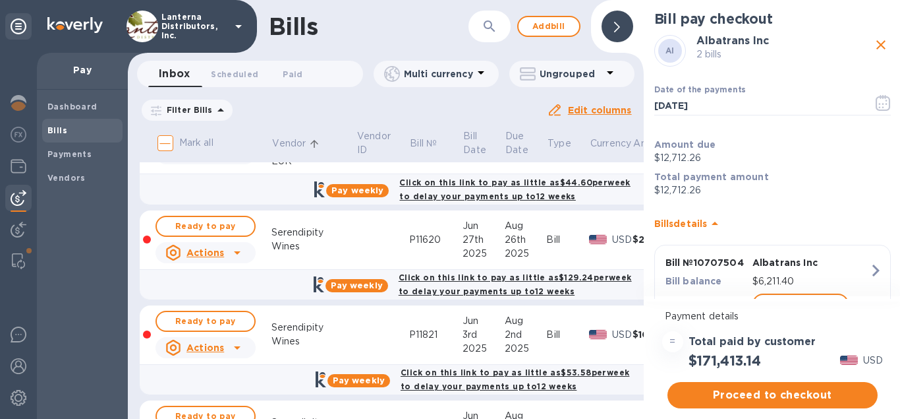
scroll to position [13739, 0]
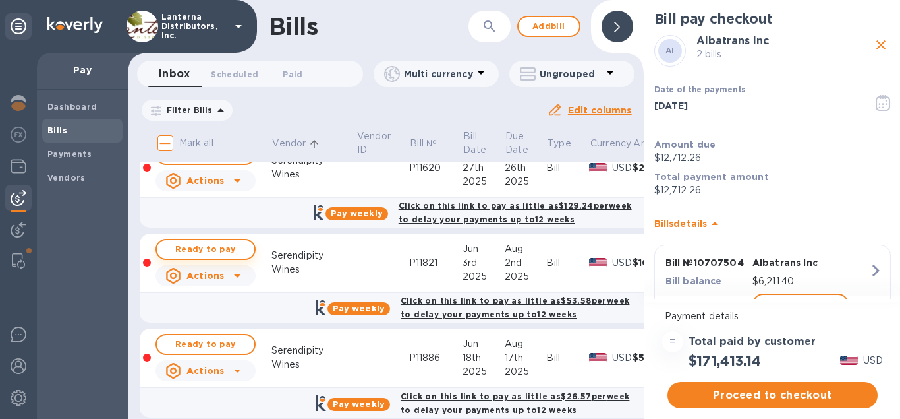
click at [231, 241] on span "Ready to pay" at bounding box center [205, 249] width 76 height 16
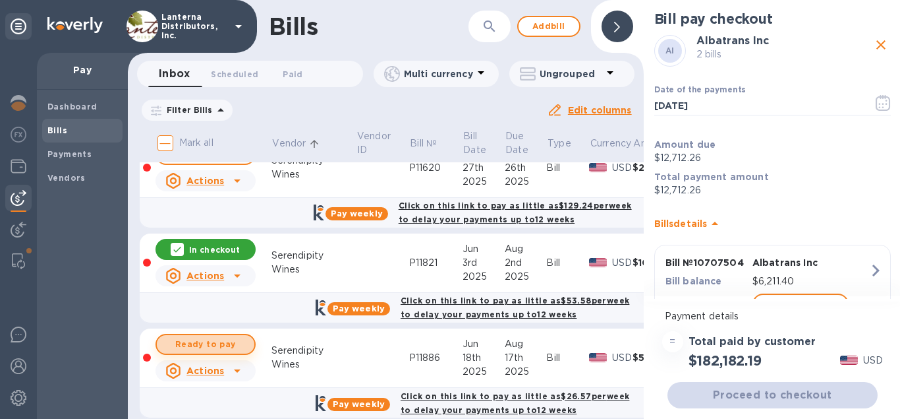
click at [216, 336] on span "Ready to pay" at bounding box center [205, 344] width 76 height 16
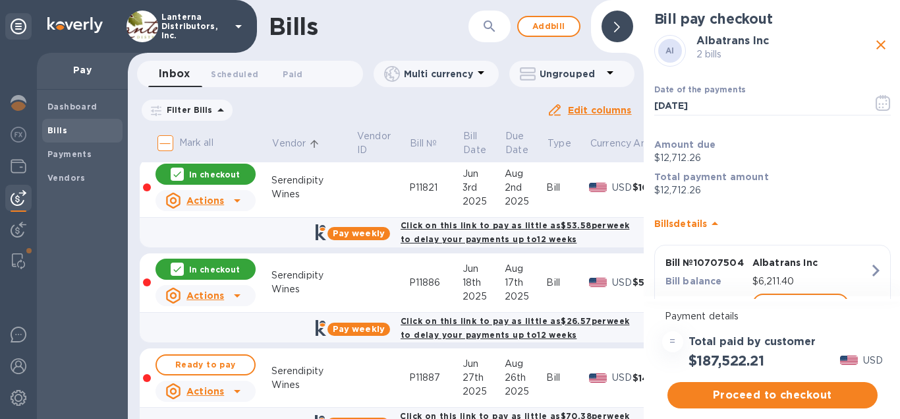
scroll to position [13889, 0]
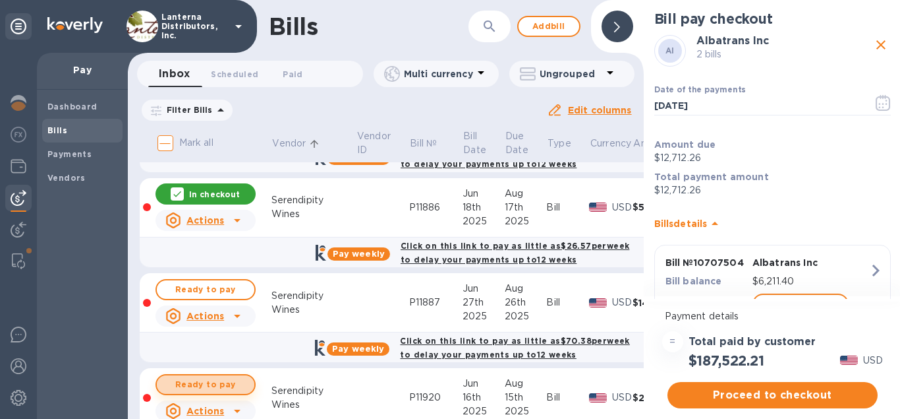
click at [211, 376] on span "Ready to pay" at bounding box center [205, 384] width 76 height 16
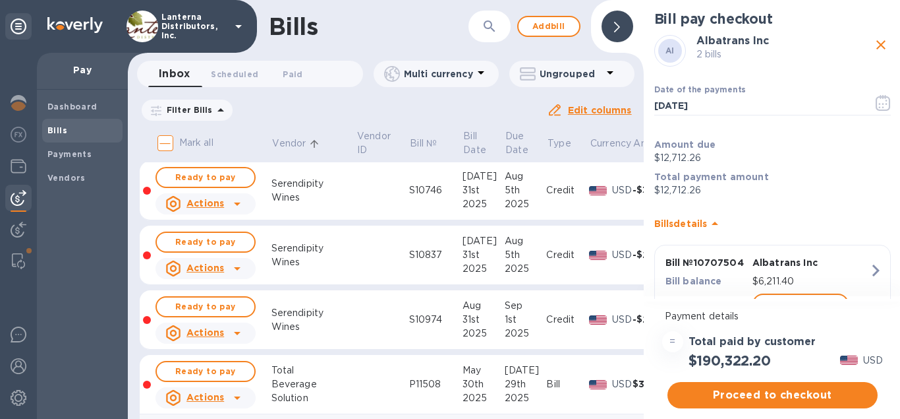
scroll to position [15091, 0]
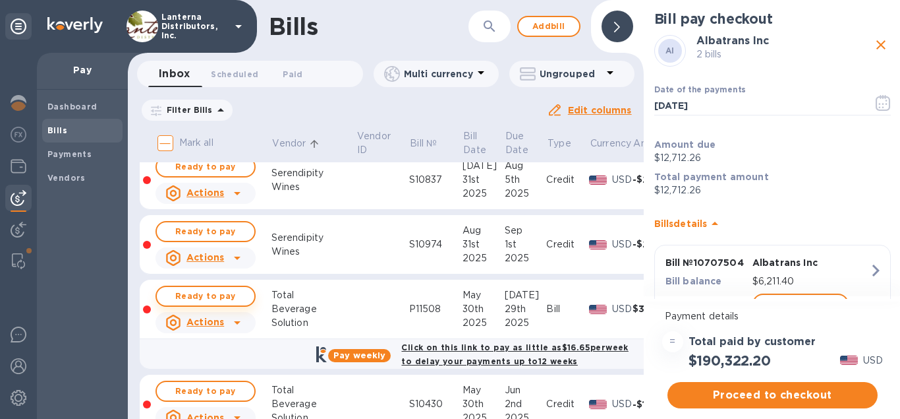
click at [227, 288] on span "Ready to pay" at bounding box center [205, 296] width 76 height 16
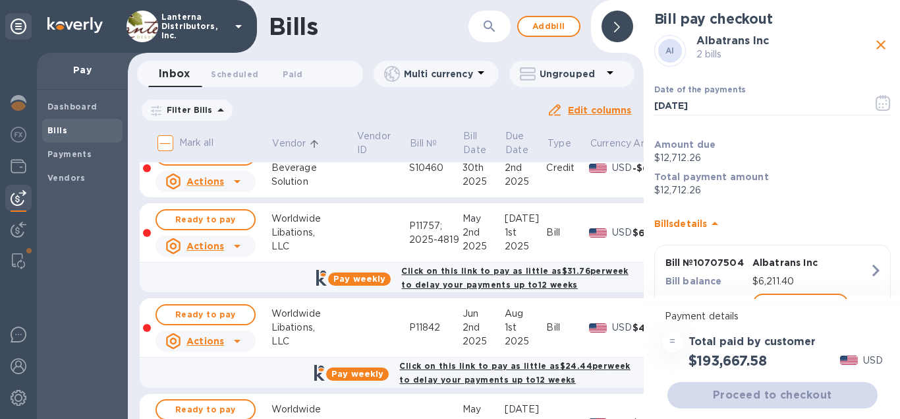
scroll to position [15317, 0]
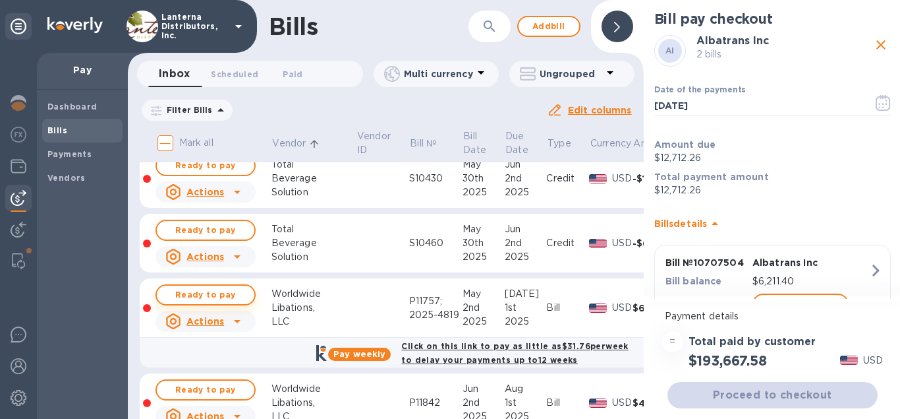
click at [204, 287] on span "Ready to pay" at bounding box center [205, 295] width 76 height 16
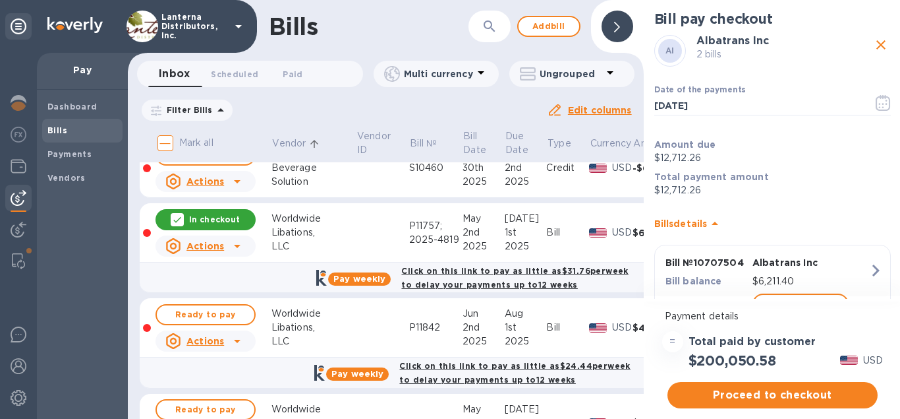
scroll to position [15442, 0]
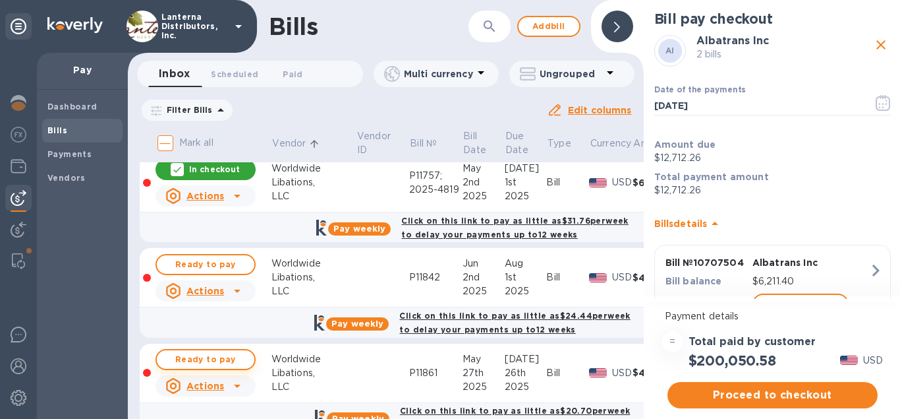
click at [220, 351] on span "Ready to pay" at bounding box center [205, 359] width 76 height 16
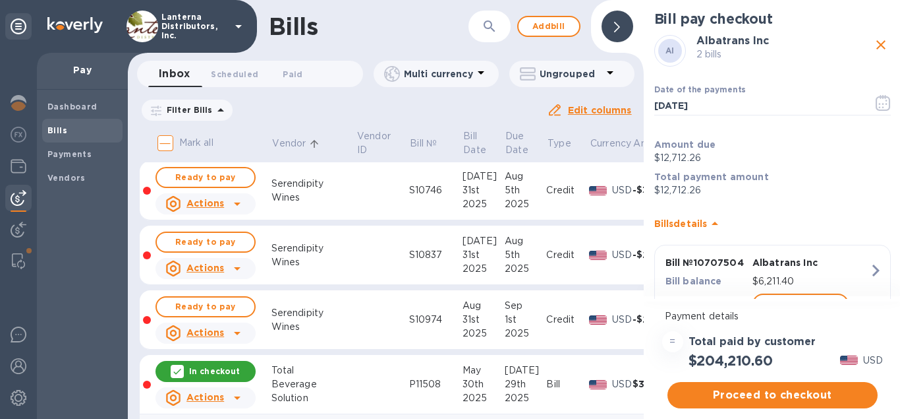
scroll to position [15091, 0]
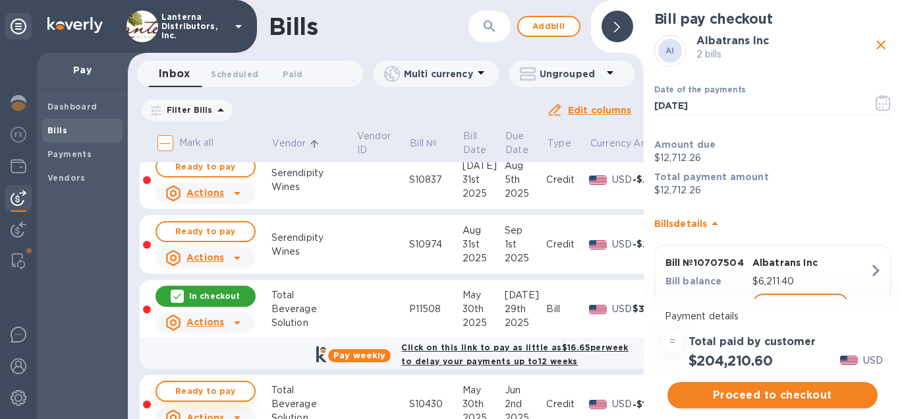
click at [210, 383] on span "Ready to pay" at bounding box center [205, 391] width 76 height 16
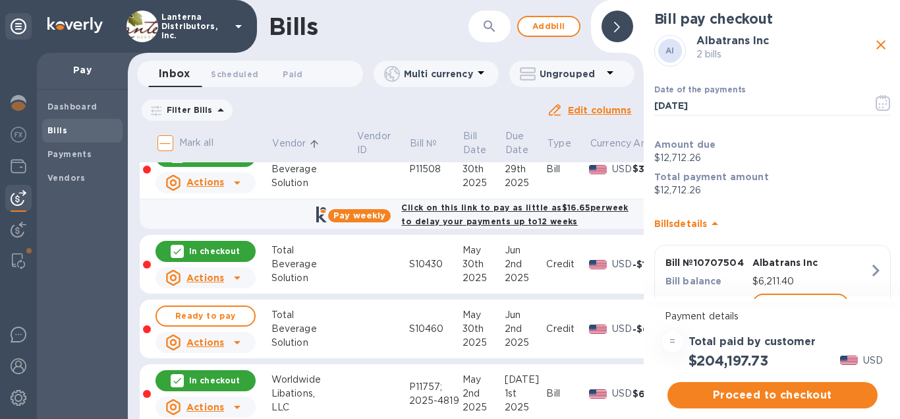
scroll to position [15242, 0]
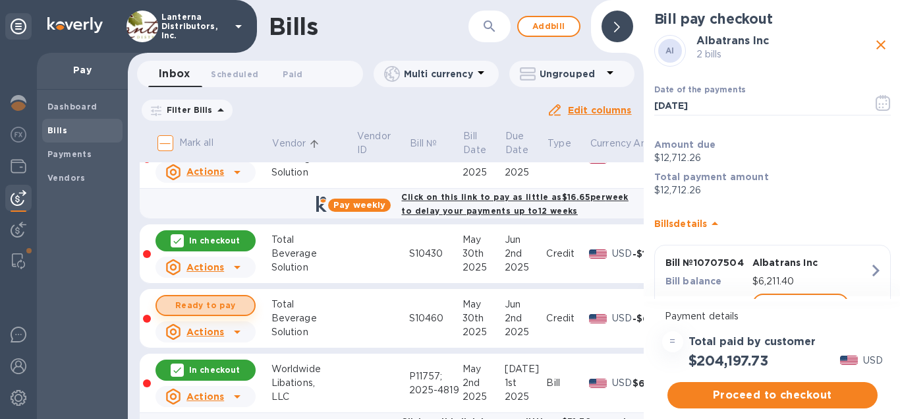
click at [218, 297] on span "Ready to pay" at bounding box center [205, 305] width 76 height 16
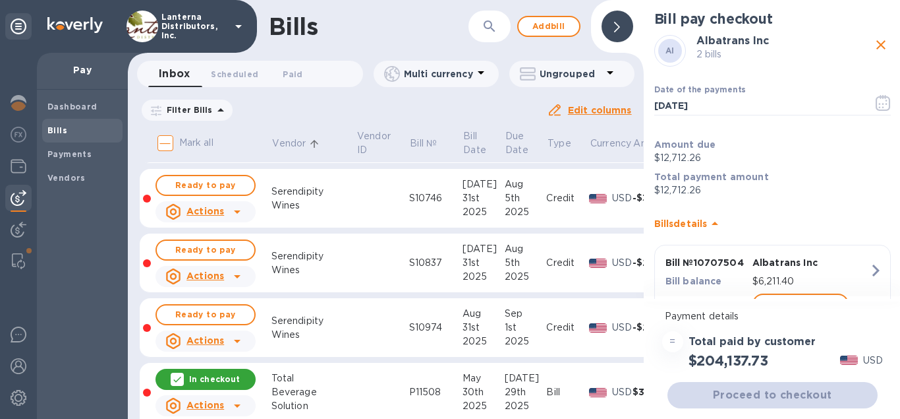
scroll to position [14941, 0]
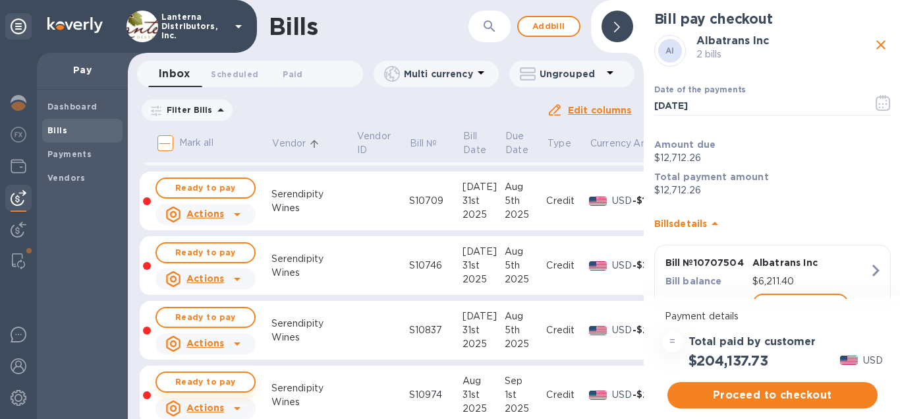
click at [223, 374] on span "Ready to pay" at bounding box center [205, 382] width 76 height 16
click at [214, 309] on span "Ready to pay" at bounding box center [205, 317] width 76 height 16
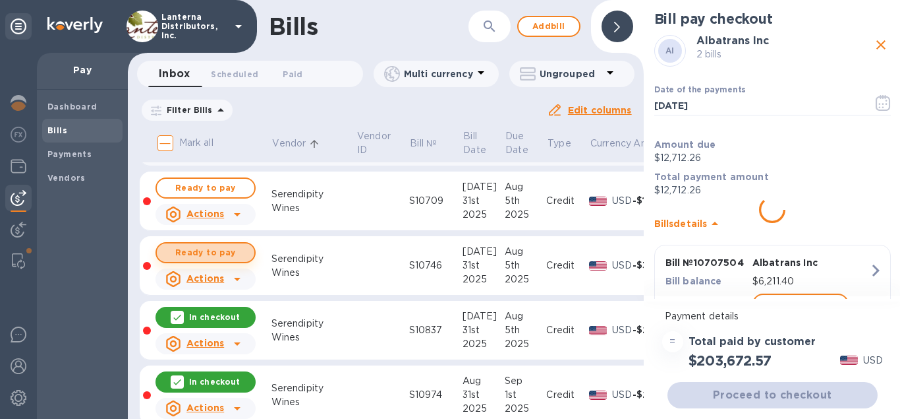
click at [210, 245] on span "Ready to pay" at bounding box center [205, 253] width 76 height 16
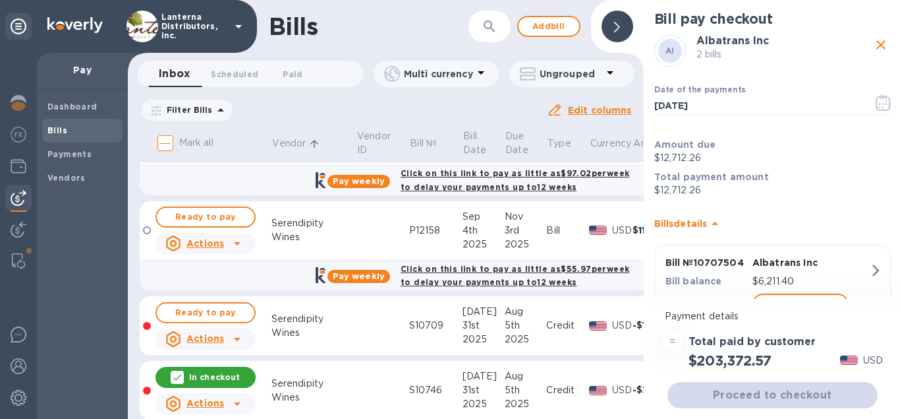
scroll to position [14791, 0]
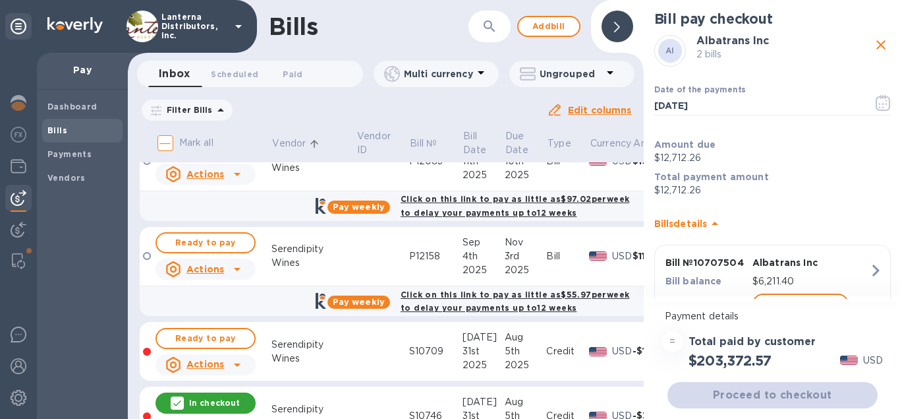
click at [205, 330] on span "Ready to pay" at bounding box center [205, 338] width 76 height 16
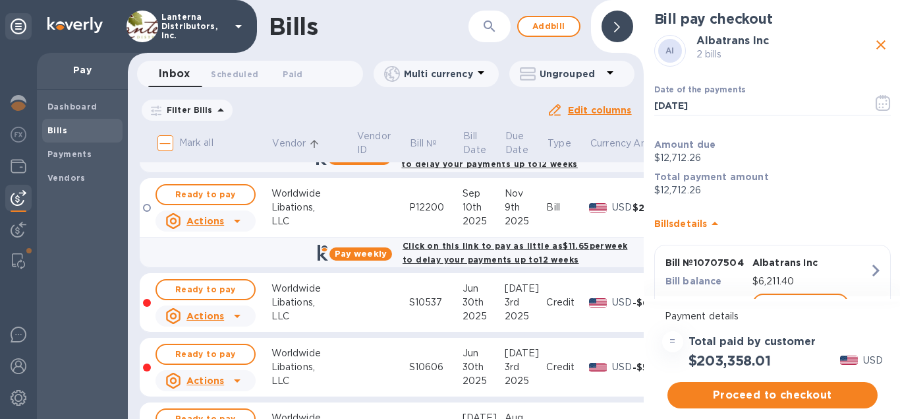
scroll to position [16369, 0]
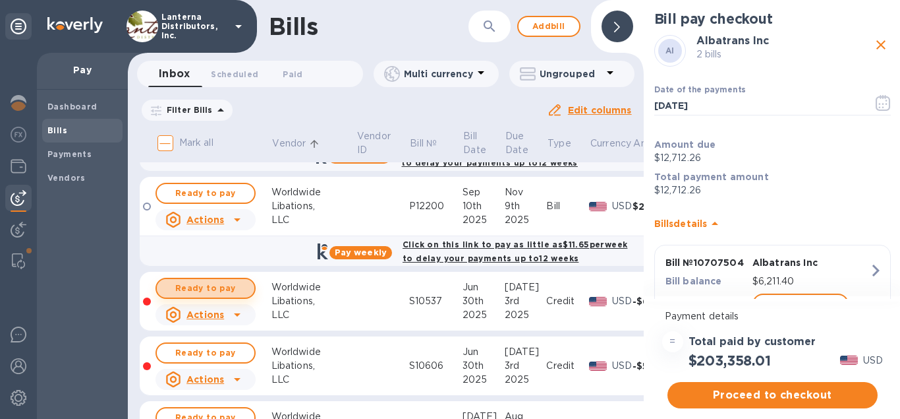
click at [232, 280] on span "Ready to pay" at bounding box center [205, 288] width 76 height 16
click at [221, 345] on span "Ready to pay" at bounding box center [205, 353] width 76 height 16
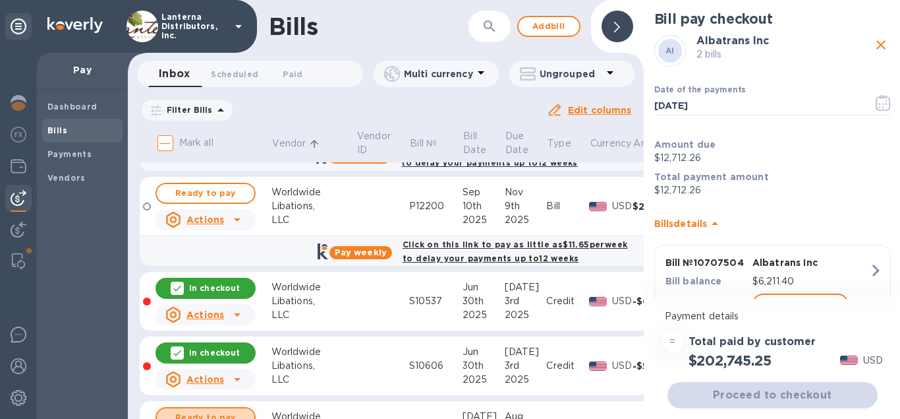
click at [224, 409] on span "Ready to pay" at bounding box center [205, 417] width 76 height 16
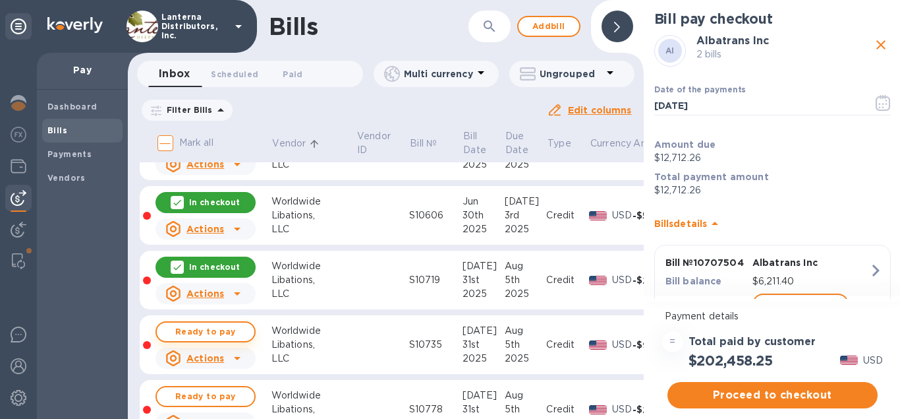
click at [218, 324] on span "Ready to pay" at bounding box center [205, 332] width 76 height 16
click at [224, 388] on span "Ready to pay" at bounding box center [205, 396] width 76 height 16
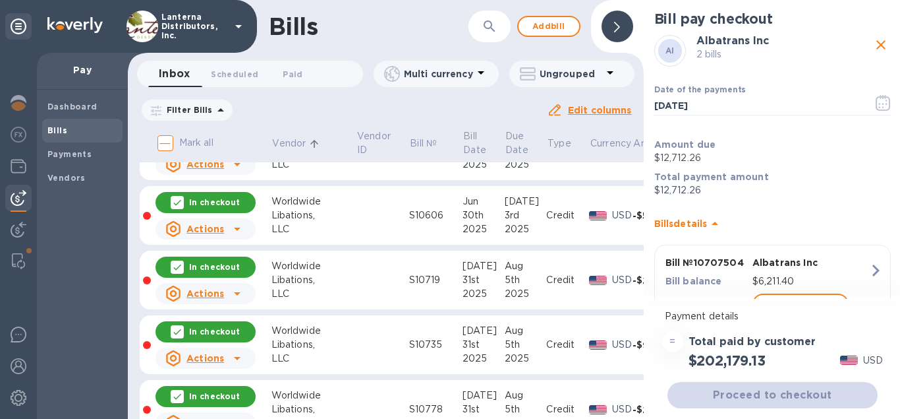
scroll to position [16745, 0]
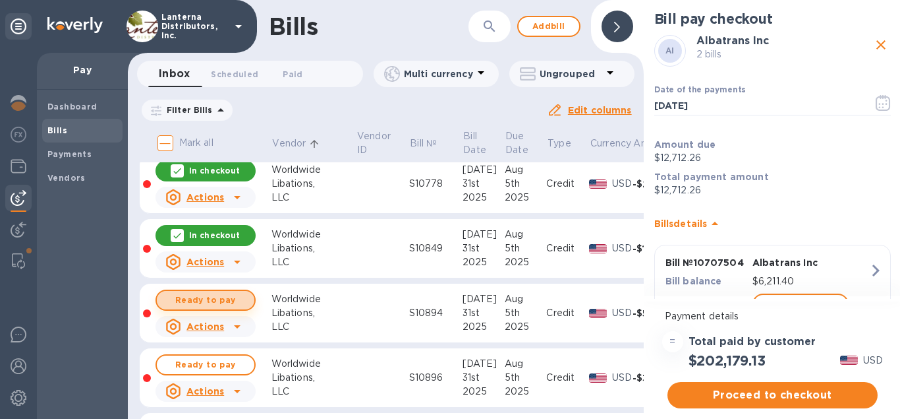
click at [237, 292] on span "Ready to pay" at bounding box center [205, 300] width 76 height 16
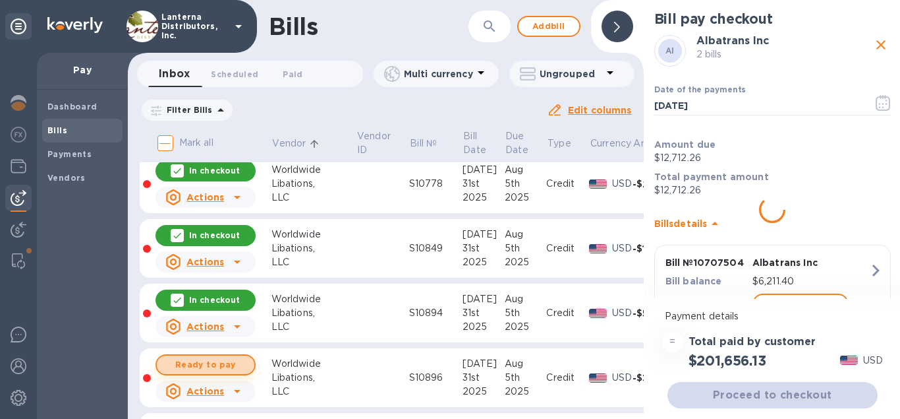
click at [220, 357] on span "Ready to pay" at bounding box center [205, 365] width 76 height 16
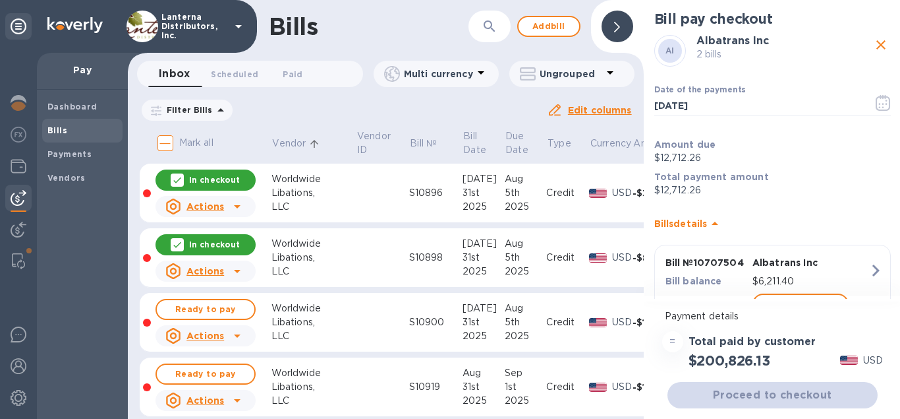
scroll to position [16945, 0]
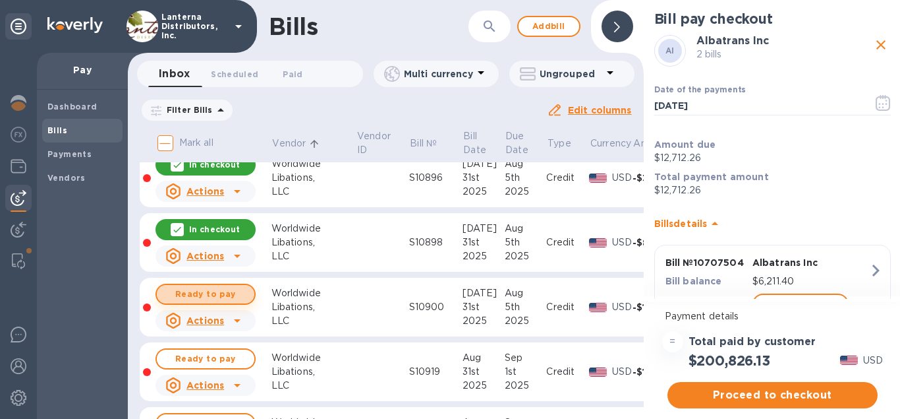
click at [202, 286] on span "Ready to pay" at bounding box center [205, 294] width 76 height 16
click at [206, 351] on span "Ready to pay" at bounding box center [205, 359] width 76 height 16
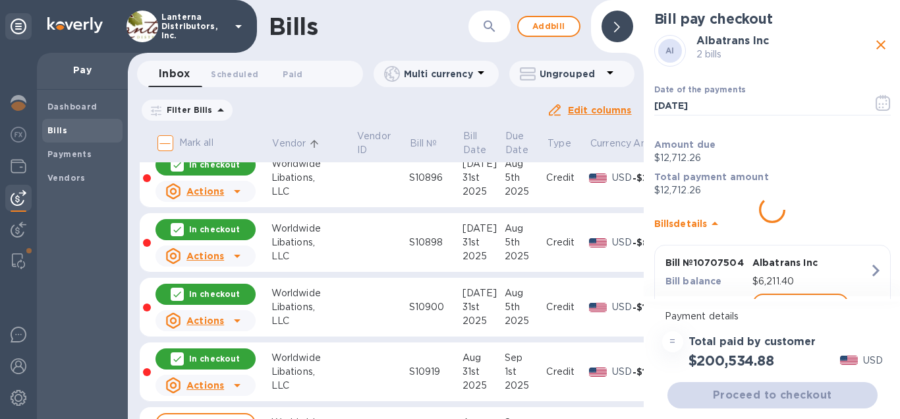
click at [200, 415] on span "Ready to pay" at bounding box center [205, 423] width 76 height 16
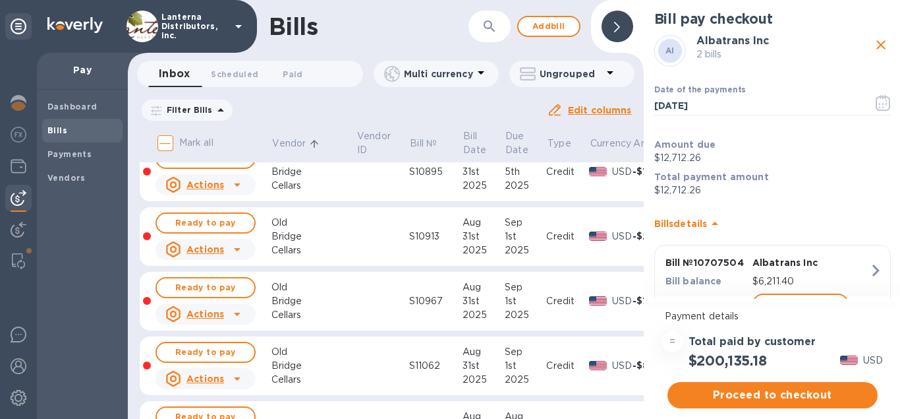
scroll to position [11909, 0]
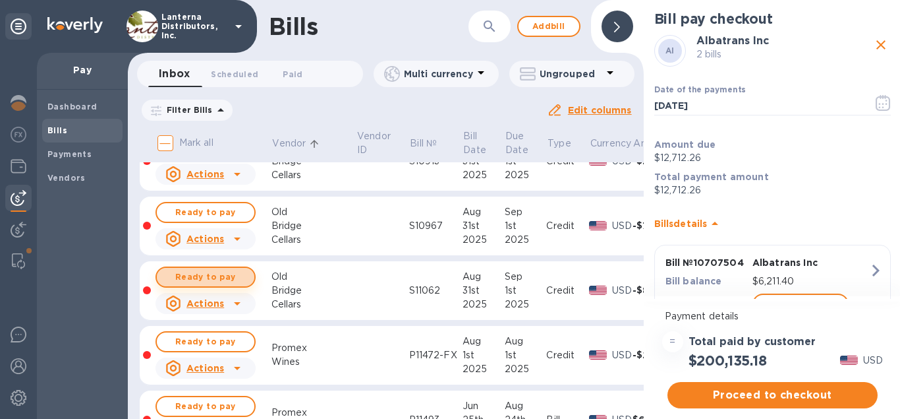
click at [221, 269] on span "Ready to pay" at bounding box center [205, 277] width 76 height 16
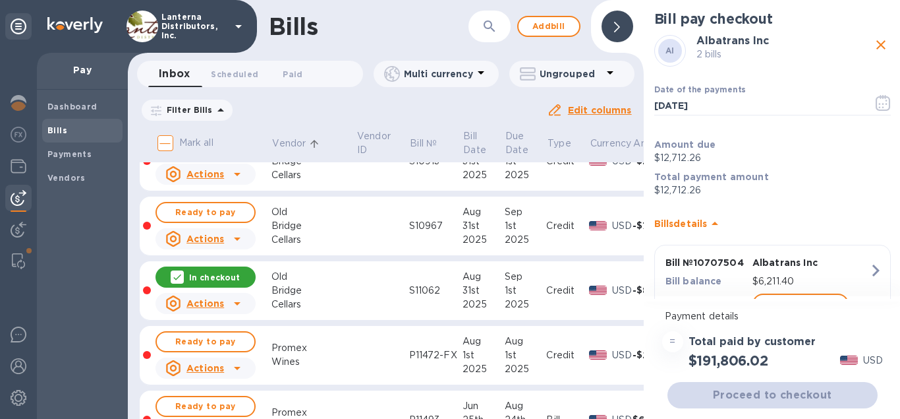
scroll to position [11759, 0]
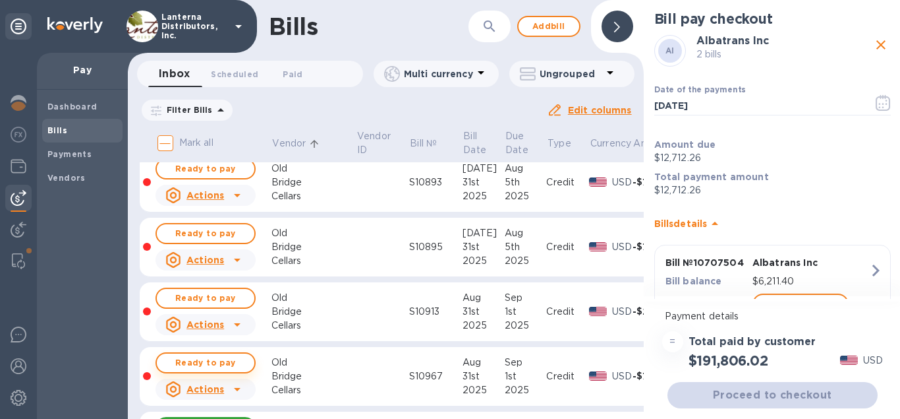
click at [210, 355] on span "Ready to pay" at bounding box center [205, 363] width 76 height 16
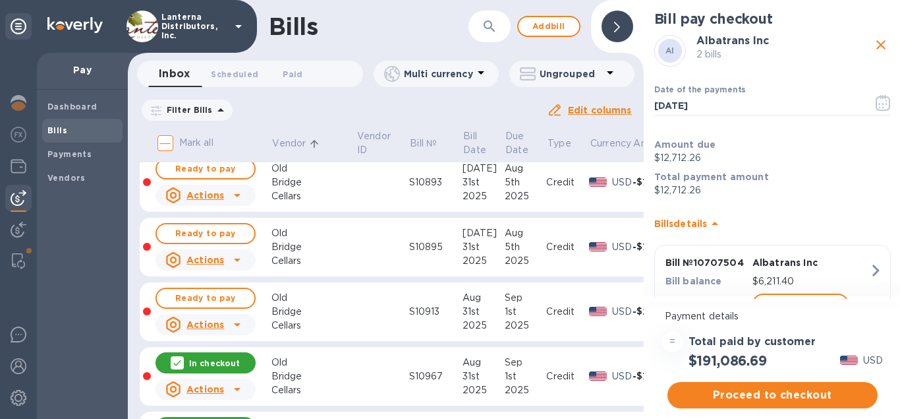
click at [215, 290] on span "Ready to pay" at bounding box center [205, 298] width 76 height 16
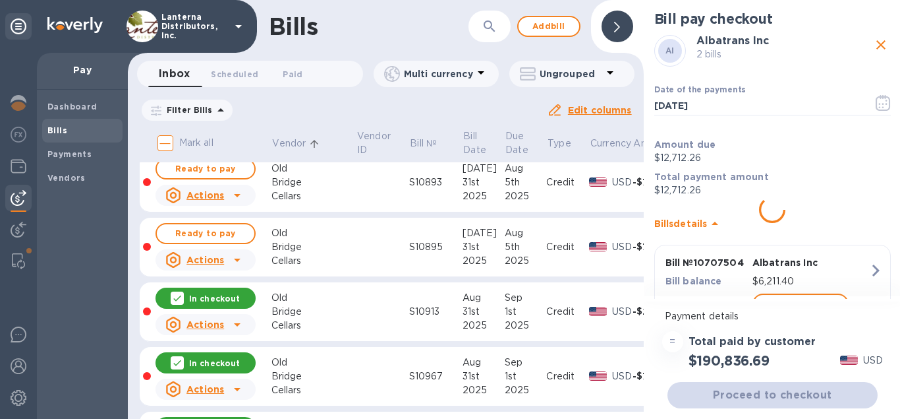
click at [223, 225] on span "Ready to pay" at bounding box center [205, 233] width 76 height 16
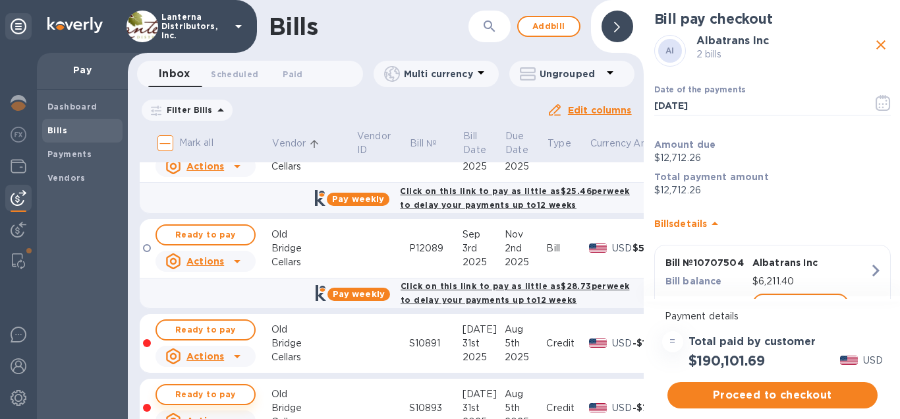
click at [217, 386] on span "Ready to pay" at bounding box center [205, 394] width 76 height 16
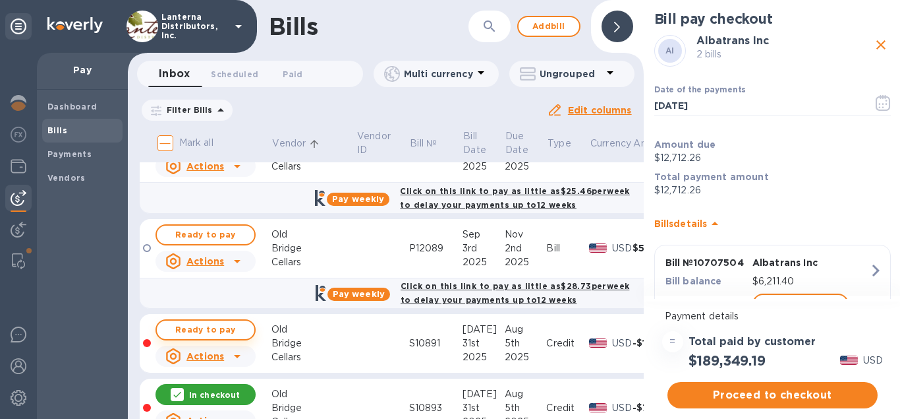
click at [212, 322] on span "Ready to pay" at bounding box center [205, 330] width 76 height 16
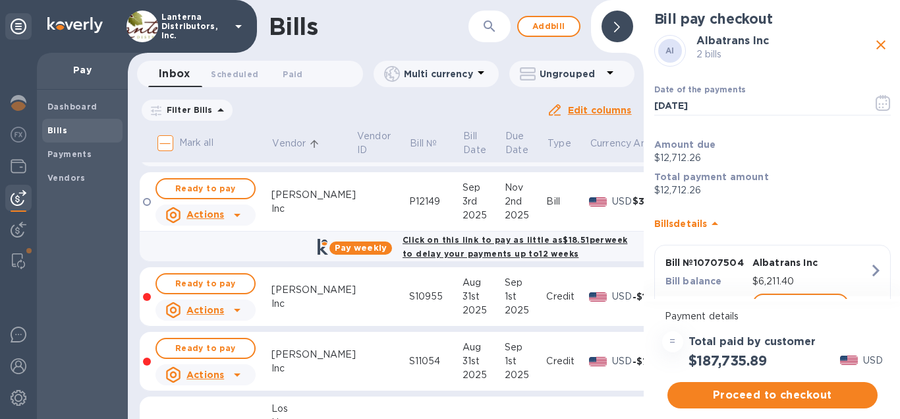
scroll to position [8603, 0]
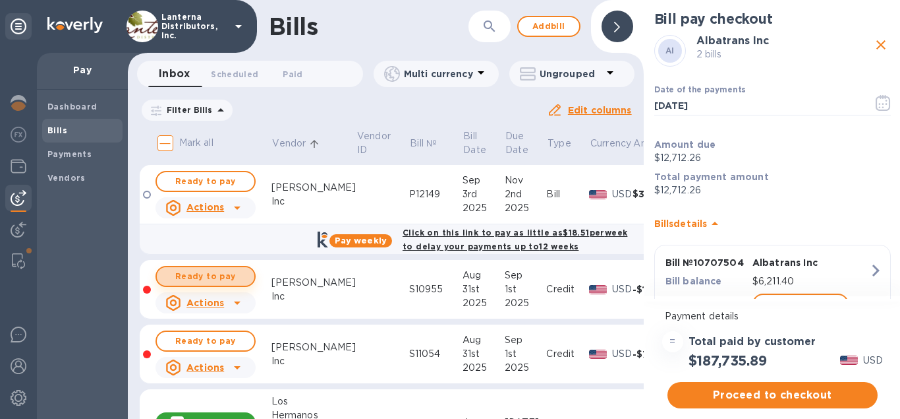
click at [204, 268] on span "Ready to pay" at bounding box center [205, 276] width 76 height 16
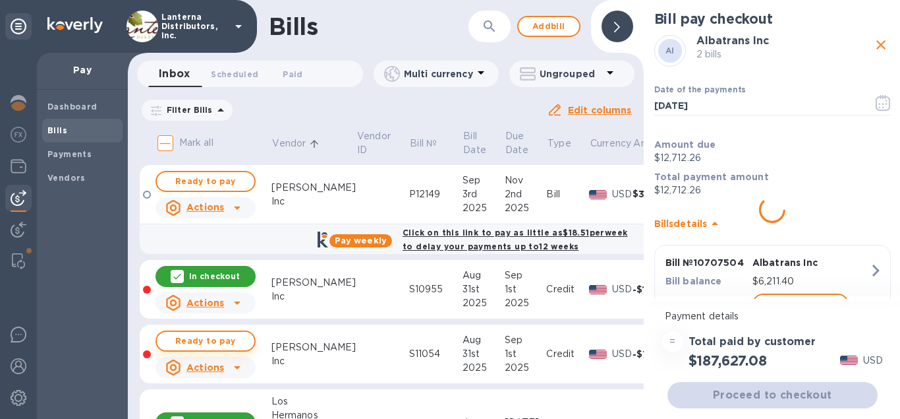
click at [208, 333] on span "Ready to pay" at bounding box center [205, 341] width 76 height 16
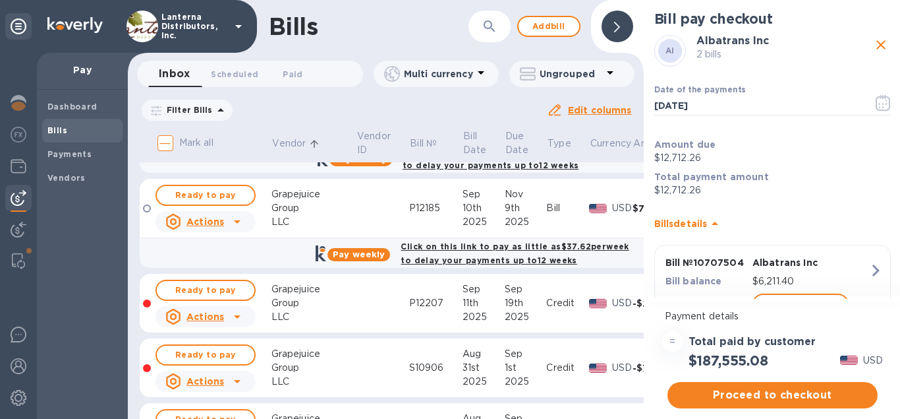
scroll to position [6423, 0]
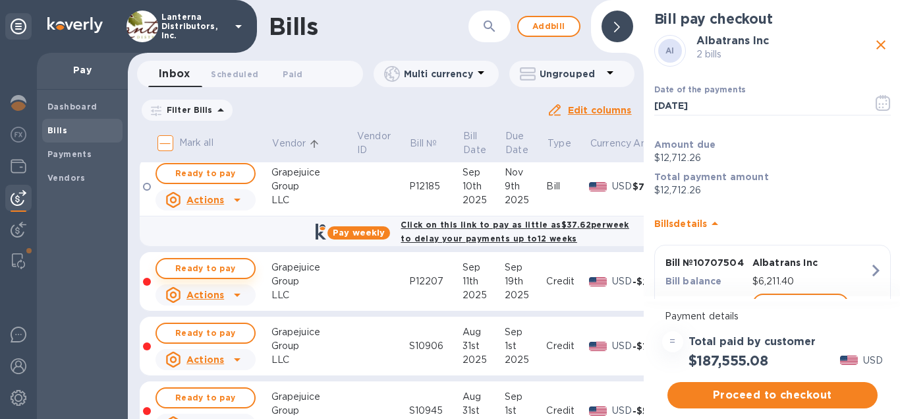
click at [214, 260] on span "Ready to pay" at bounding box center [205, 268] width 76 height 16
click at [229, 325] on span "Ready to pay" at bounding box center [205, 333] width 76 height 16
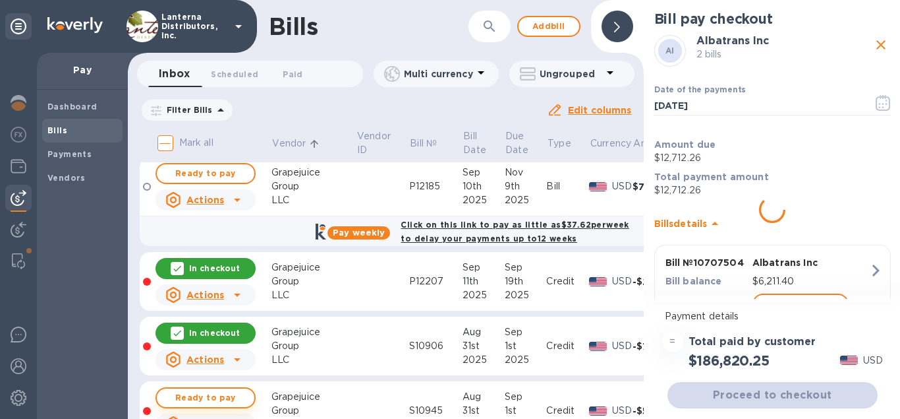
click at [230, 390] on span "Ready to pay" at bounding box center [205, 398] width 76 height 16
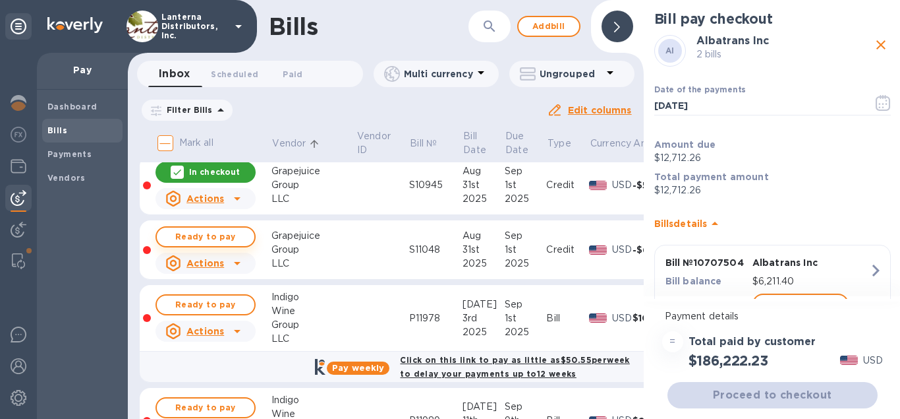
click at [207, 229] on span "Ready to pay" at bounding box center [205, 237] width 76 height 16
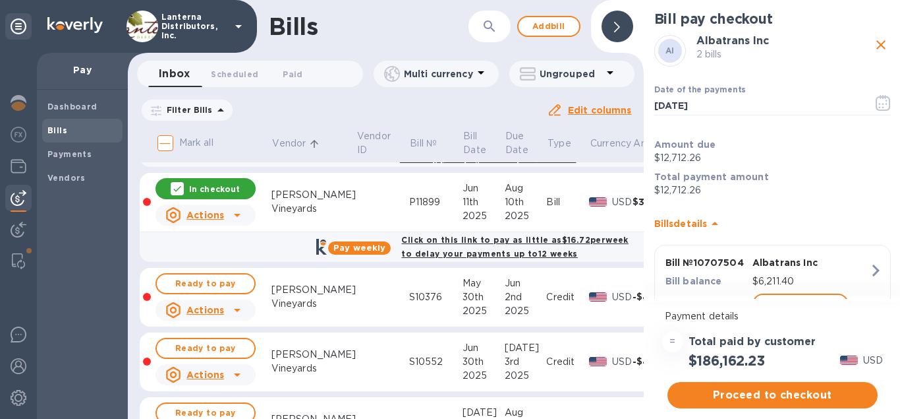
scroll to position [1990, 0]
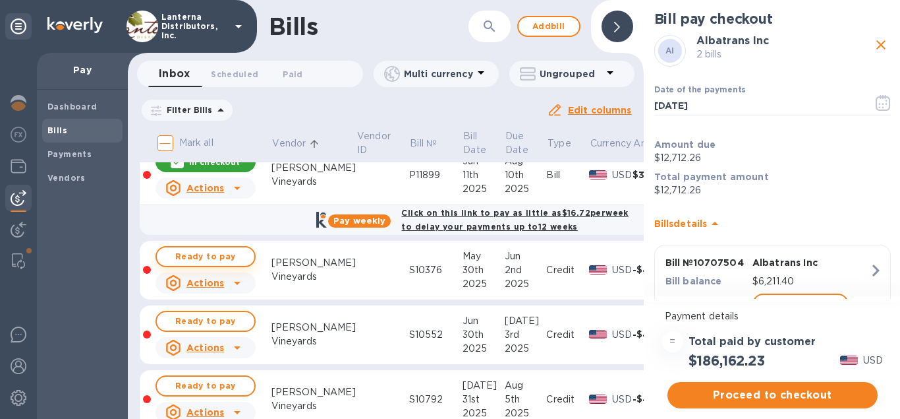
click at [233, 249] on span "Ready to pay" at bounding box center [205, 257] width 76 height 16
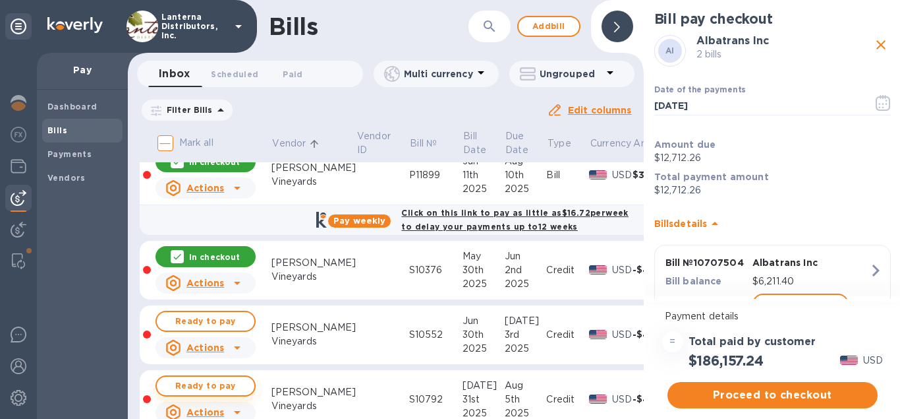
click at [235, 313] on span "Ready to pay" at bounding box center [205, 321] width 76 height 16
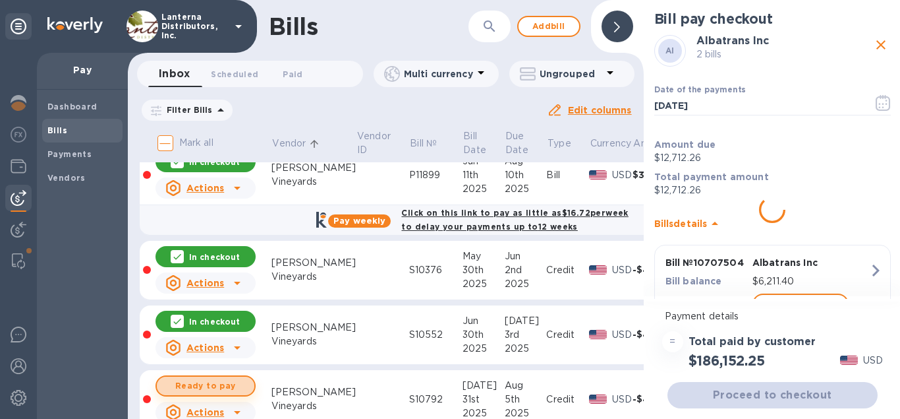
click at [237, 378] on span "Ready to pay" at bounding box center [205, 386] width 76 height 16
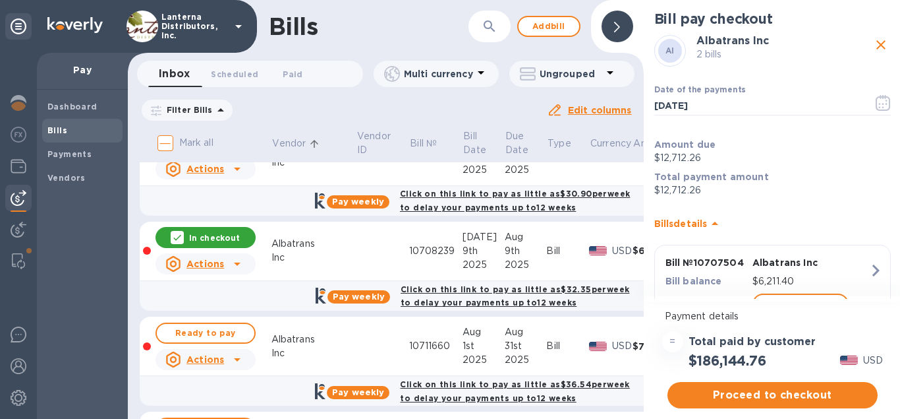
scroll to position [0, 0]
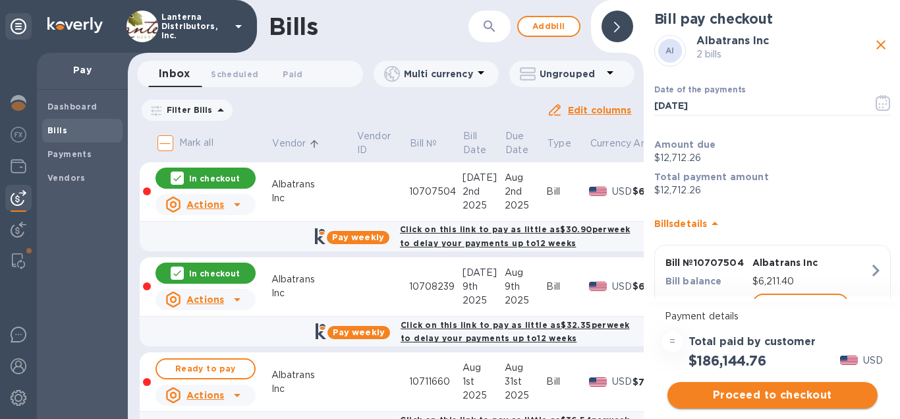
click at [774, 390] on span "Proceed to checkout" at bounding box center [772, 395] width 189 height 16
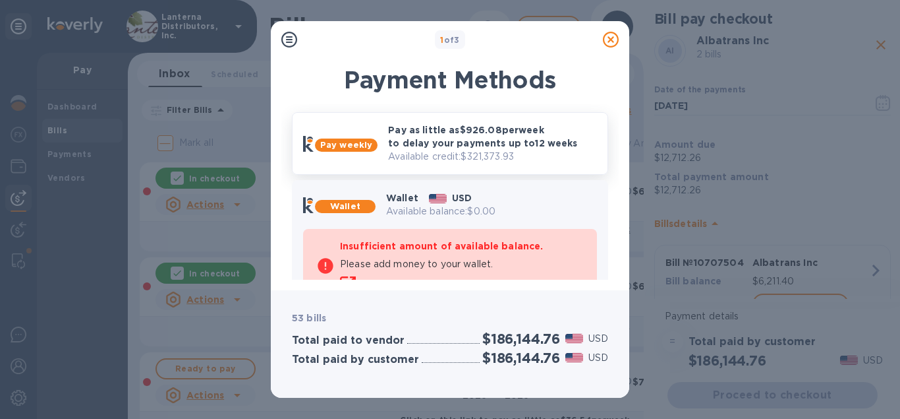
click at [434, 152] on p "Available credit: $321,373.93" at bounding box center [492, 157] width 209 height 14
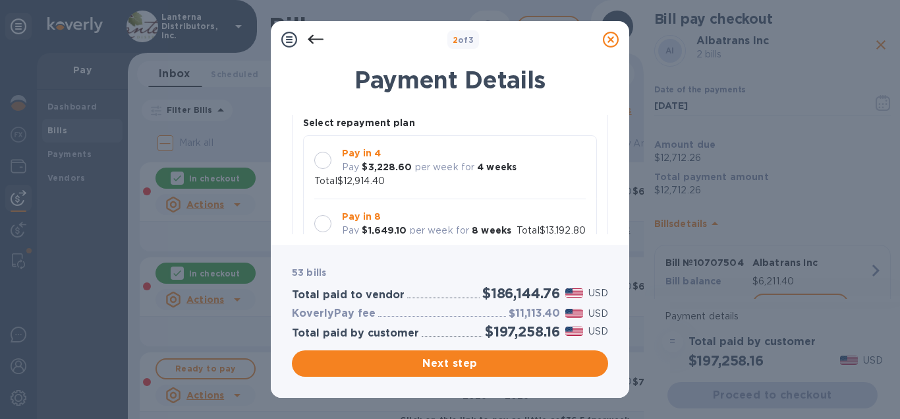
scroll to position [162, 0]
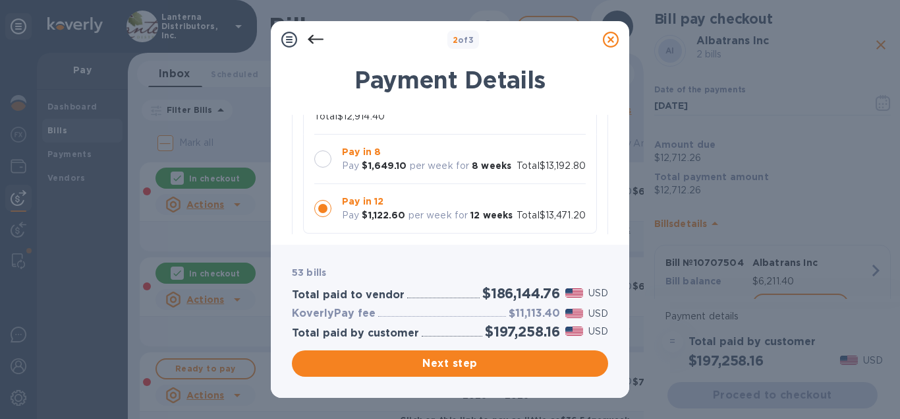
click at [326, 162] on div at bounding box center [322, 158] width 17 height 17
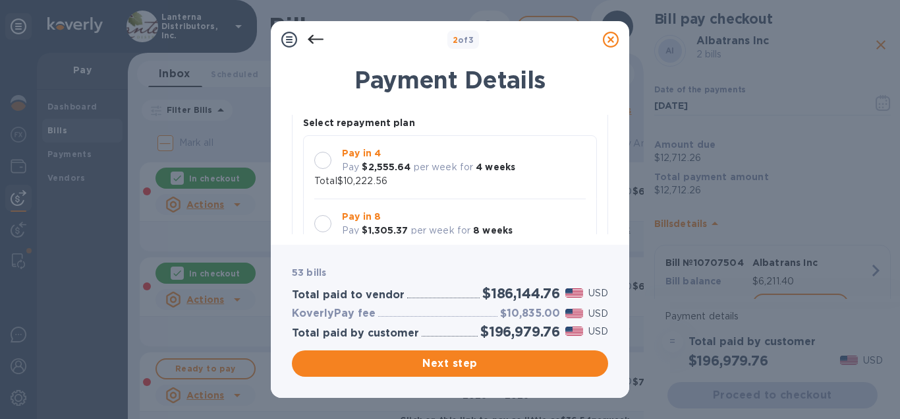
scroll to position [601, 0]
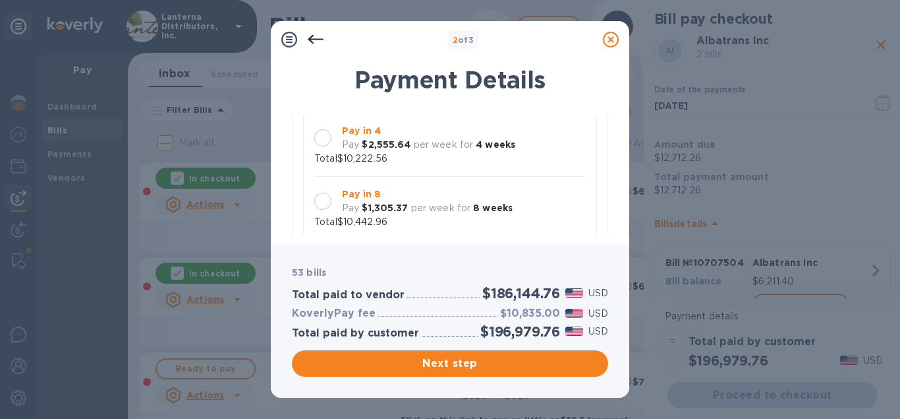
click at [318, 195] on div at bounding box center [322, 200] width 17 height 17
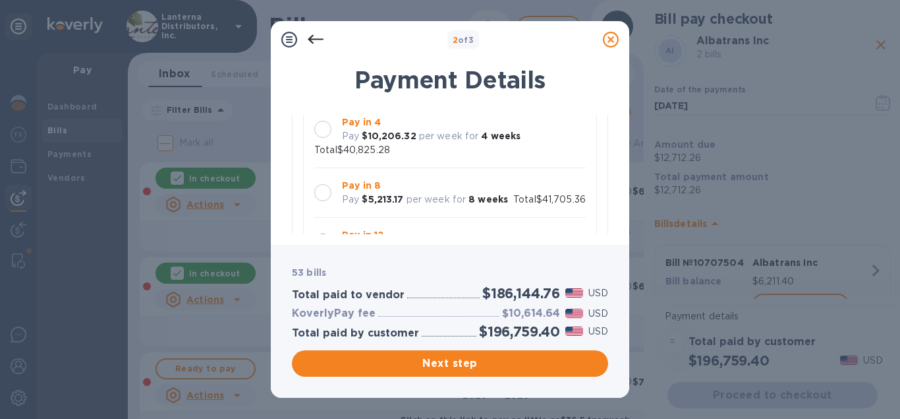
scroll to position [1127, 0]
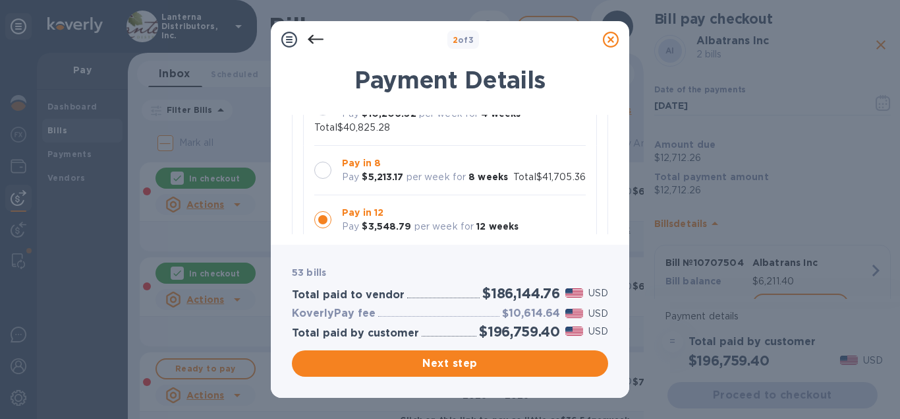
click at [321, 162] on div at bounding box center [322, 170] width 17 height 17
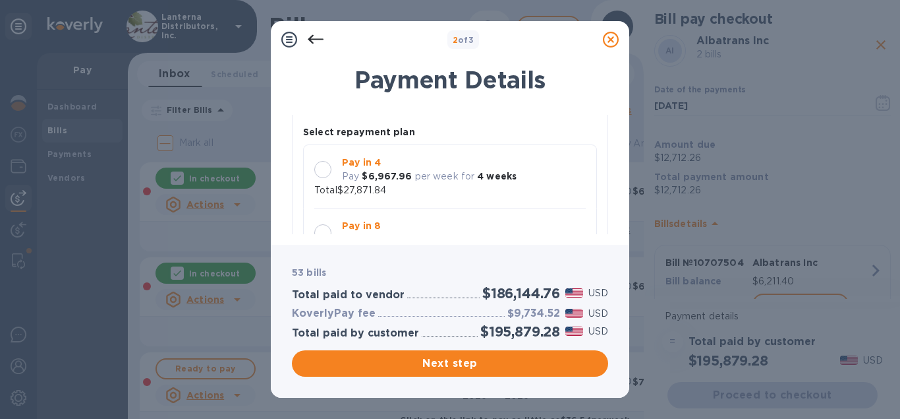
scroll to position [1578, 0]
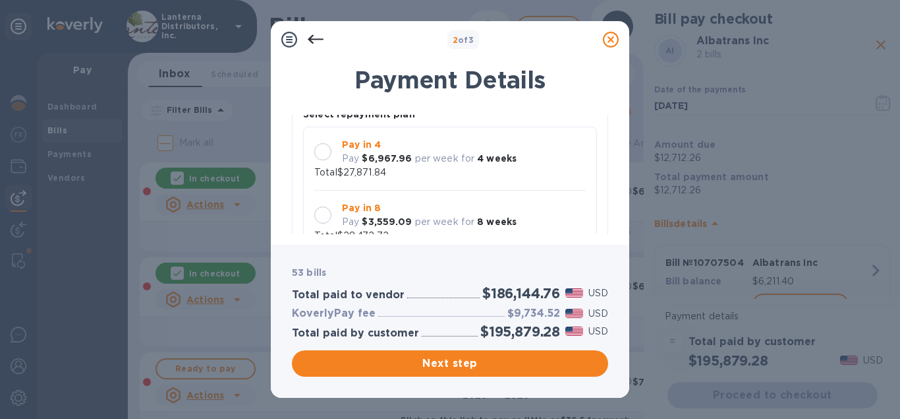
click at [325, 206] on div at bounding box center [322, 214] width 17 height 17
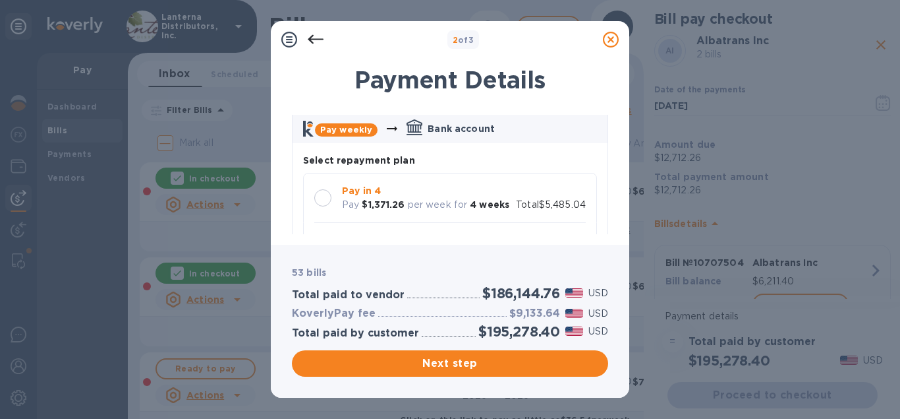
scroll to position [2104, 0]
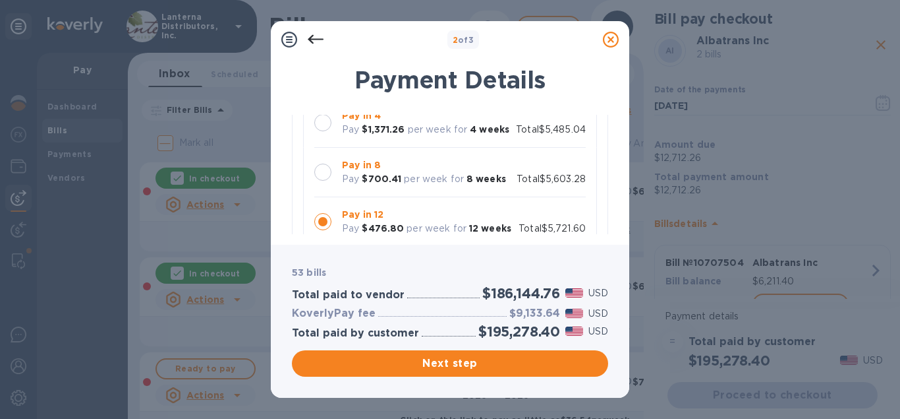
click at [321, 163] on div at bounding box center [322, 171] width 17 height 17
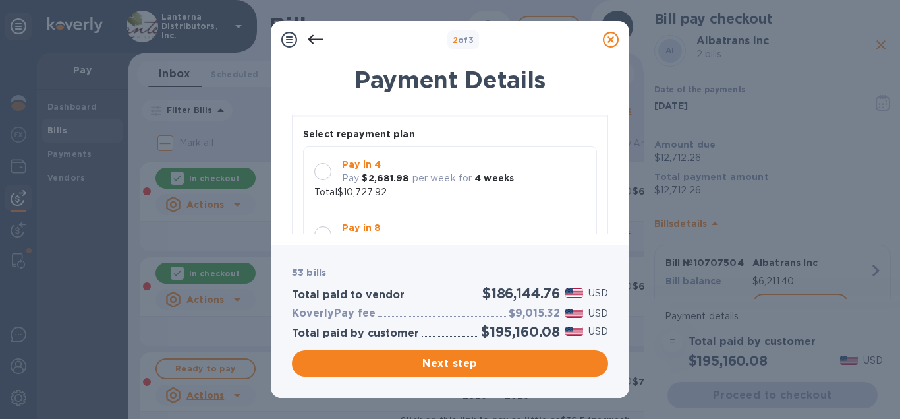
scroll to position [2555, 0]
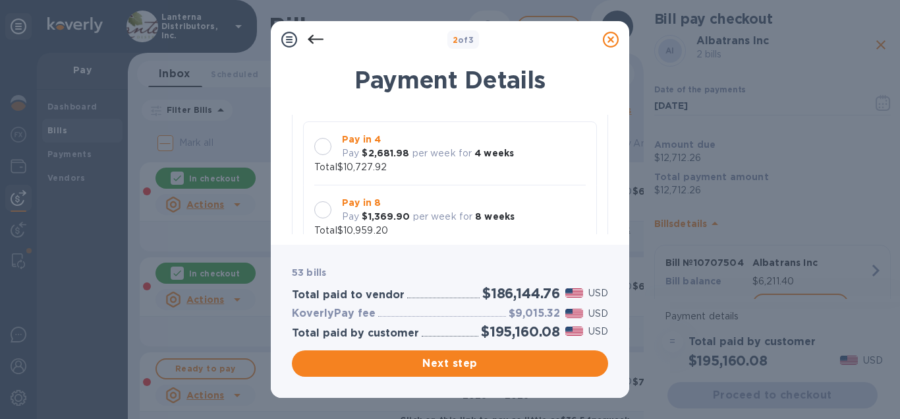
click at [325, 201] on div at bounding box center [322, 209] width 17 height 17
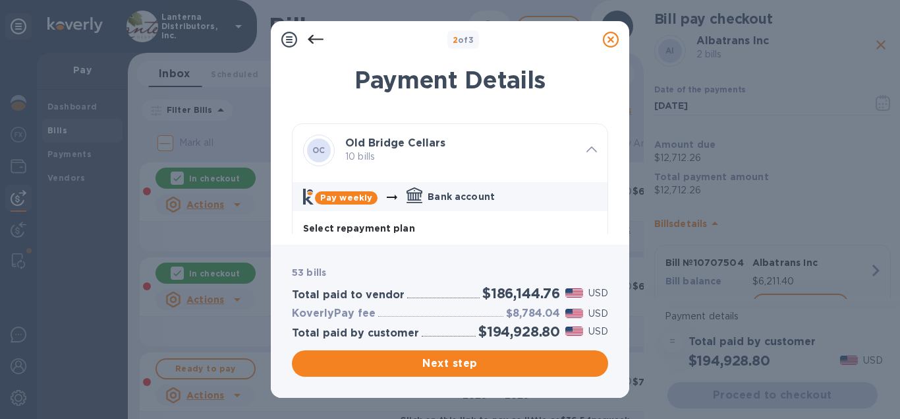
scroll to position [3006, 0]
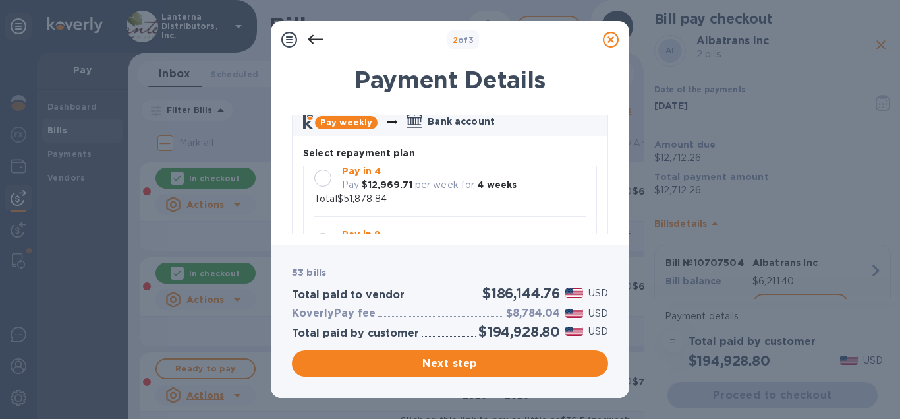
click at [324, 233] on div at bounding box center [322, 241] width 17 height 17
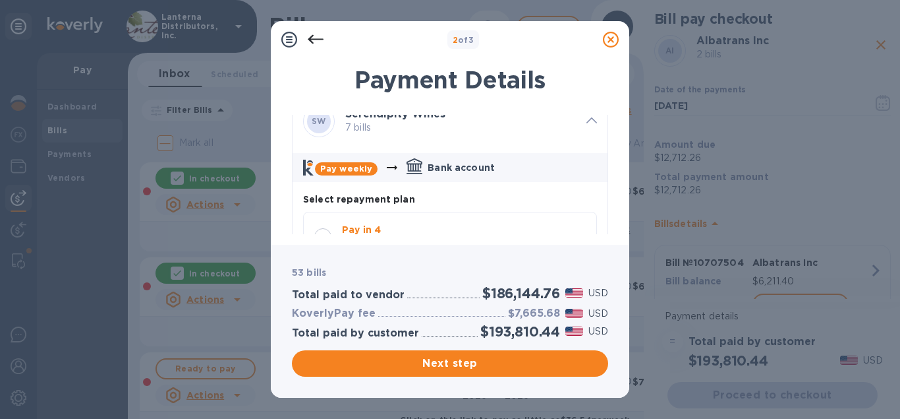
scroll to position [3532, 0]
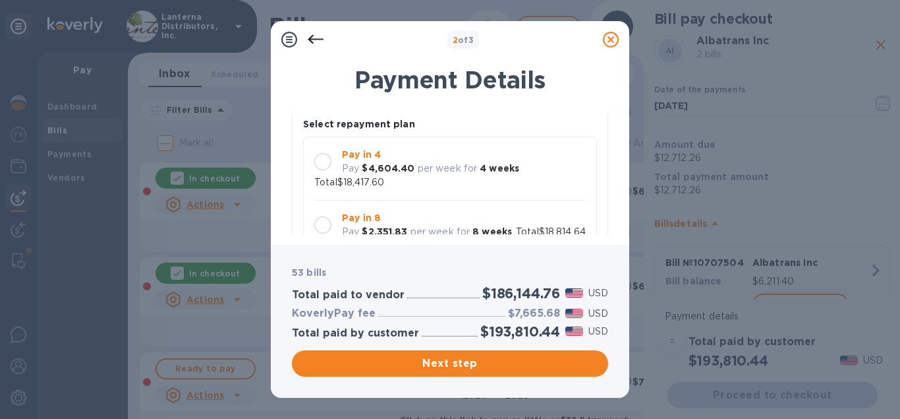
click at [326, 216] on div at bounding box center [322, 224] width 17 height 17
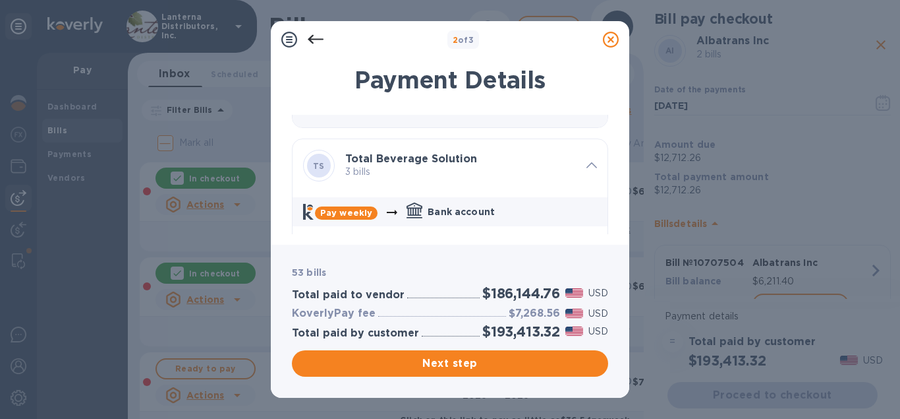
scroll to position [3983, 0]
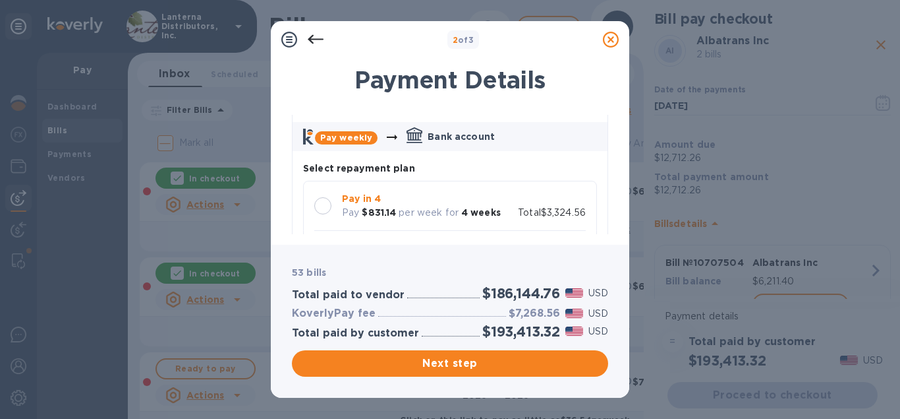
click at [323, 247] on div at bounding box center [322, 255] width 17 height 17
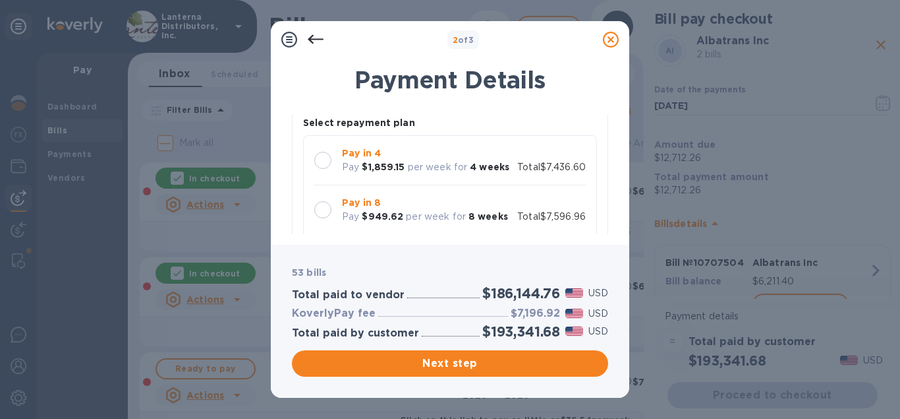
scroll to position [4509, 0]
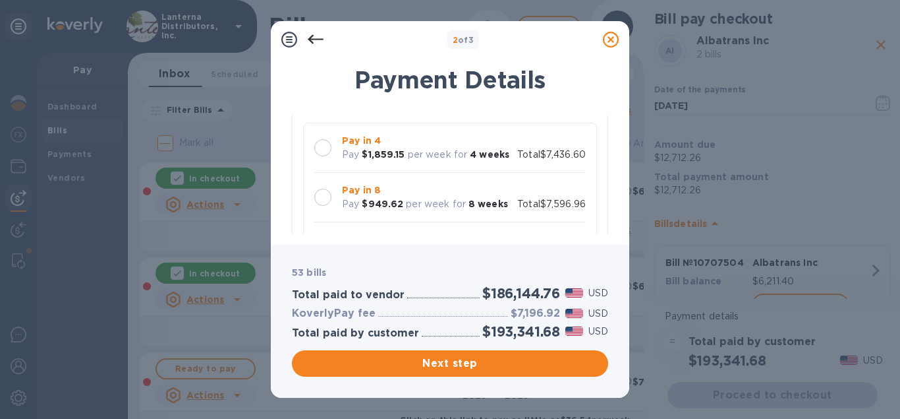
click at [322, 189] on div at bounding box center [322, 197] width 17 height 17
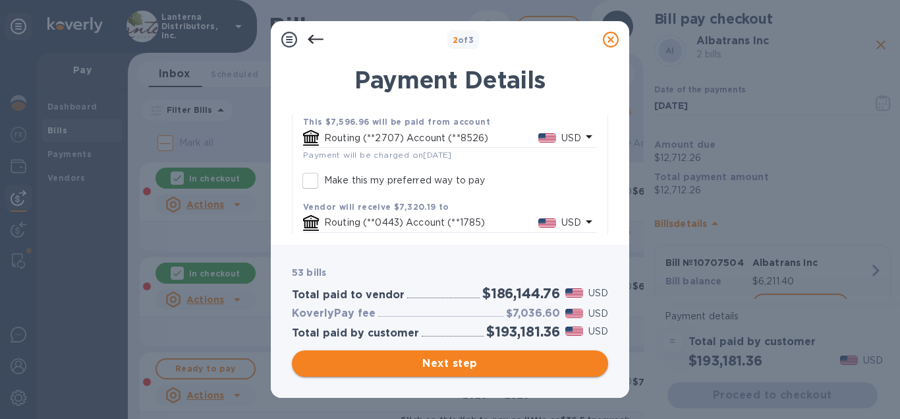
click at [448, 359] on span "Next step" at bounding box center [450, 363] width 295 height 16
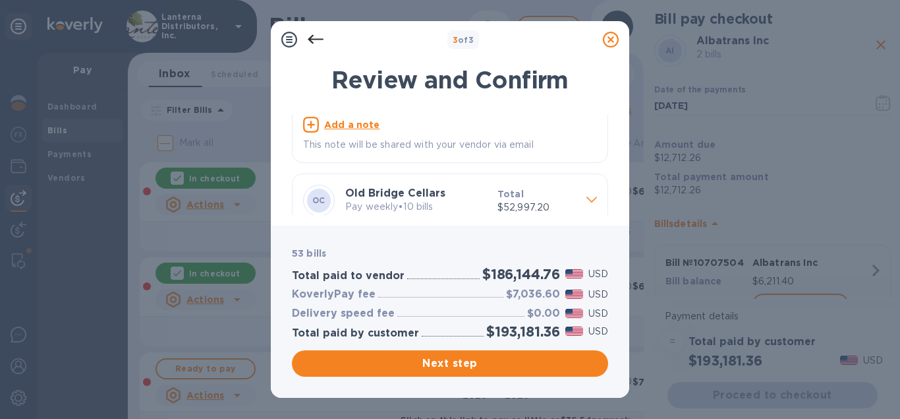
scroll to position [752, 0]
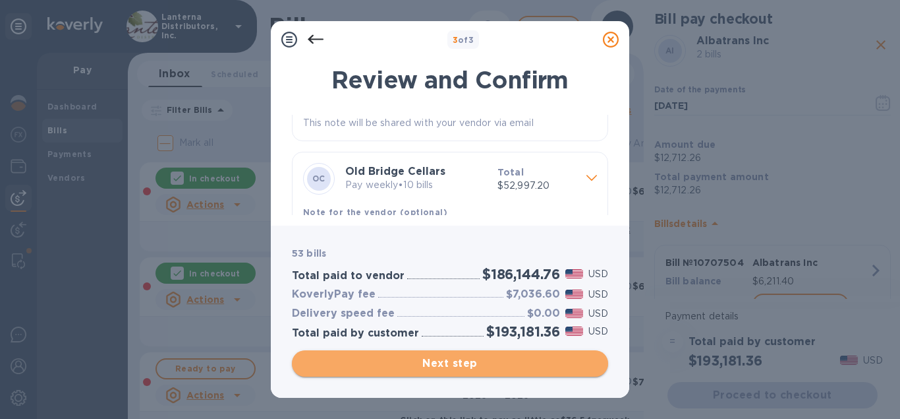
click at [490, 359] on span "Next step" at bounding box center [450, 363] width 295 height 16
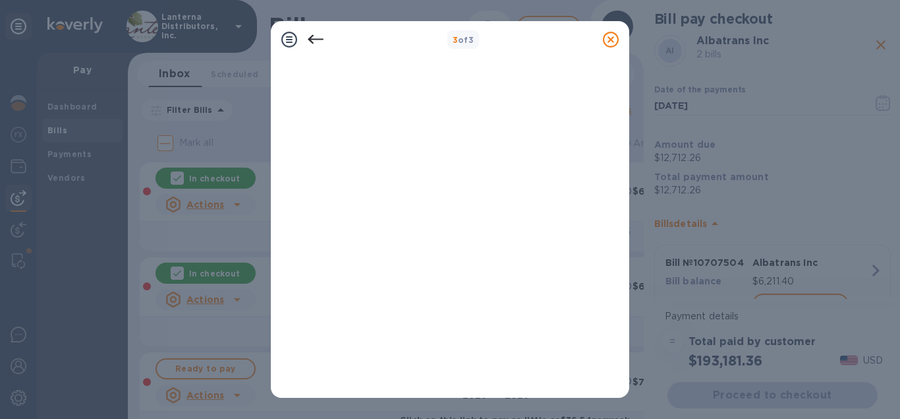
scroll to position [318, 0]
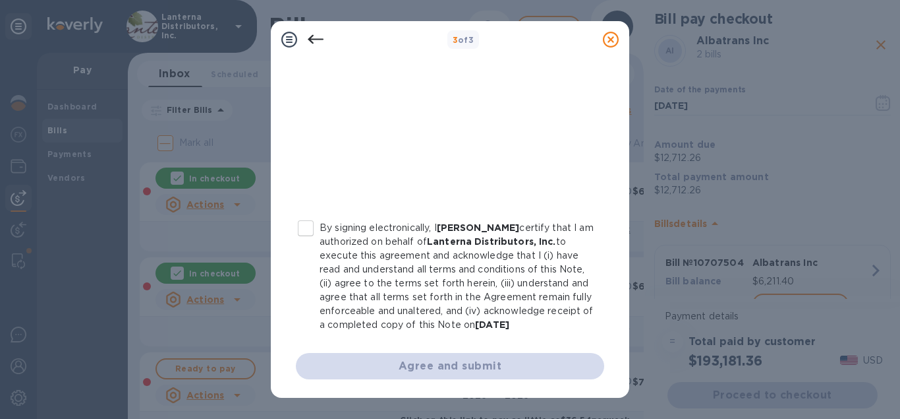
click at [313, 230] on input "By signing electronically, I [PERSON_NAME] certify that I am authorized on beha…" at bounding box center [306, 228] width 28 height 28
checkbox input "true"
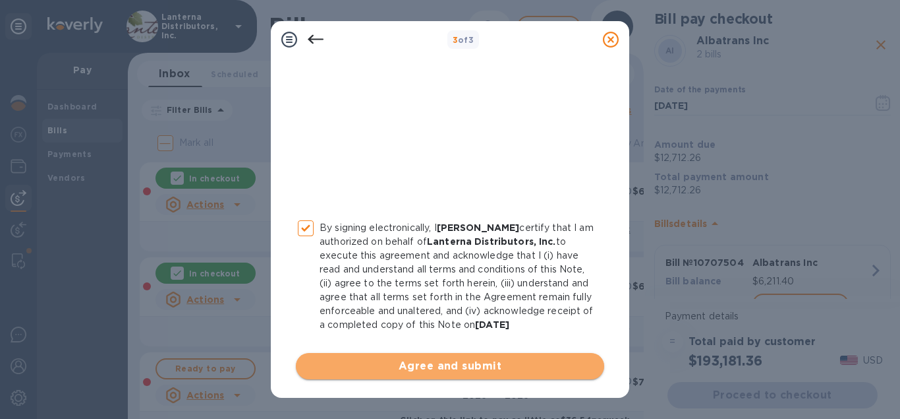
click at [411, 363] on span "Agree and submit" at bounding box center [450, 366] width 287 height 16
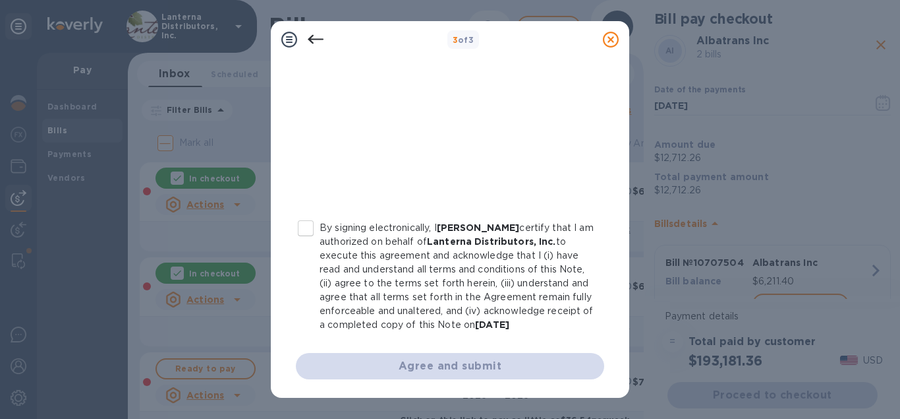
click at [300, 225] on input "By signing electronically, I [PERSON_NAME] certify that I am authorized on beha…" at bounding box center [306, 228] width 28 height 28
checkbox input "true"
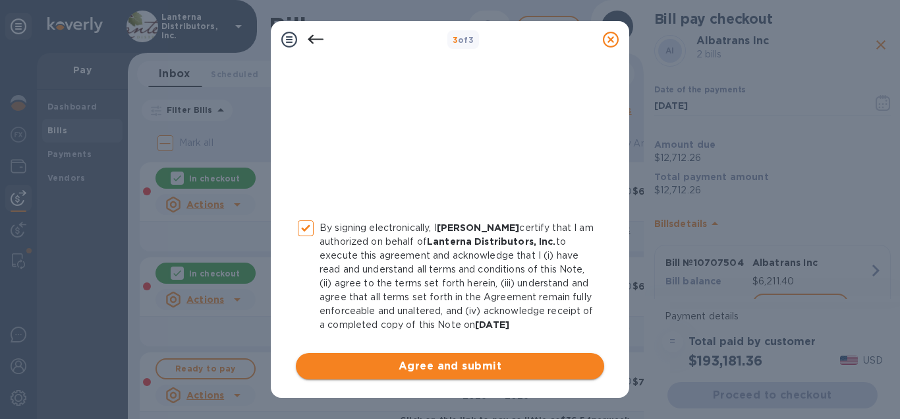
click at [469, 367] on span "Agree and submit" at bounding box center [450, 366] width 287 height 16
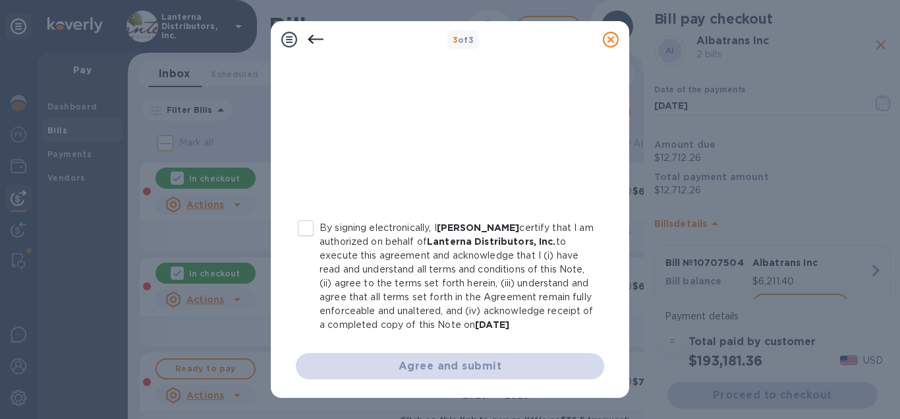
click at [309, 225] on input "By signing electronically, I [PERSON_NAME] certify that I am authorized on beha…" at bounding box center [306, 228] width 28 height 28
checkbox input "true"
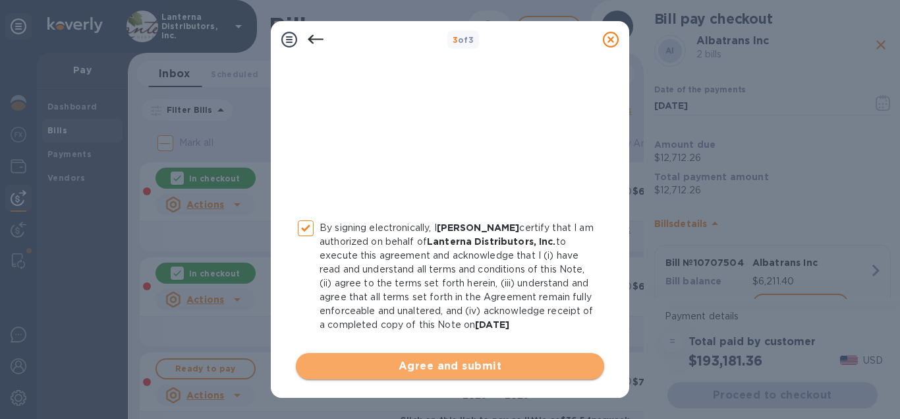
click at [452, 365] on span "Agree and submit" at bounding box center [450, 366] width 287 height 16
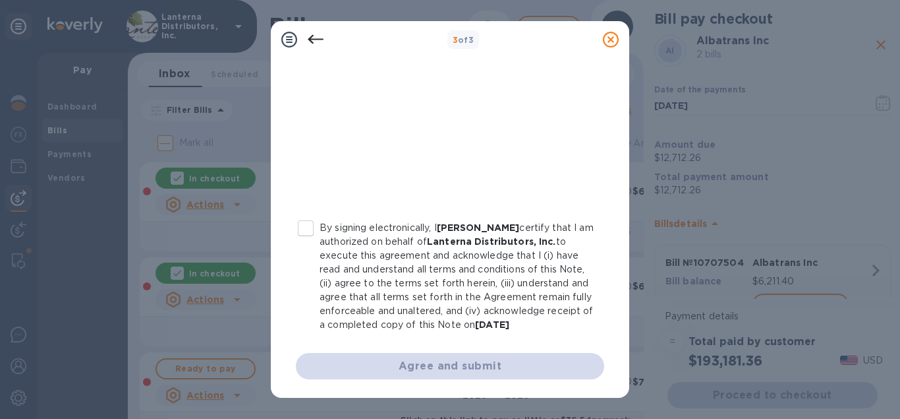
click at [312, 227] on input "By signing electronically, I [PERSON_NAME] certify that I am authorized on beha…" at bounding box center [306, 228] width 28 height 28
checkbox input "true"
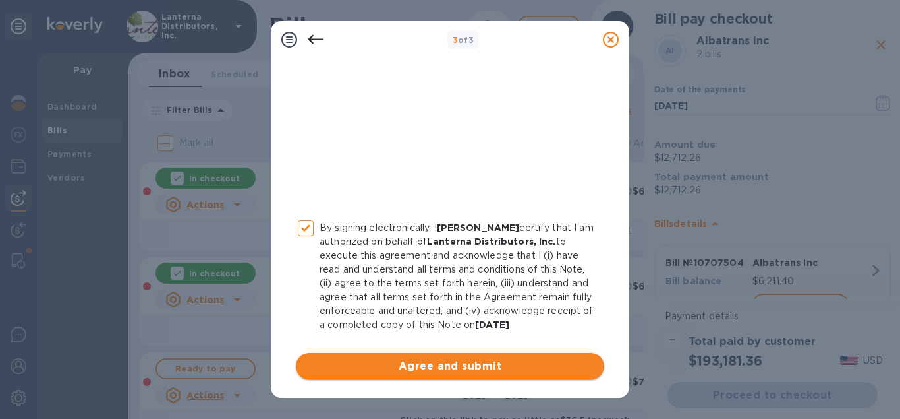
click at [401, 366] on span "Agree and submit" at bounding box center [450, 366] width 287 height 16
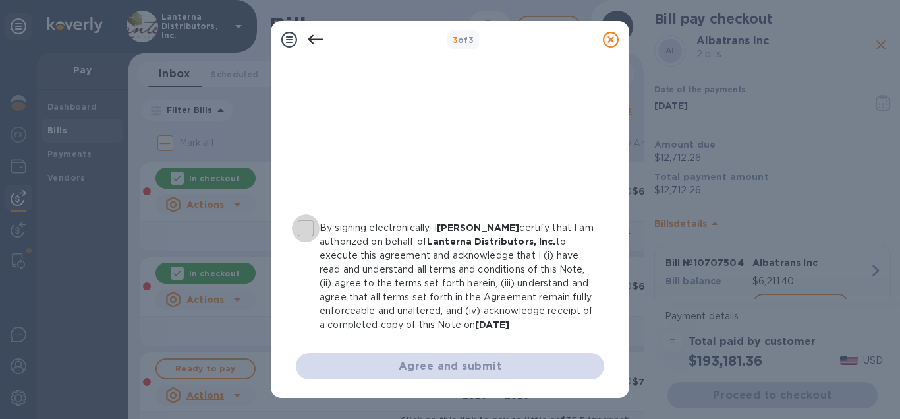
click at [310, 228] on input "By signing electronically, I [PERSON_NAME] certify that I am authorized on beha…" at bounding box center [306, 228] width 28 height 28
checkbox input "true"
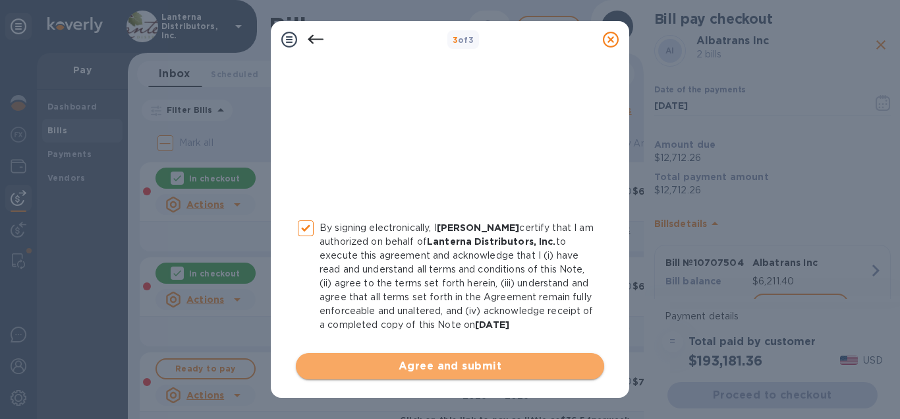
click at [466, 372] on span "Agree and submit" at bounding box center [450, 366] width 287 height 16
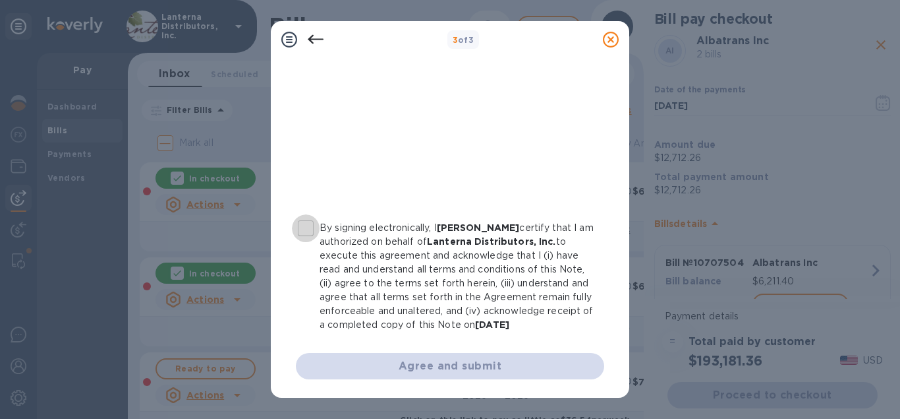
click at [310, 223] on input "By signing electronically, I [PERSON_NAME] certify that I am authorized on beha…" at bounding box center [306, 228] width 28 height 28
checkbox input "true"
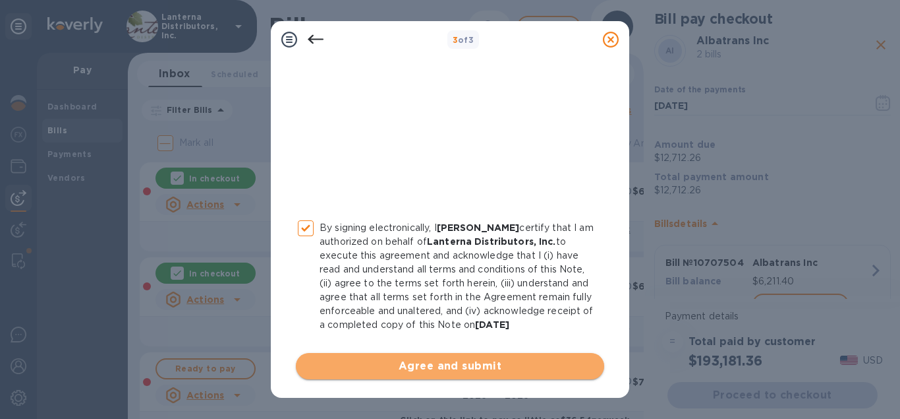
click at [465, 372] on span "Agree and submit" at bounding box center [450, 366] width 287 height 16
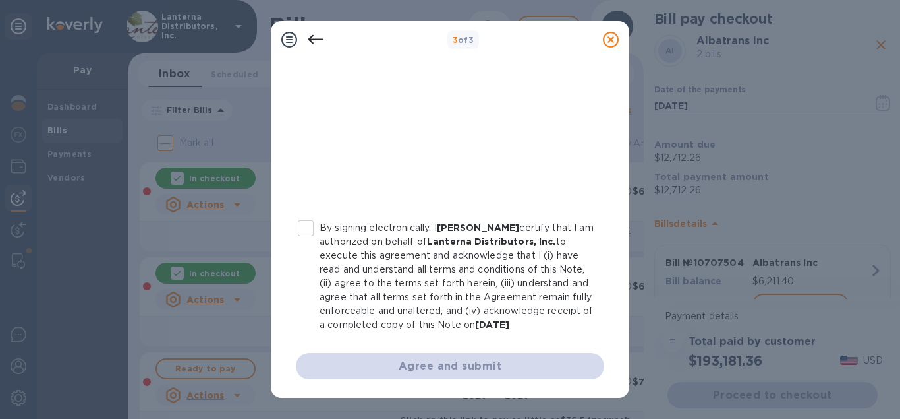
click at [310, 232] on input "By signing electronically, I [PERSON_NAME] certify that I am authorized on beha…" at bounding box center [306, 228] width 28 height 28
checkbox input "true"
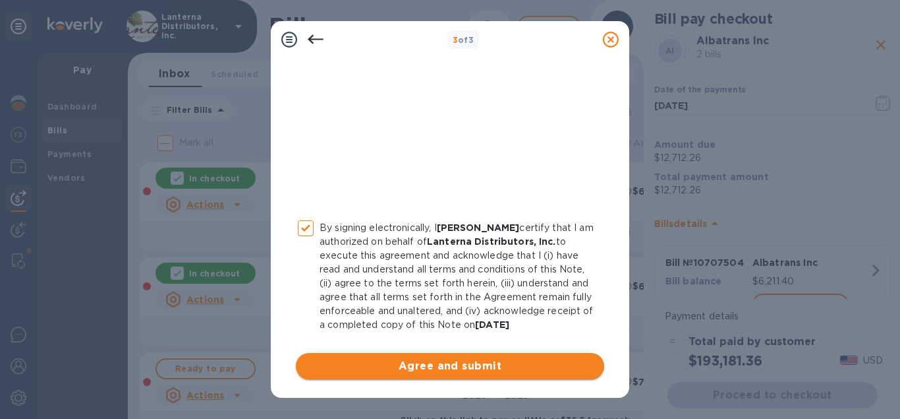
click at [440, 359] on span "Agree and submit" at bounding box center [450, 366] width 287 height 16
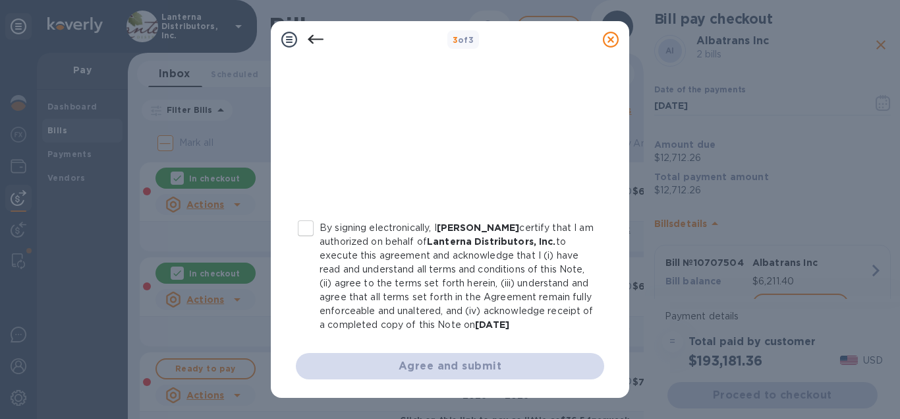
click at [309, 223] on input "By signing electronically, I [PERSON_NAME] certify that I am authorized on beha…" at bounding box center [306, 228] width 28 height 28
checkbox input "true"
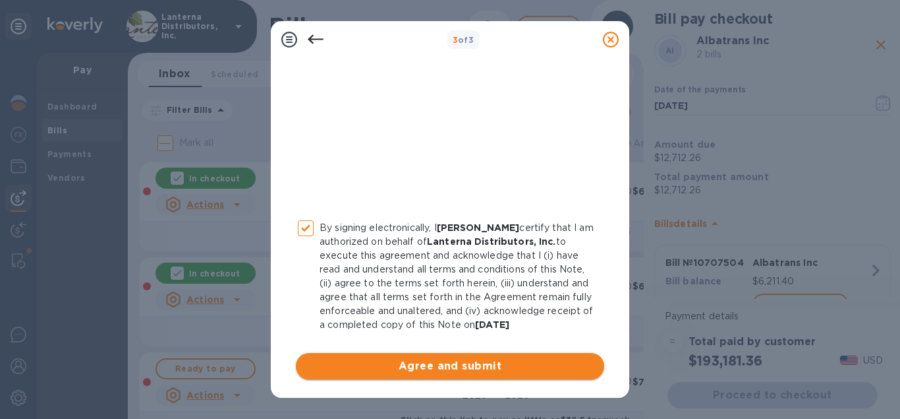
click at [452, 361] on span "Agree and submit" at bounding box center [450, 366] width 287 height 16
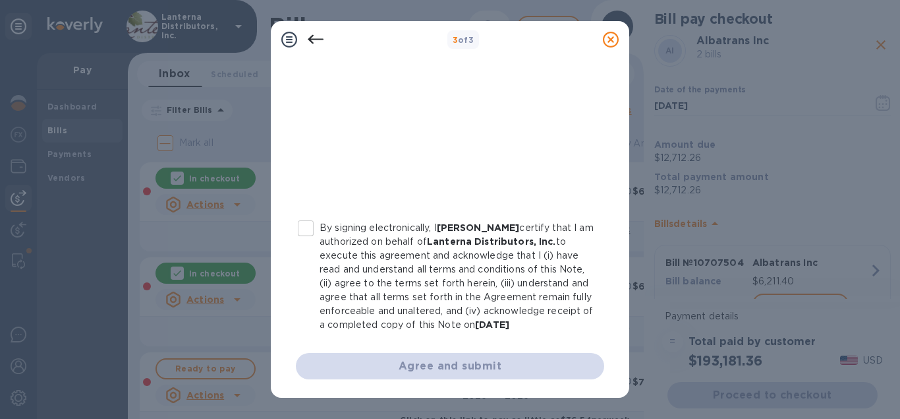
click at [309, 227] on input "By signing electronically, I [PERSON_NAME] certify that I am authorized on beha…" at bounding box center [306, 228] width 28 height 28
checkbox input "true"
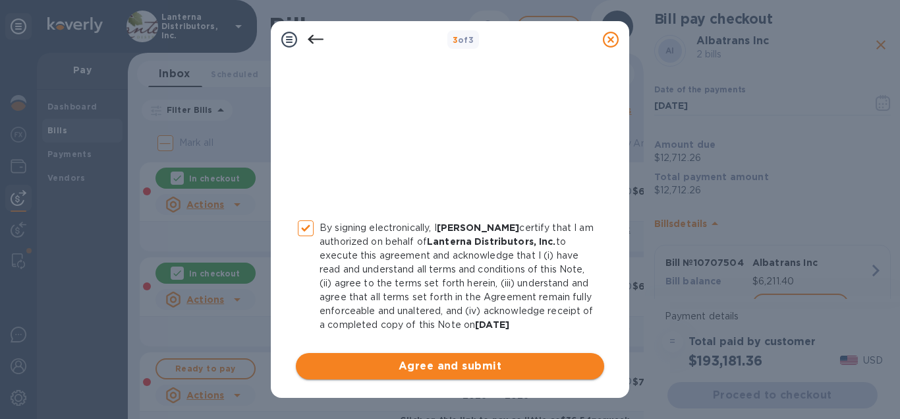
click at [470, 370] on span "Agree and submit" at bounding box center [450, 366] width 287 height 16
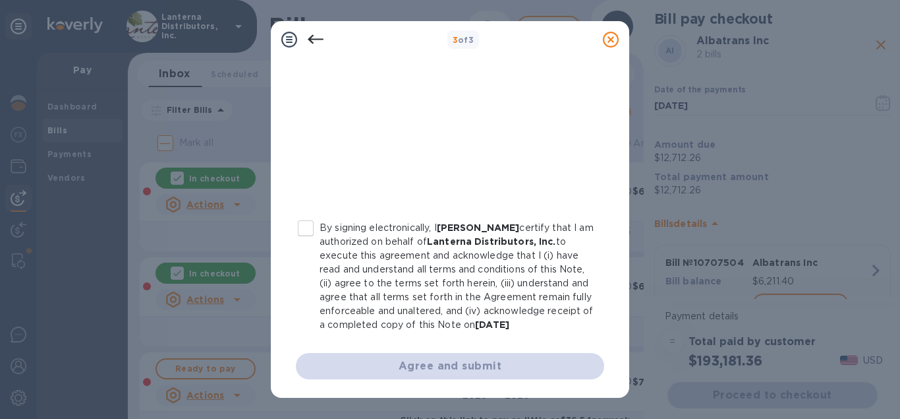
click at [307, 234] on input "By signing electronically, I [PERSON_NAME] certify that I am authorized on beha…" at bounding box center [306, 228] width 28 height 28
checkbox input "true"
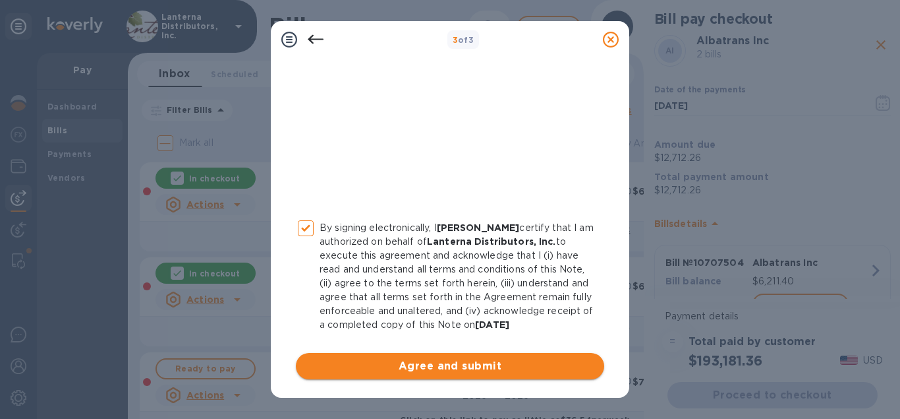
click at [441, 361] on span "Agree and submit" at bounding box center [450, 366] width 287 height 16
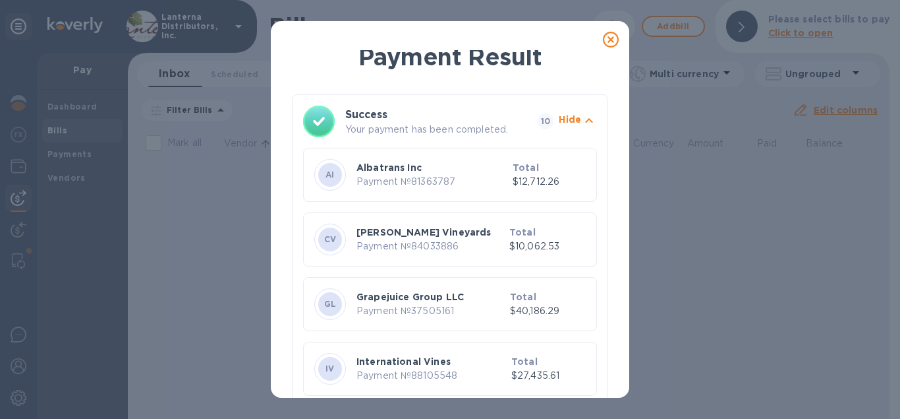
scroll to position [0, 0]
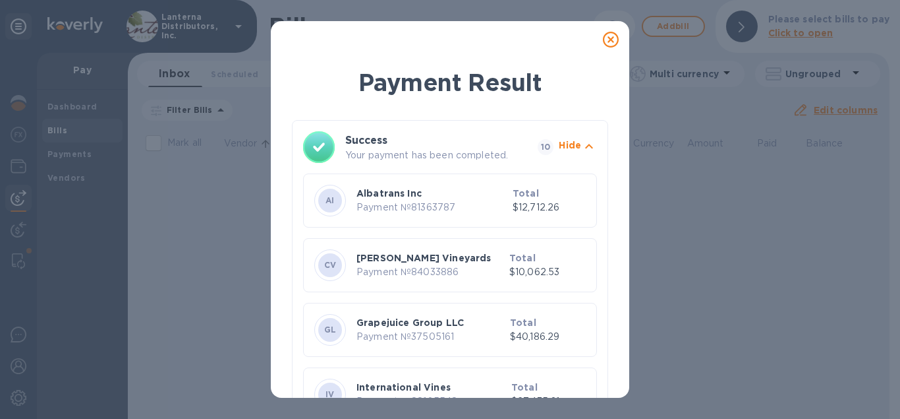
click at [614, 39] on icon at bounding box center [611, 40] width 16 height 16
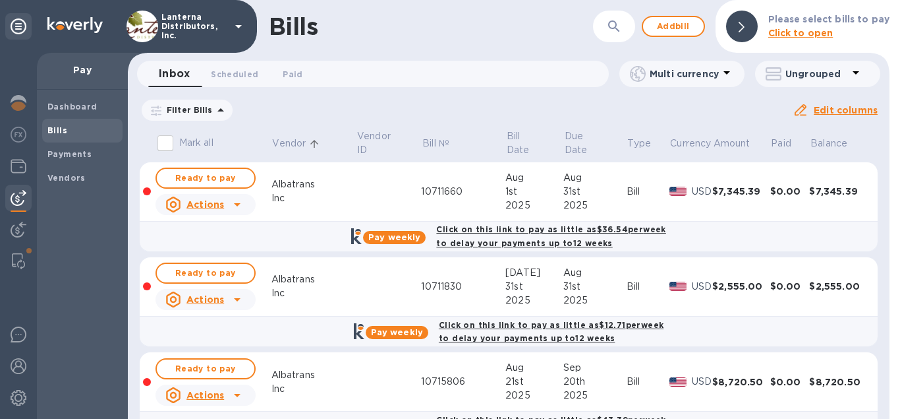
click at [622, 31] on icon "button" at bounding box center [614, 26] width 16 height 16
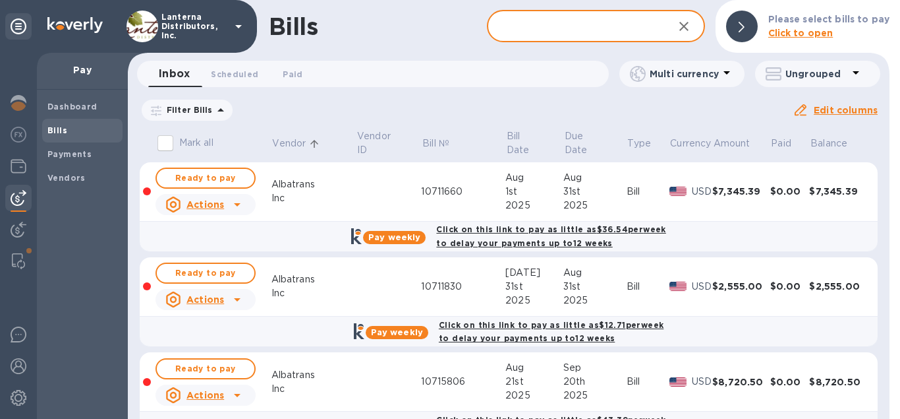
click at [566, 30] on input "text" at bounding box center [575, 27] width 176 height 32
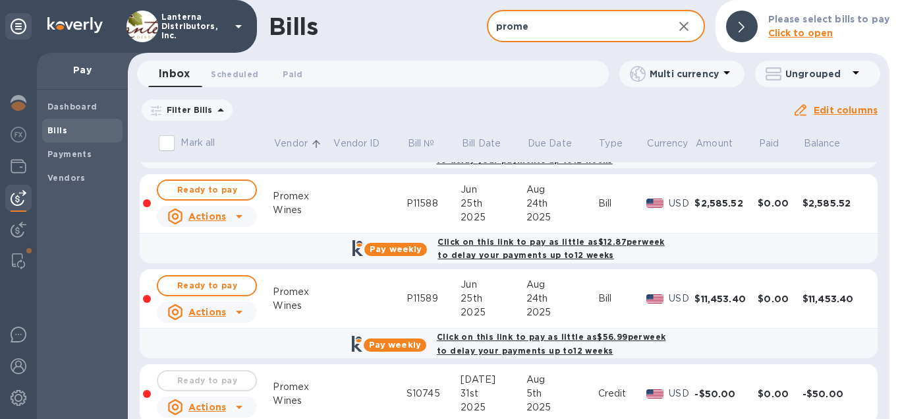
scroll to position [150, 0]
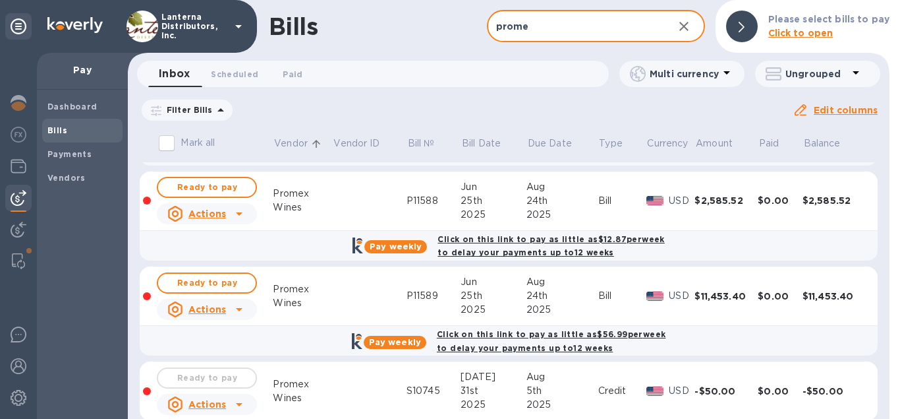
type input "prome"
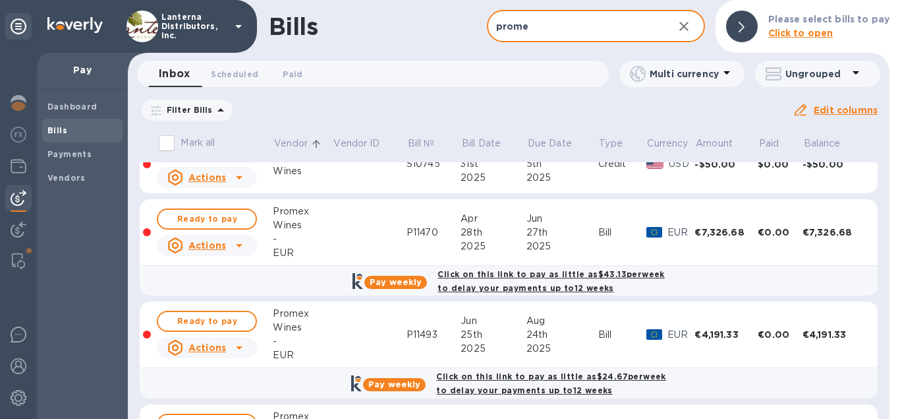
scroll to position [376, 0]
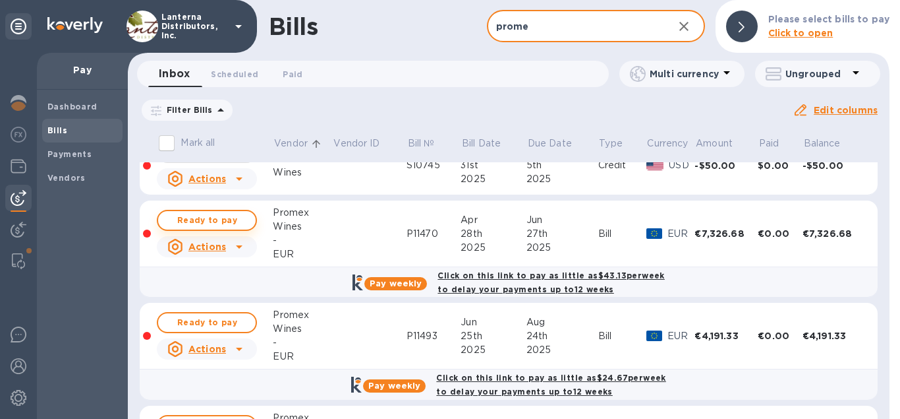
click at [210, 227] on button "Ready to pay" at bounding box center [207, 220] width 100 height 21
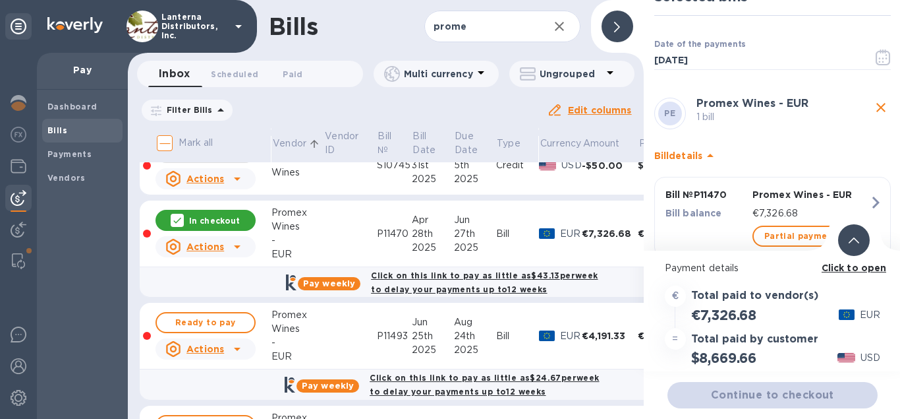
scroll to position [57, 0]
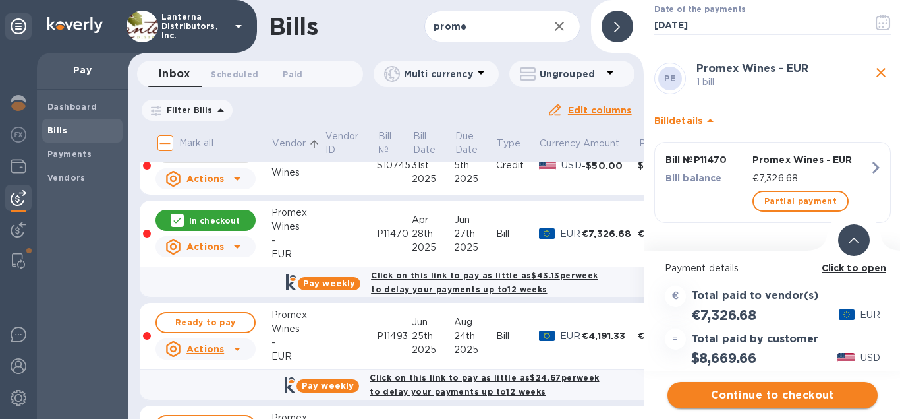
click at [755, 394] on span "Continue to checkout" at bounding box center [772, 395] width 189 height 16
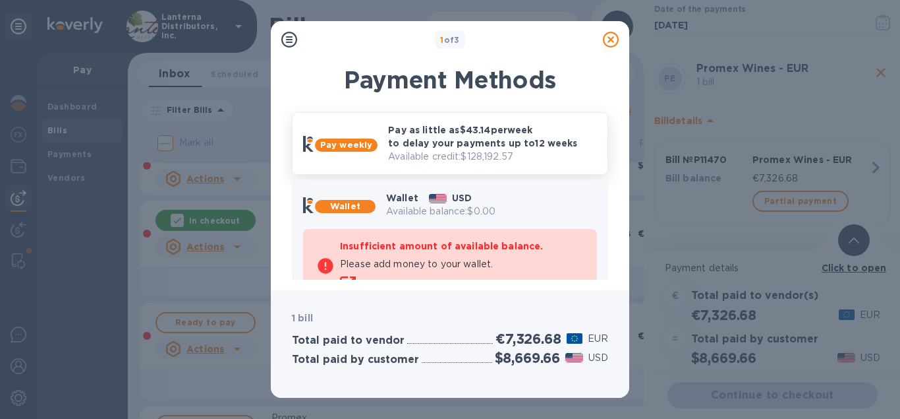
click at [411, 142] on p "Pay as little as $43.14 per week to delay your payments up to 12 weeks" at bounding box center [492, 136] width 209 height 26
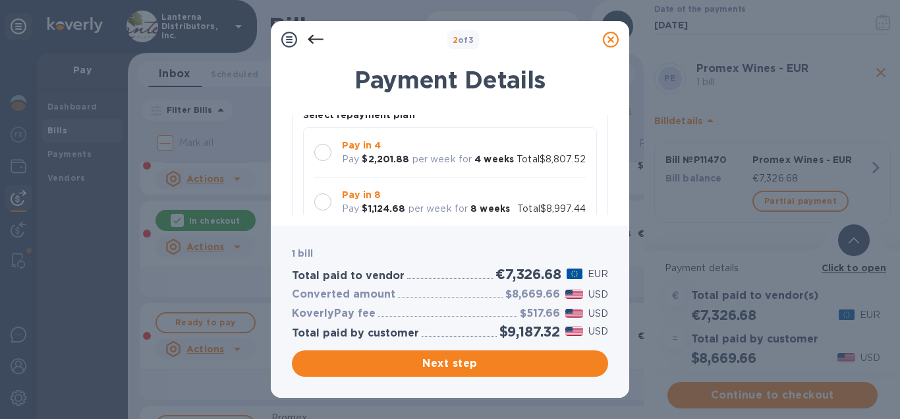
scroll to position [150, 0]
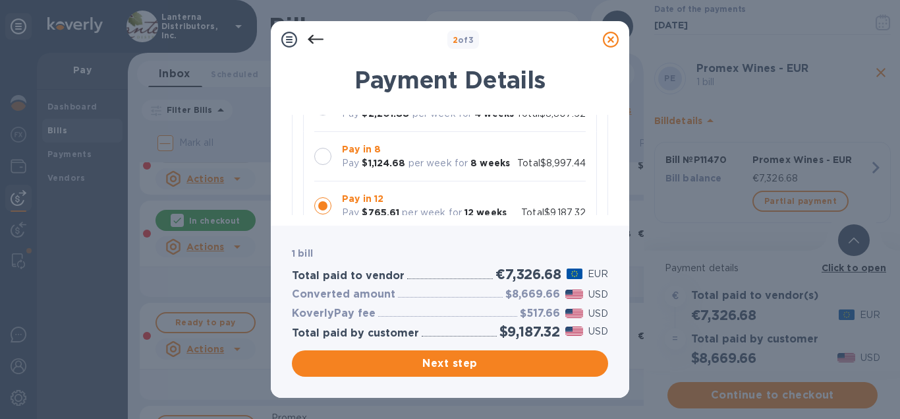
click at [322, 150] on div at bounding box center [322, 156] width 17 height 17
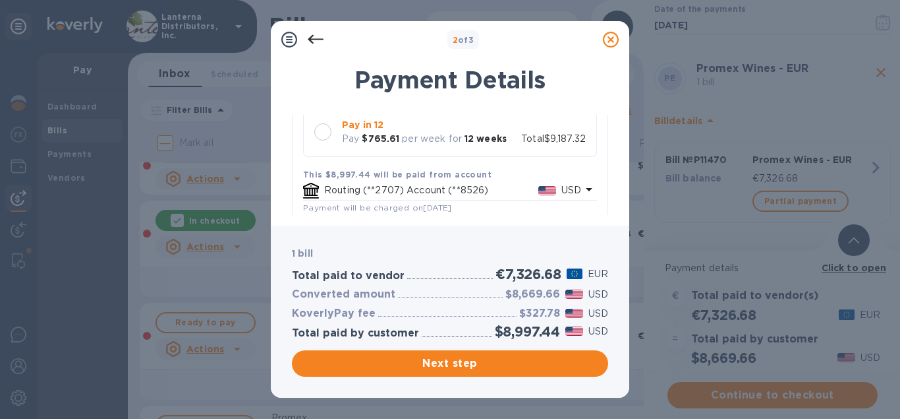
scroll to position [301, 0]
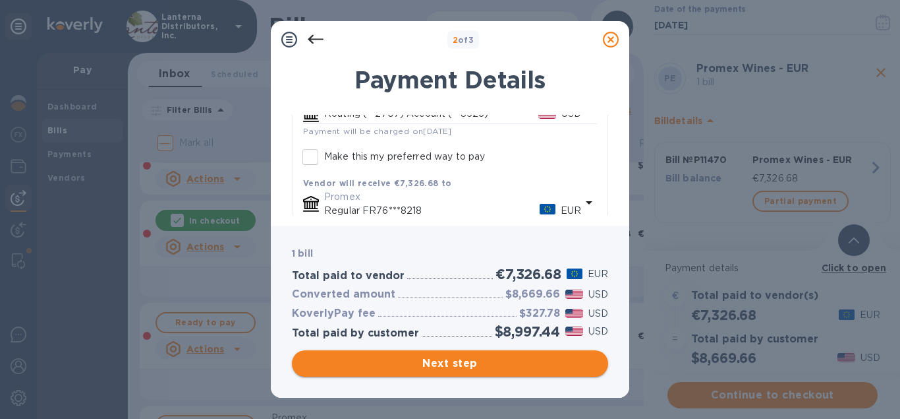
click at [485, 364] on span "Next step" at bounding box center [450, 363] width 295 height 16
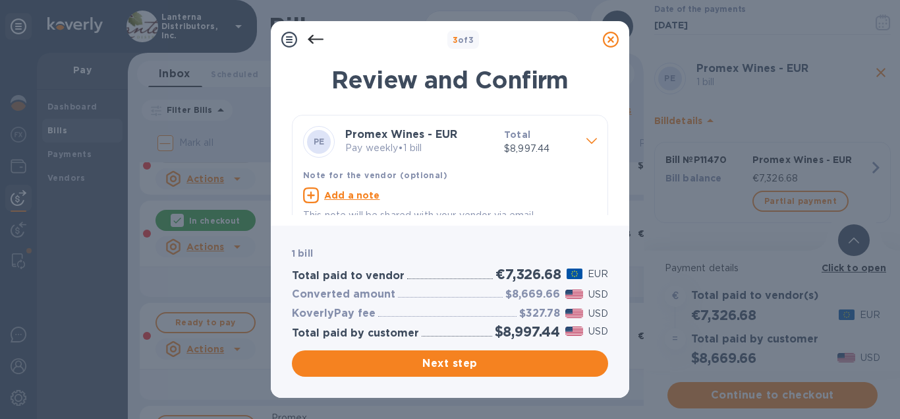
scroll to position [18, 0]
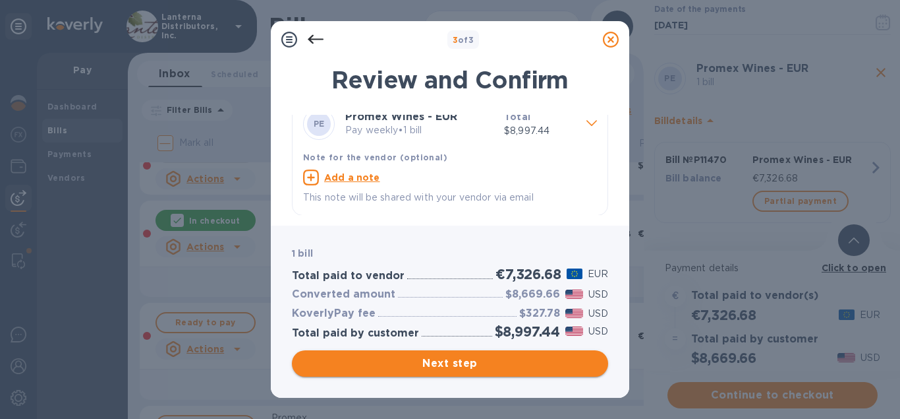
click at [446, 369] on span "Next step" at bounding box center [450, 363] width 295 height 16
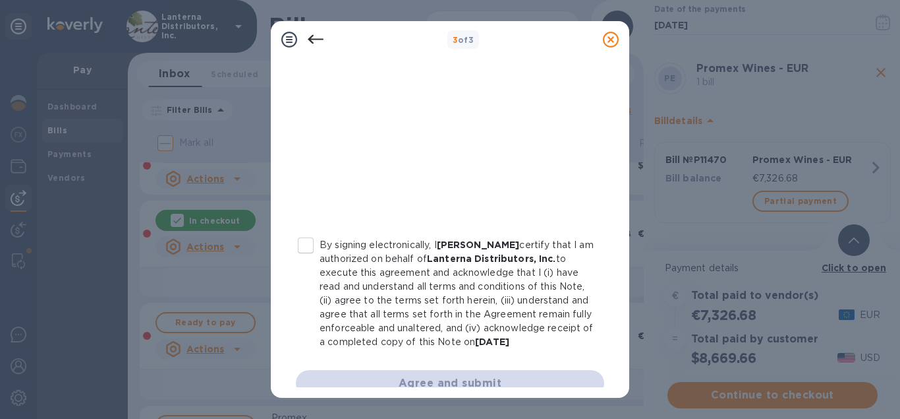
scroll to position [318, 0]
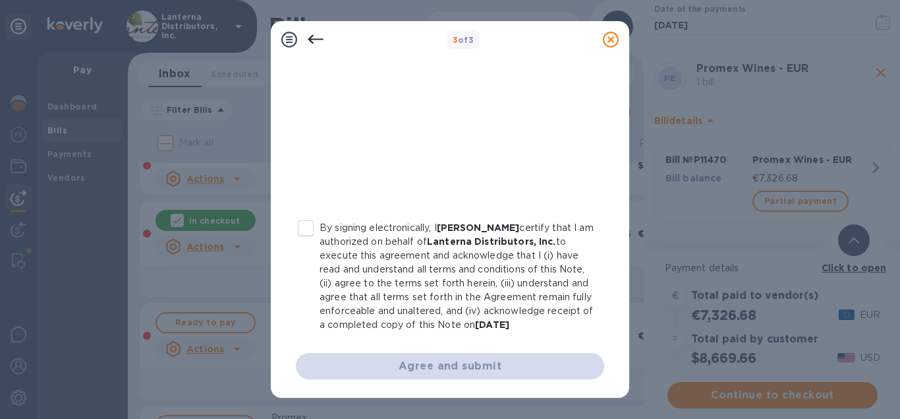
click at [312, 229] on input "By signing electronically, I [PERSON_NAME] certify that I am authorized on beha…" at bounding box center [306, 228] width 28 height 28
checkbox input "true"
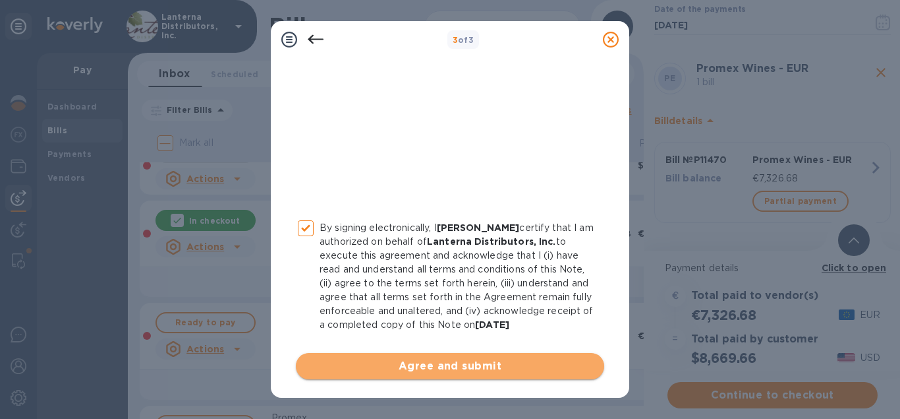
click at [438, 366] on span "Agree and submit" at bounding box center [450, 366] width 287 height 16
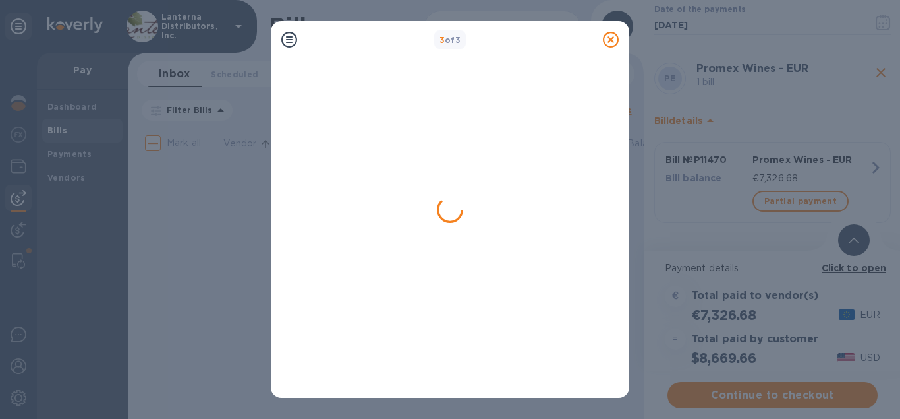
scroll to position [0, 0]
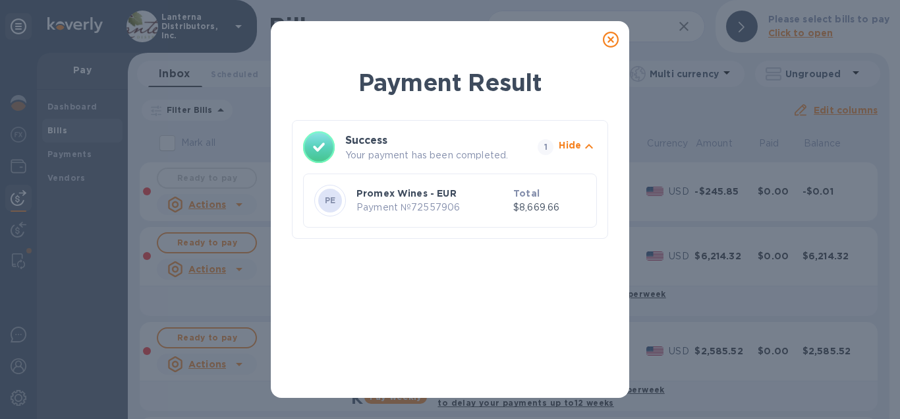
click at [610, 42] on icon at bounding box center [611, 40] width 16 height 16
